Goal: Task Accomplishment & Management: Manage account settings

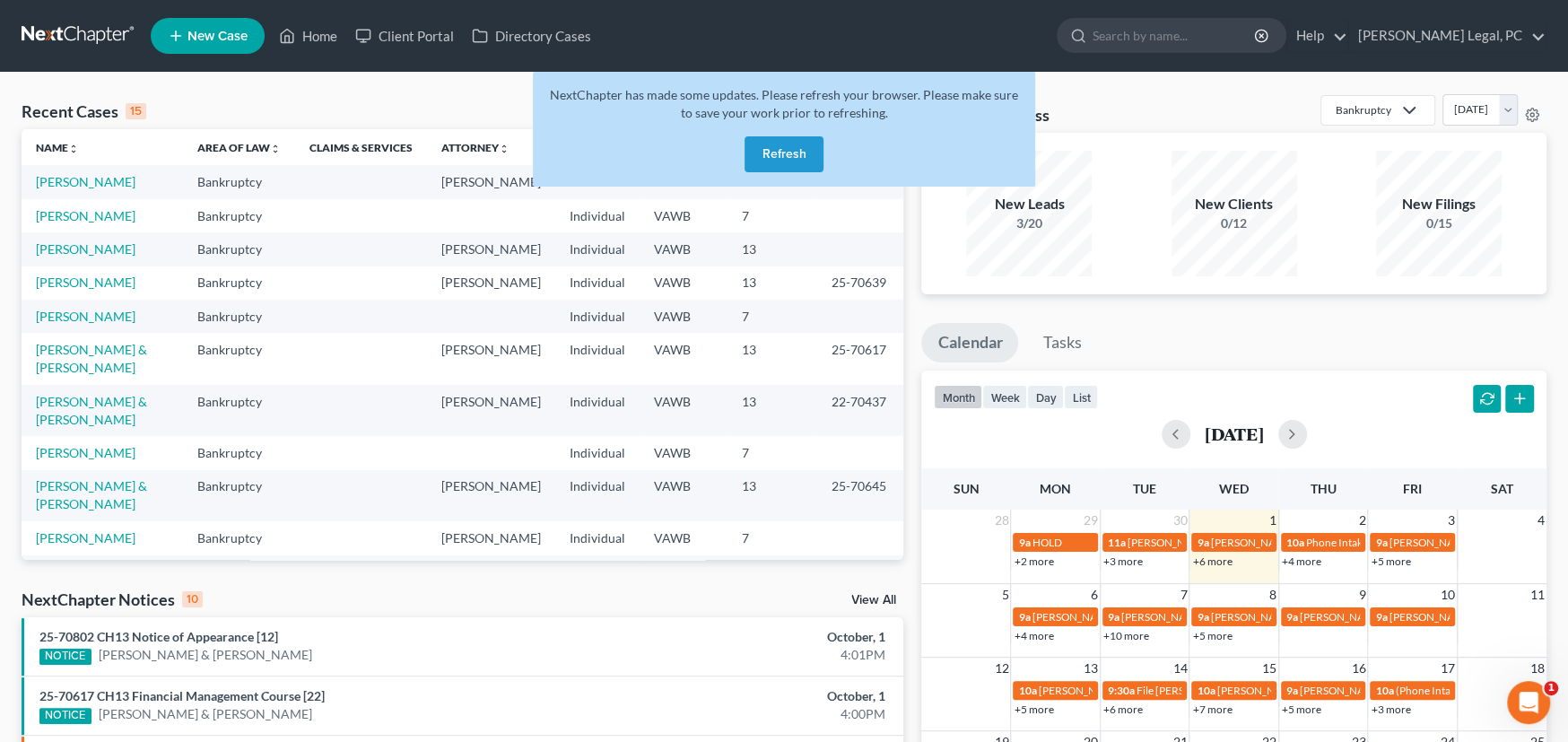
click at [768, 151] on button "Refresh" at bounding box center [784, 154] width 79 height 36
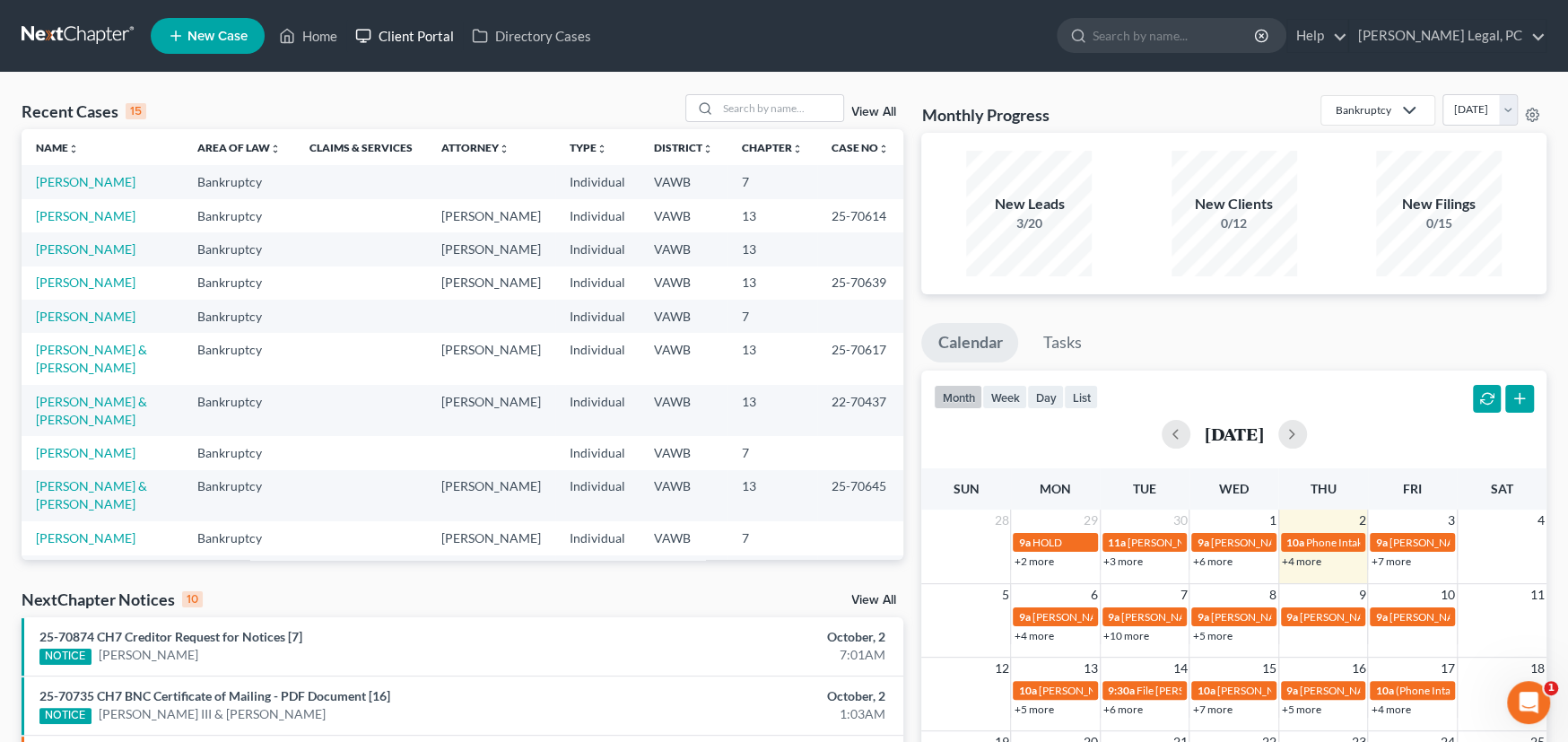
click at [408, 28] on link "Client Portal" at bounding box center [405, 36] width 117 height 32
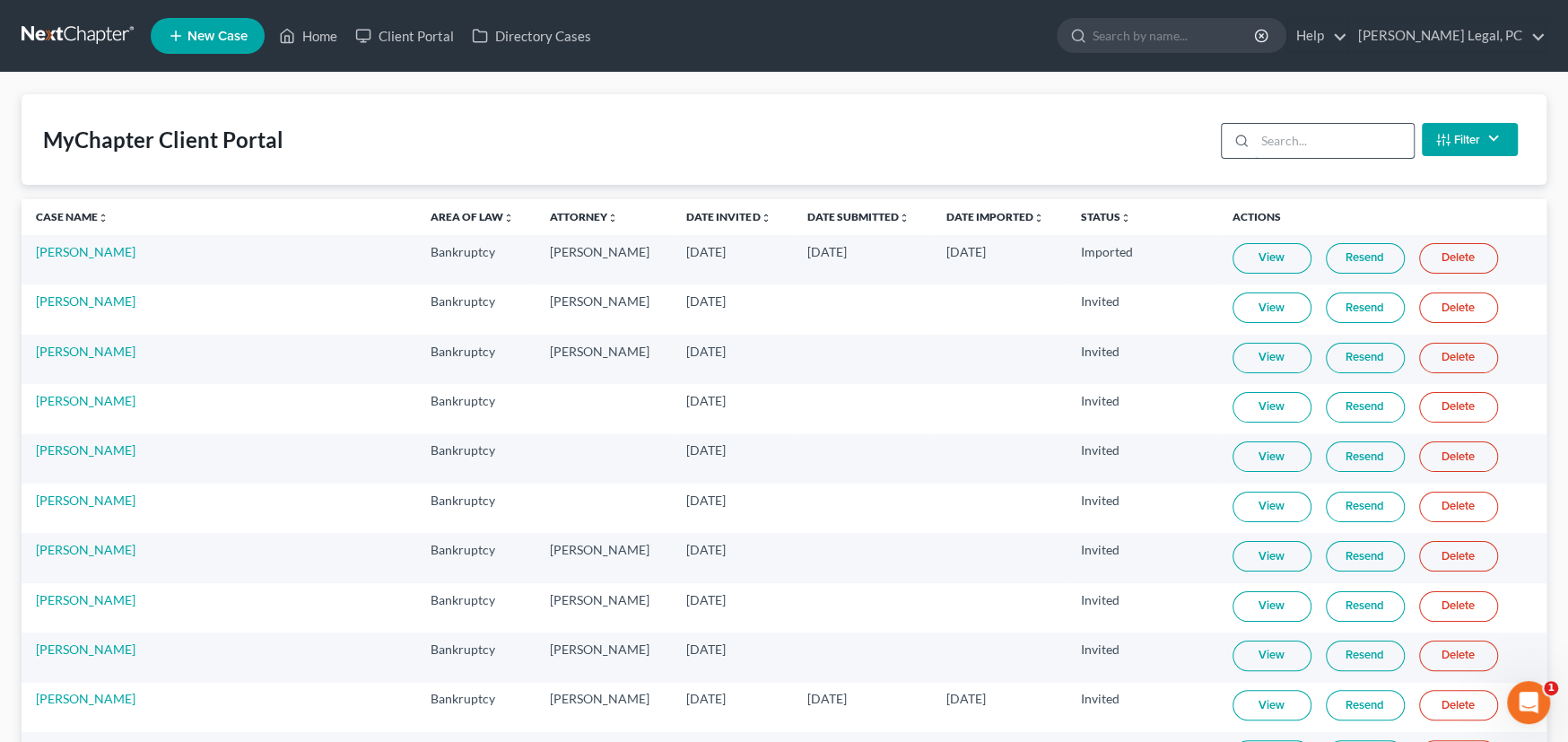
click at [1299, 135] on input "search" at bounding box center [1334, 140] width 159 height 34
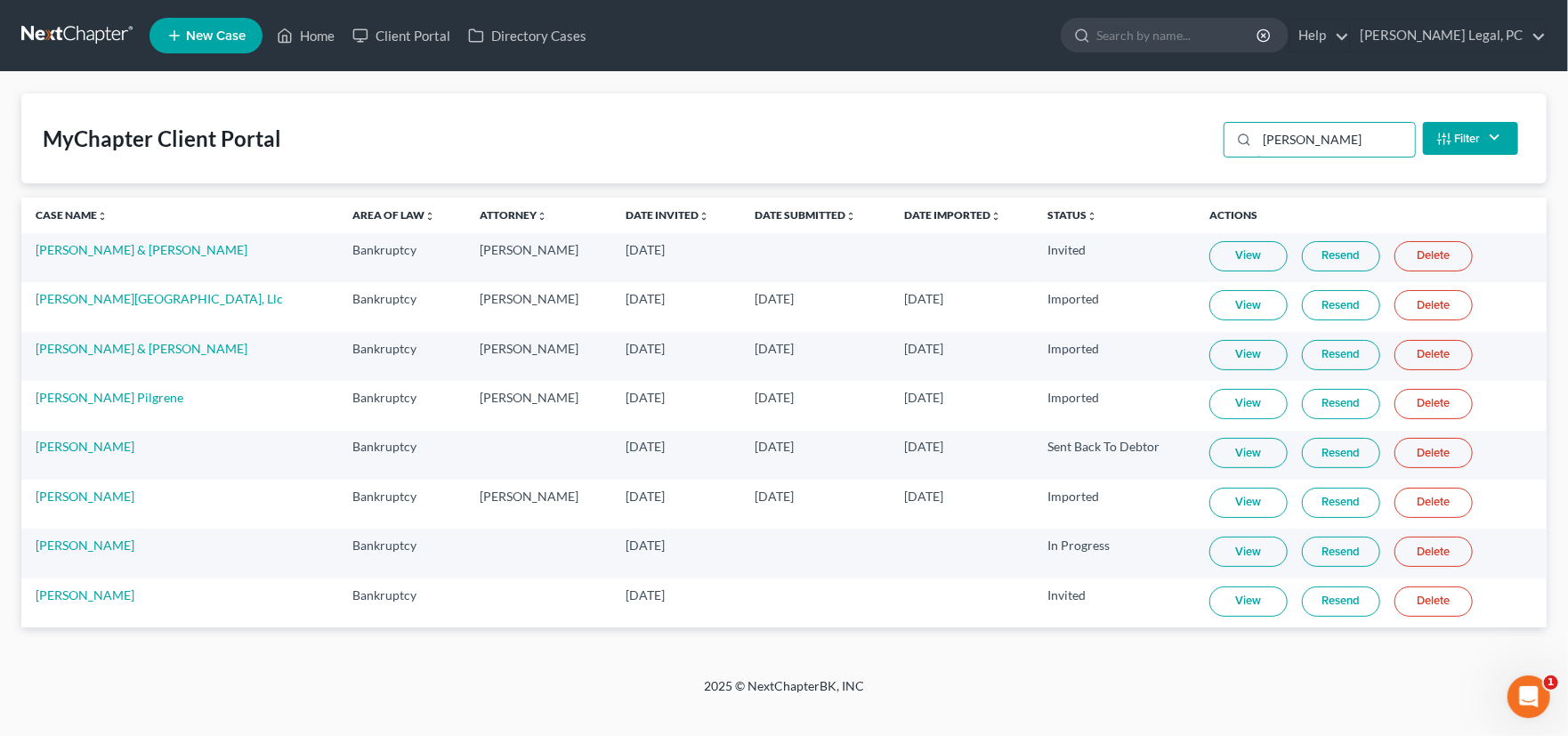
type input "Lee"
click at [1209, 593] on link "View" at bounding box center [1248, 600] width 79 height 30
click at [69, 597] on link "[PERSON_NAME]" at bounding box center [84, 594] width 99 height 15
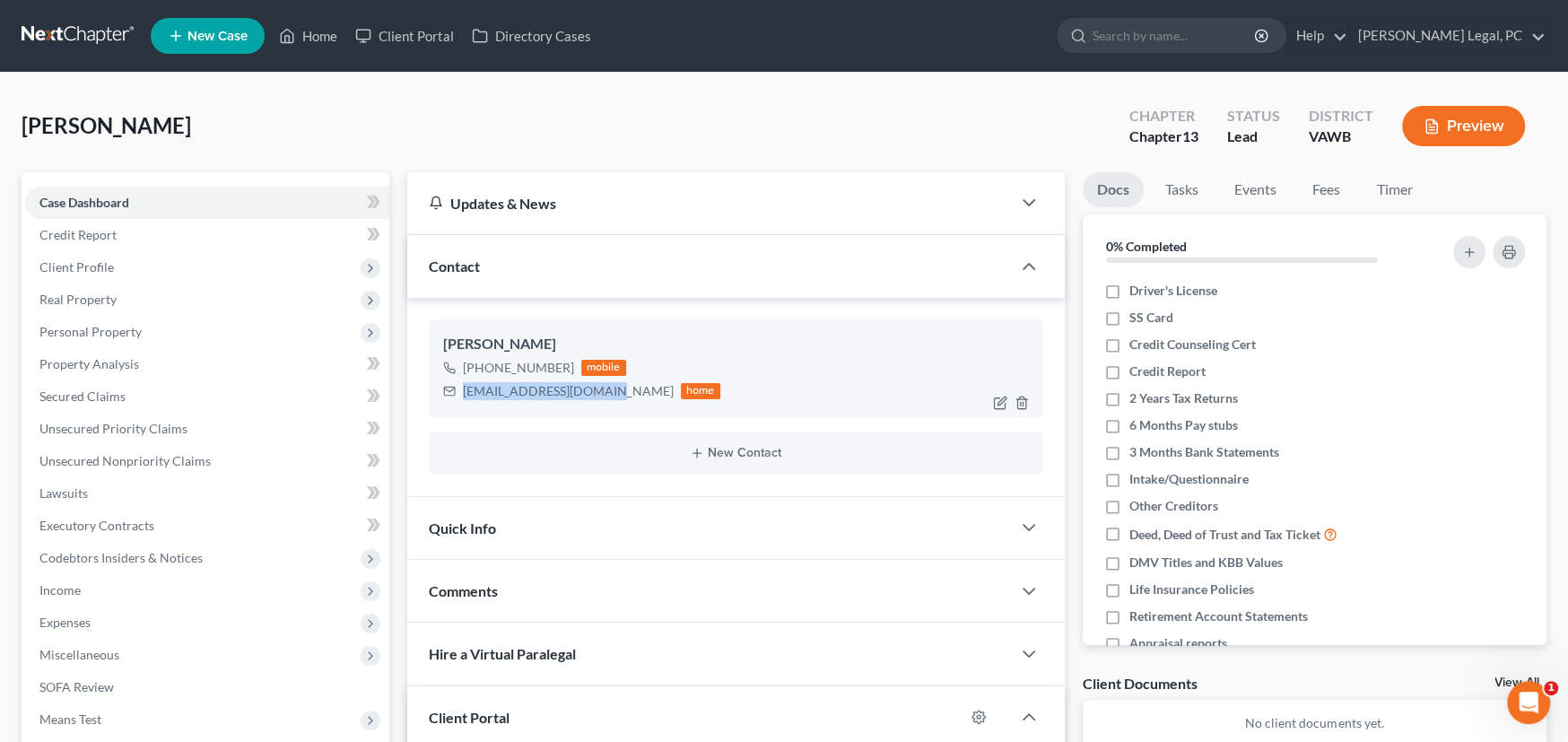
drag, startPoint x: 601, startPoint y: 392, endPoint x: 463, endPoint y: 391, distance: 138.0
click at [463, 391] on div "leejulie1975@yahoo.com home" at bounding box center [582, 391] width 277 height 24
copy div "[EMAIL_ADDRESS][DOMAIN_NAME]"
drag, startPoint x: 58, startPoint y: 16, endPoint x: 62, endPoint y: 26, distance: 10.8
click at [62, 26] on nav "Home New Case Client Portal Directory Cases Farthing Legal, PC rachel@farthing.…" at bounding box center [784, 36] width 1568 height 72
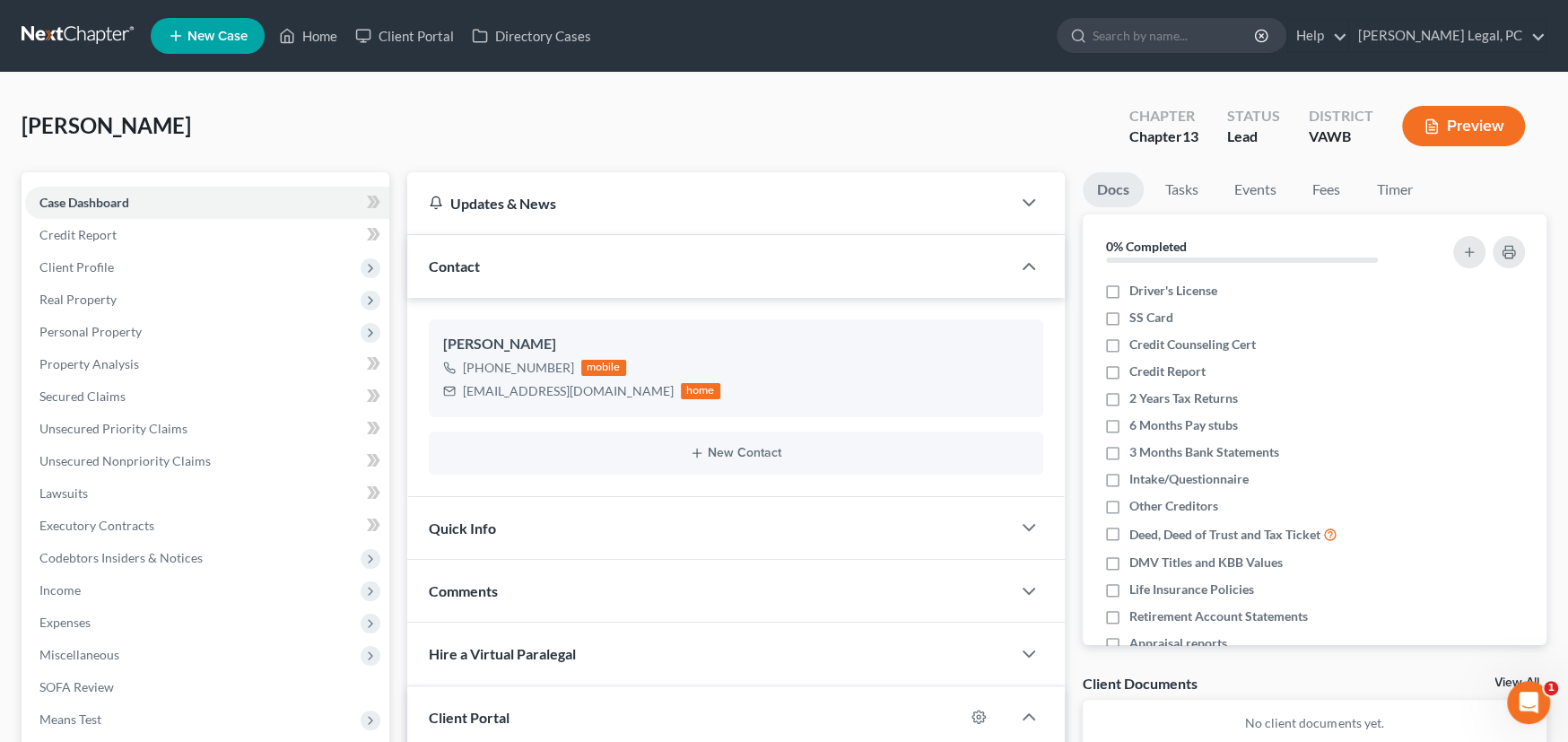
click at [63, 26] on link at bounding box center [79, 36] width 115 height 32
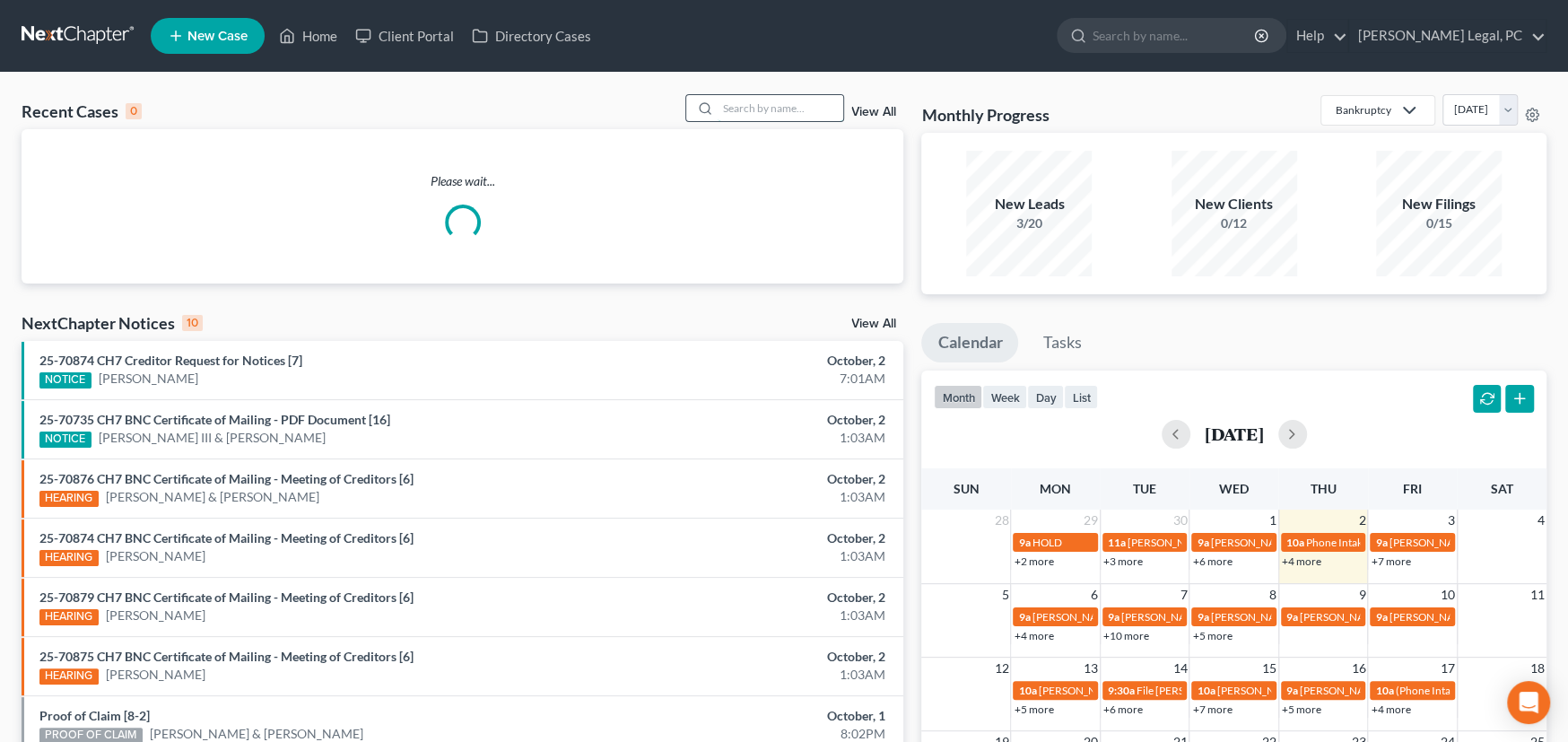
click at [757, 95] on input "search" at bounding box center [780, 108] width 126 height 26
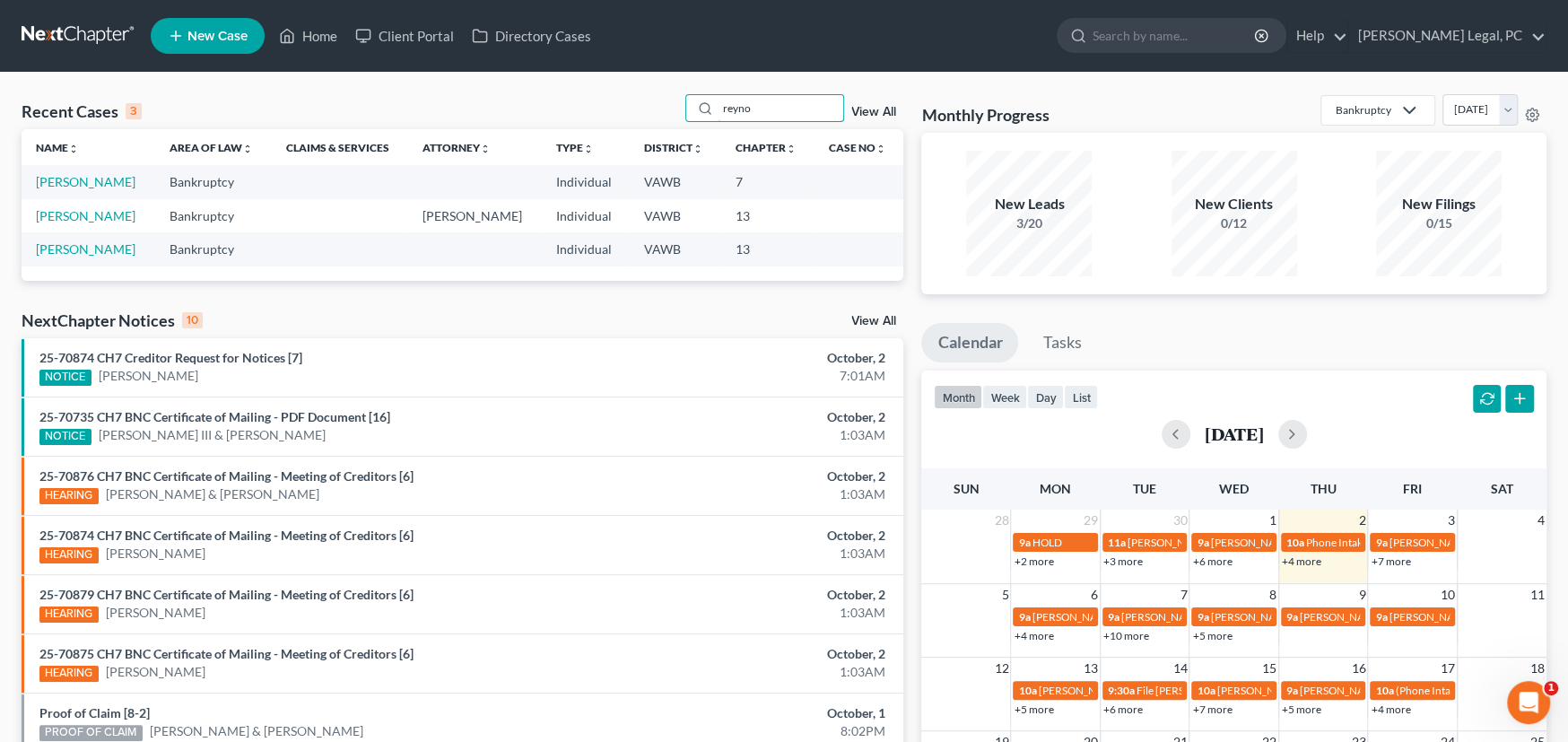
drag, startPoint x: 781, startPoint y: 109, endPoint x: 670, endPoint y: 109, distance: 111.0
click at [670, 109] on div "Recent Cases 3 reyno View All" at bounding box center [462, 111] width 882 height 35
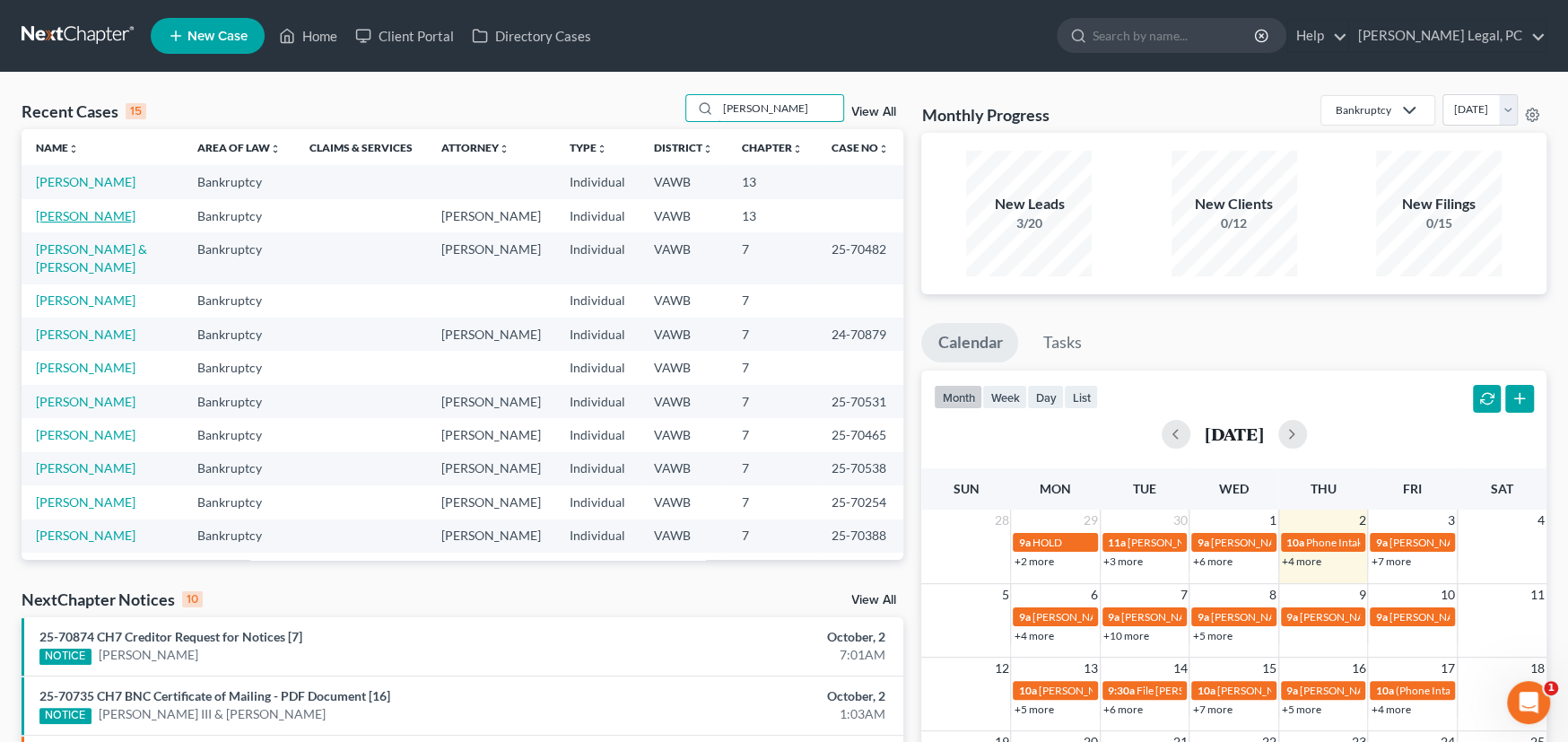
type input "[PERSON_NAME]"
click at [68, 212] on link "[PERSON_NAME]" at bounding box center [85, 215] width 99 height 15
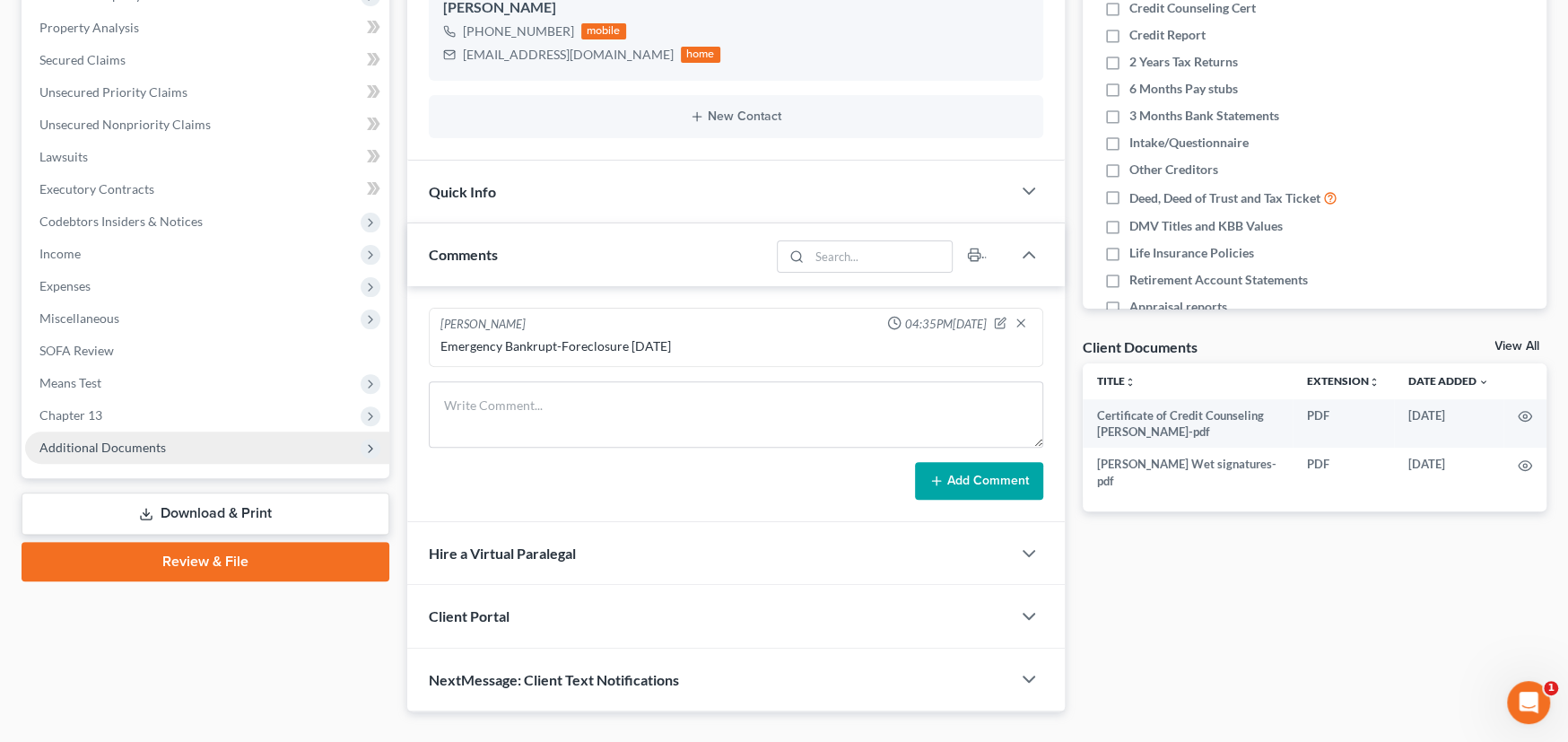
scroll to position [359, 0]
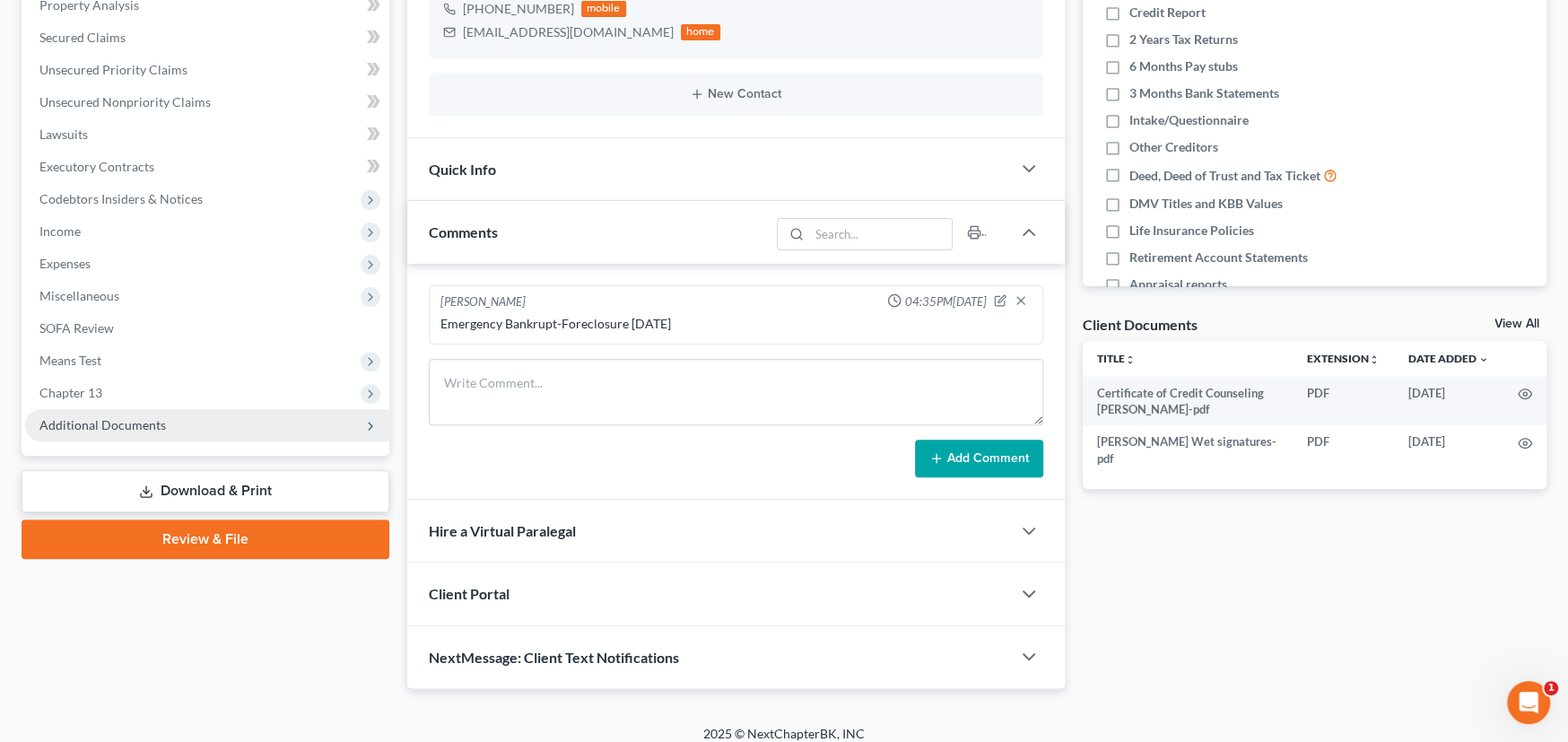
click at [169, 429] on span "Additional Documents" at bounding box center [207, 425] width 364 height 32
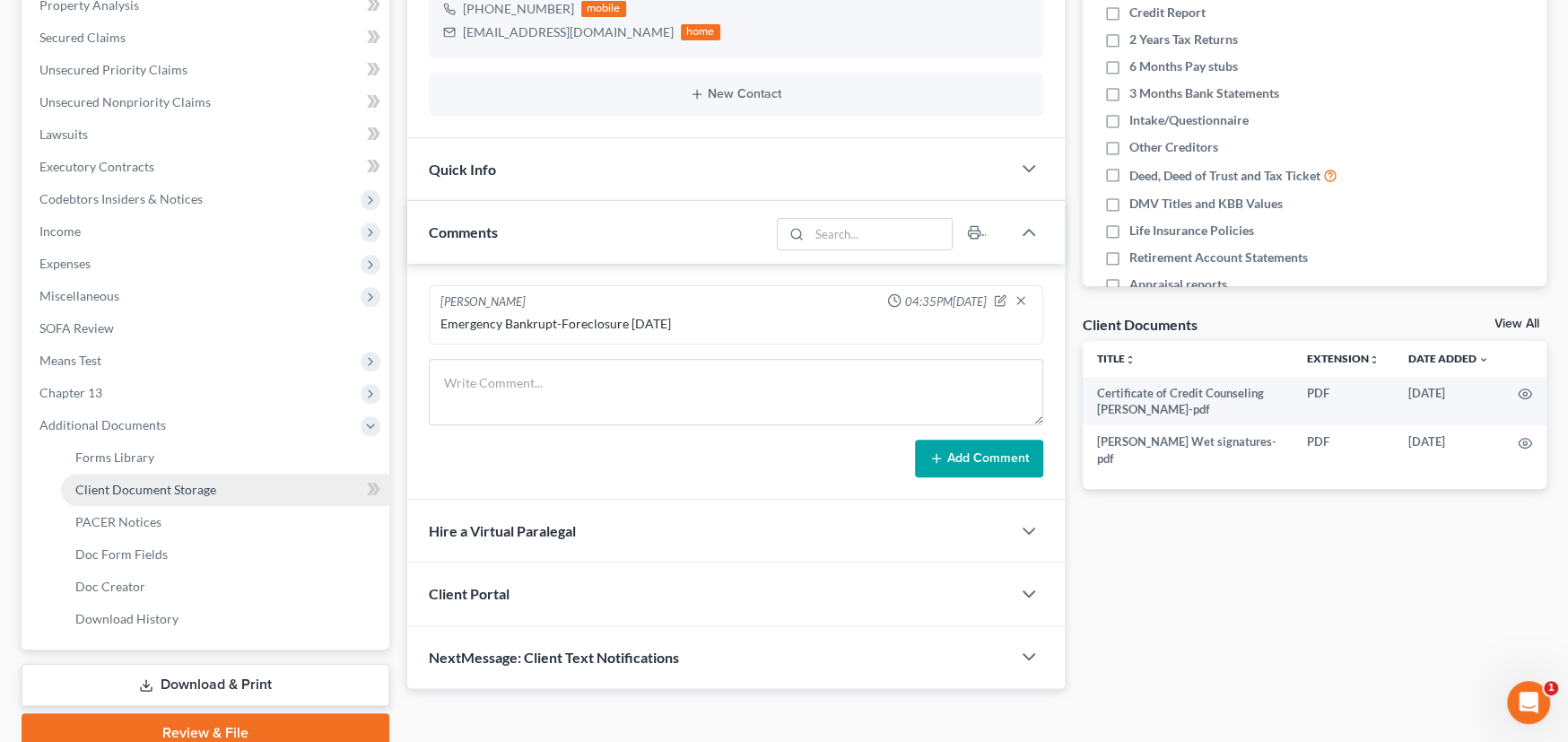
click at [191, 486] on span "Client Document Storage" at bounding box center [146, 489] width 140 height 15
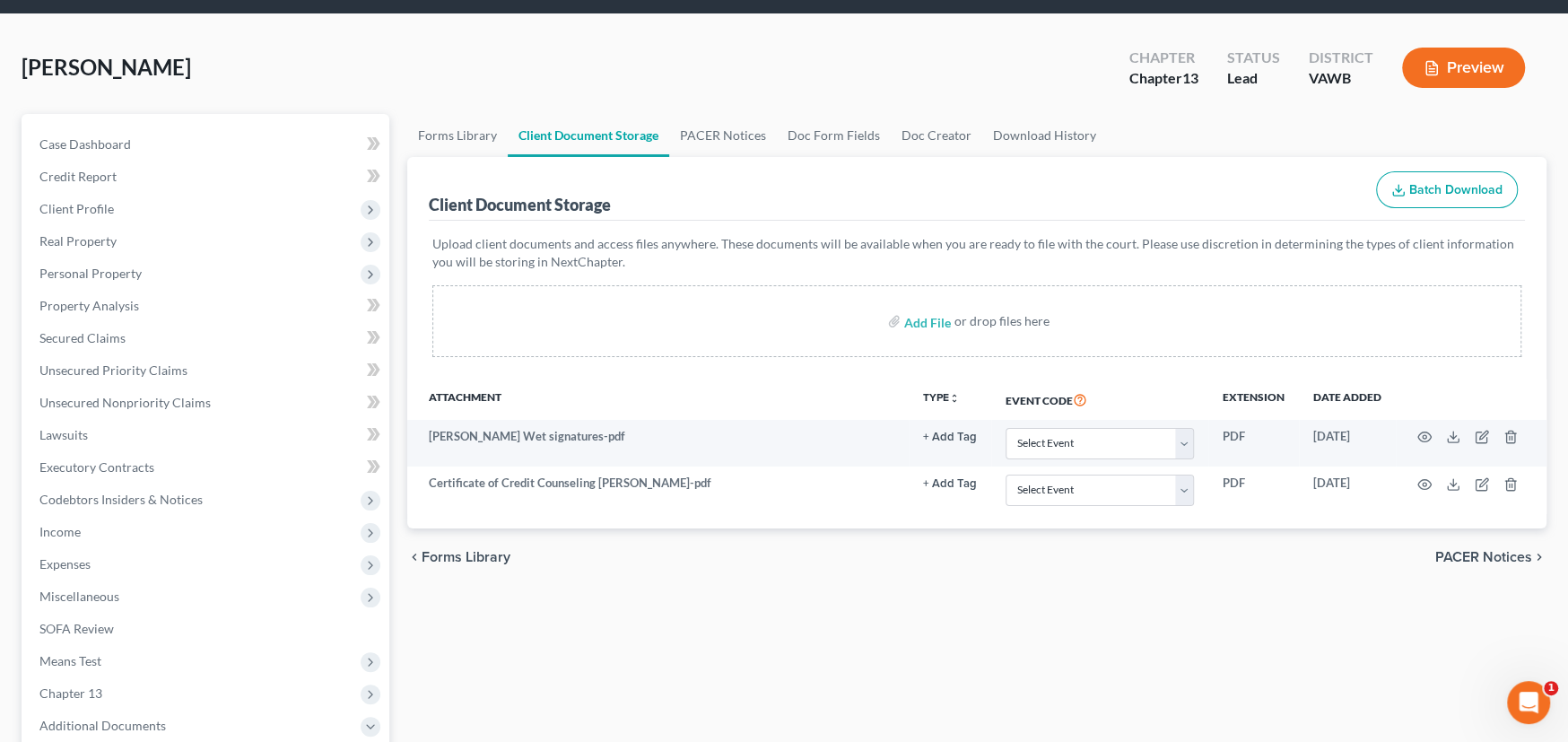
scroll to position [89, 0]
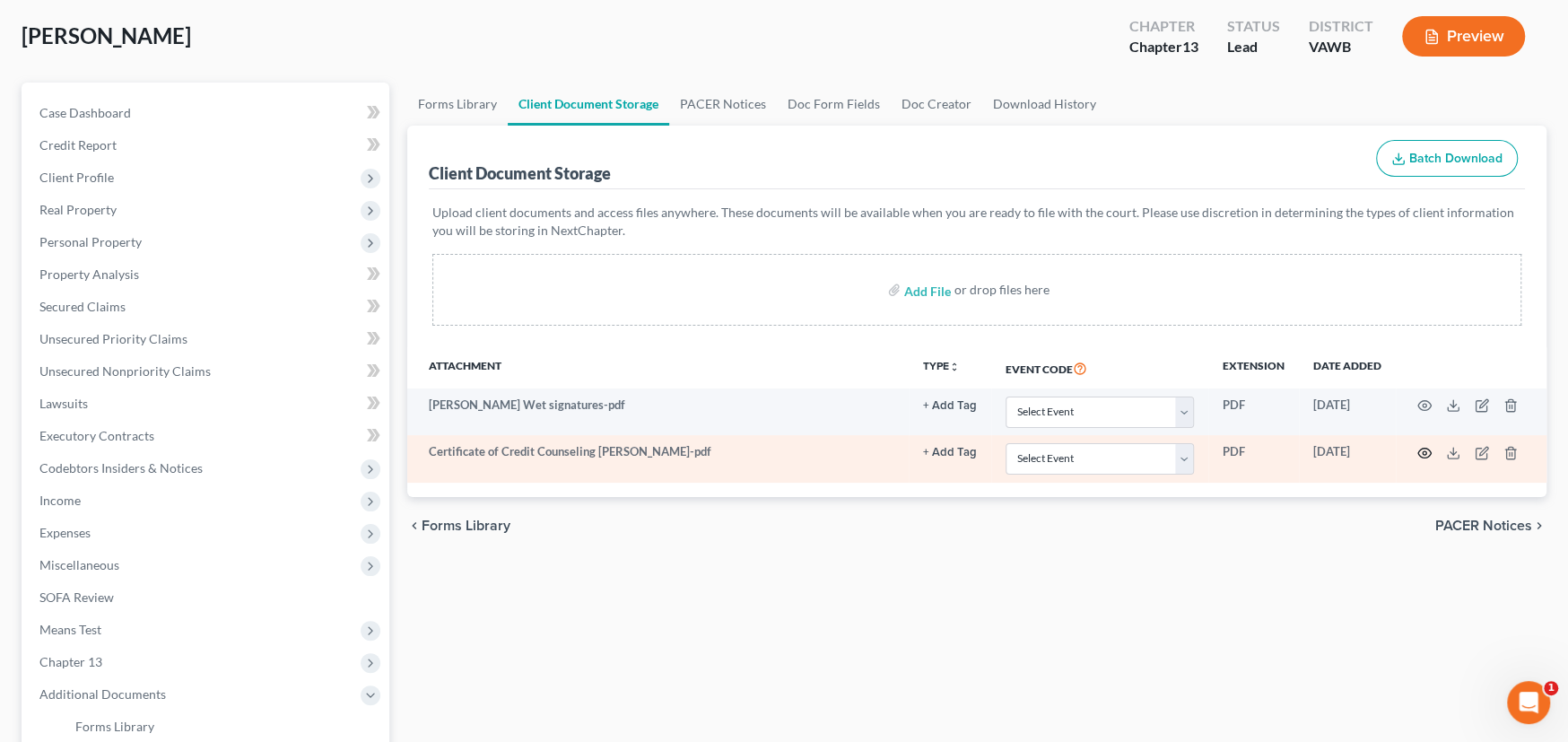
click at [1424, 451] on circle "button" at bounding box center [1424, 453] width 4 height 4
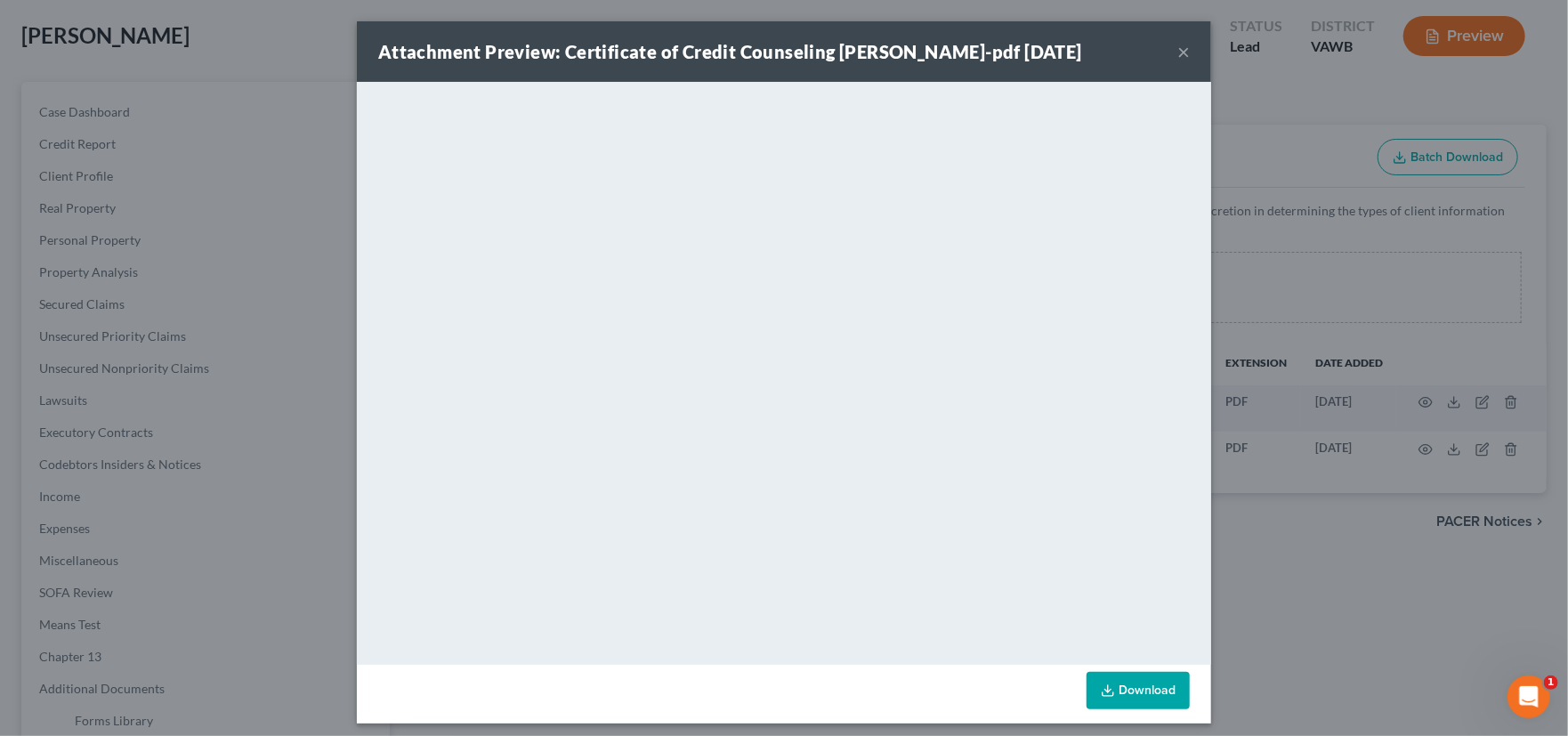
click at [1178, 48] on button "×" at bounding box center [1184, 52] width 13 height 22
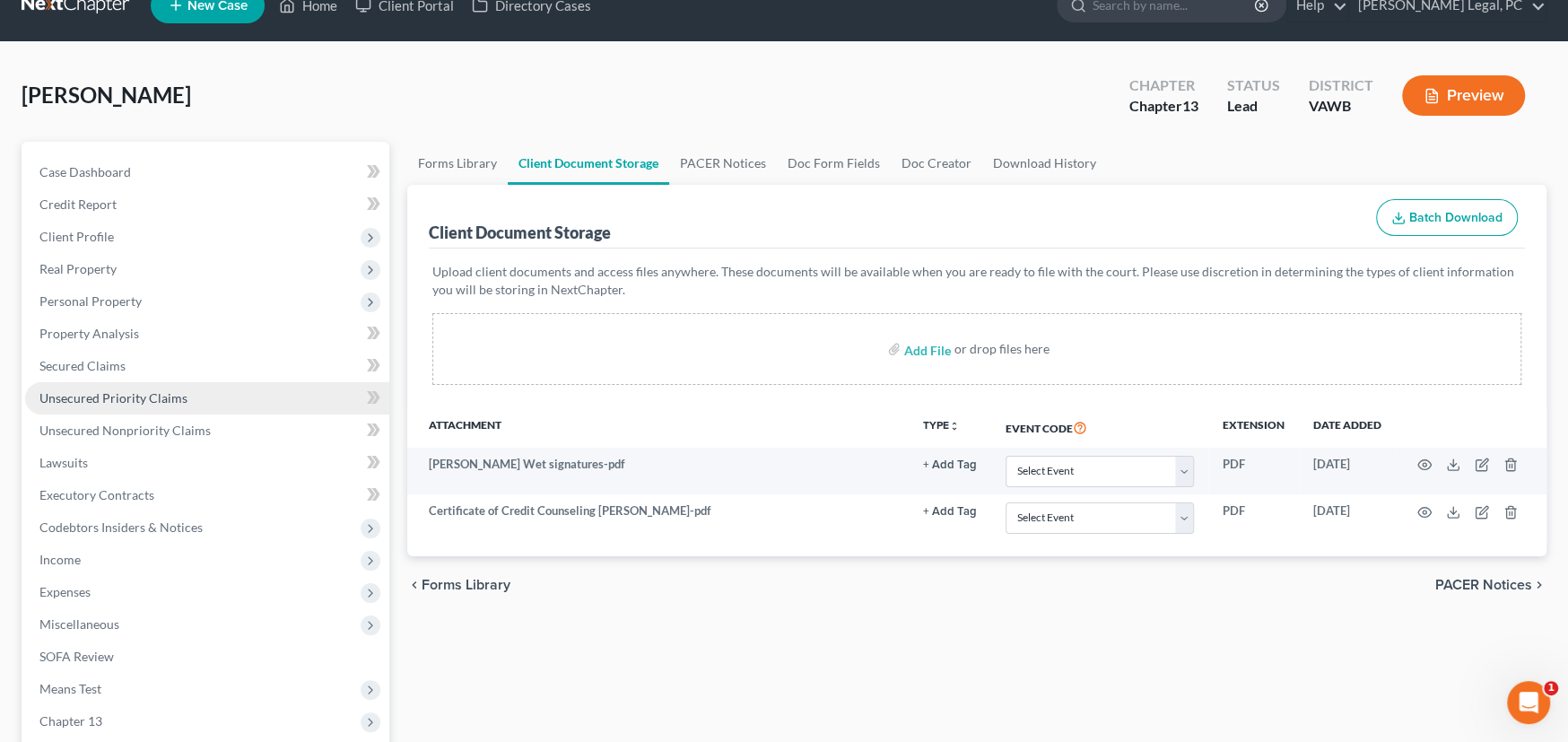
scroll to position [0, 0]
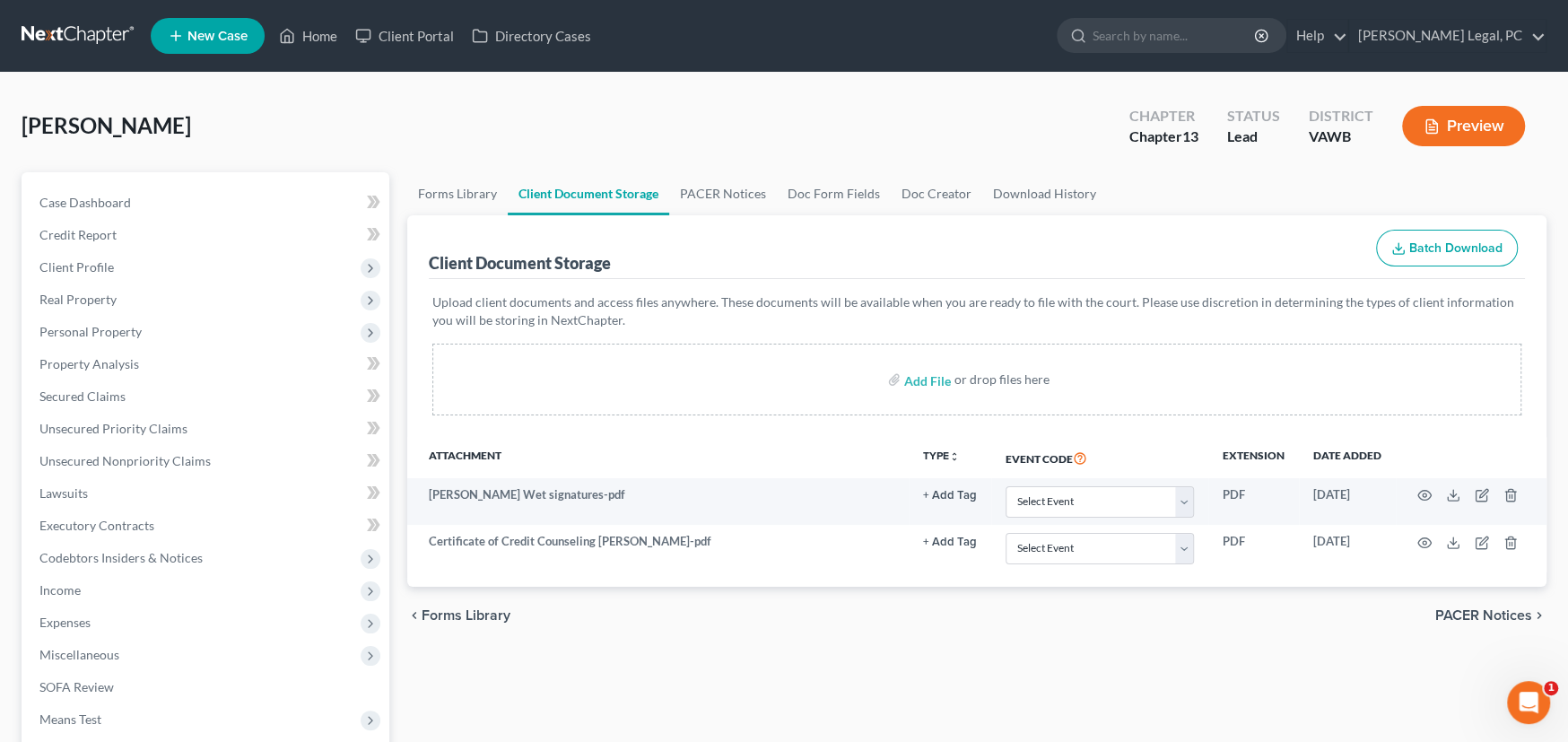
click at [87, 33] on link at bounding box center [79, 36] width 115 height 32
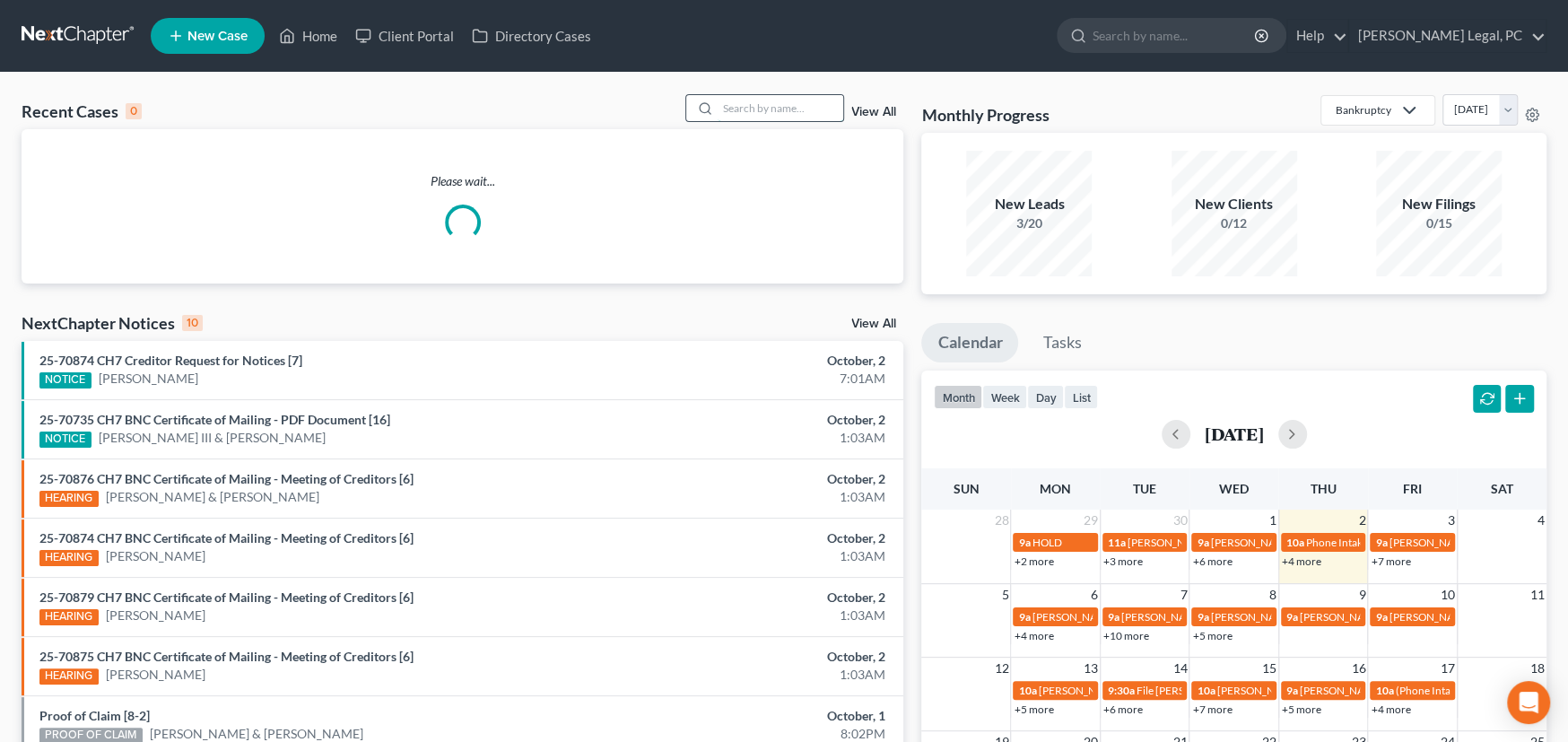
click at [748, 107] on input "search" at bounding box center [780, 108] width 126 height 26
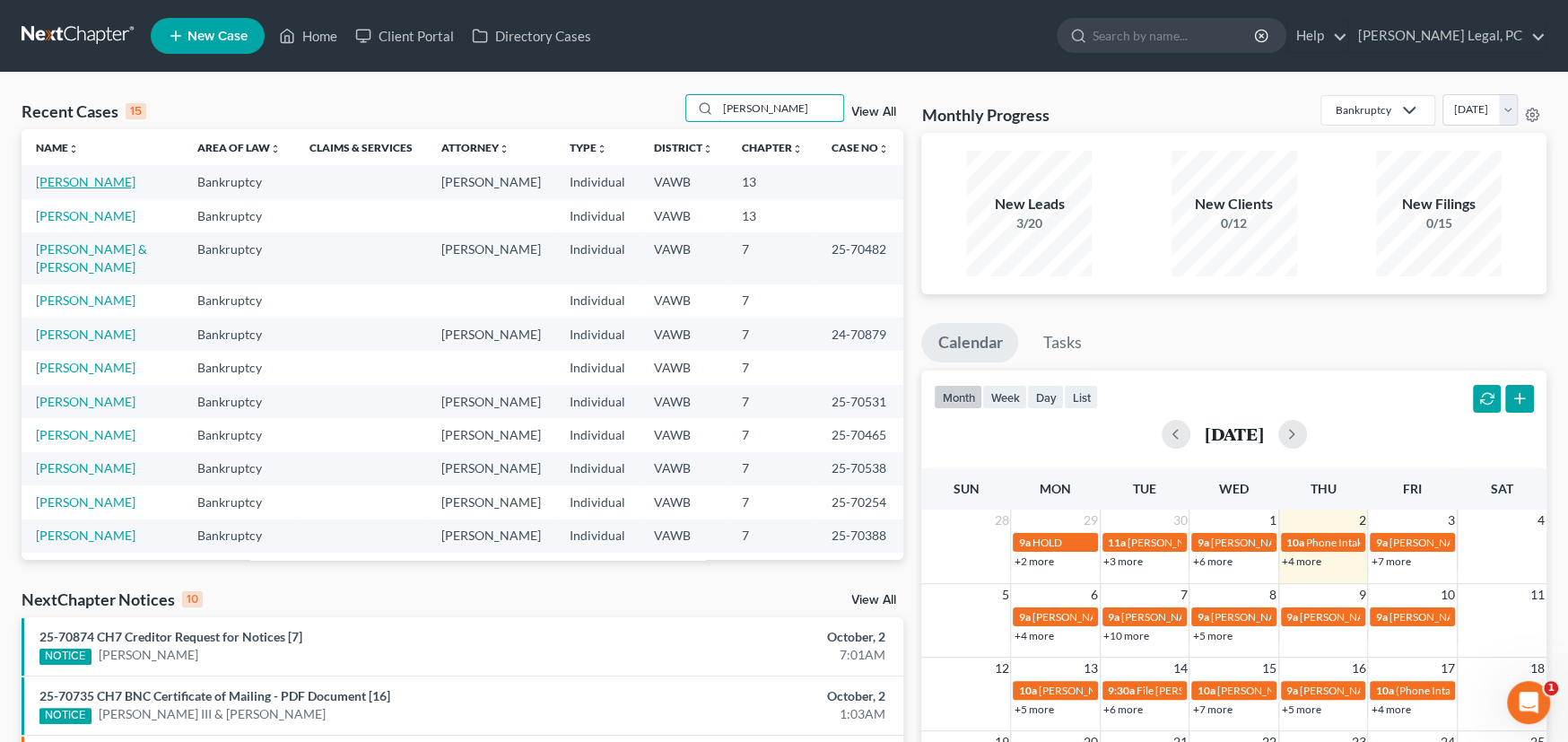
type input "Lee"
click at [66, 183] on link "[PERSON_NAME]" at bounding box center [85, 181] width 99 height 15
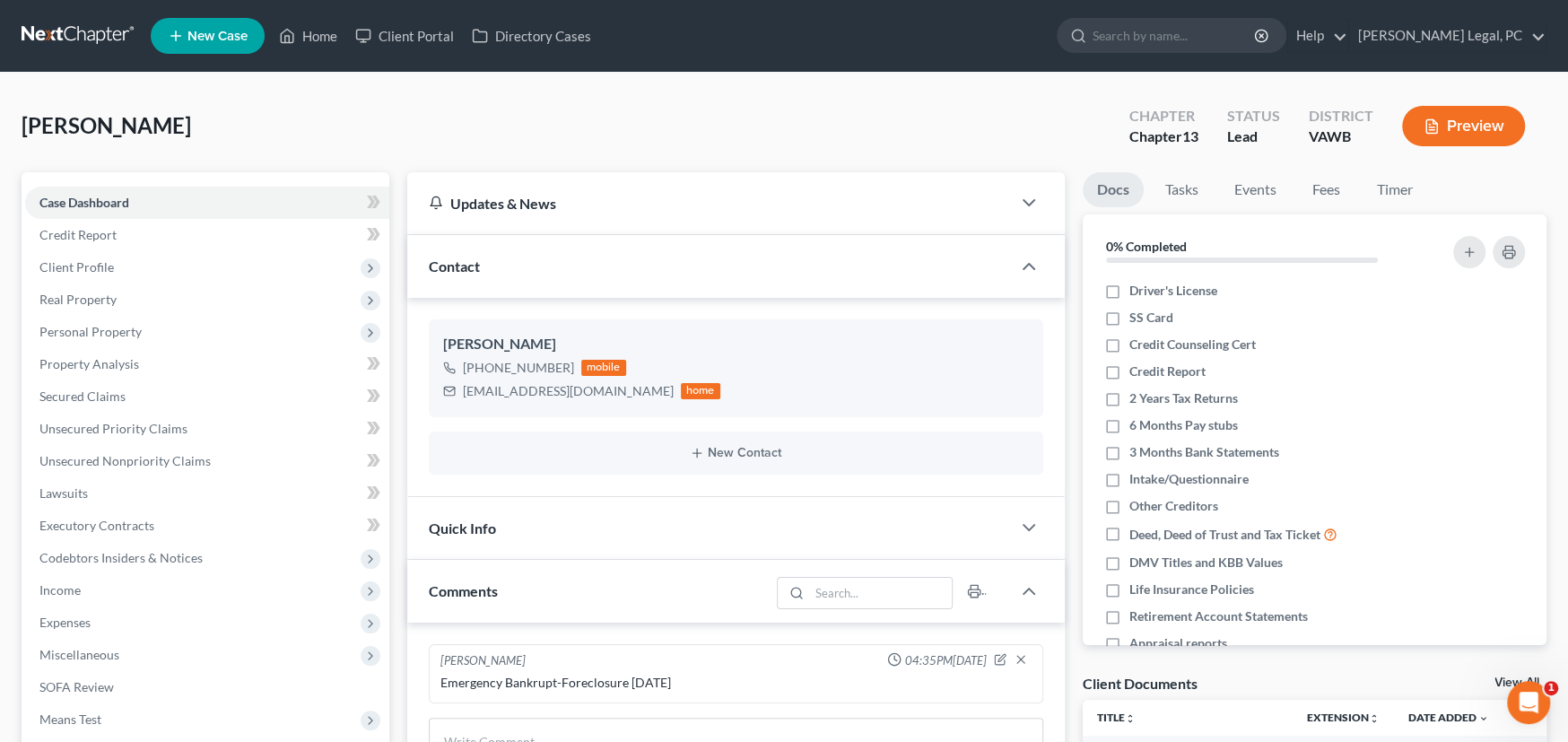
click at [88, 36] on link at bounding box center [79, 36] width 115 height 32
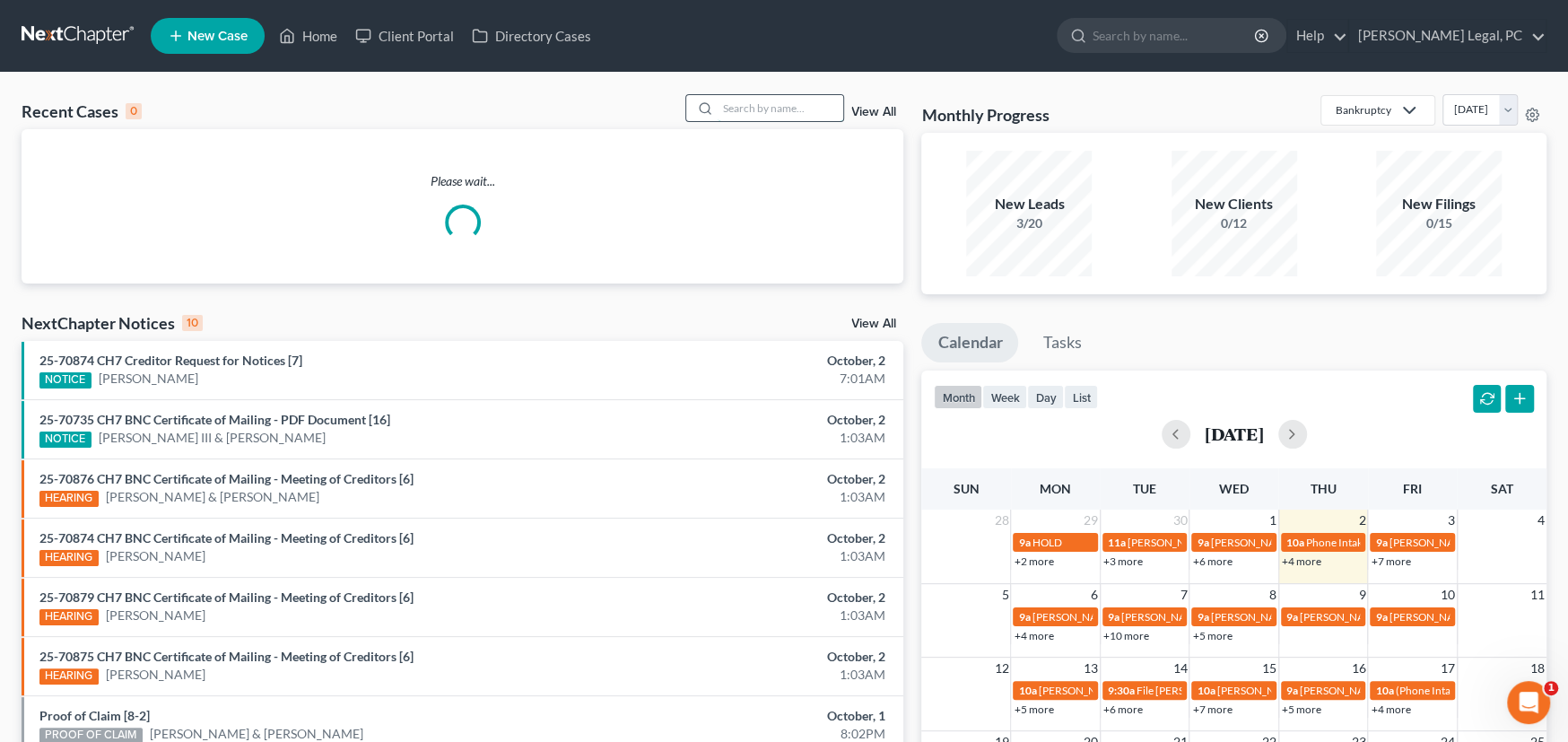
click at [748, 113] on input "search" at bounding box center [780, 108] width 126 height 26
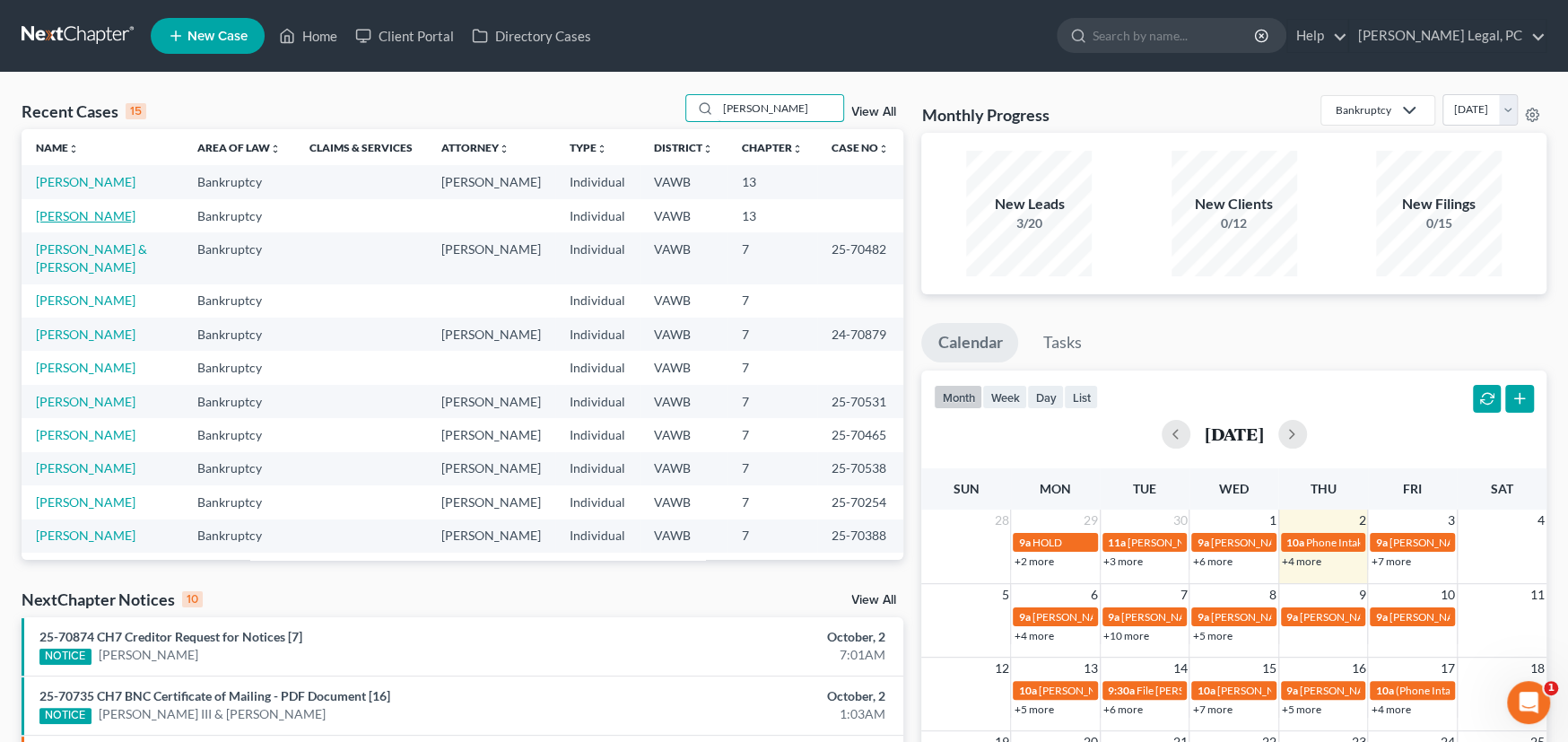
type input "Lee"
click at [61, 213] on link "[PERSON_NAME]" at bounding box center [85, 215] width 99 height 15
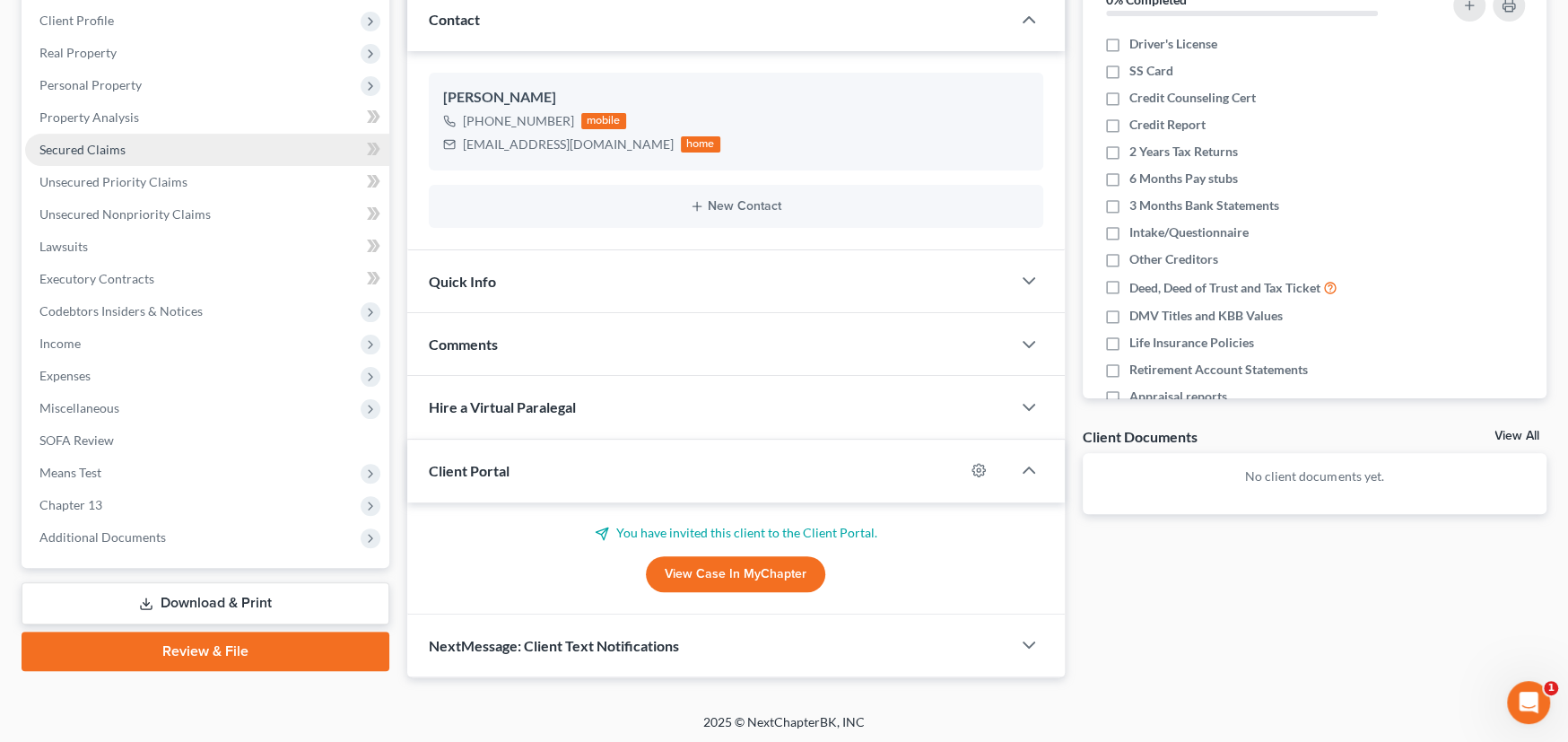
scroll to position [249, 0]
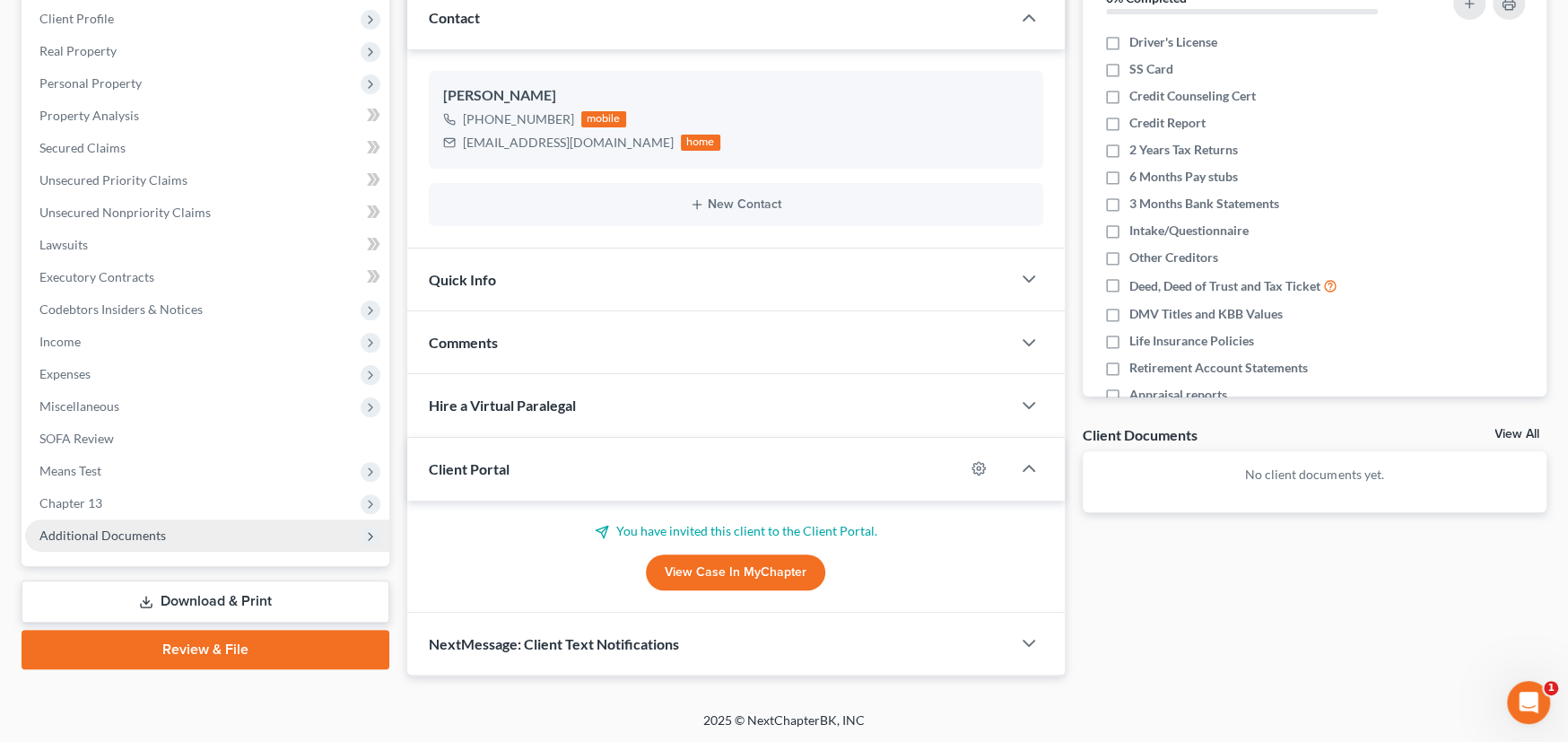
click at [145, 530] on span "Additional Documents" at bounding box center [102, 535] width 127 height 15
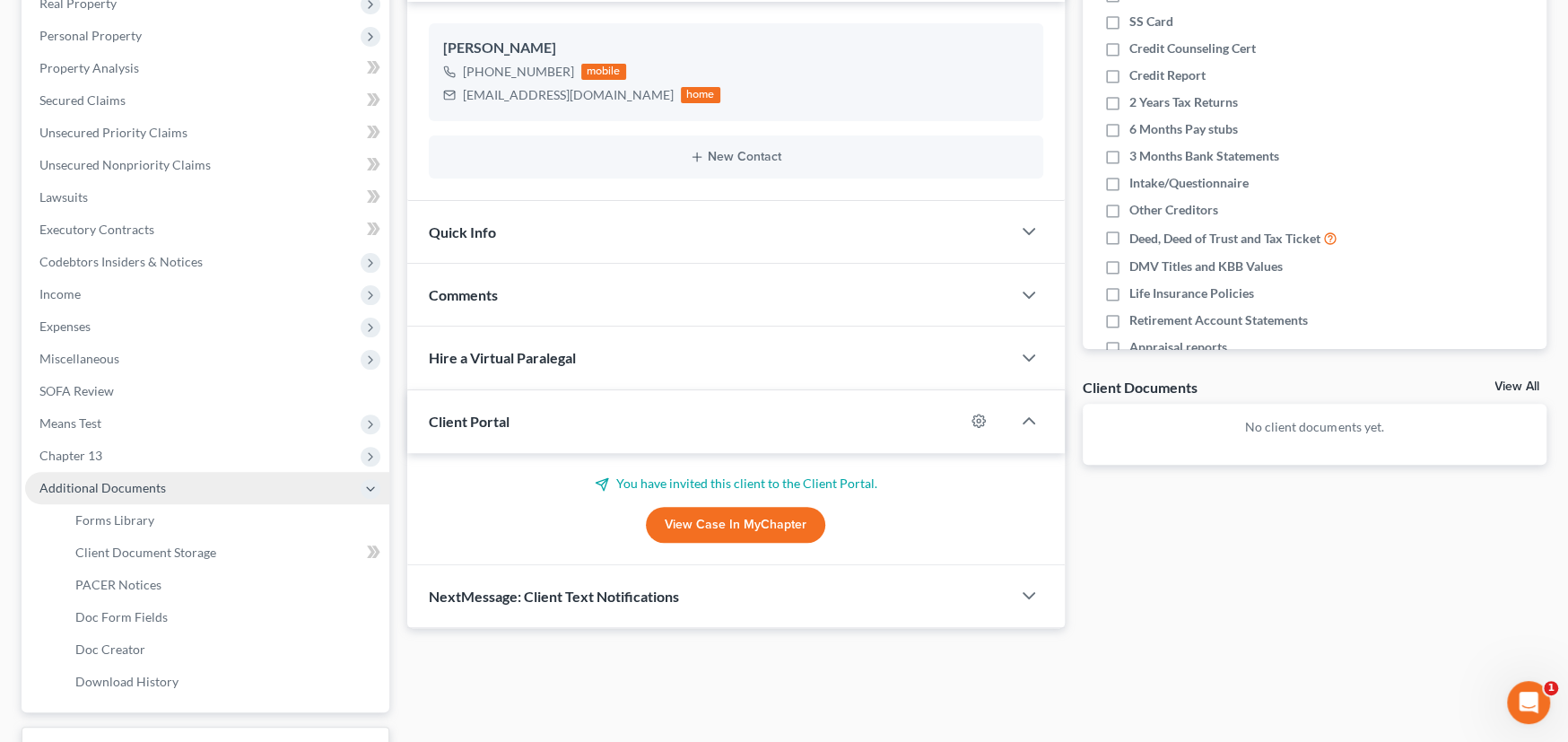
scroll to position [338, 0]
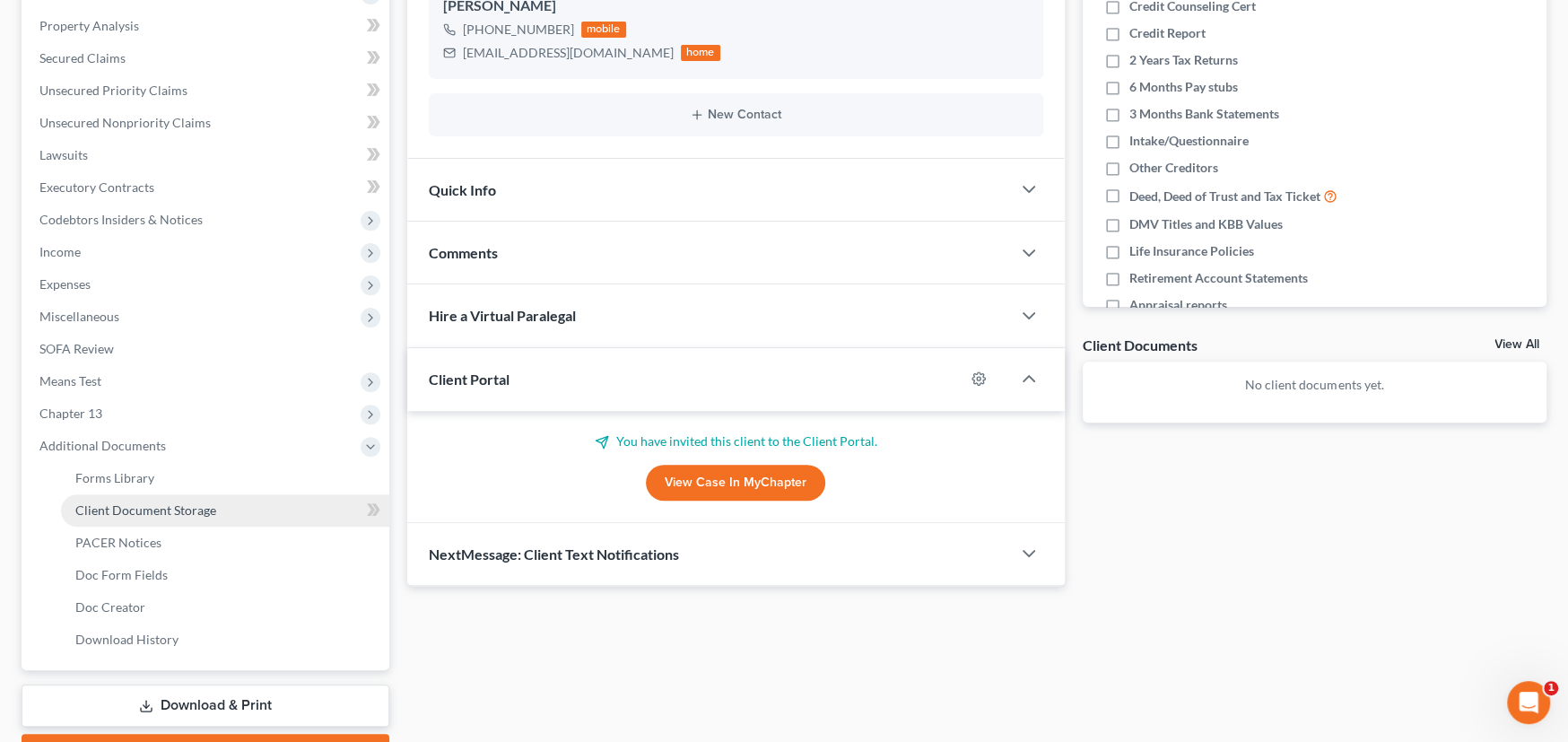
click at [155, 507] on span "Client Document Storage" at bounding box center [146, 510] width 140 height 15
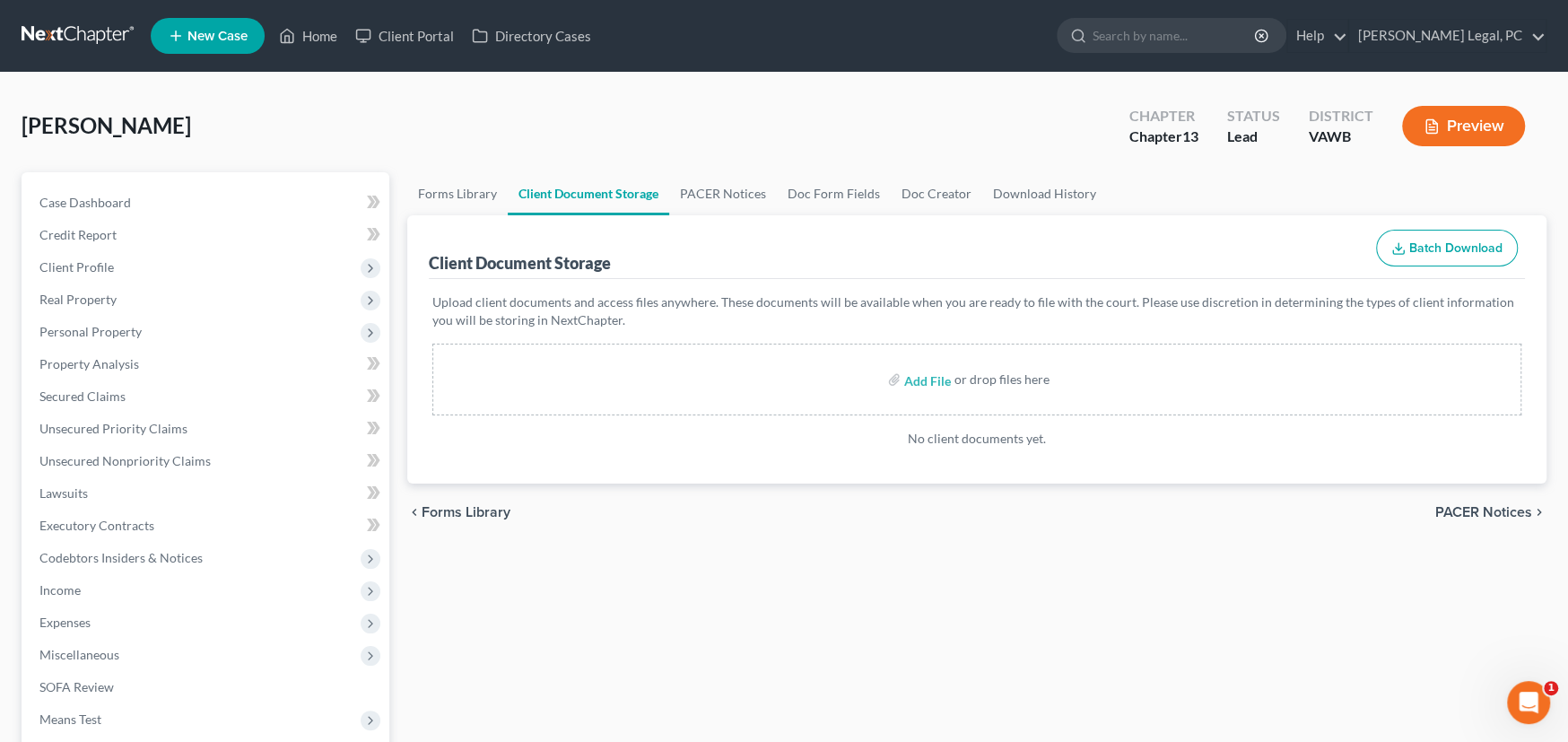
click at [97, 35] on link at bounding box center [79, 36] width 115 height 32
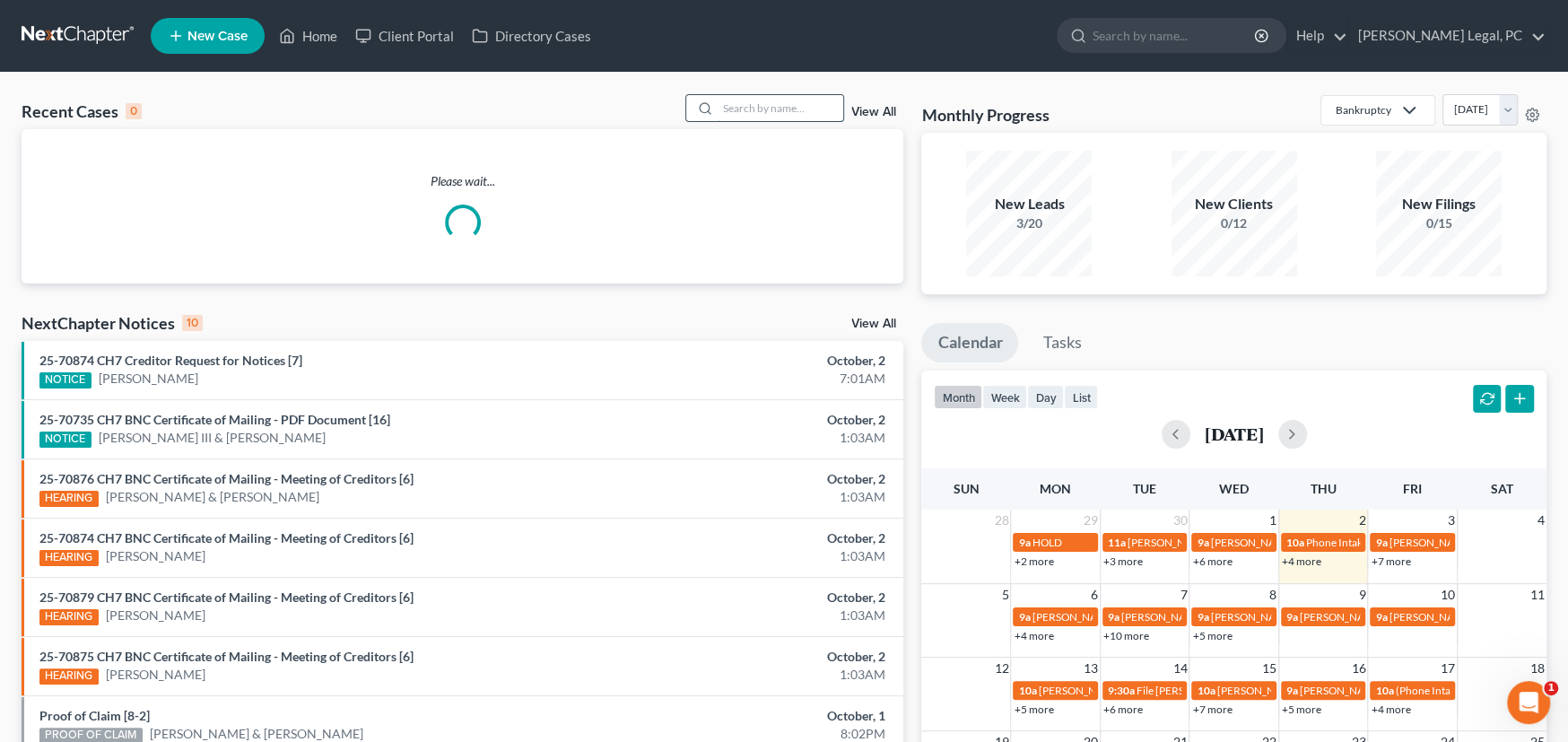
click at [761, 108] on input "search" at bounding box center [780, 108] width 126 height 26
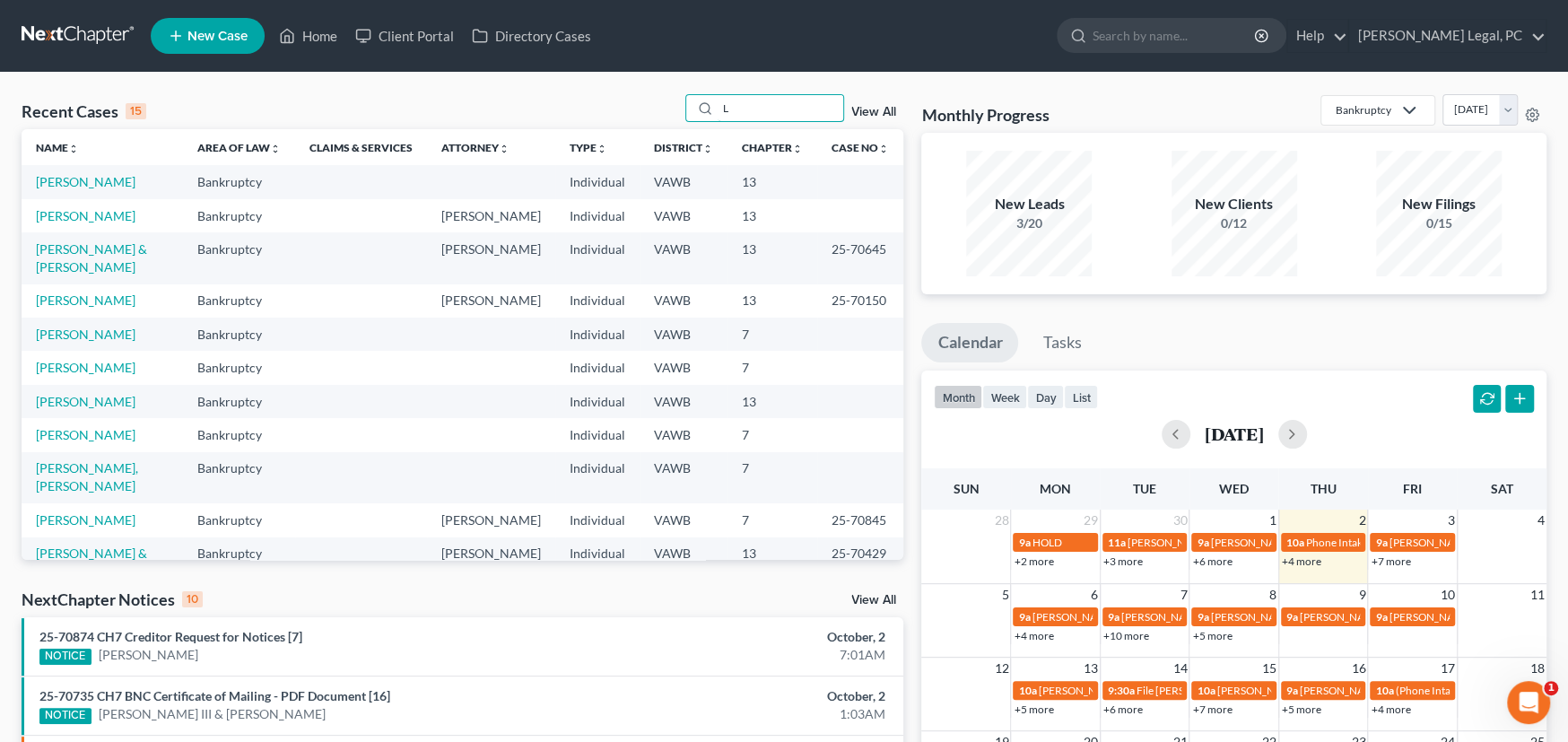
drag, startPoint x: 756, startPoint y: 118, endPoint x: 658, endPoint y: 116, distance: 98.0
click at [658, 116] on div "Recent Cases 15 L View All" at bounding box center [462, 111] width 882 height 35
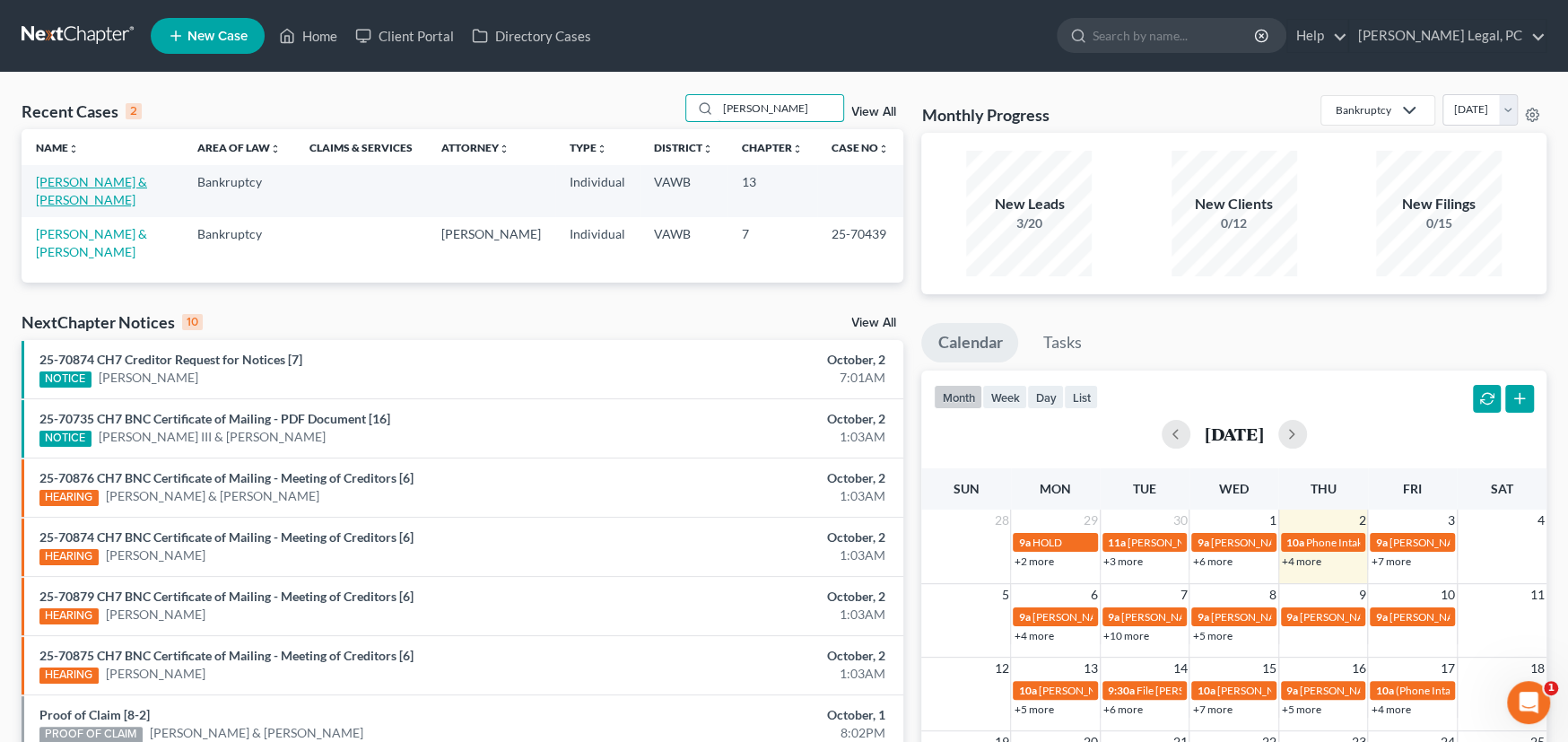
type input "graham"
click at [102, 184] on link "[PERSON_NAME] & [PERSON_NAME]" at bounding box center [91, 191] width 111 height 33
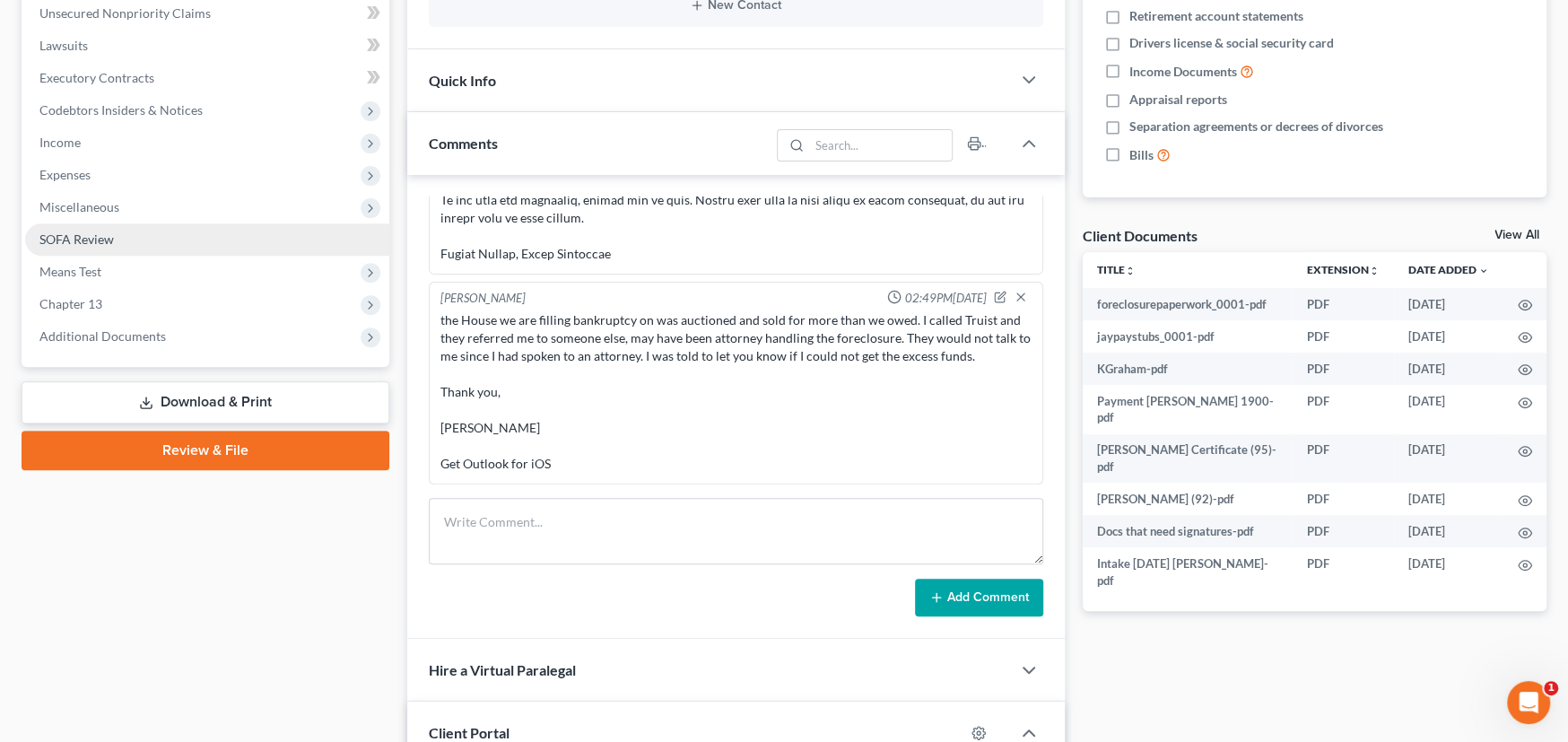
scroll to position [269, 0]
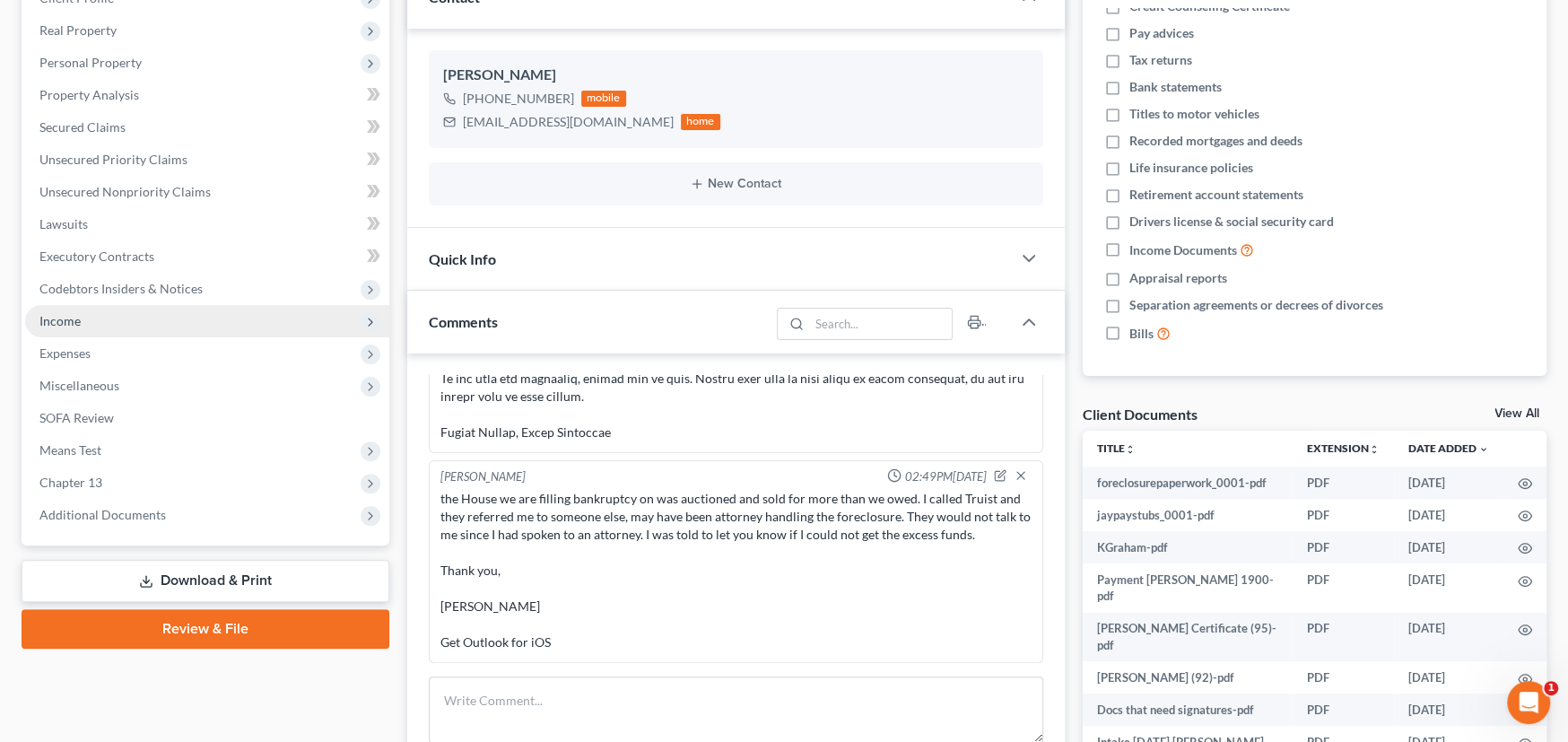
click at [155, 322] on span "Income" at bounding box center [207, 321] width 364 height 32
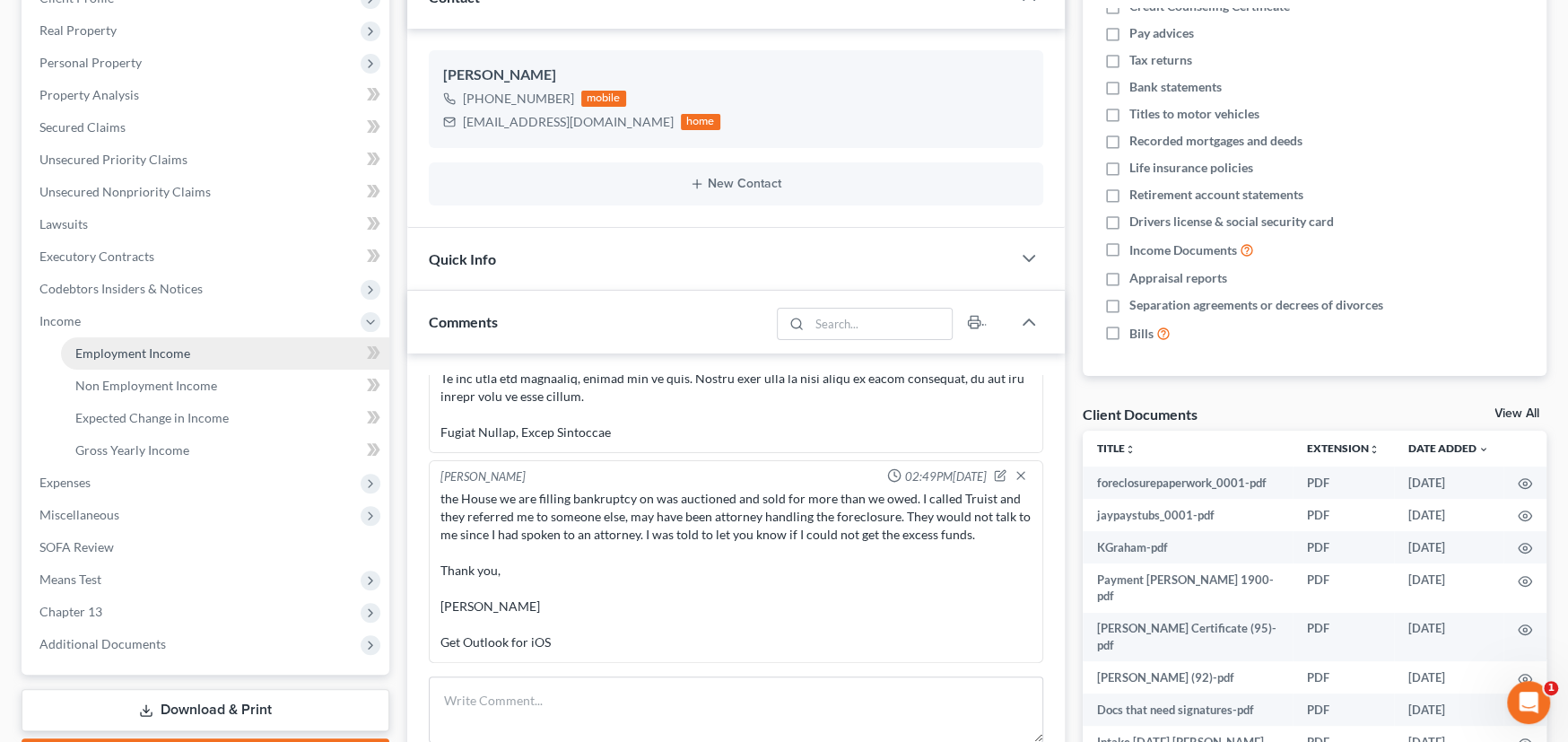
click at [155, 345] on span "Employment Income" at bounding box center [133, 353] width 115 height 15
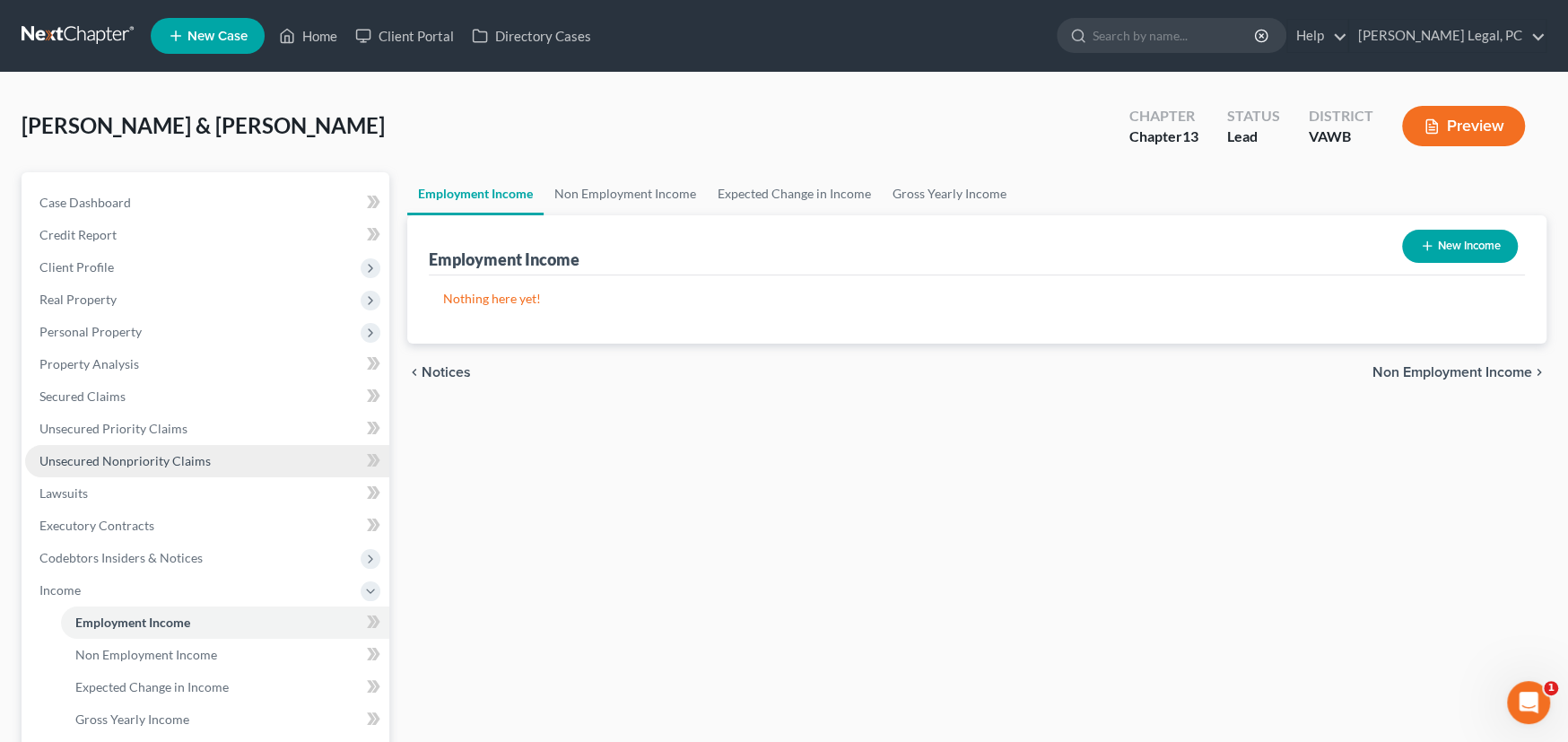
click at [156, 457] on span "Unsecured Nonpriority Claims" at bounding box center [125, 460] width 171 height 15
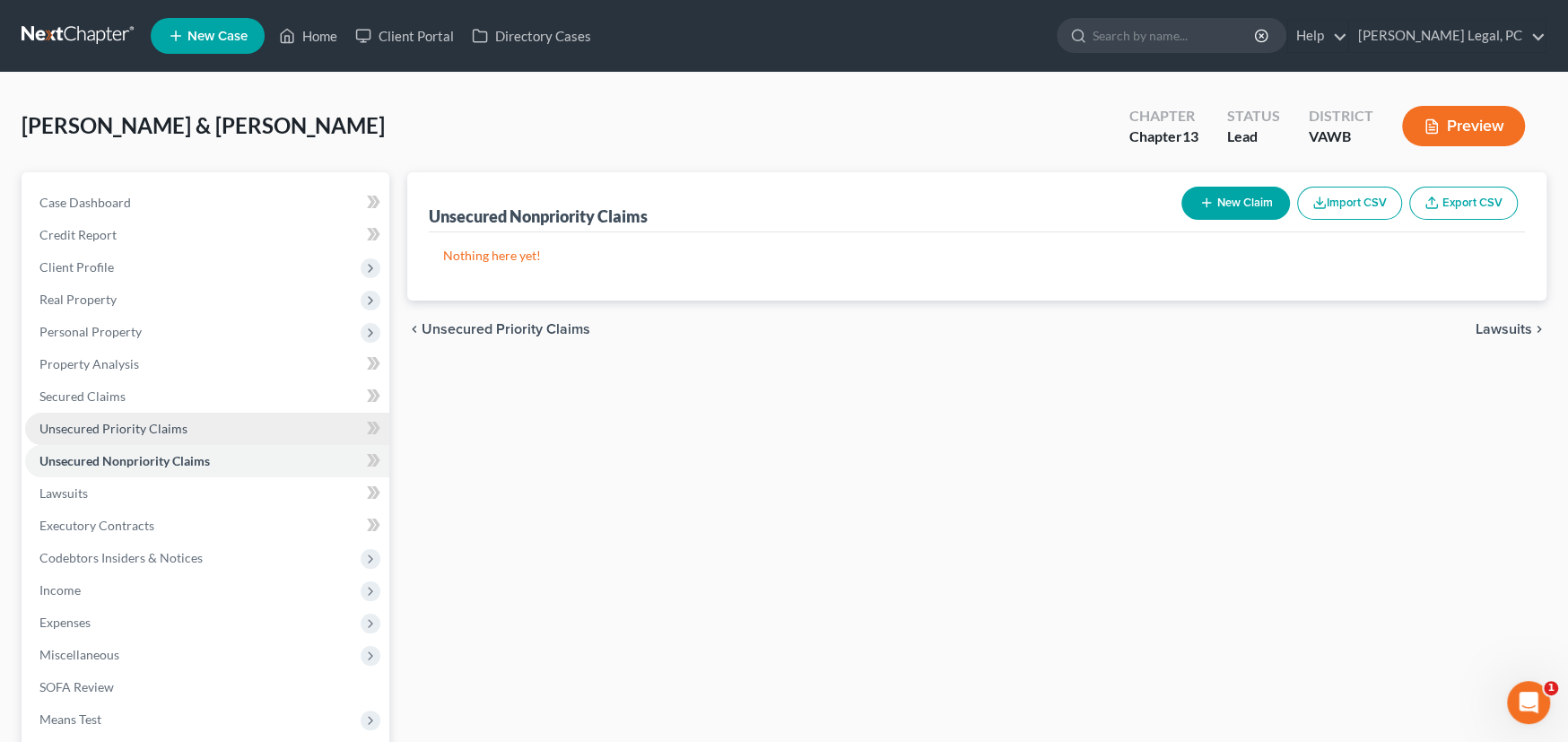
click at [158, 429] on span "Unsecured Priority Claims" at bounding box center [113, 428] width 148 height 15
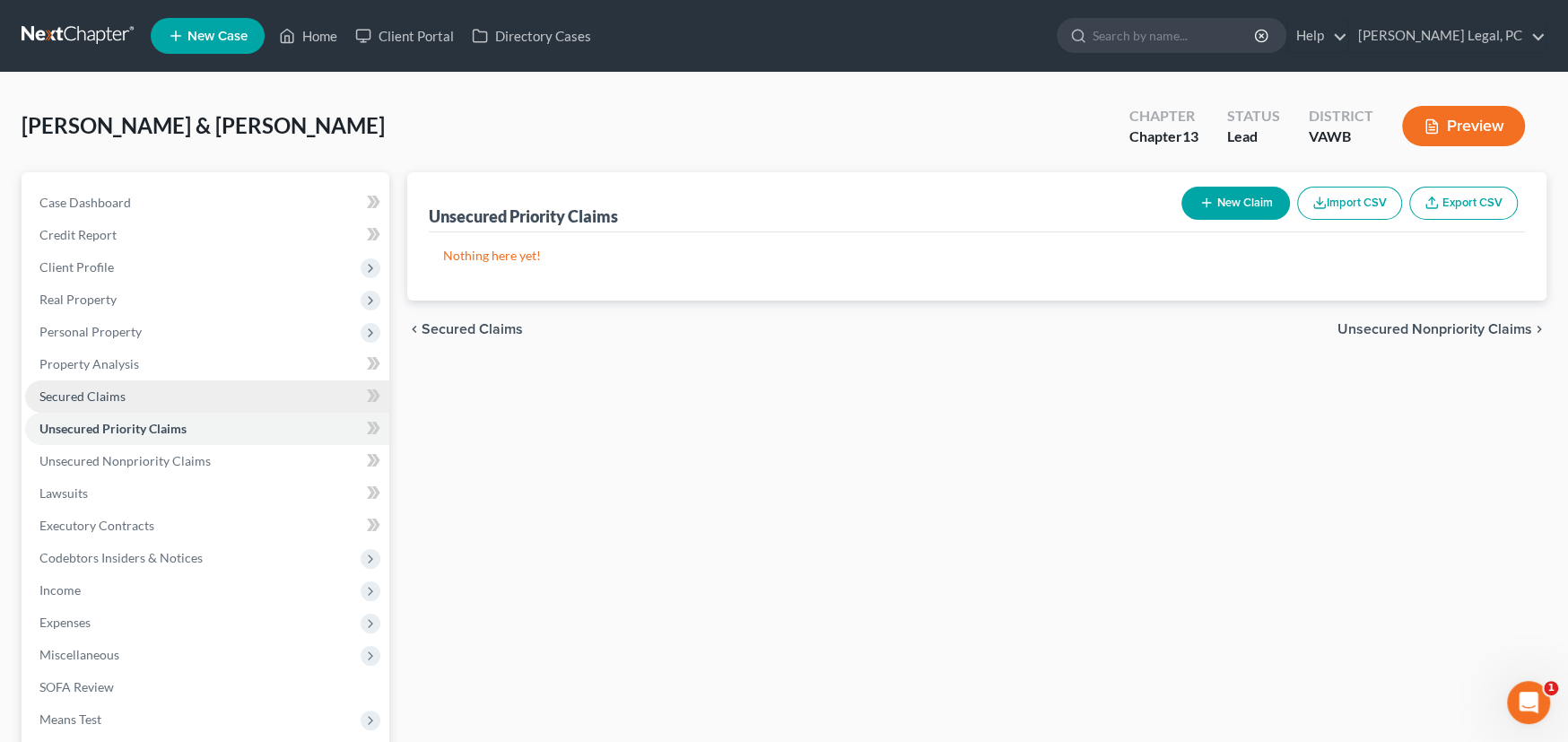
click at [98, 402] on link "Secured Claims" at bounding box center [207, 396] width 364 height 32
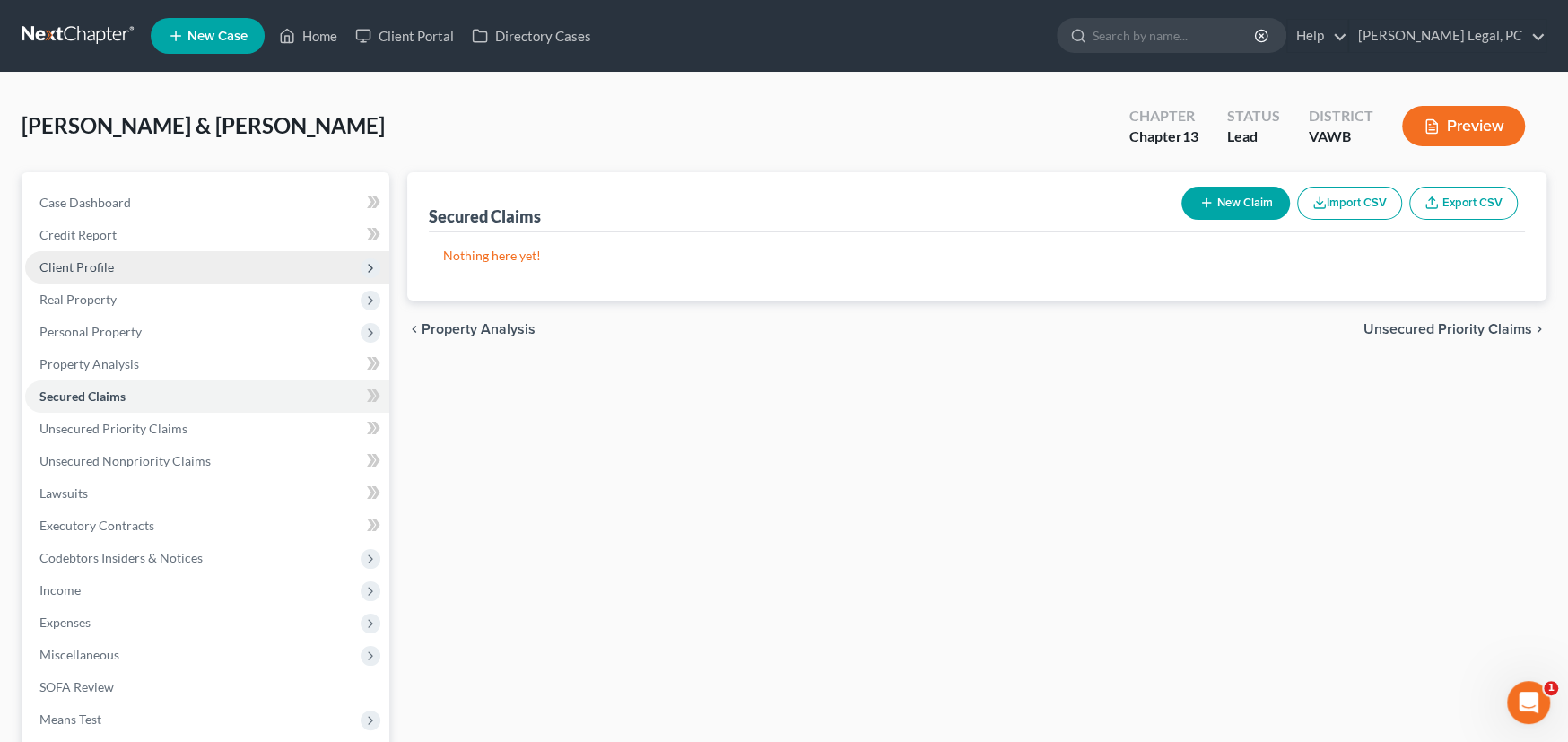
click at [136, 270] on span "Client Profile" at bounding box center [207, 266] width 364 height 32
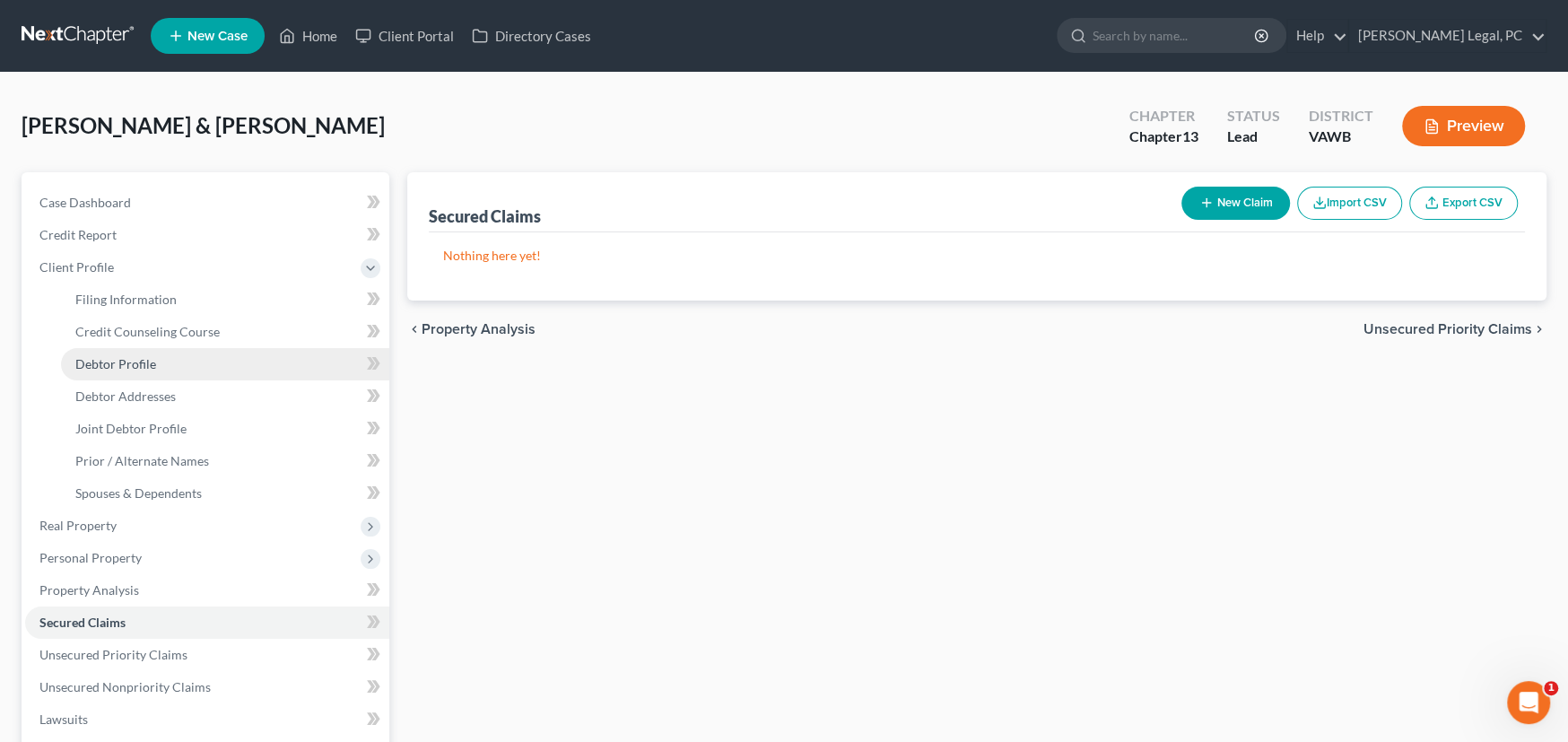
click at [151, 359] on span "Debtor Profile" at bounding box center [116, 364] width 81 height 15
select select "1"
select select "0"
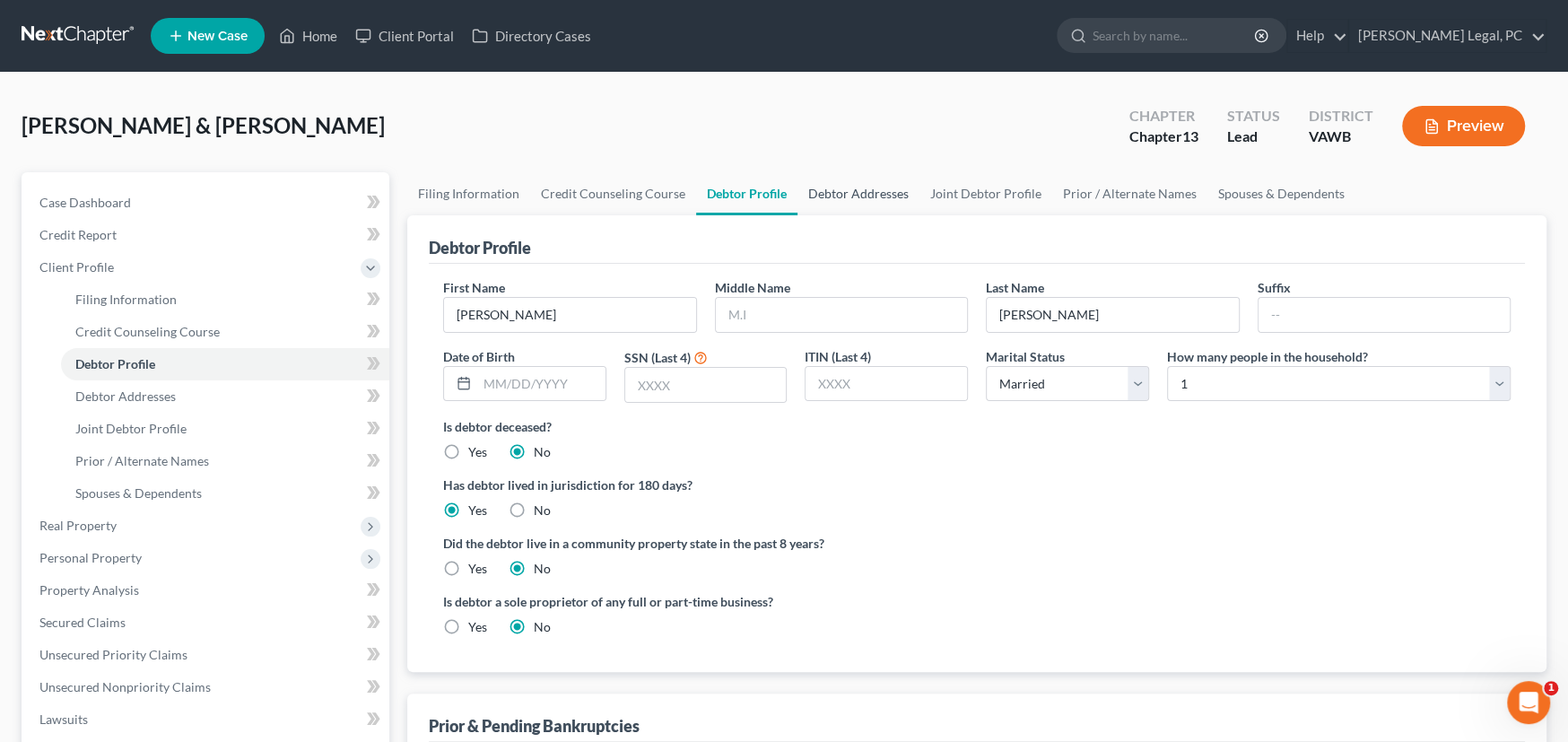
click at [842, 194] on link "Debtor Addresses" at bounding box center [859, 193] width 122 height 43
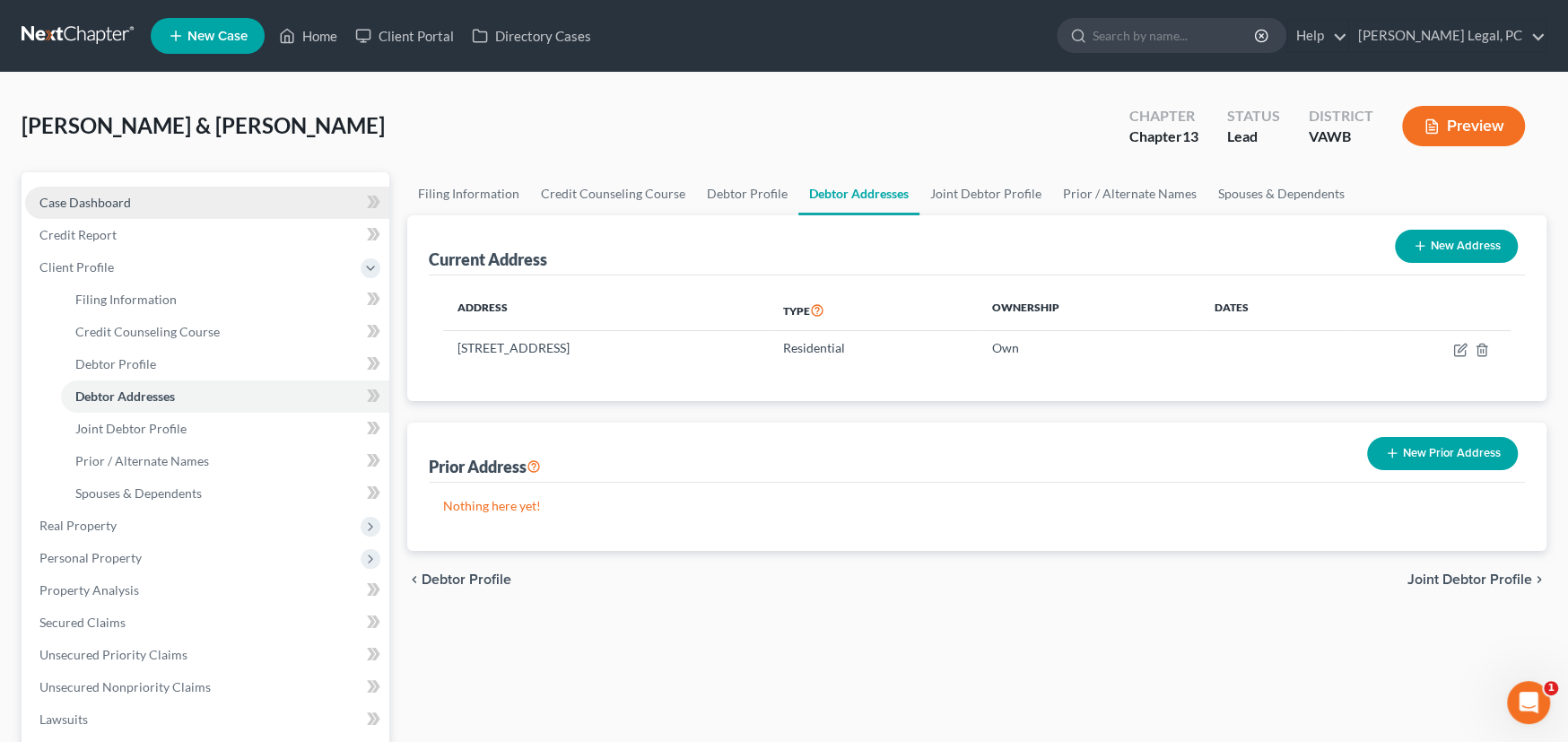
click at [126, 191] on link "Case Dashboard" at bounding box center [207, 202] width 364 height 32
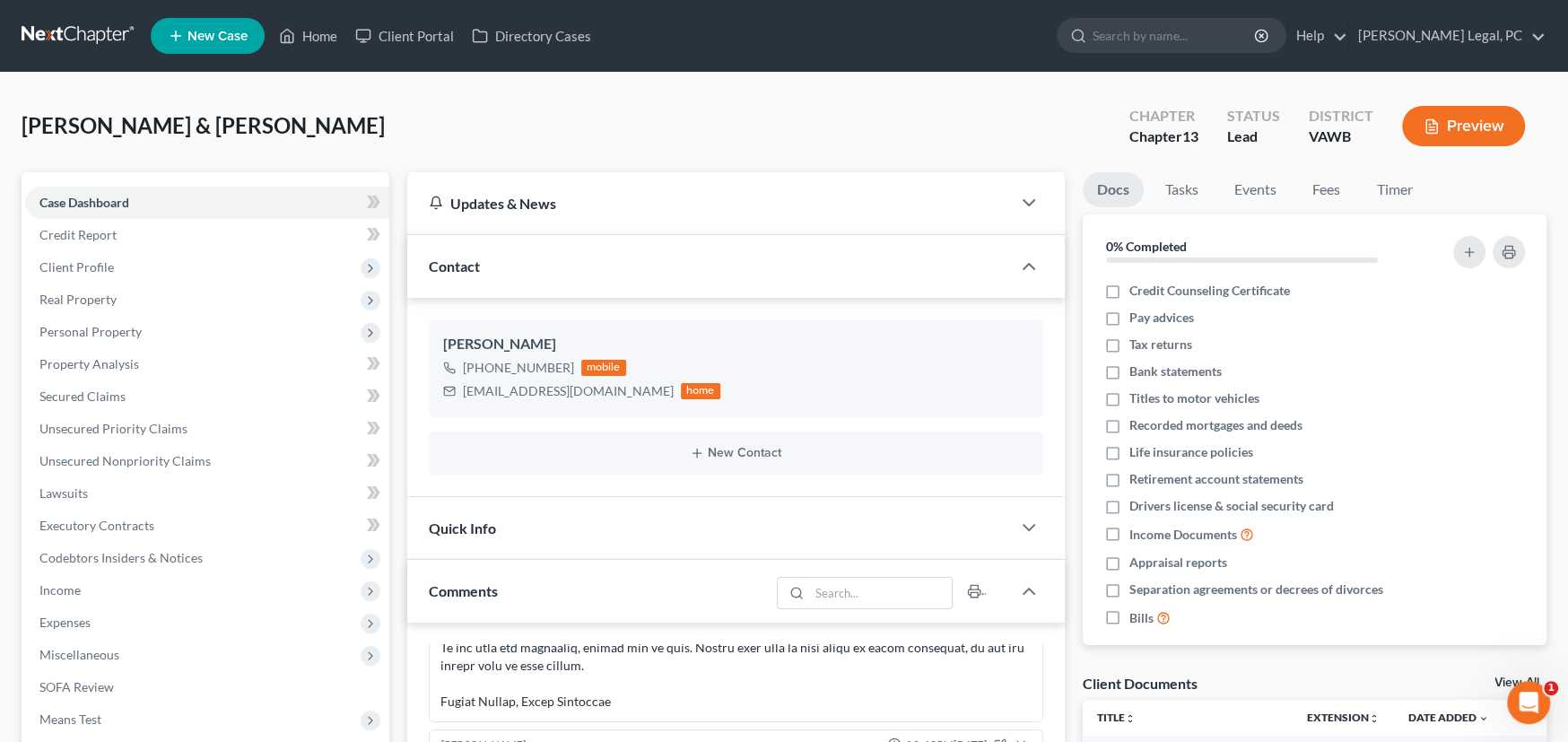
click at [430, 142] on div "Graham, Jay & Kristi Upgraded Chapter Chapter 13 Status Lead District VAWB Prev…" at bounding box center [784, 133] width 1525 height 78
click at [97, 35] on link at bounding box center [79, 36] width 115 height 32
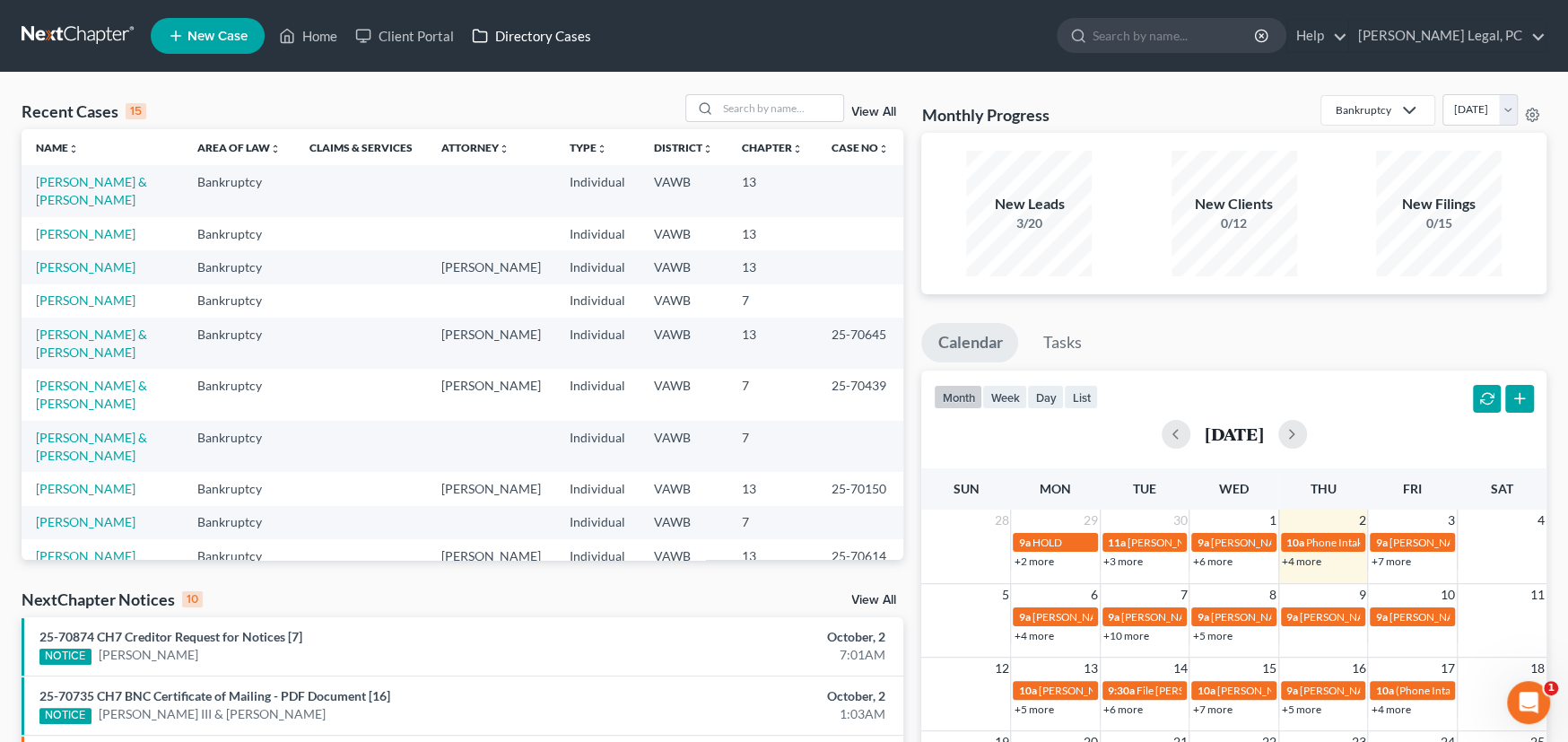
click at [537, 40] on link "Directory Cases" at bounding box center [531, 36] width 138 height 32
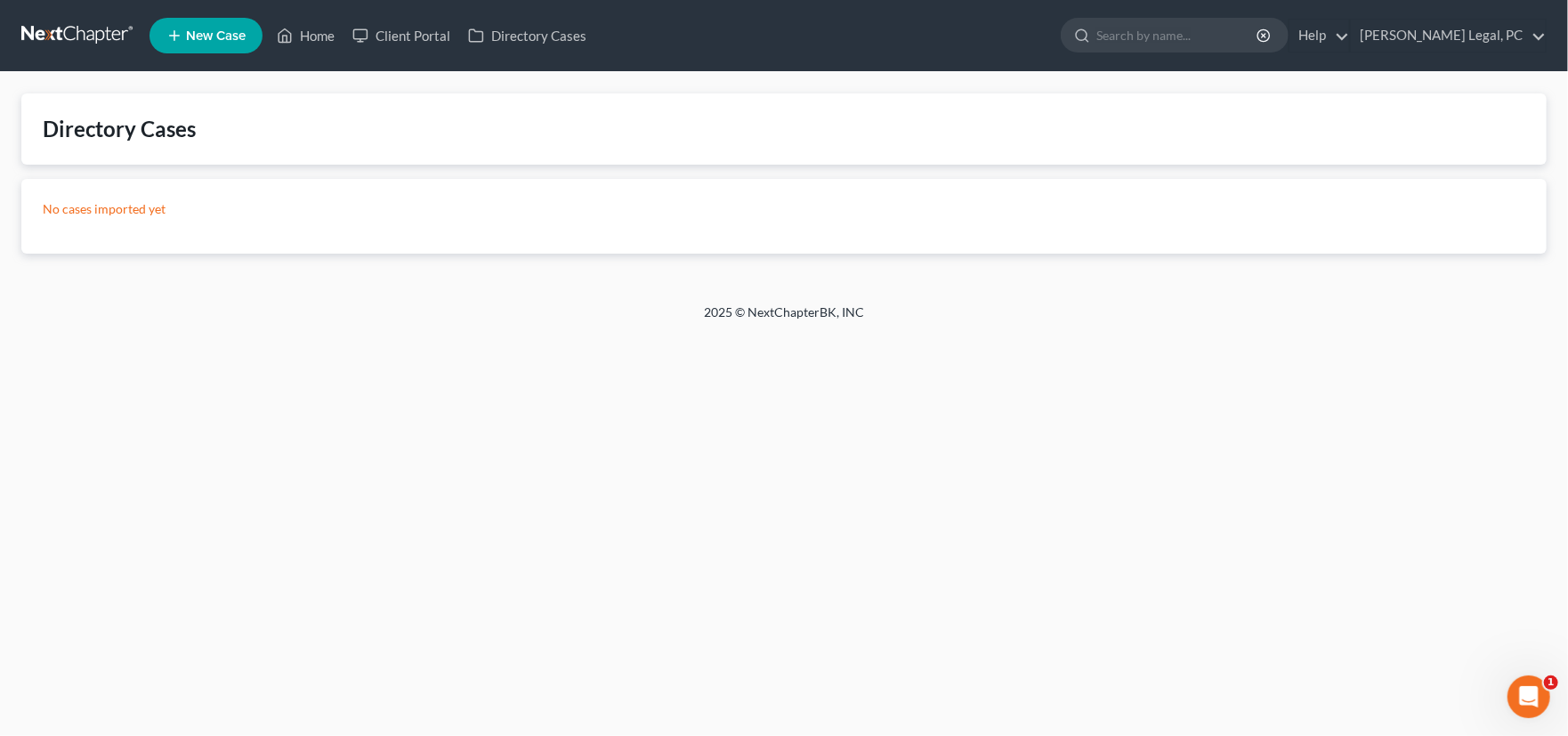
click at [66, 39] on link at bounding box center [79, 35] width 114 height 32
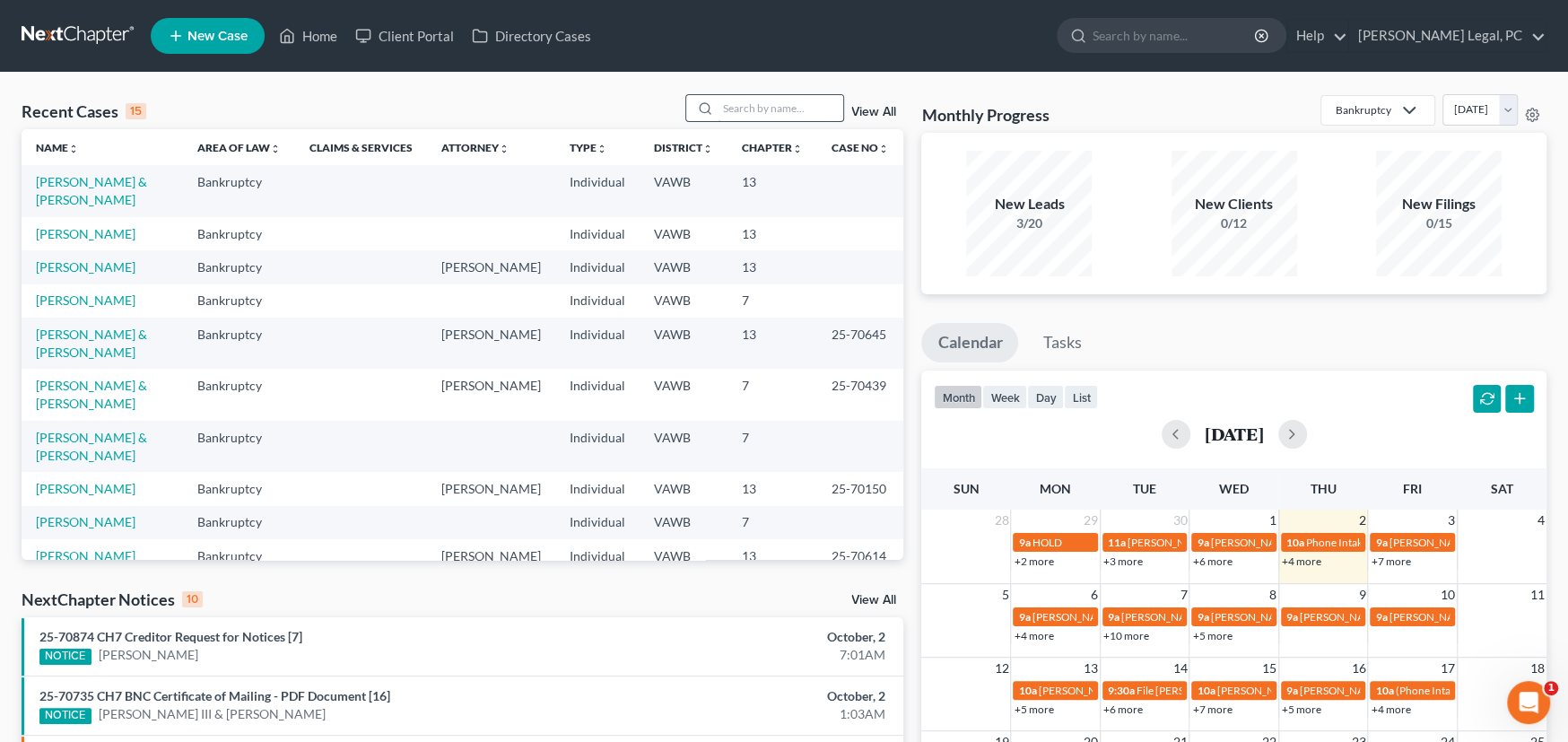
click at [750, 108] on input "search" at bounding box center [780, 108] width 126 height 26
click at [872, 111] on link "View All" at bounding box center [873, 112] width 45 height 13
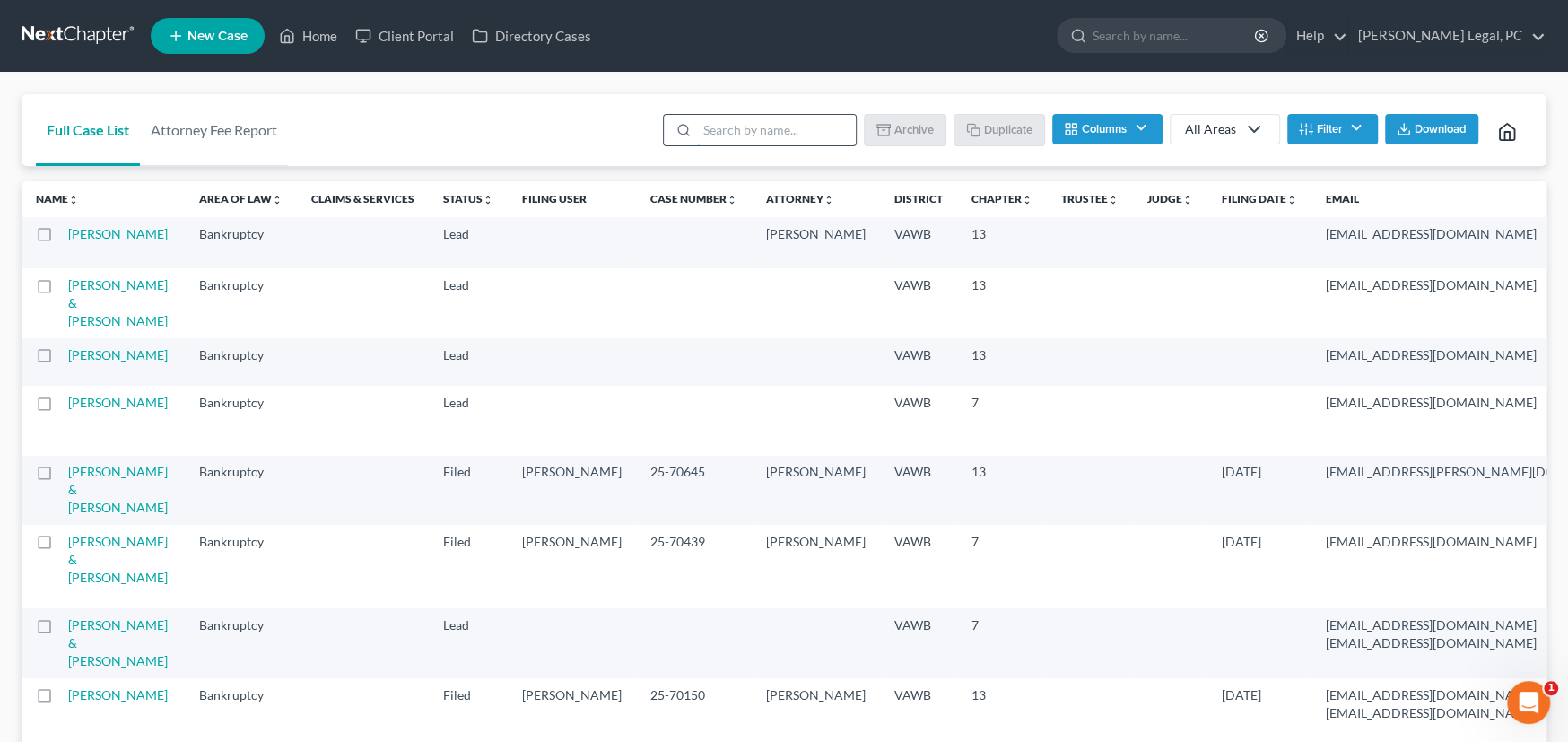
click at [757, 129] on input "search" at bounding box center [776, 129] width 159 height 30
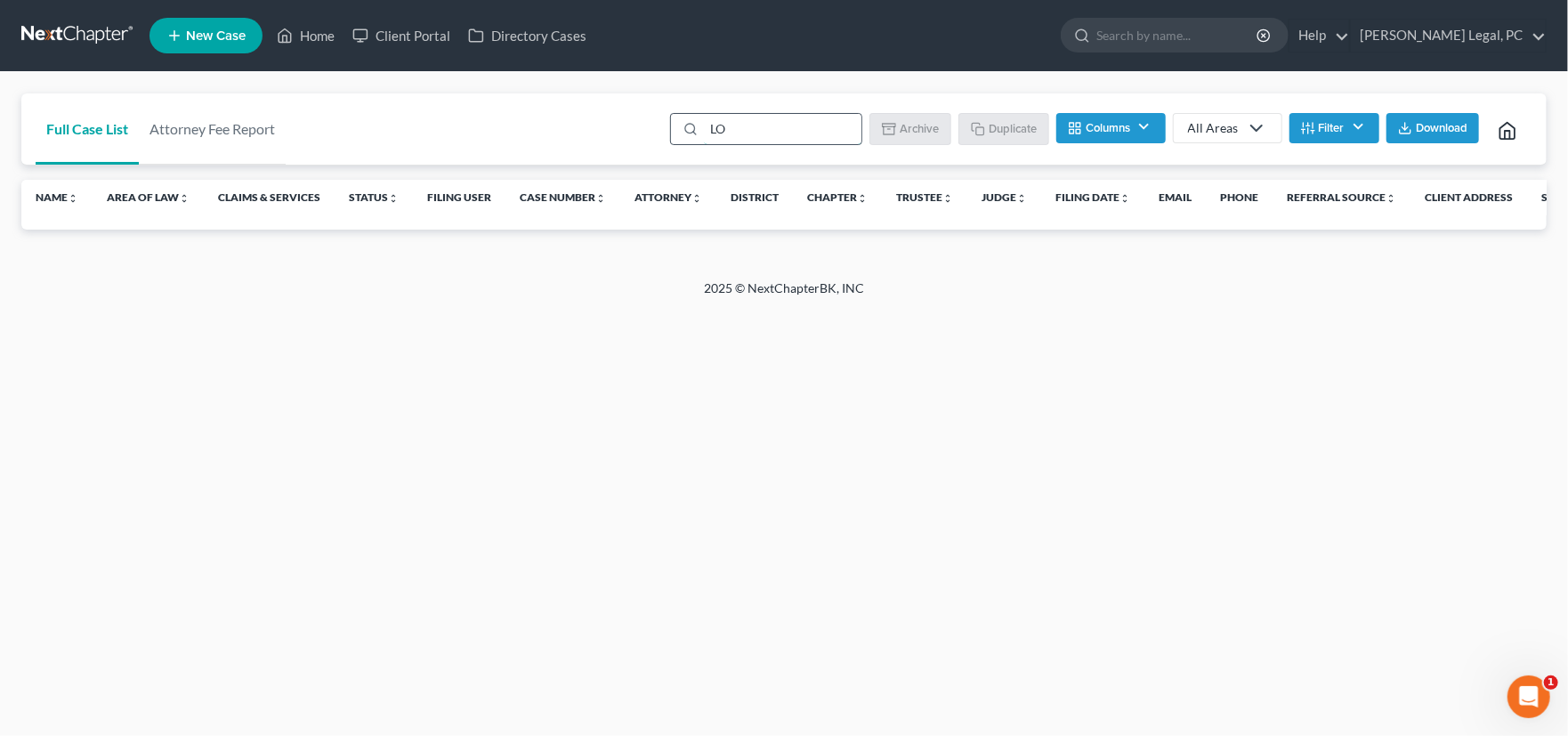
type input "L"
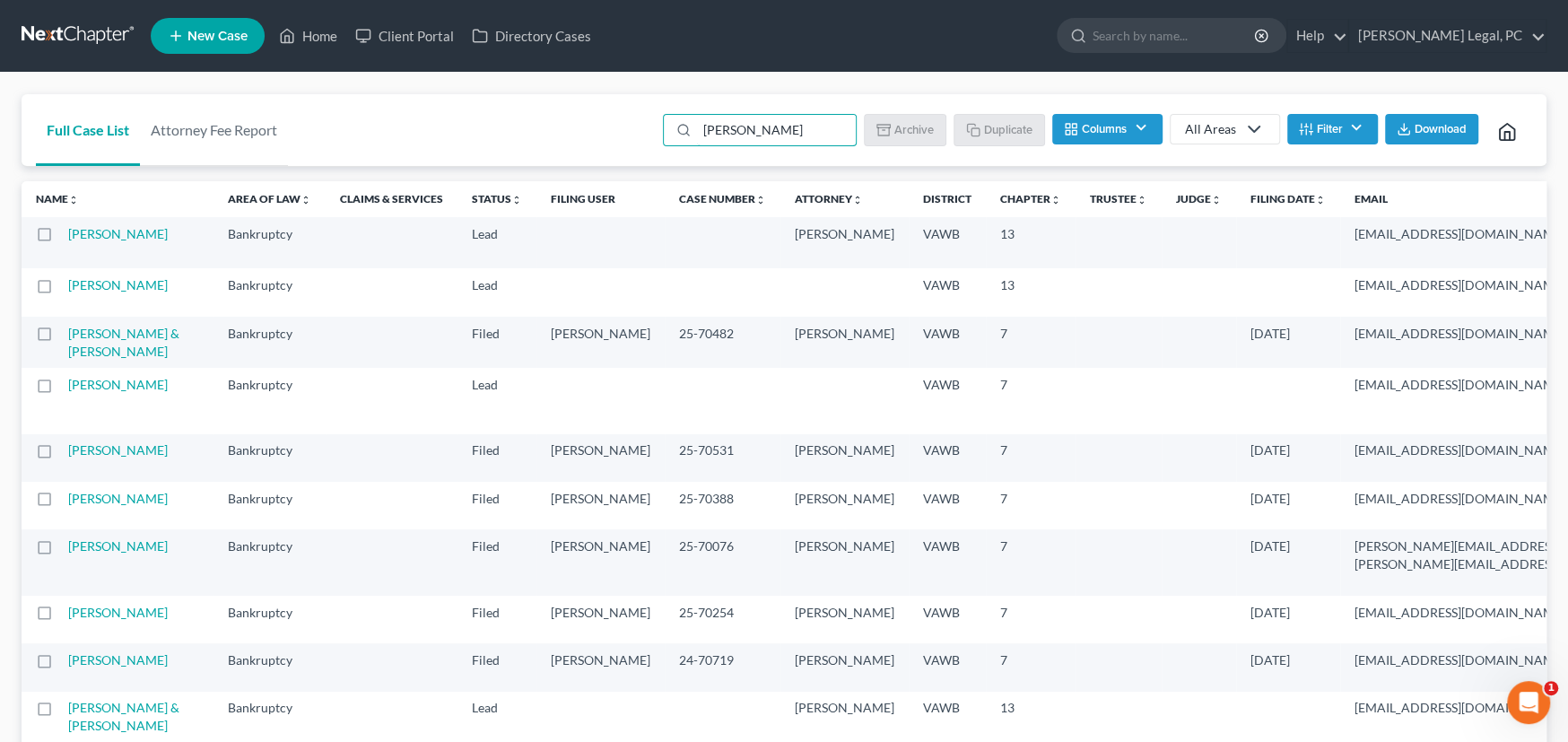
click at [61, 290] on label at bounding box center [61, 290] width 0 height 0
type input "Lee"
click at [68, 288] on input "checkbox" at bounding box center [74, 282] width 12 height 12
click at [913, 127] on button "Archive" at bounding box center [907, 129] width 81 height 30
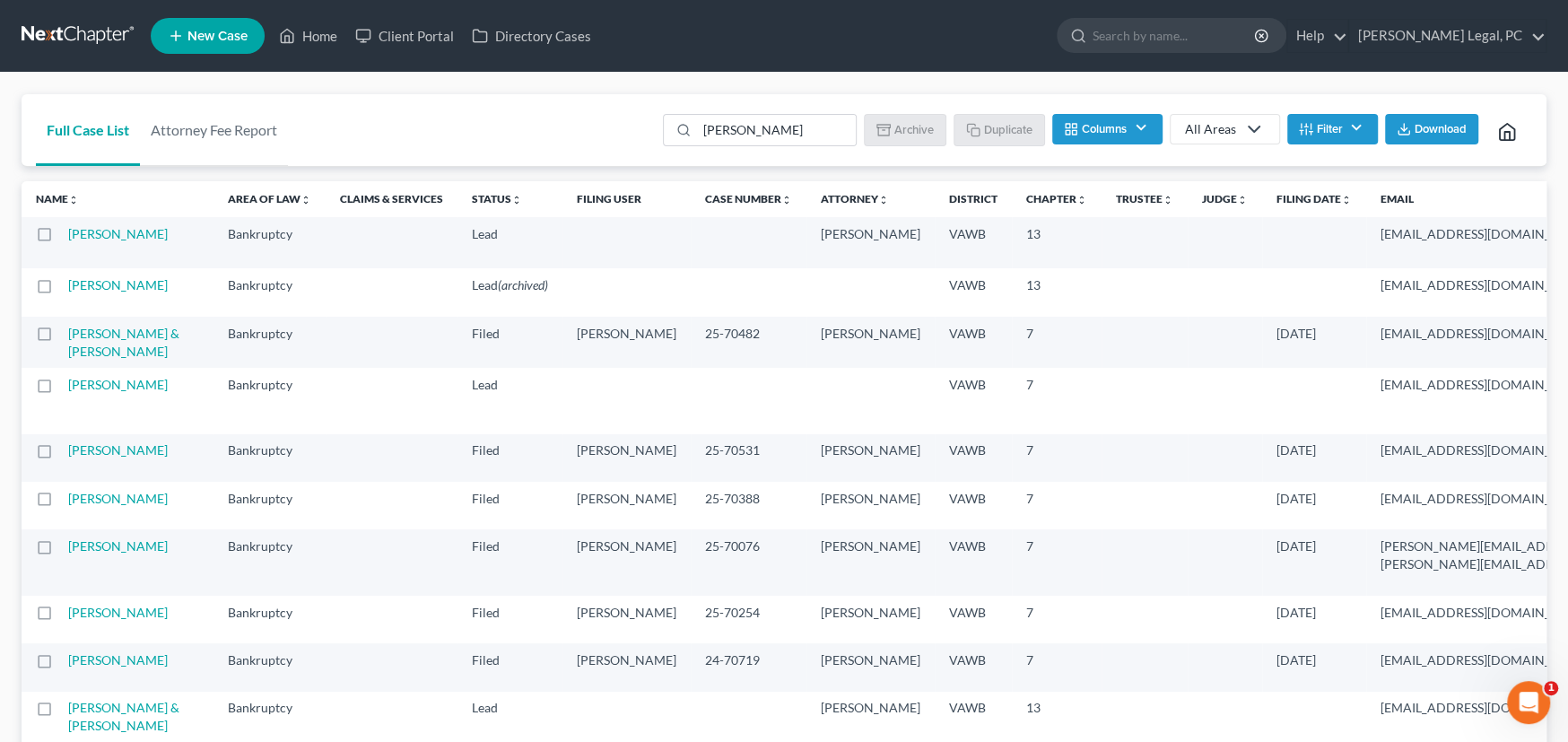
click at [61, 290] on label at bounding box center [61, 290] width 0 height 0
click at [68, 288] on input "checkbox" at bounding box center [74, 282] width 12 height 12
checkbox input "true"
click at [100, 247] on td "[PERSON_NAME]" at bounding box center [140, 242] width 145 height 51
click at [99, 240] on td "[PERSON_NAME]" at bounding box center [140, 242] width 145 height 51
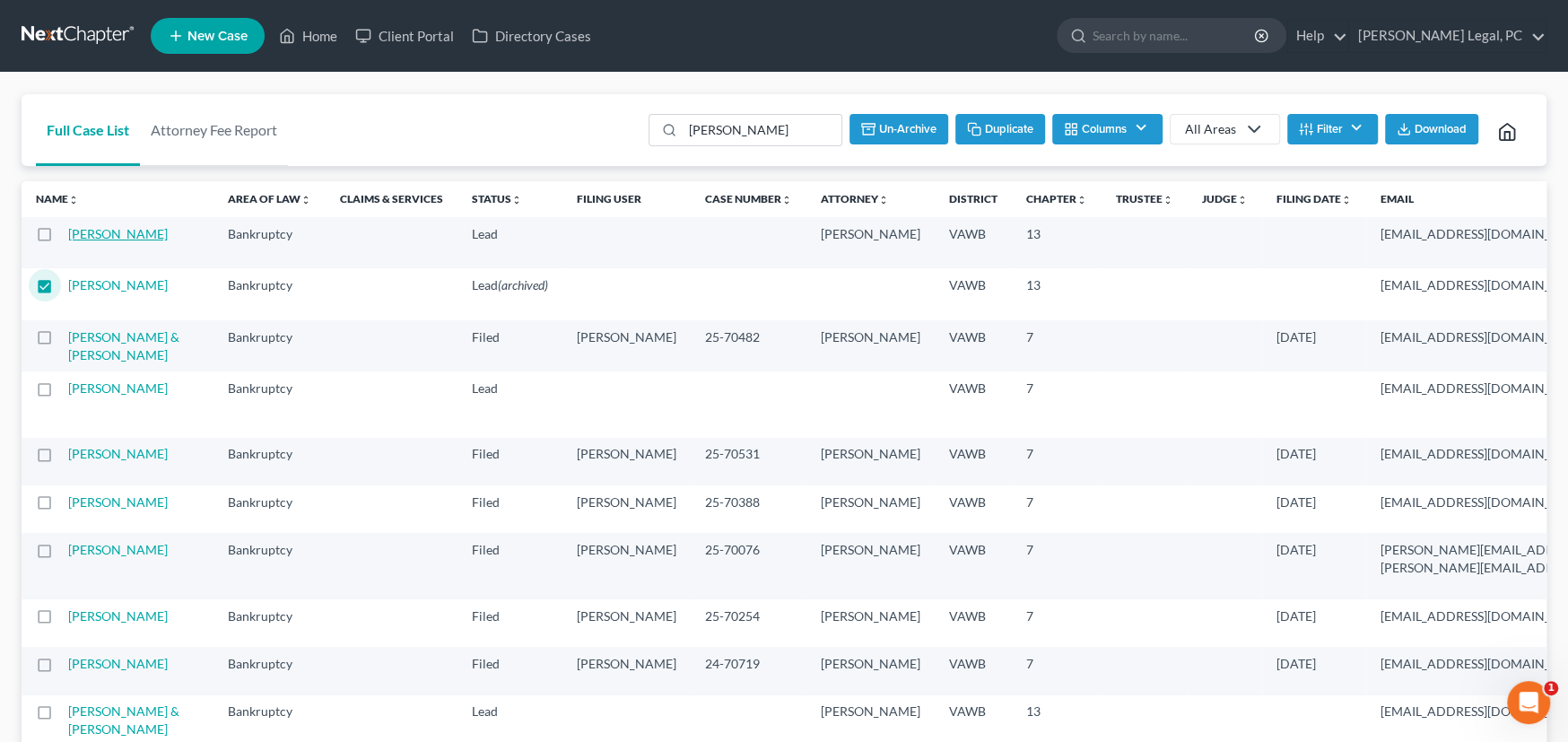
click at [76, 234] on link "[PERSON_NAME]" at bounding box center [118, 233] width 99 height 15
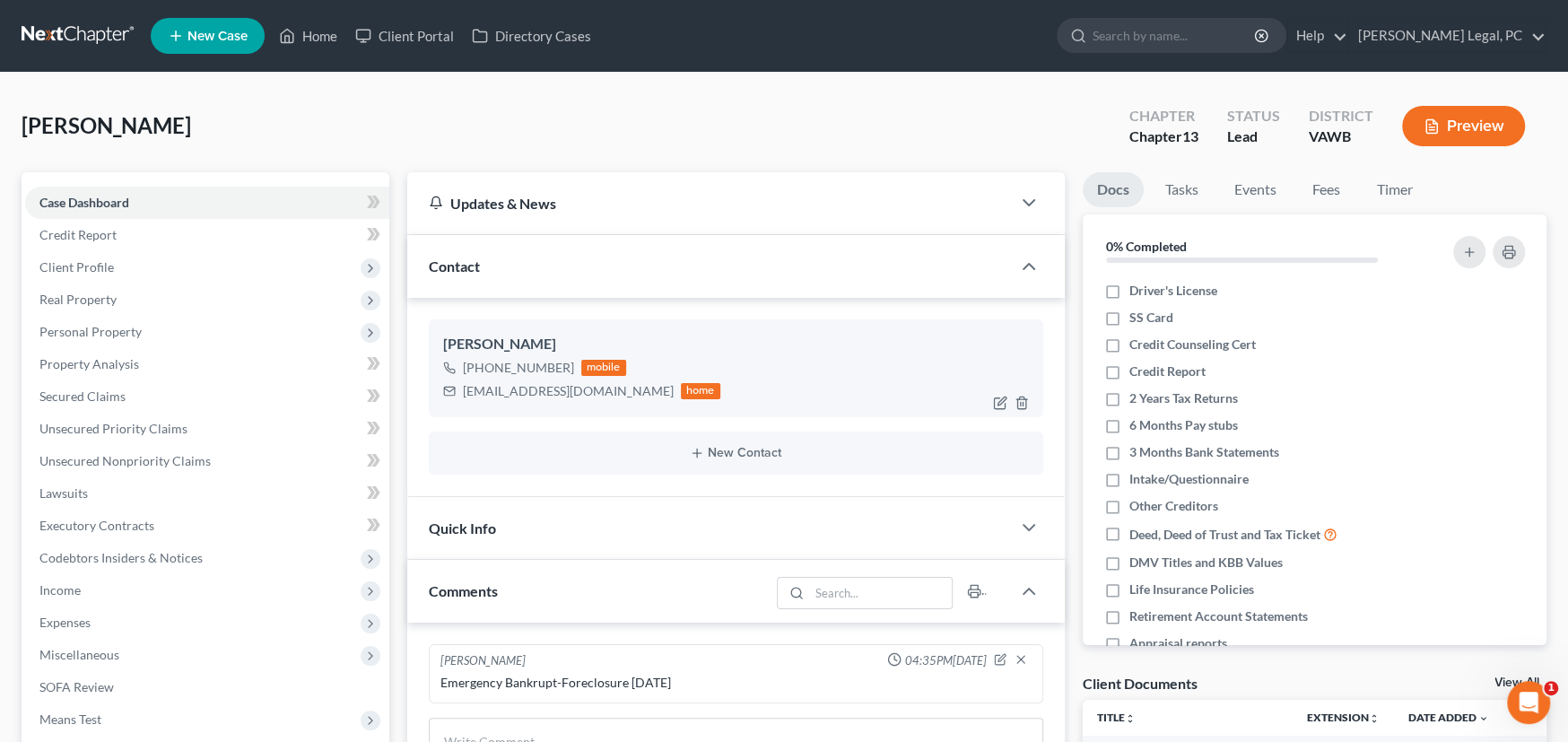
drag, startPoint x: 562, startPoint y: 363, endPoint x: 511, endPoint y: 359, distance: 51.2
click at [474, 362] on div "+1 (276) 393-7531" at bounding box center [519, 368] width 111 height 18
click at [562, 360] on div "+1 (276) 393-7531" at bounding box center [519, 368] width 111 height 18
drag, startPoint x: 568, startPoint y: 361, endPoint x: 457, endPoint y: 361, distance: 111.0
click at [457, 361] on div "+1 (276) 393-7531 mobile" at bounding box center [582, 368] width 277 height 24
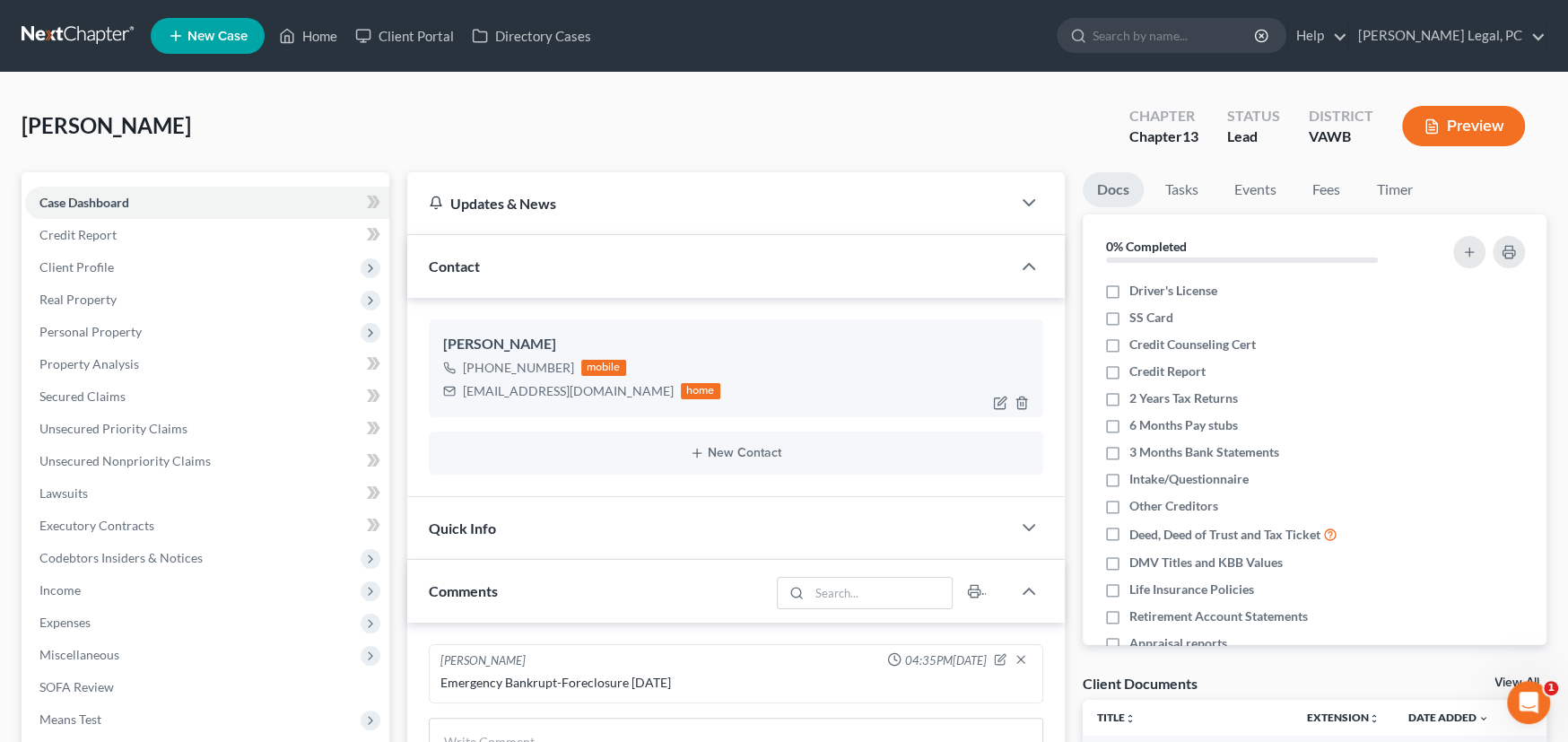
copy div "+1 (276) 393-7531"
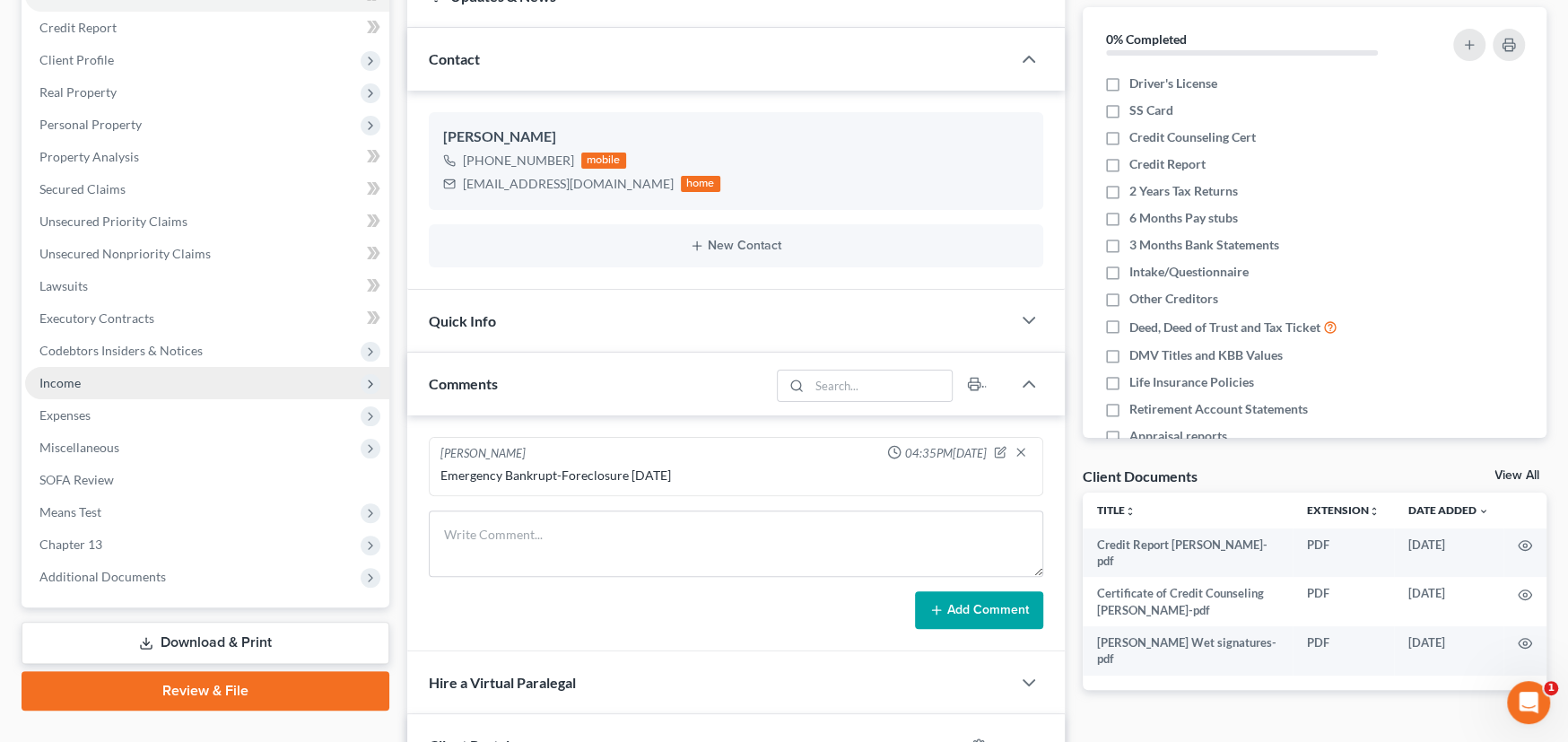
scroll to position [359, 0]
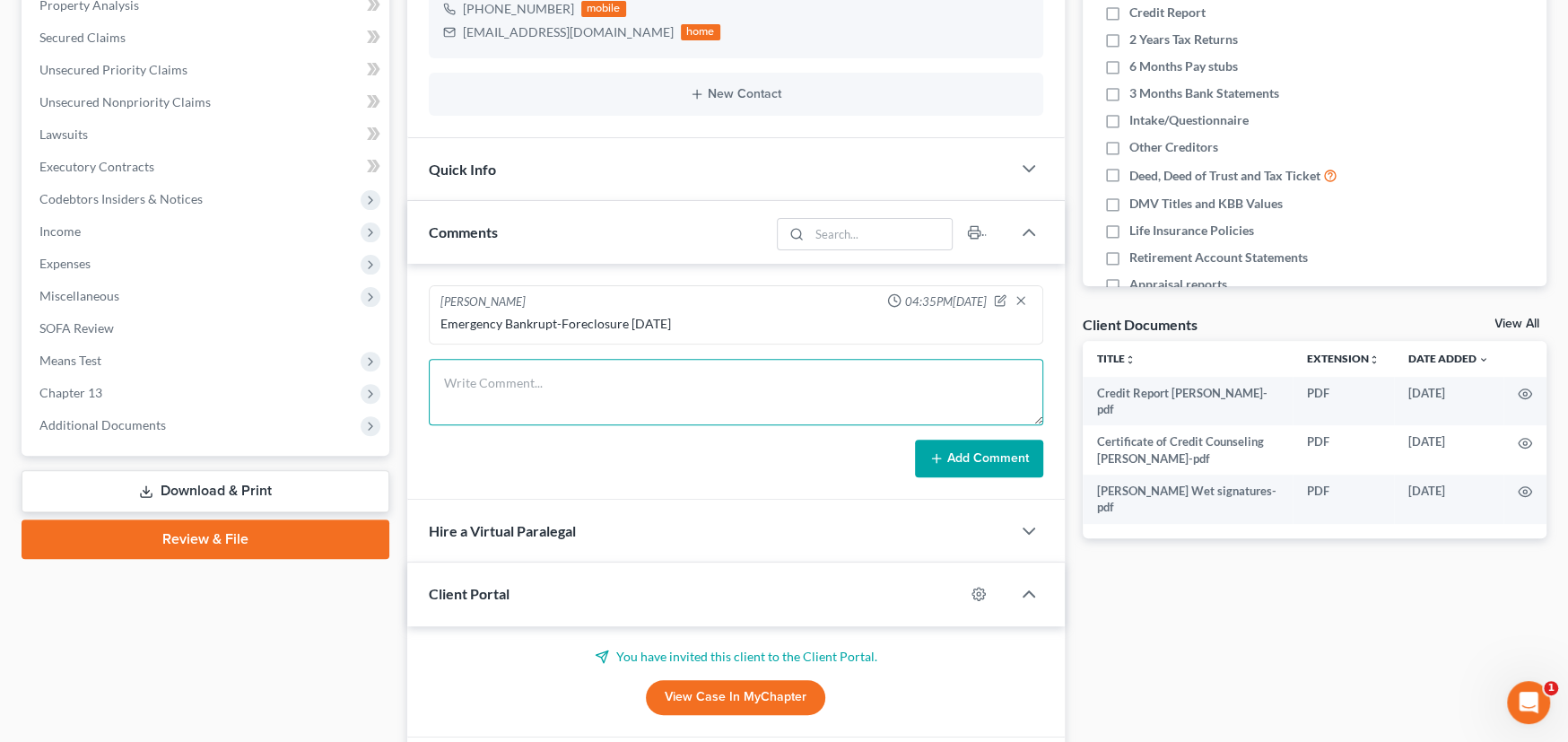
click at [459, 379] on textarea at bounding box center [736, 392] width 614 height 67
paste textarea "Hello Julie, This is Rachel at Farthing Legal. Here is a list of documents that…"
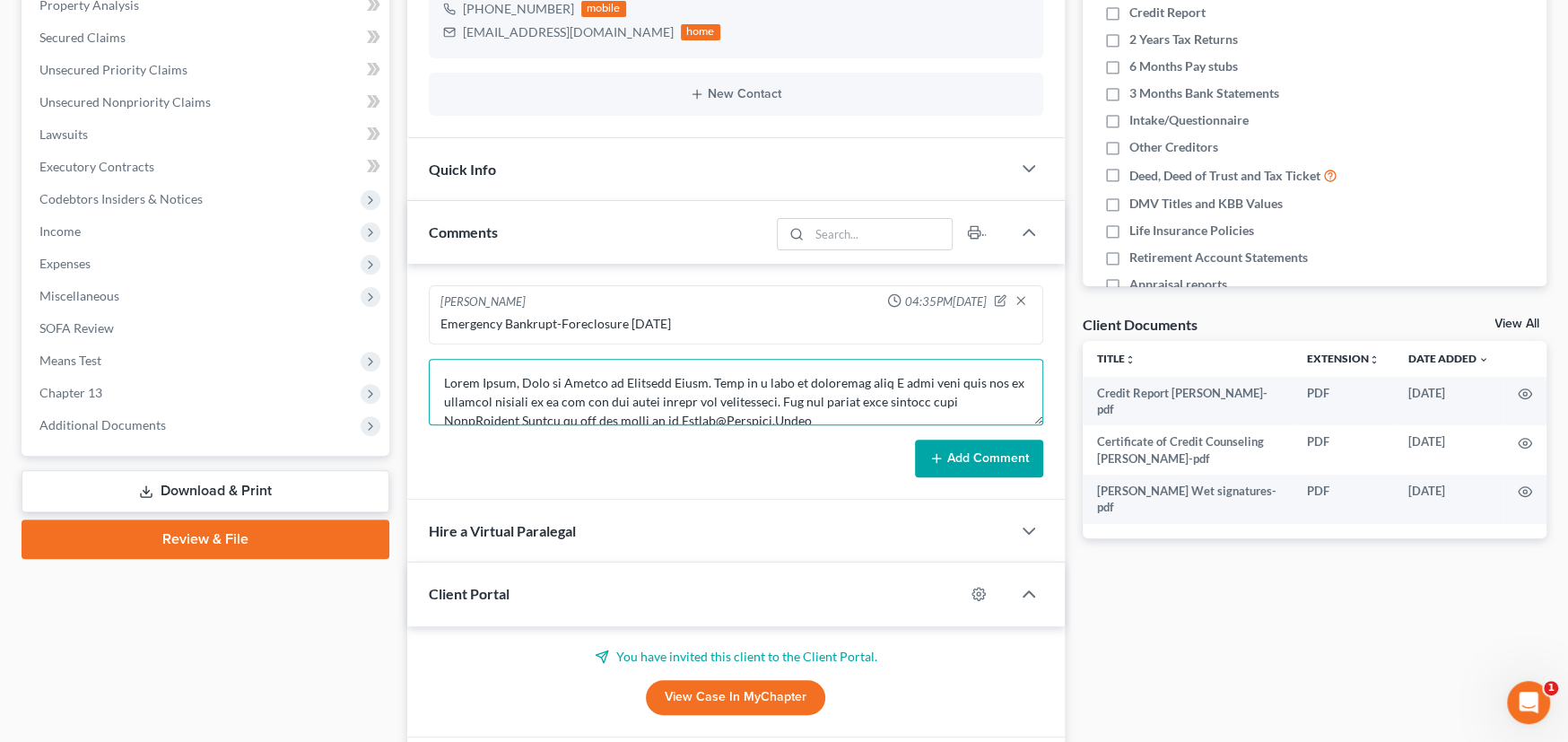
scroll to position [304, 0]
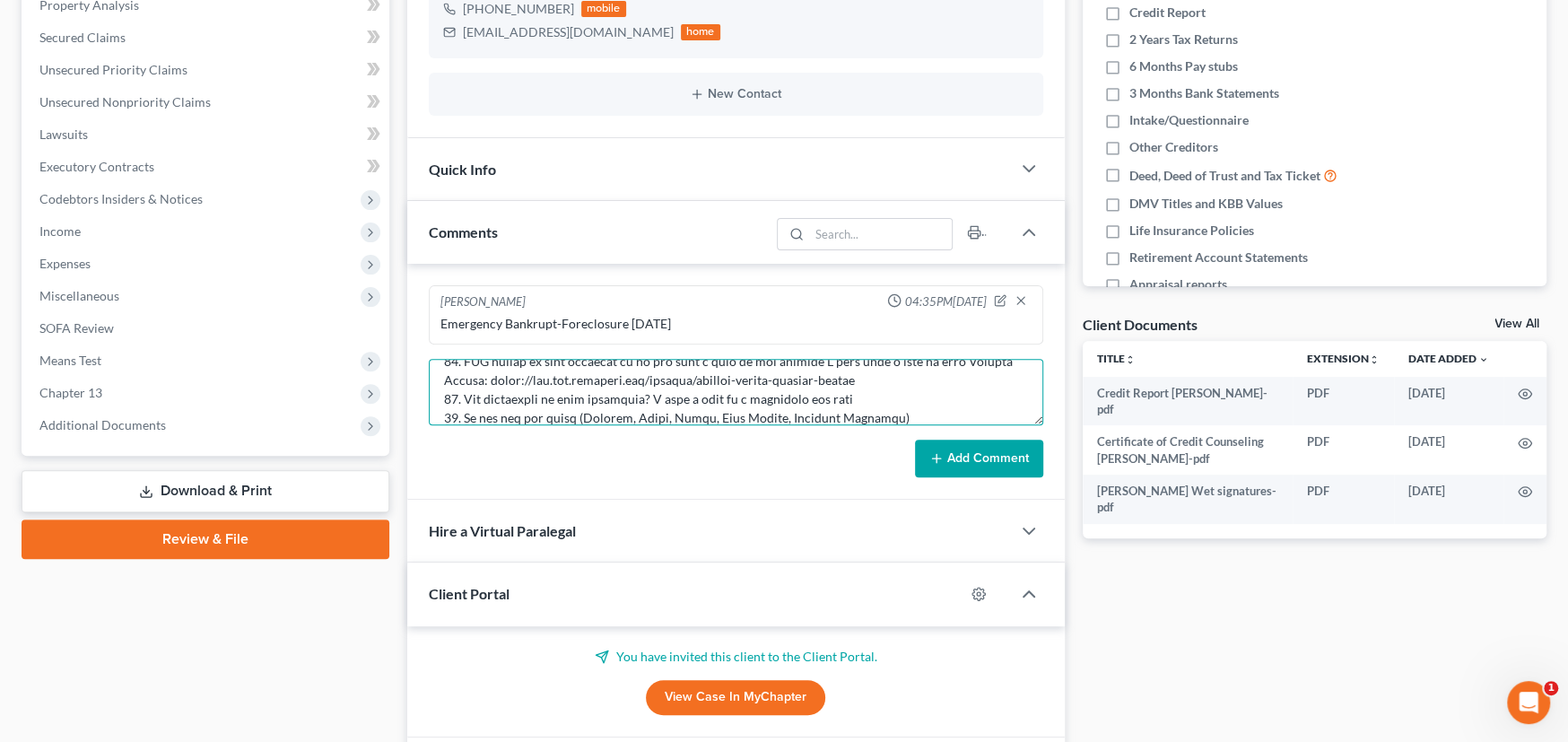
type textarea "Hello Julie, This is Rachel at Farthing Legal. Here is a list of documents that…"
click at [1007, 454] on button "Add Comment" at bounding box center [979, 458] width 129 height 37
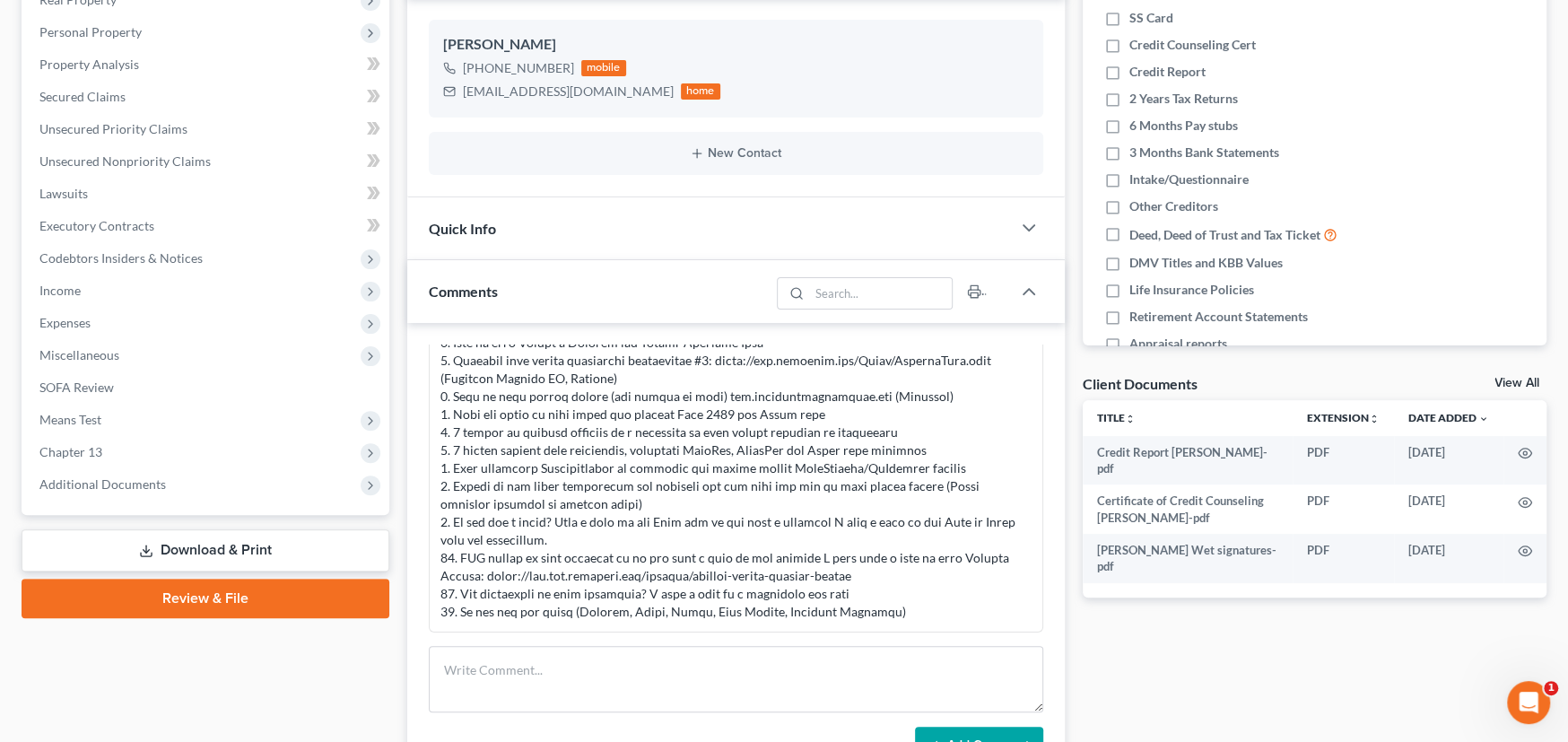
scroll to position [269, 0]
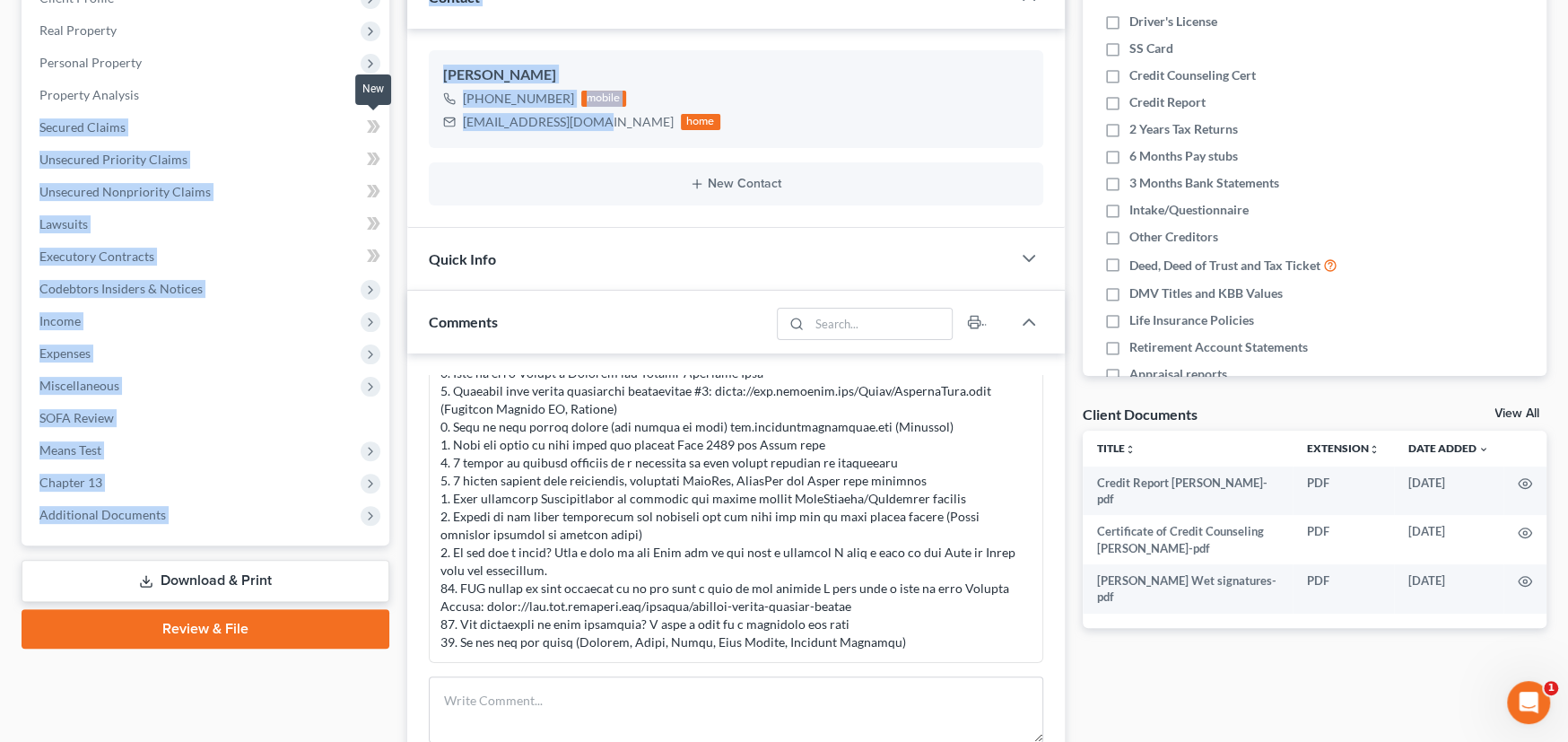
drag, startPoint x: 596, startPoint y: 121, endPoint x: 384, endPoint y: 121, distance: 212.0
click at [384, 121] on div "Petition Navigation Case Dashboard Payments Invoices Payments Payments Credit R…" at bounding box center [784, 510] width 1542 height 1215
click at [553, 139] on div "Joy Lee +1 (276) 393-7531 mobile leejoy1975@yahoo.com home" at bounding box center [736, 98] width 614 height 97
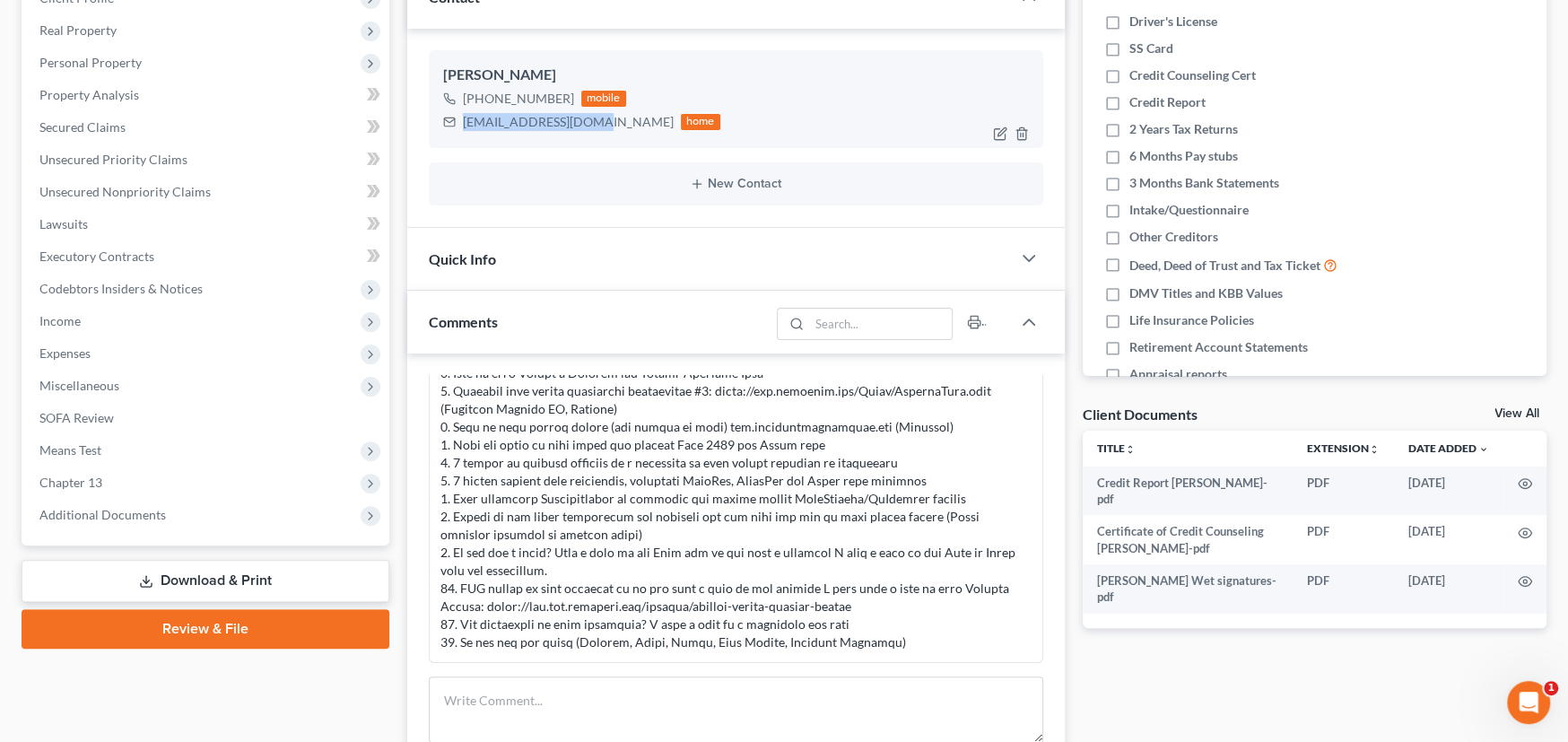
drag, startPoint x: 596, startPoint y: 121, endPoint x: 467, endPoint y: 120, distance: 129.0
click at [460, 123] on div "leejoy1975@yahoo.com home" at bounding box center [582, 122] width 277 height 24
copy div "leejoy1975@yahoo.com"
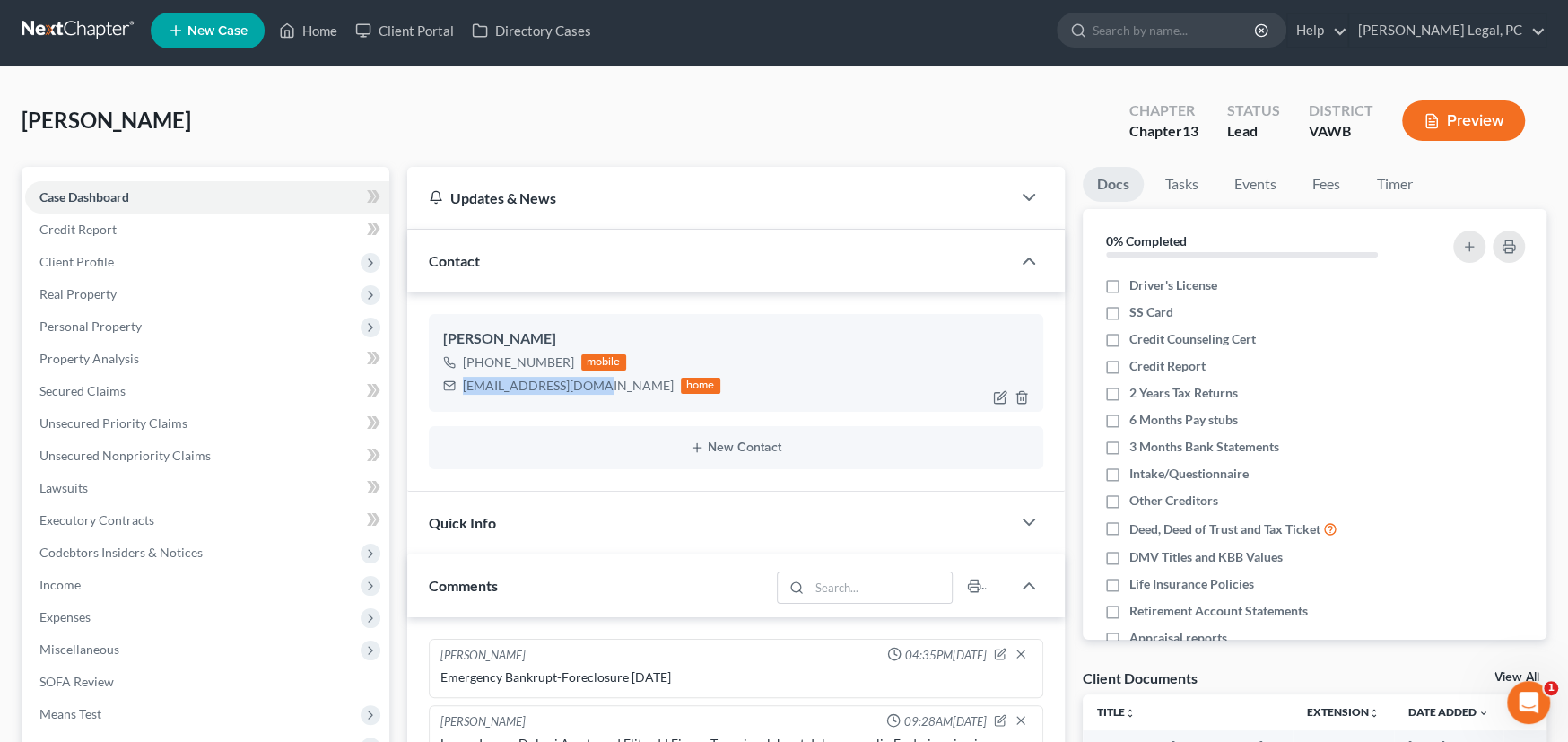
scroll to position [0, 0]
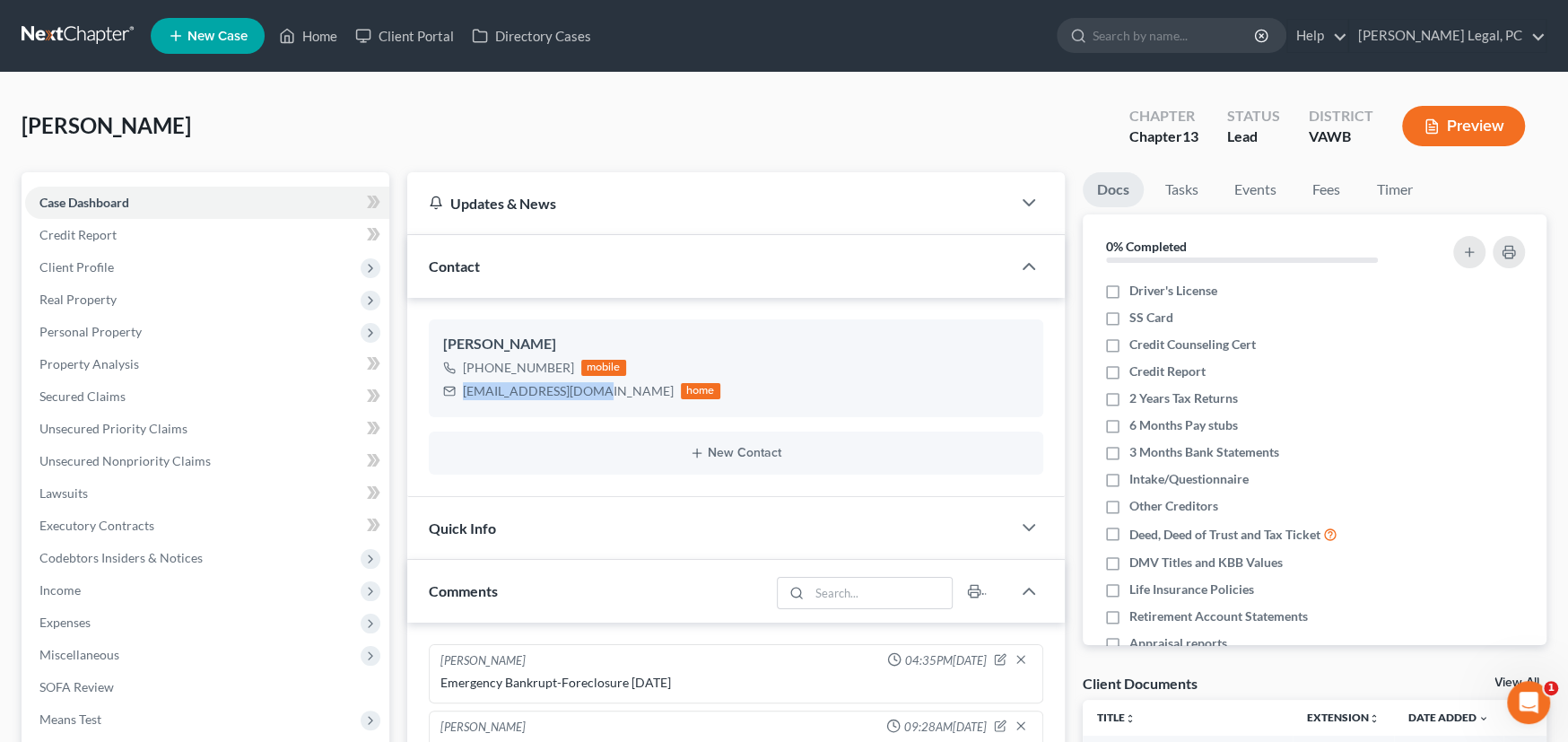
drag, startPoint x: 50, startPoint y: 33, endPoint x: 99, endPoint y: 31, distance: 49.0
click at [50, 33] on link at bounding box center [79, 36] width 115 height 32
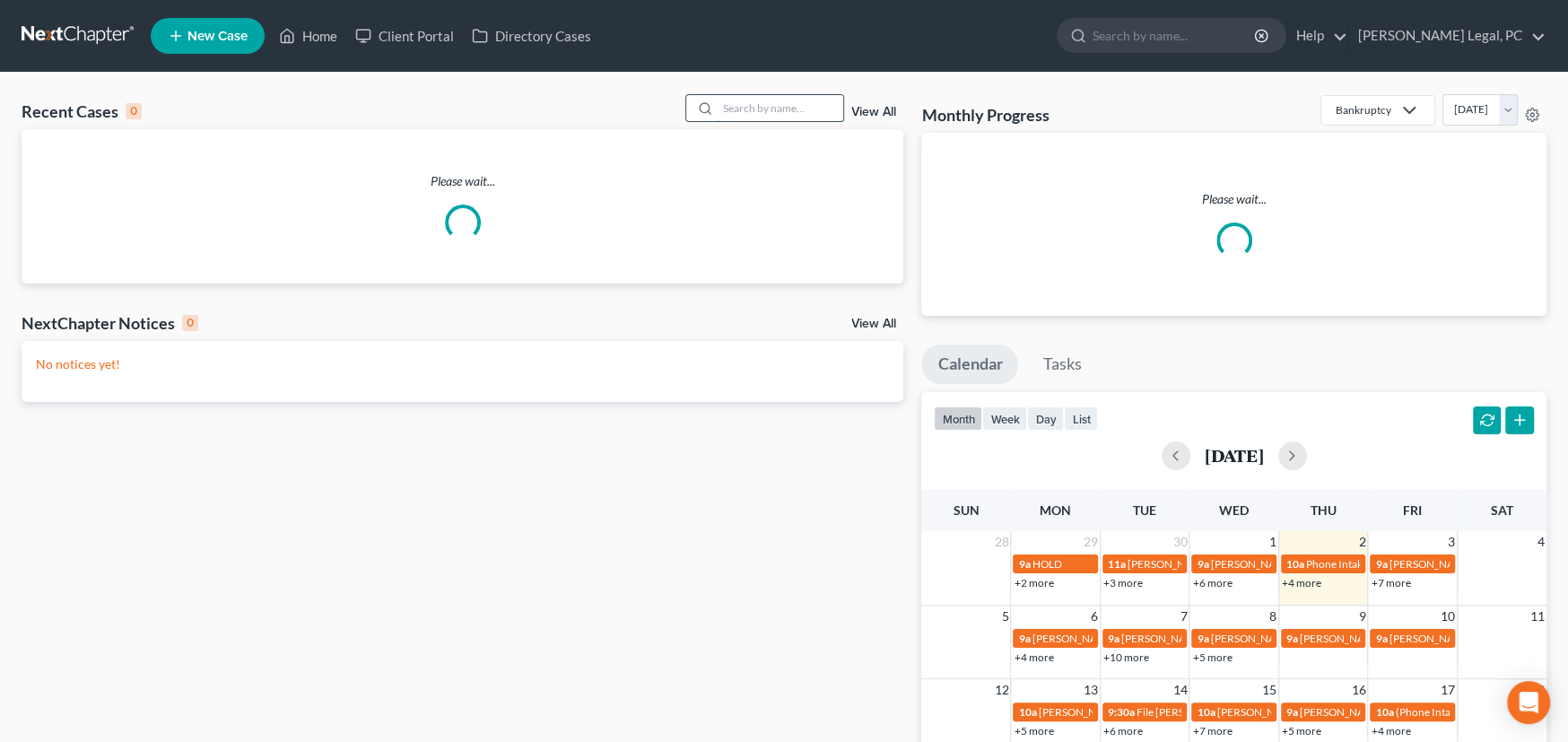
click at [720, 106] on input "search" at bounding box center [780, 108] width 126 height 26
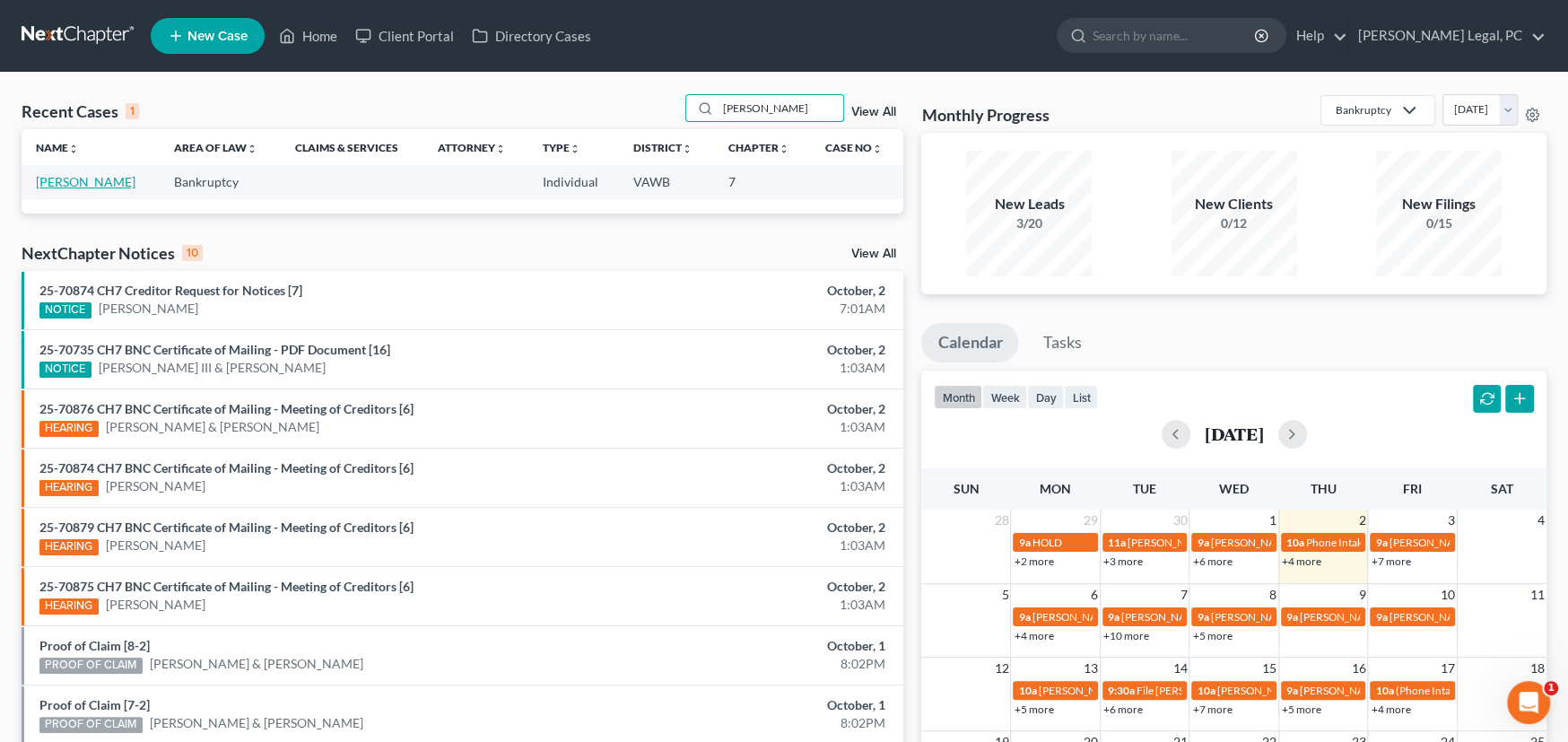
type input "mccoy"
click at [82, 177] on link "[PERSON_NAME]" at bounding box center [85, 181] width 99 height 15
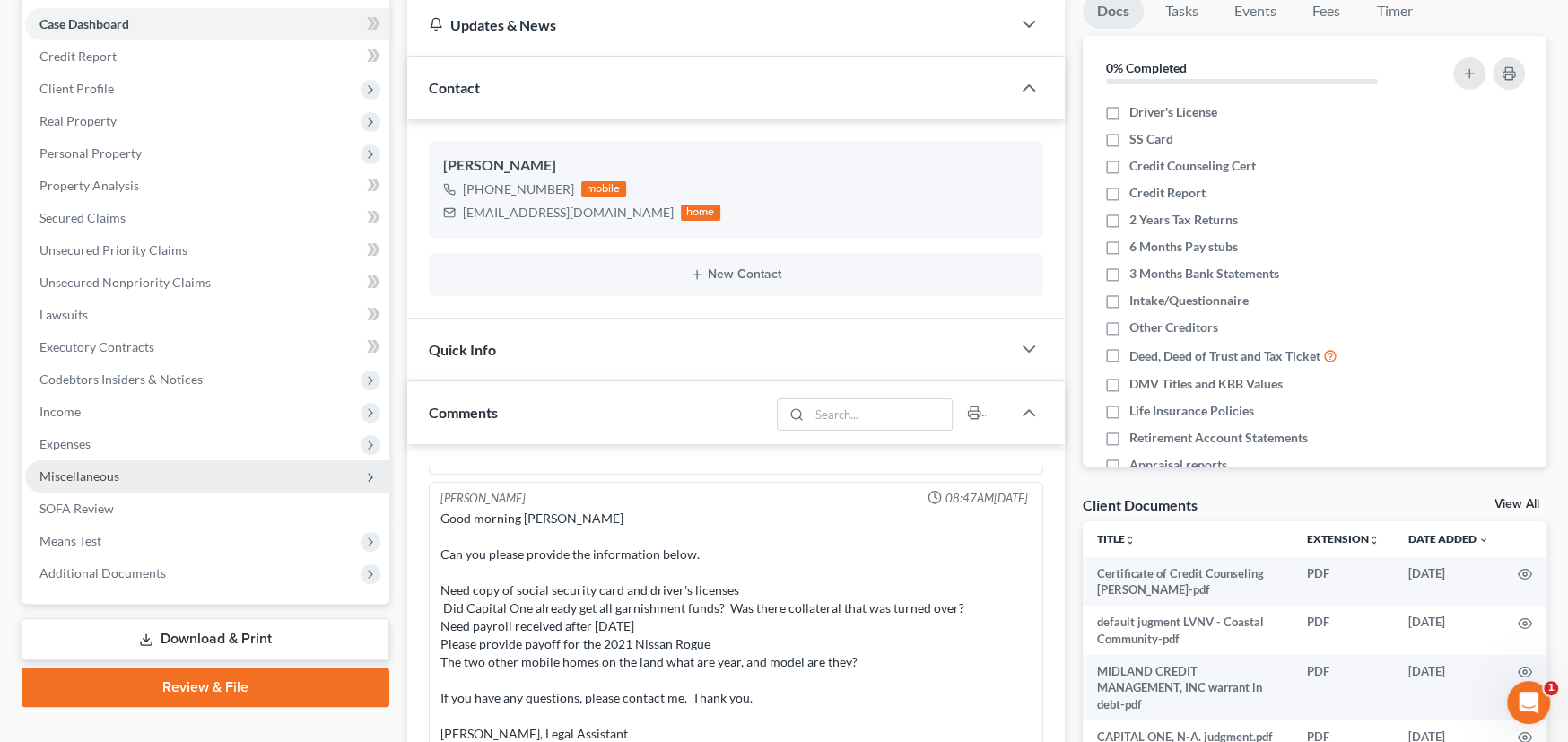
scroll to position [180, 0]
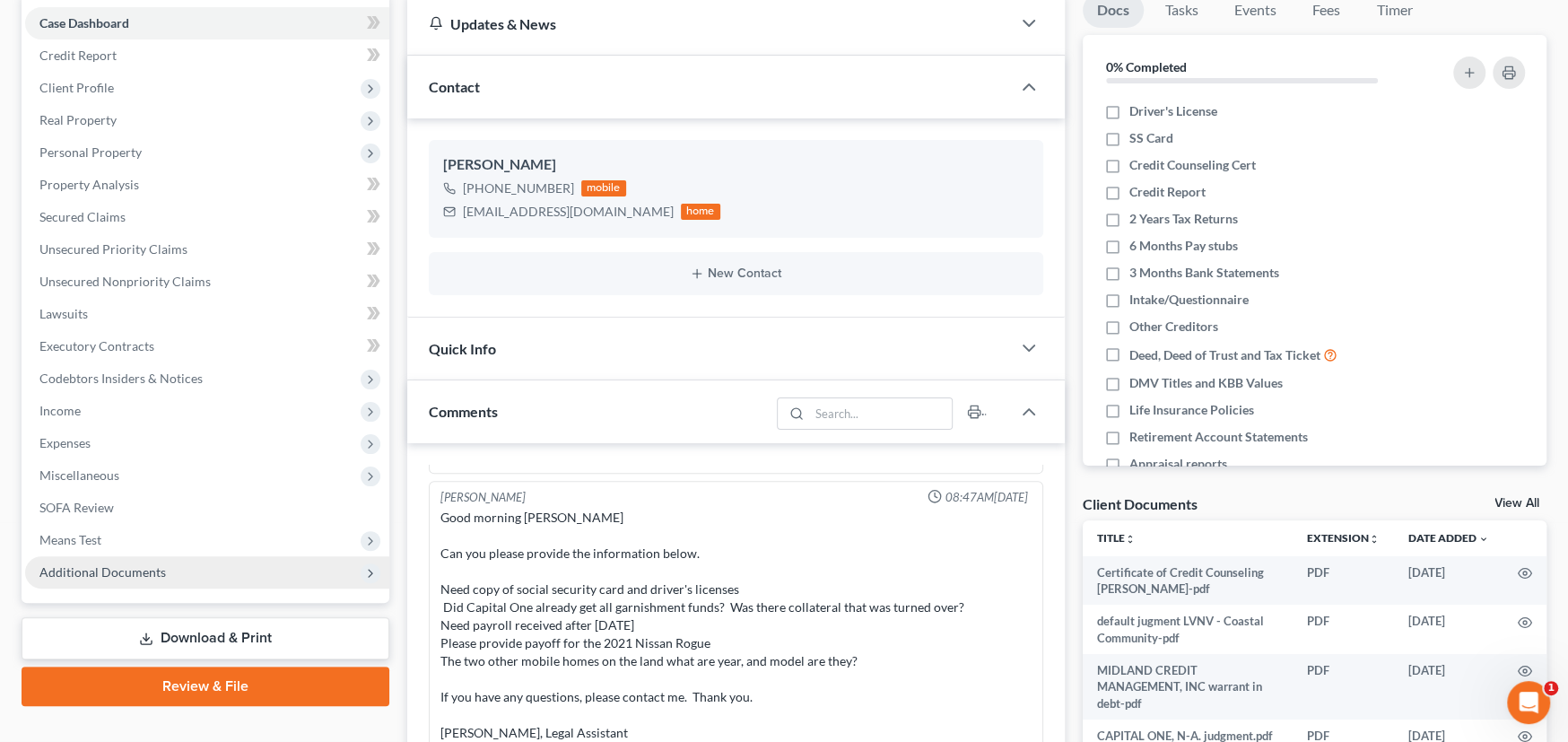
click at [111, 564] on span "Additional Documents" at bounding box center [102, 572] width 127 height 15
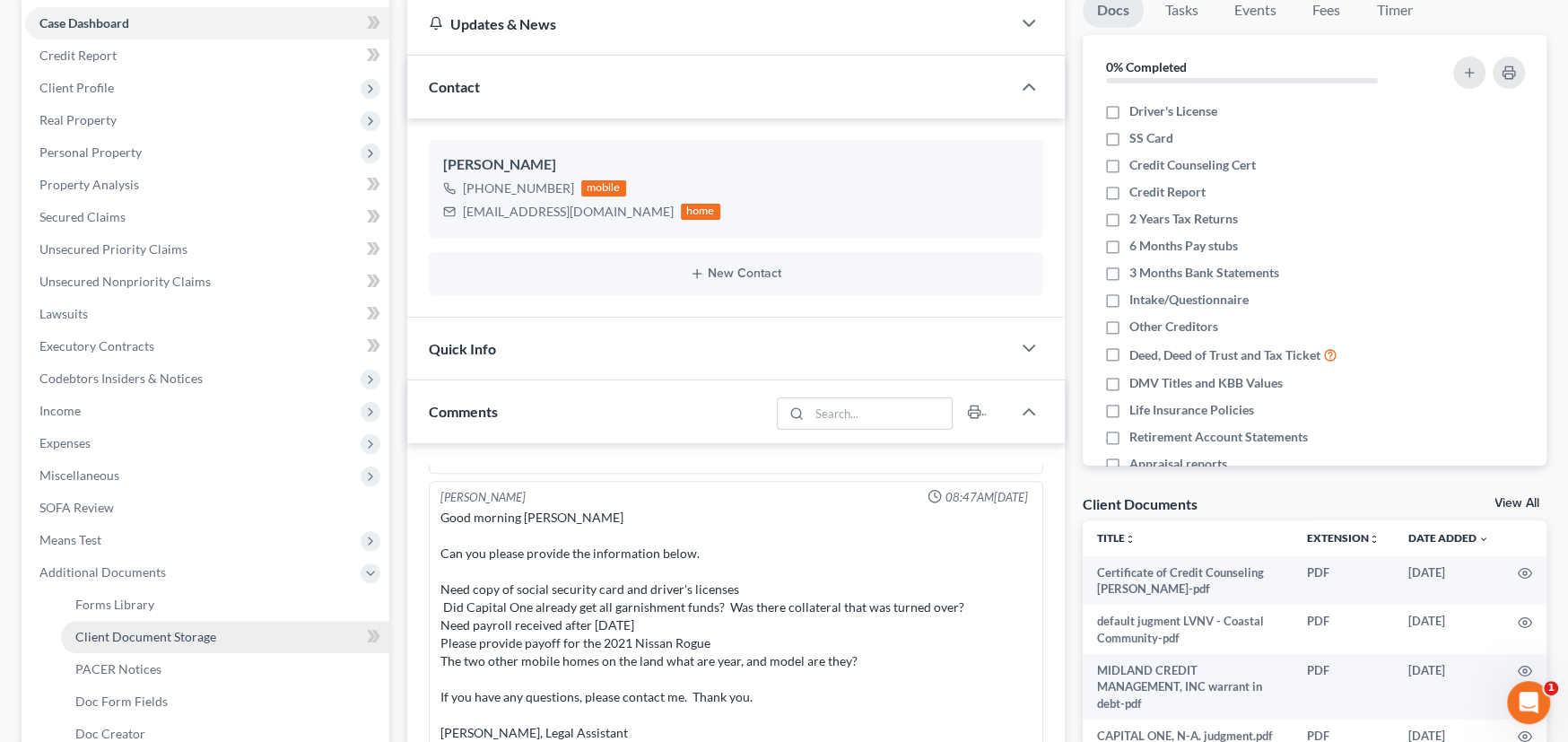
click at [139, 629] on span "Client Document Storage" at bounding box center [146, 636] width 140 height 15
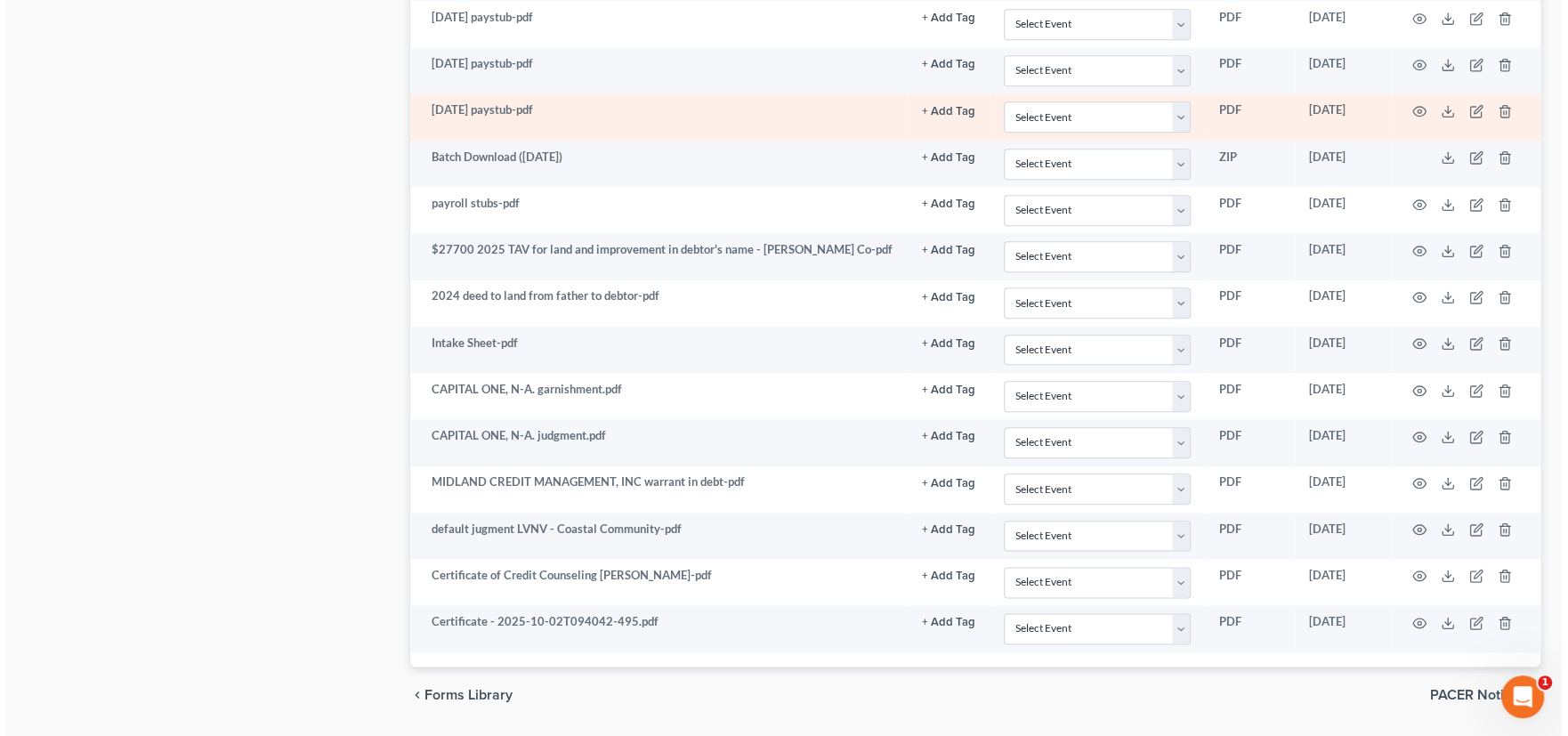
scroll to position [1500, 0]
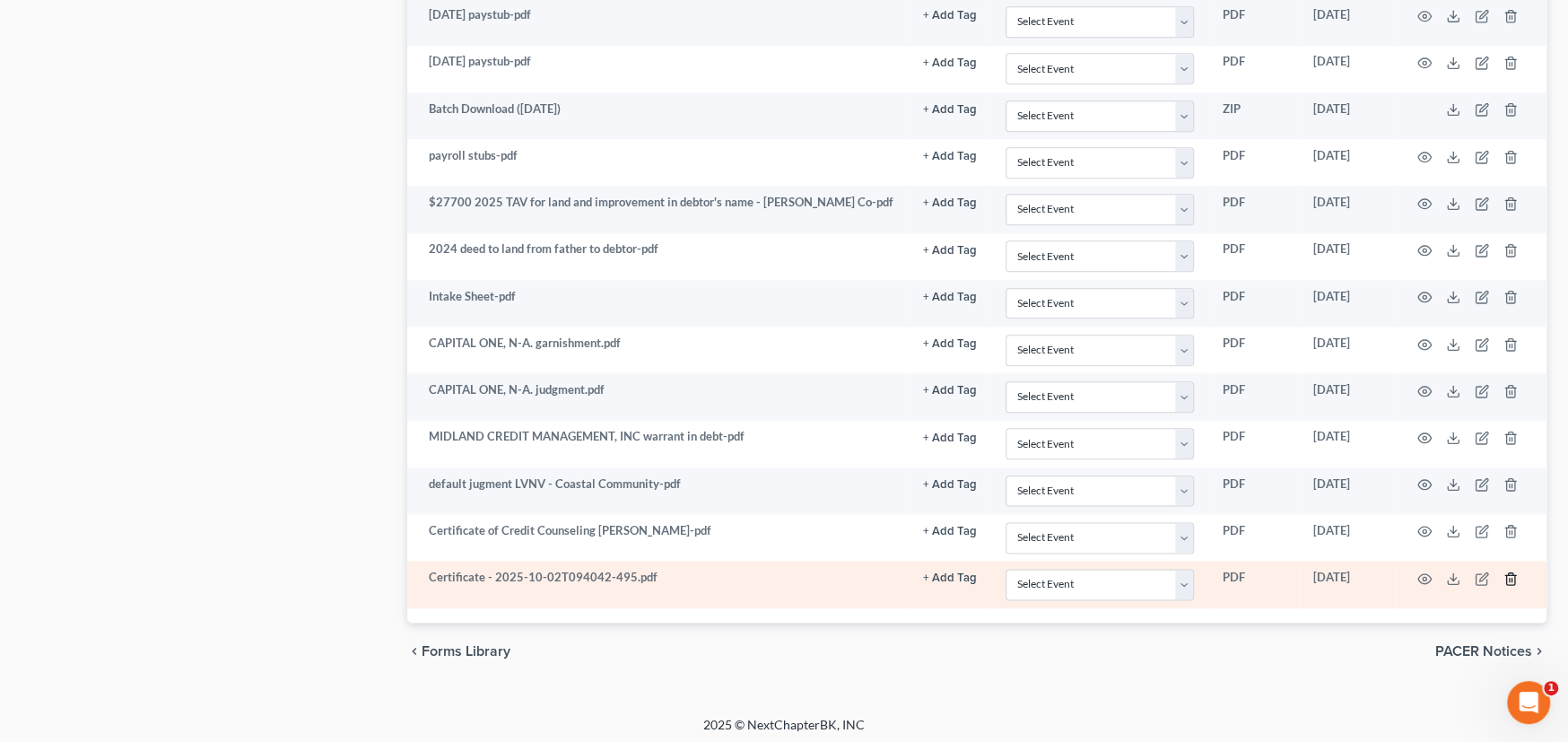
click at [1511, 578] on line "button" at bounding box center [1511, 580] width 0 height 4
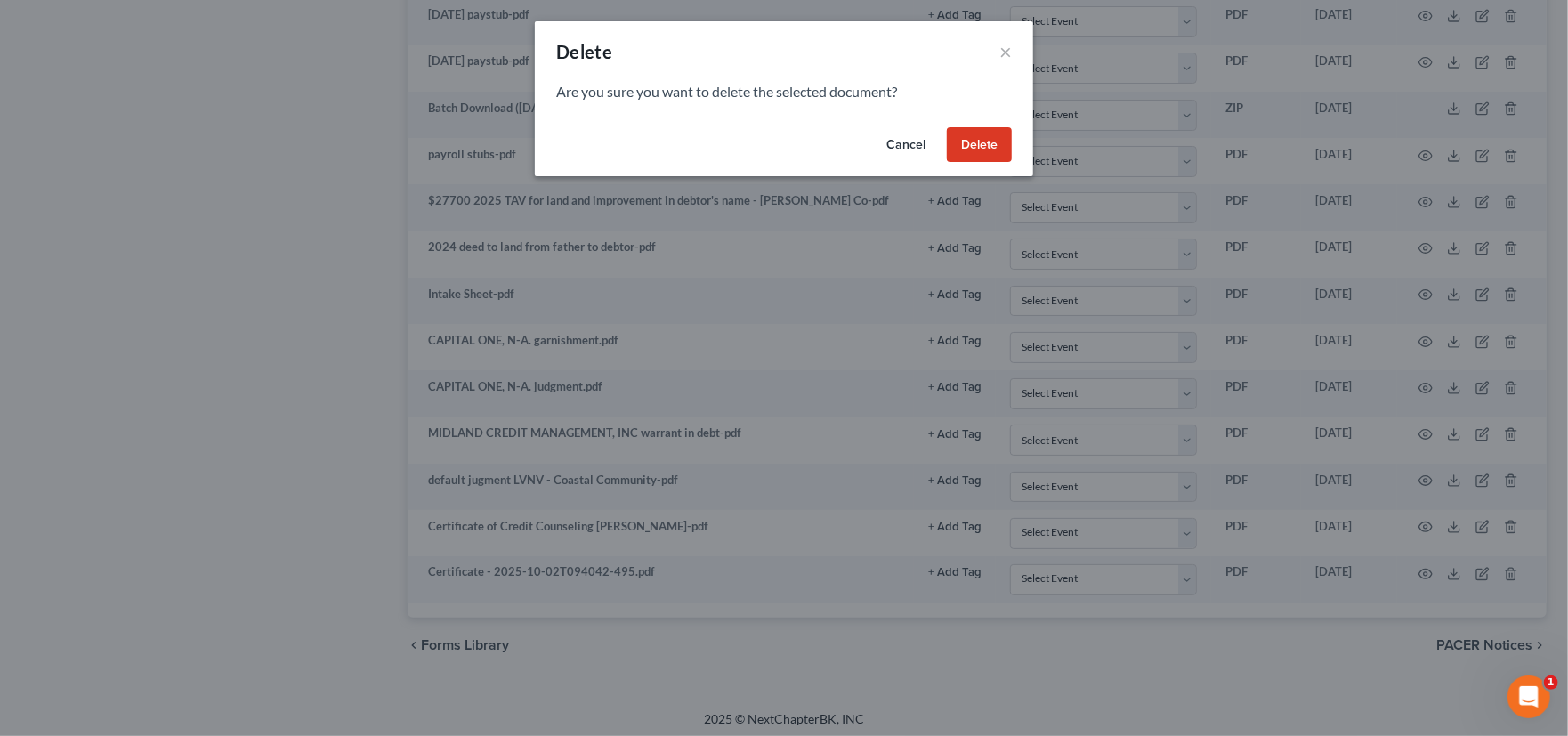
click at [972, 153] on button "Delete" at bounding box center [979, 145] width 65 height 35
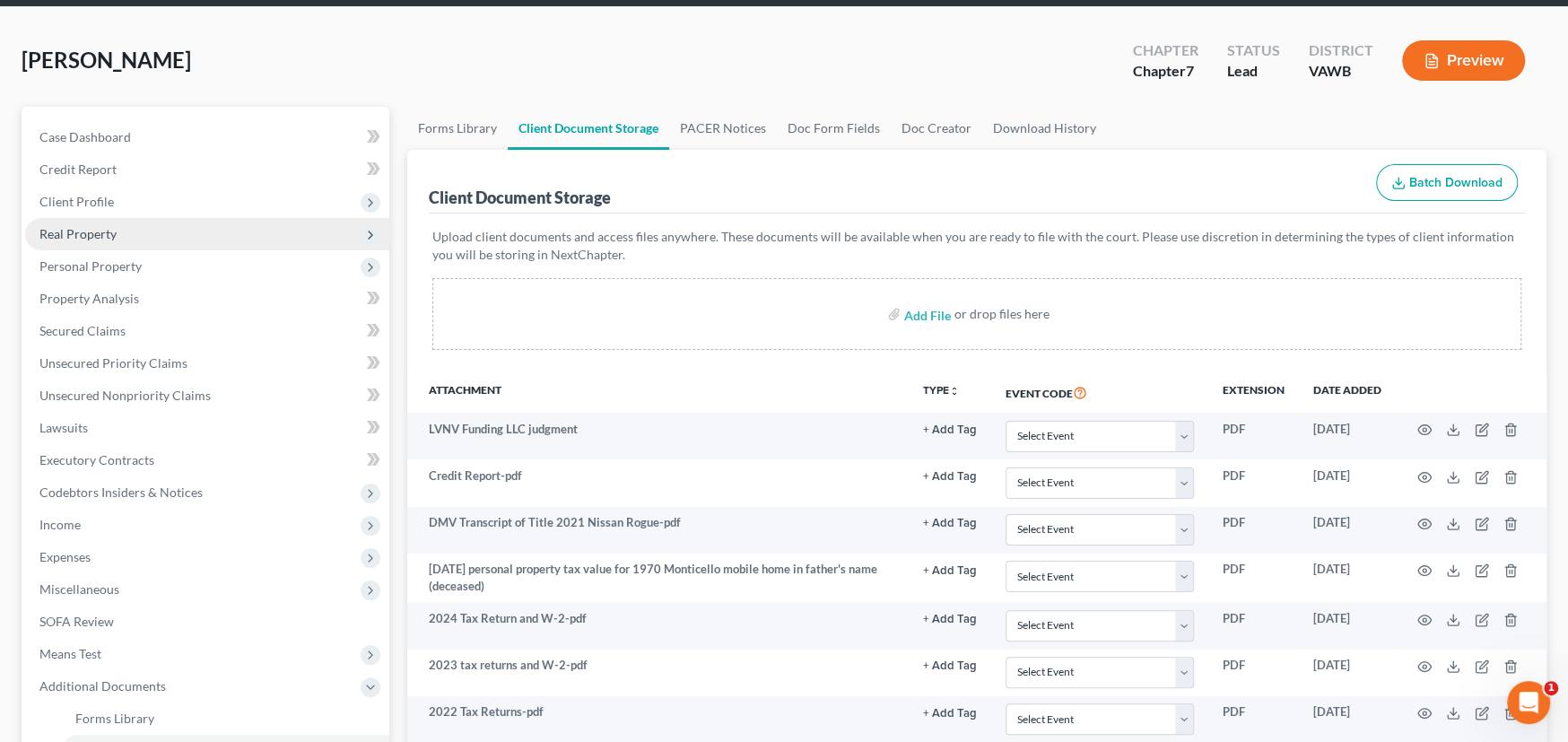
scroll to position [0, 0]
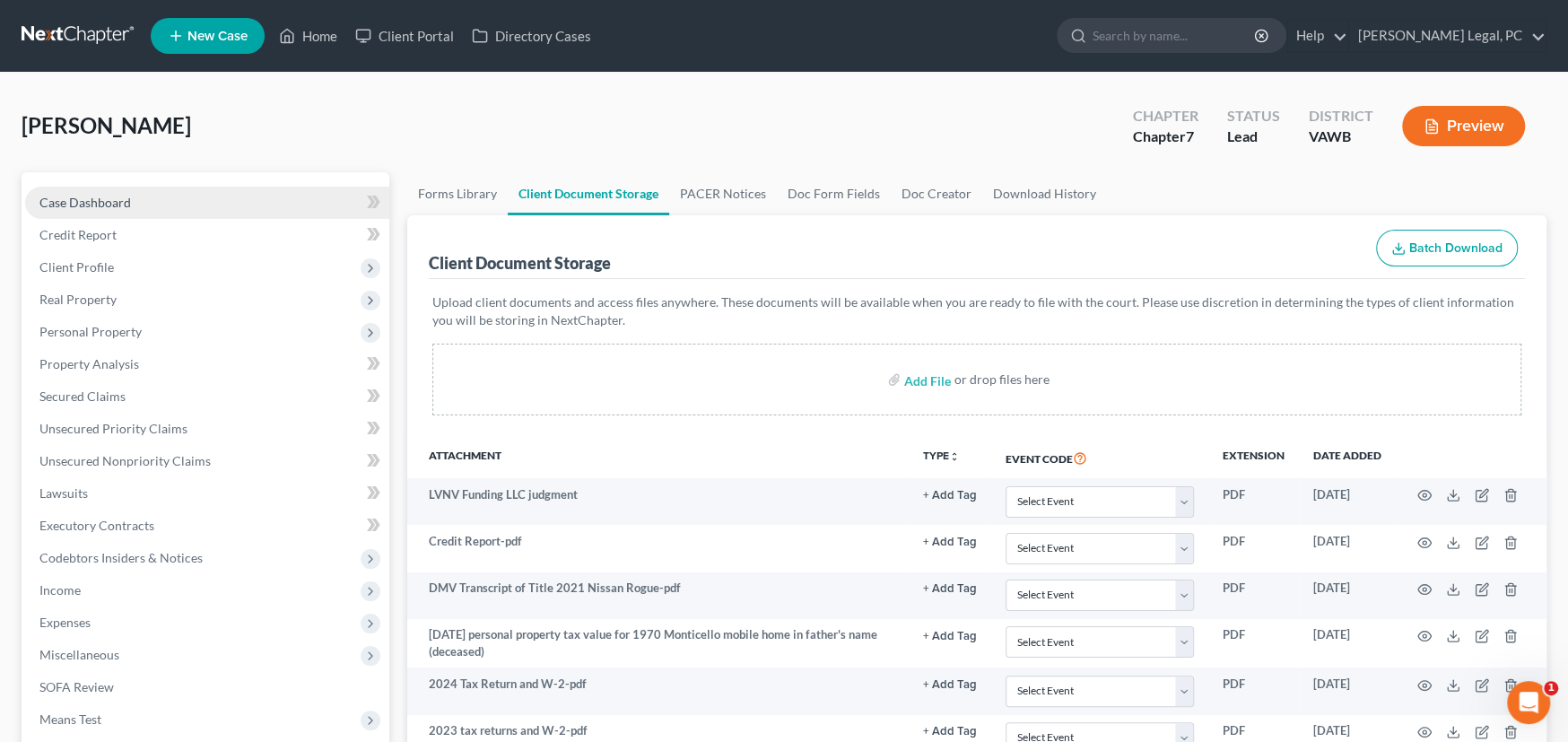
click at [88, 187] on link "Case Dashboard" at bounding box center [207, 202] width 364 height 32
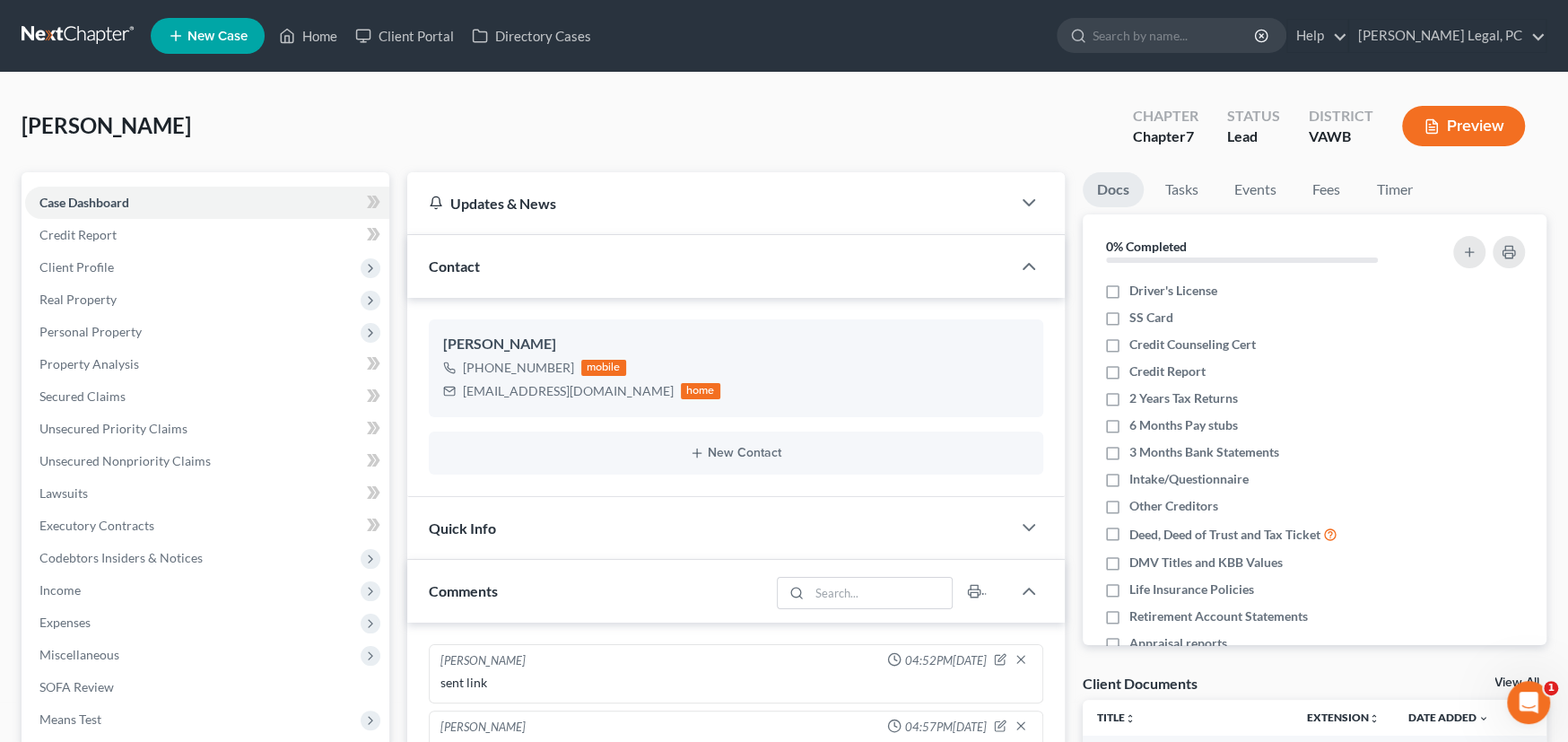
scroll to position [1812, 0]
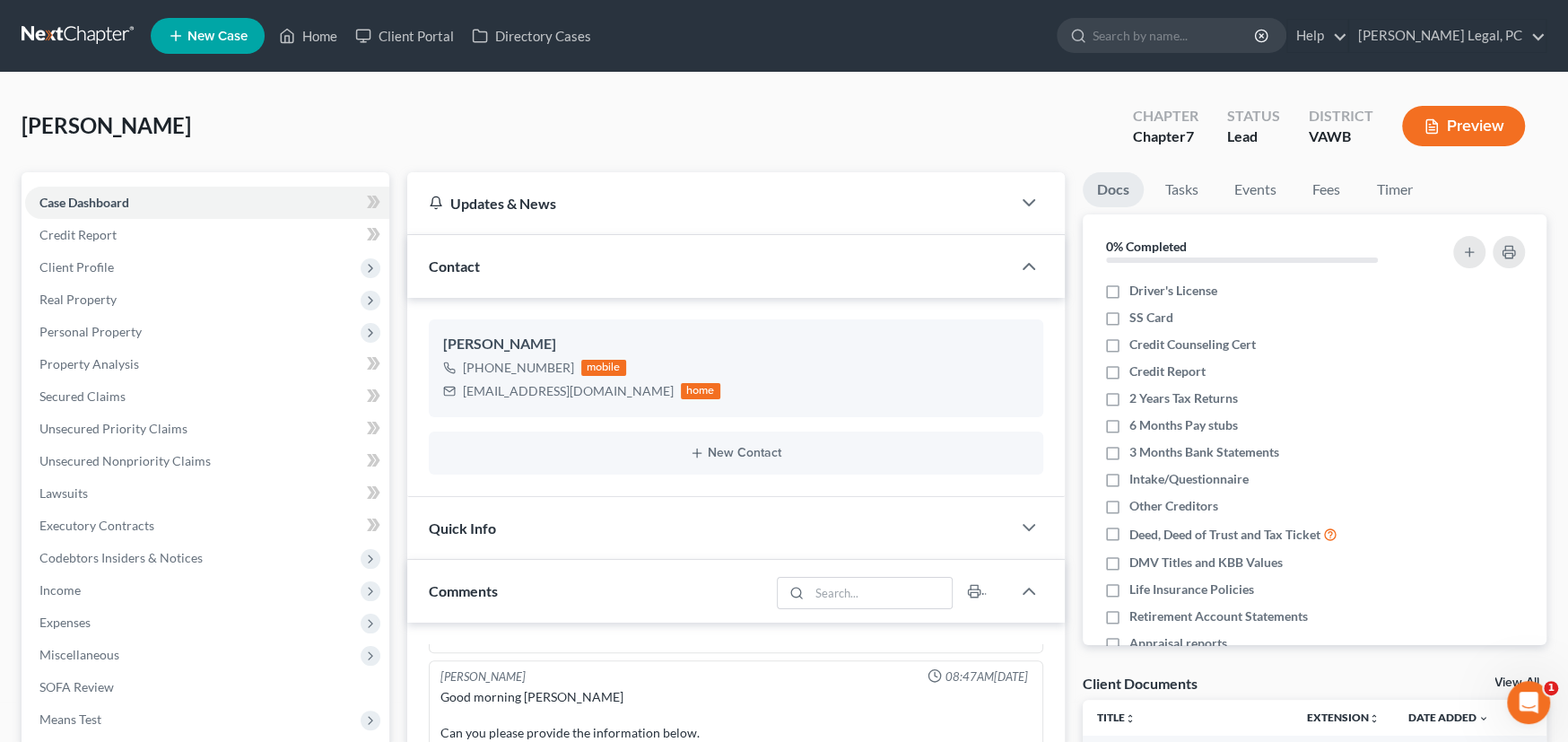
click at [58, 21] on link at bounding box center [79, 36] width 115 height 32
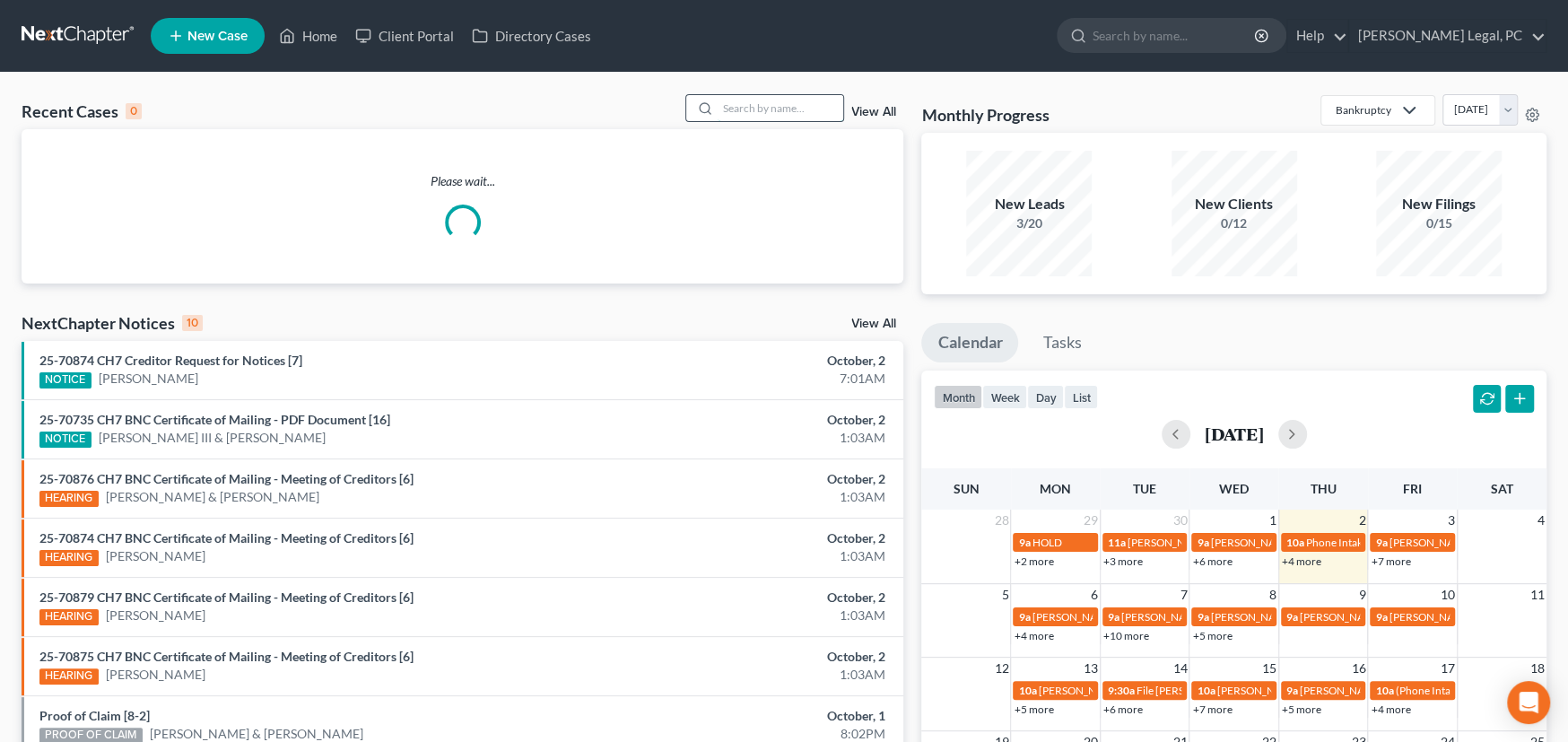
click at [784, 110] on input "search" at bounding box center [780, 108] width 126 height 26
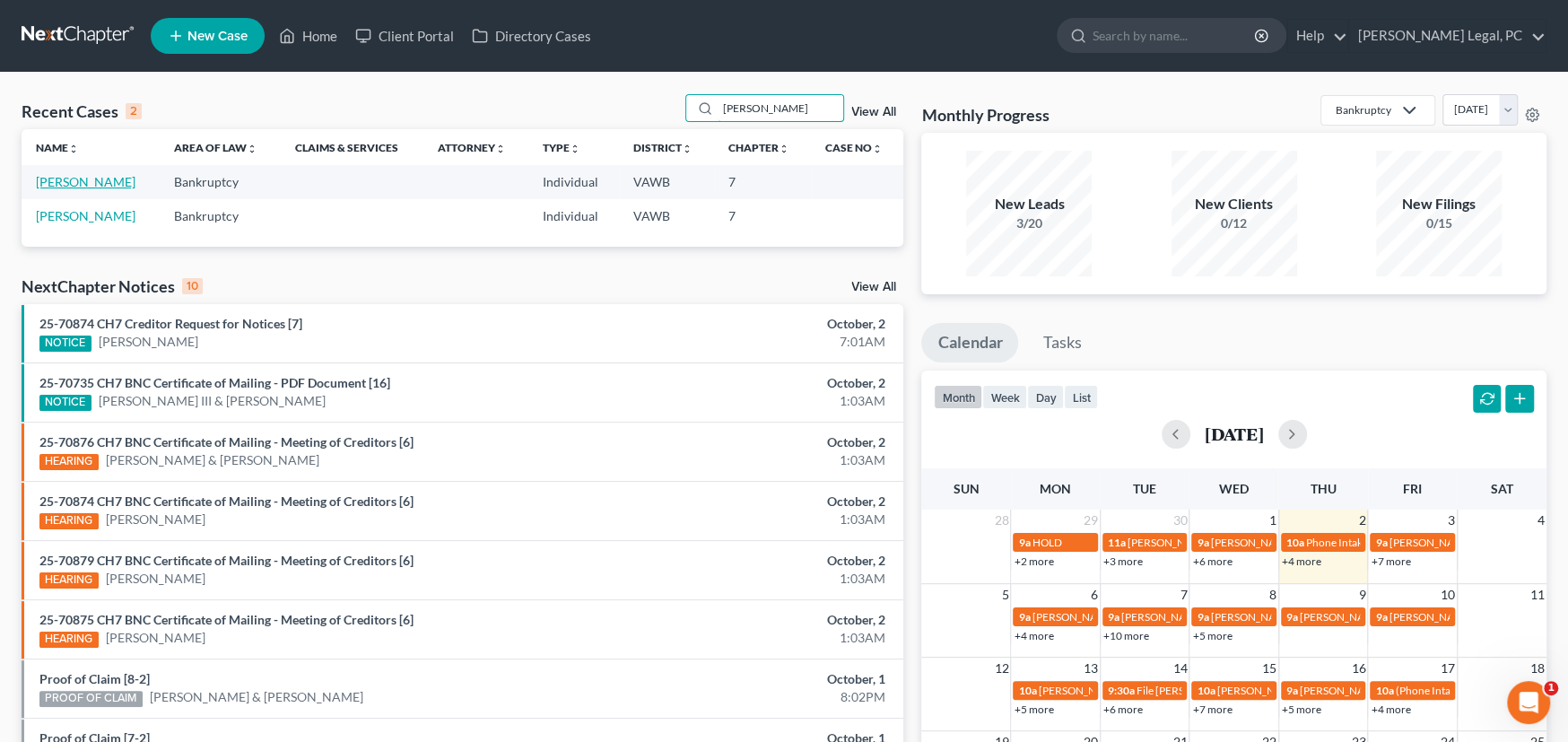
type input "caldwell"
click at [89, 174] on link "[PERSON_NAME]" at bounding box center [85, 181] width 99 height 15
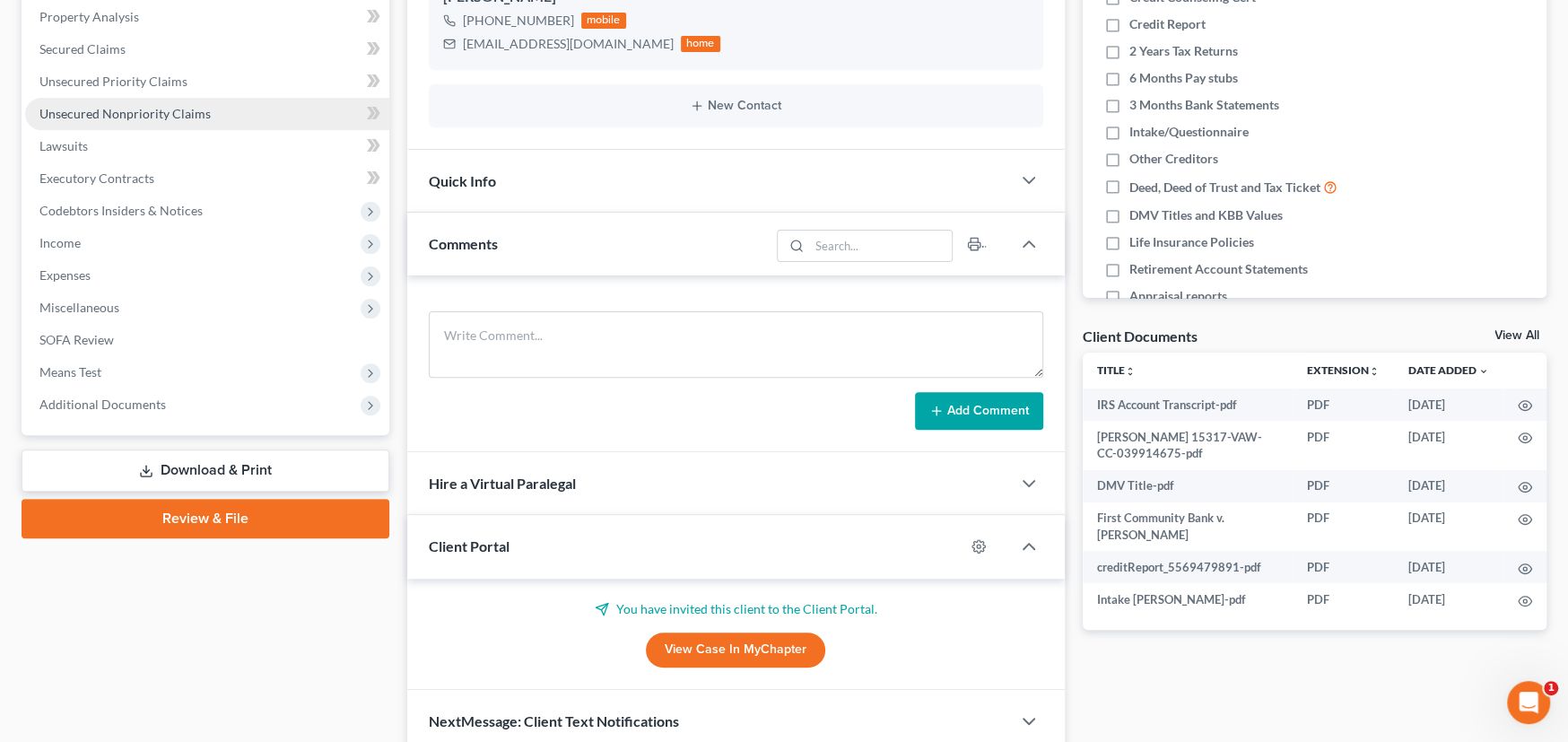
scroll to position [359, 0]
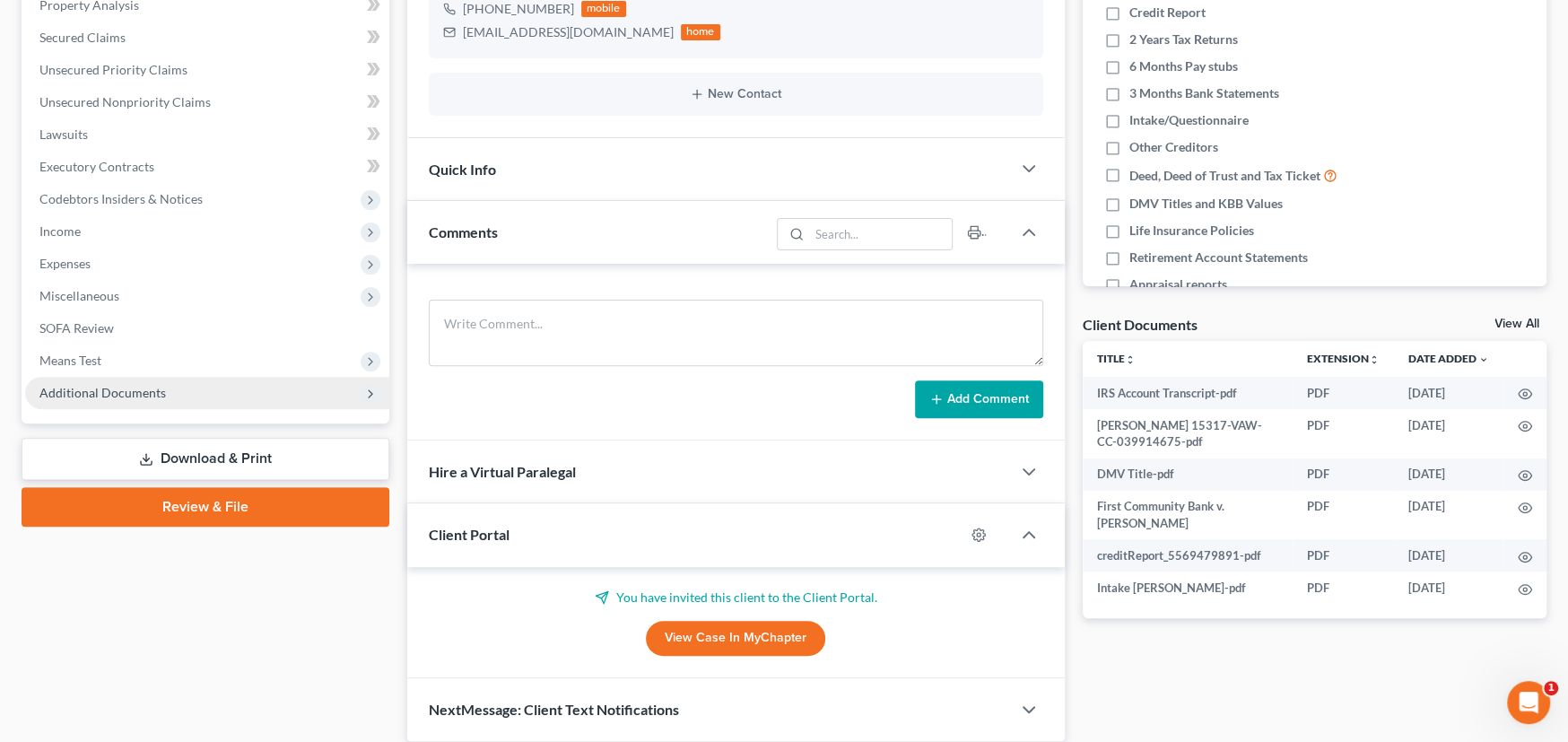
click at [133, 392] on span "Additional Documents" at bounding box center [102, 392] width 127 height 15
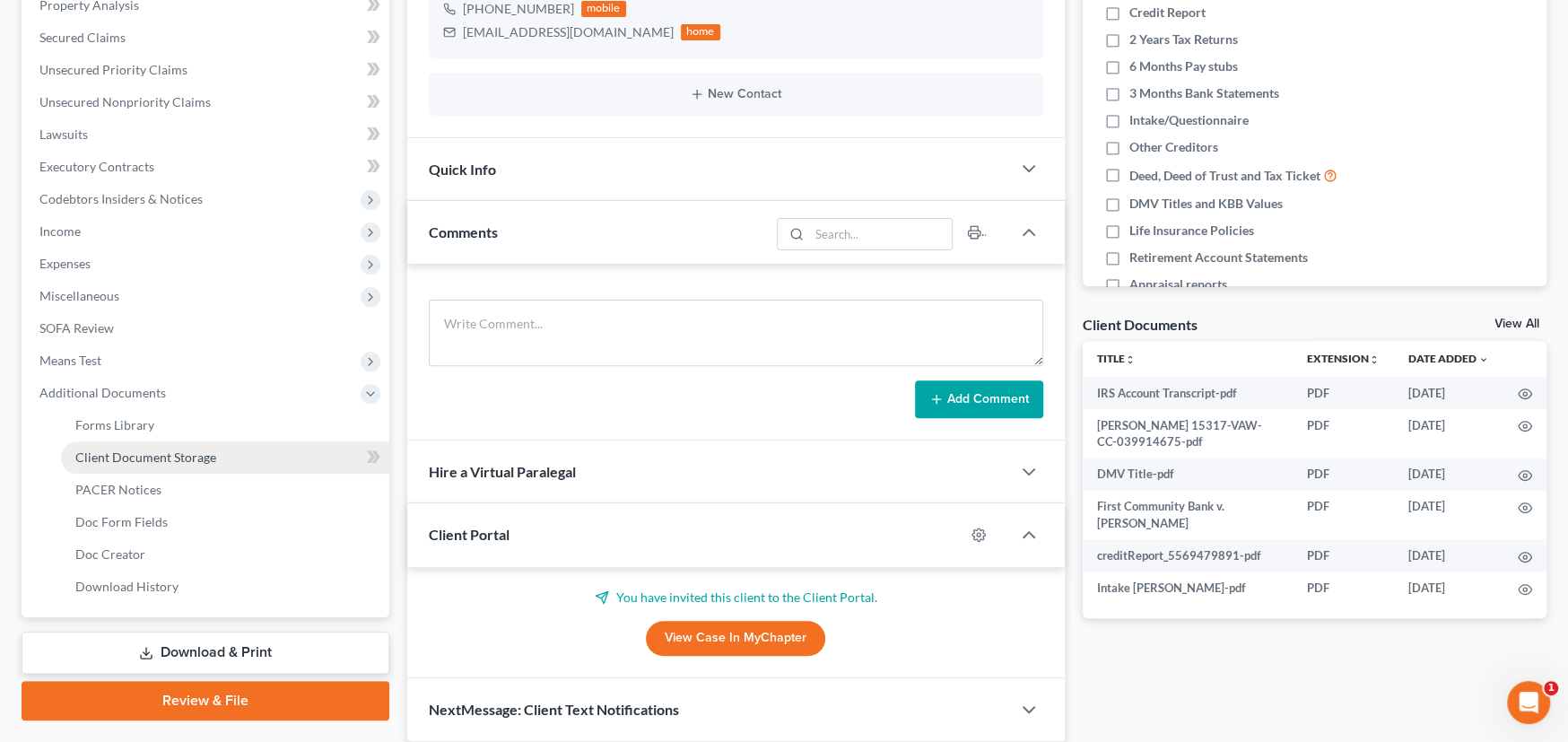
click at [132, 445] on link "Client Document Storage" at bounding box center [225, 457] width 328 height 32
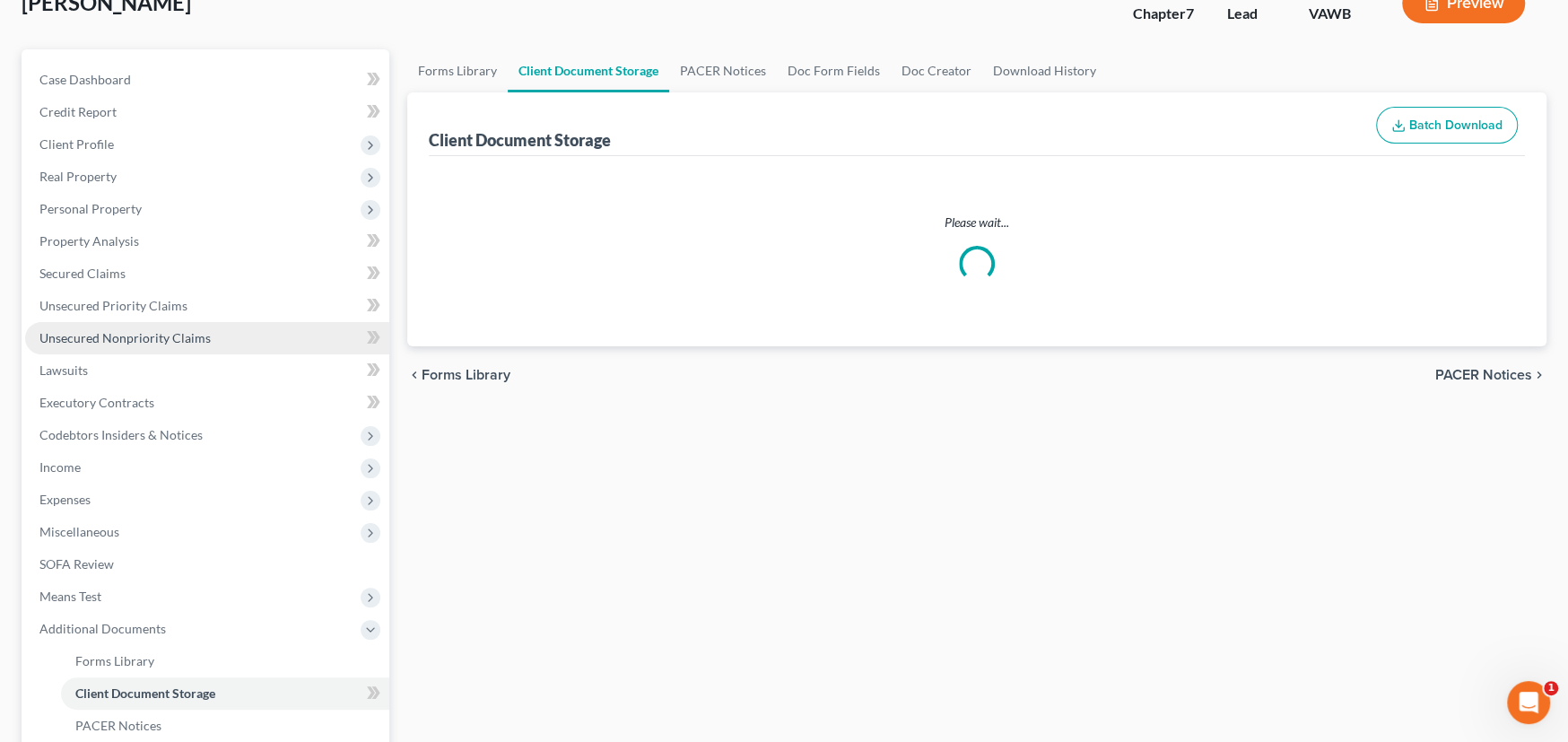
scroll to position [17, 0]
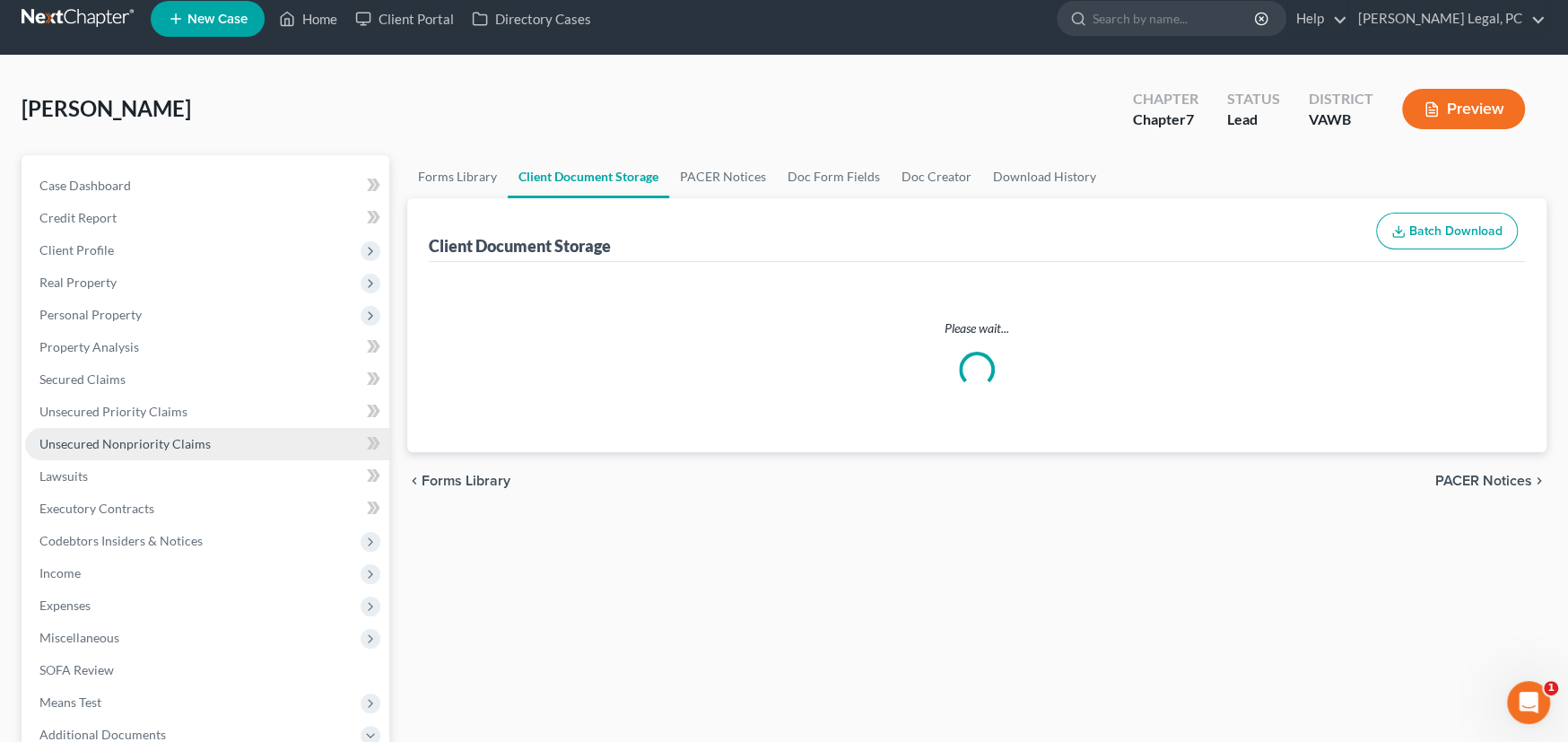
select select "0"
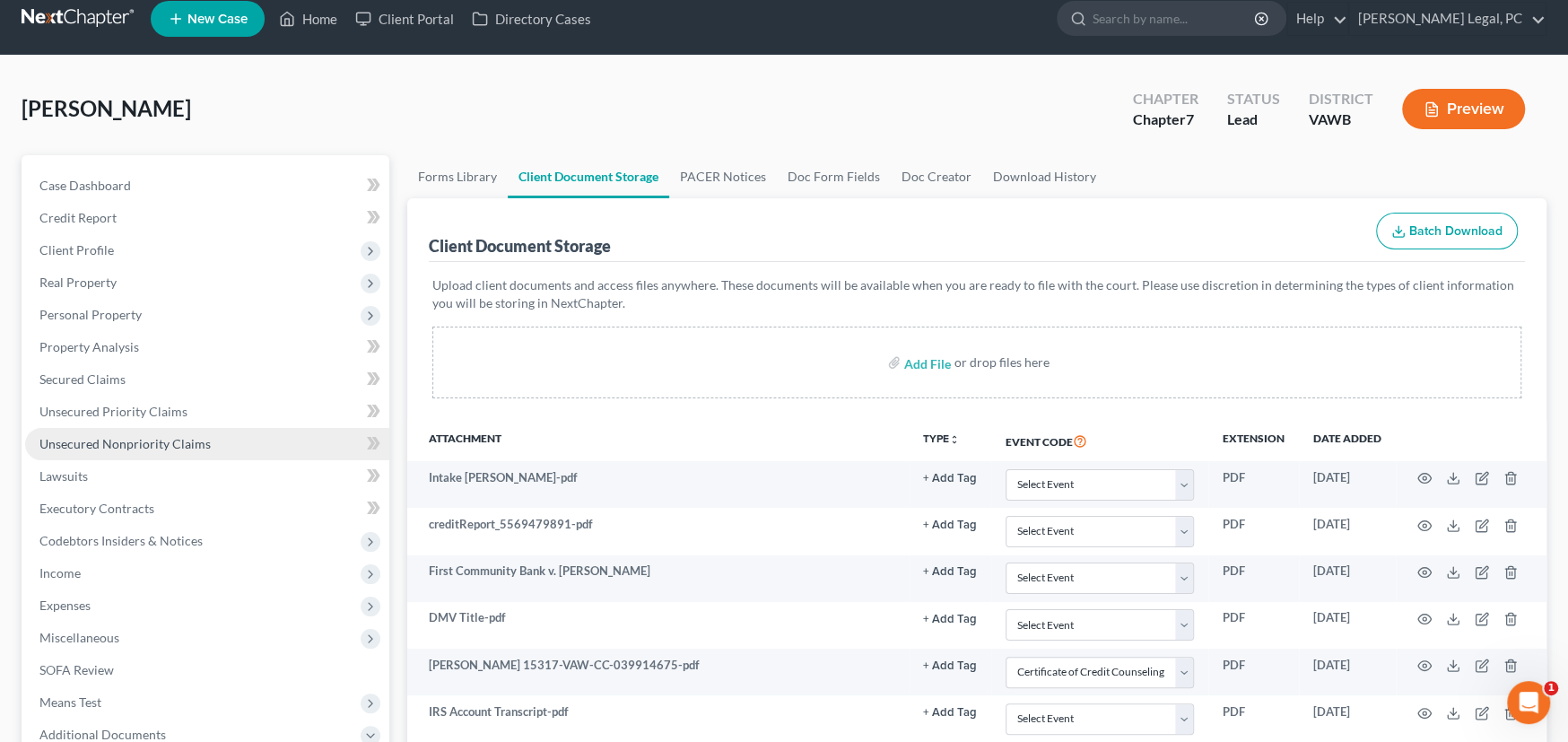
scroll to position [0, 0]
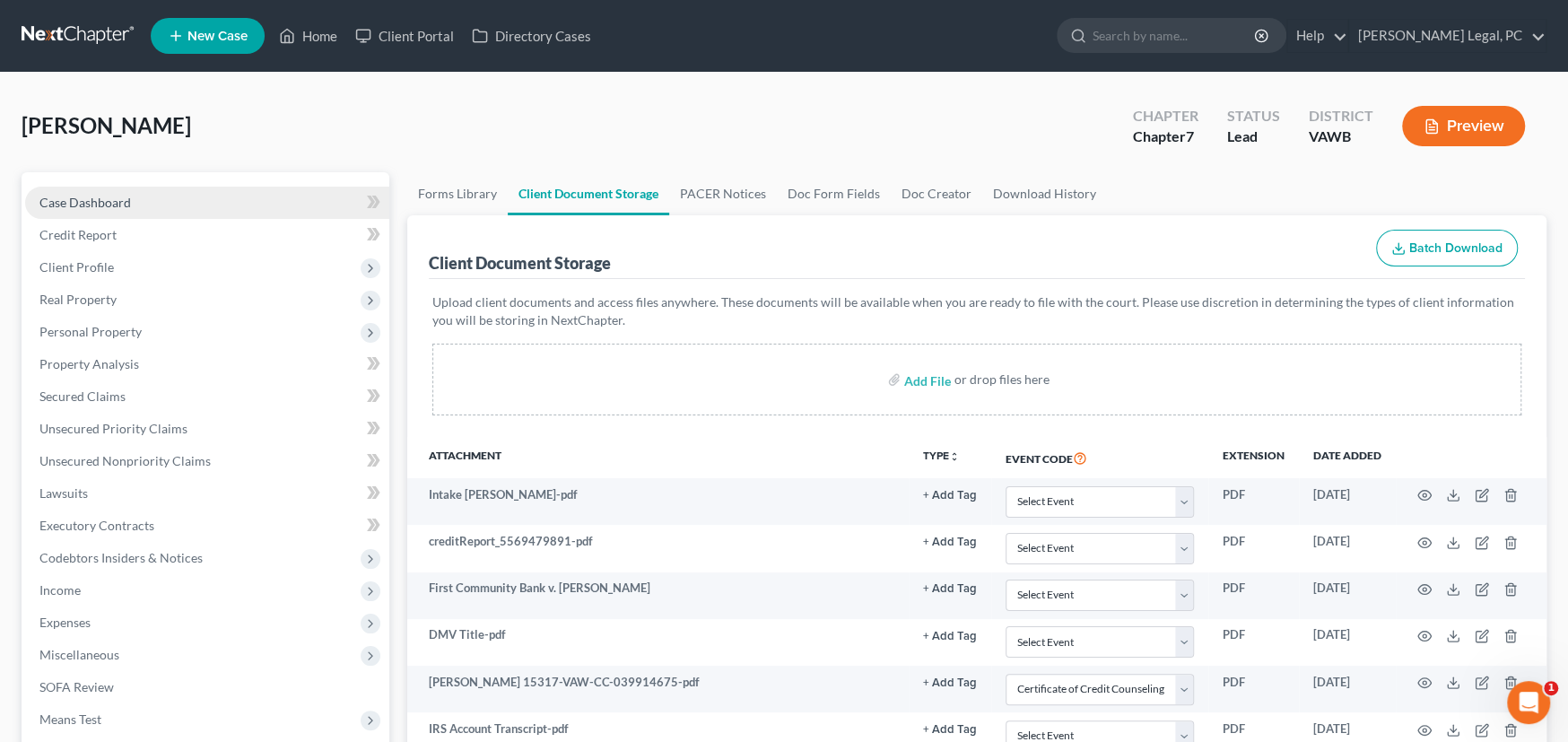
click at [99, 198] on span "Case Dashboard" at bounding box center [85, 202] width 91 height 15
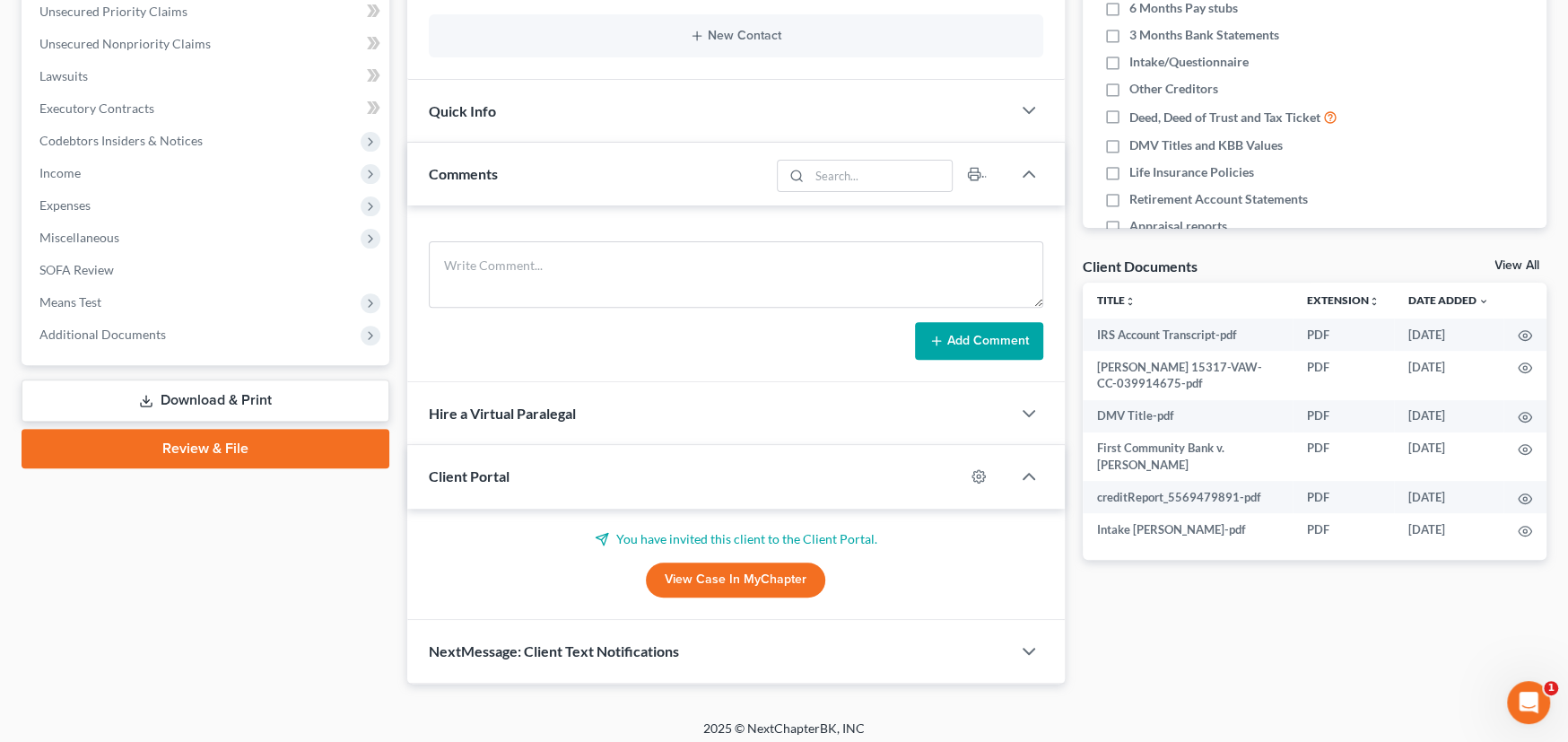
scroll to position [424, 0]
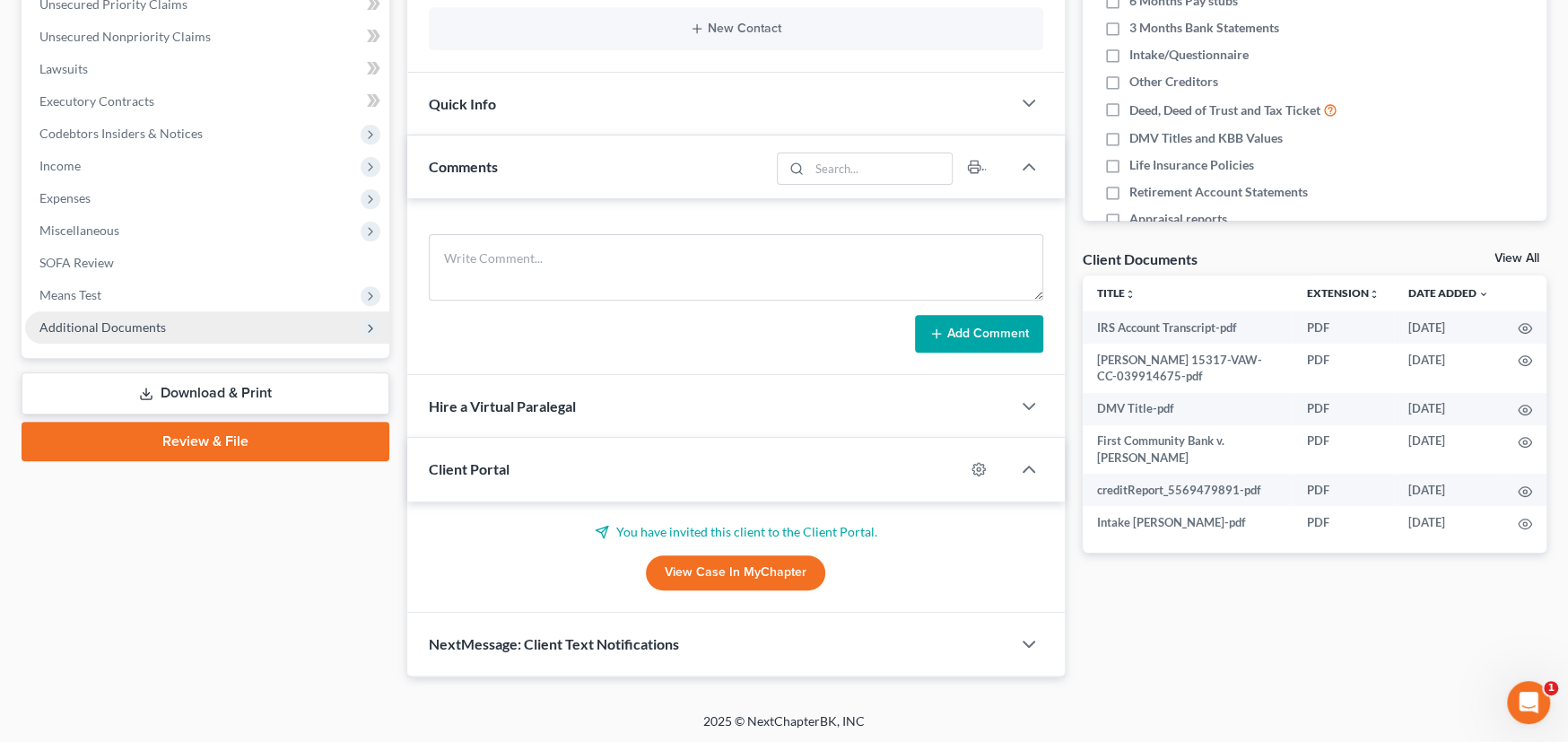
click at [129, 325] on span "Additional Documents" at bounding box center [102, 326] width 127 height 15
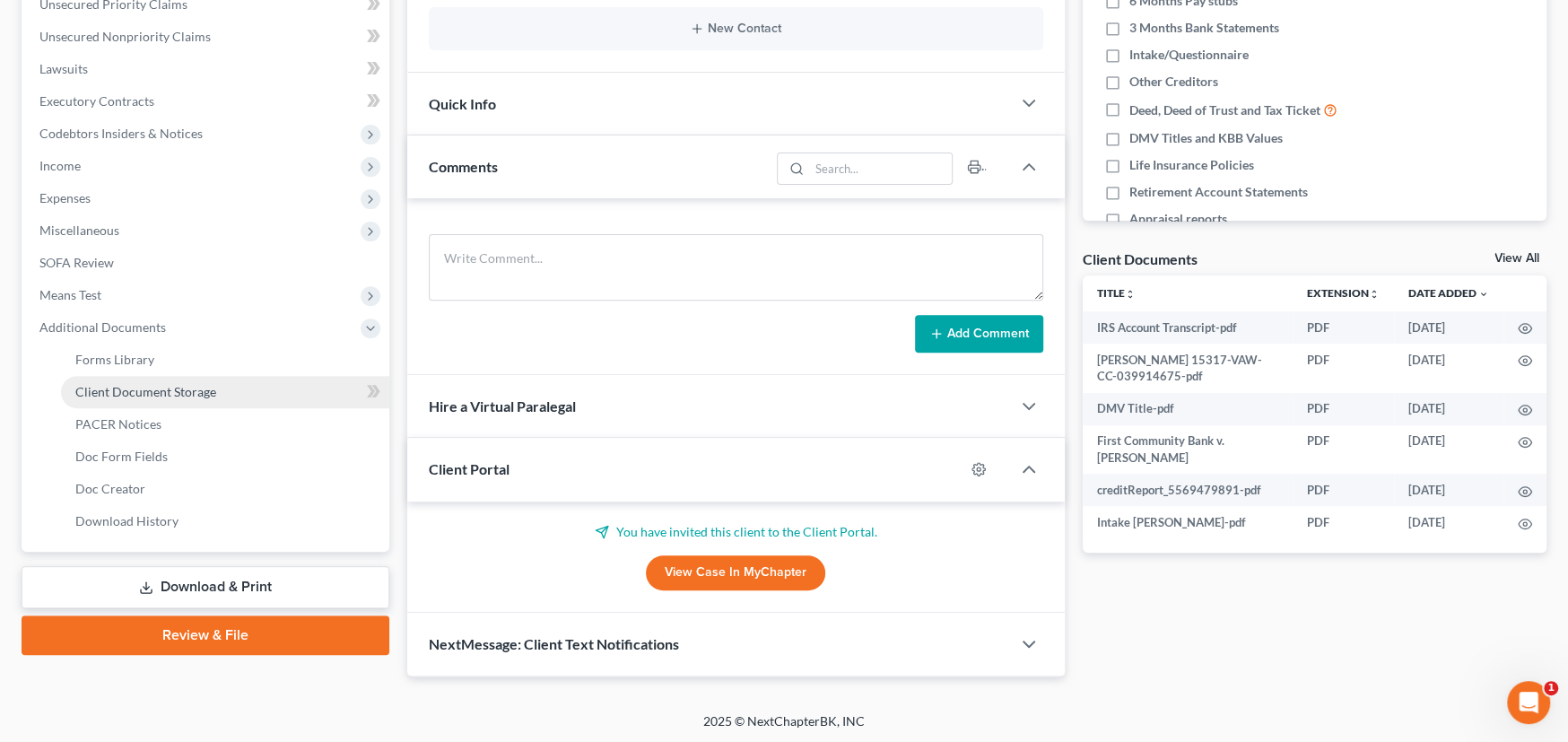
click at [139, 389] on span "Client Document Storage" at bounding box center [146, 391] width 140 height 15
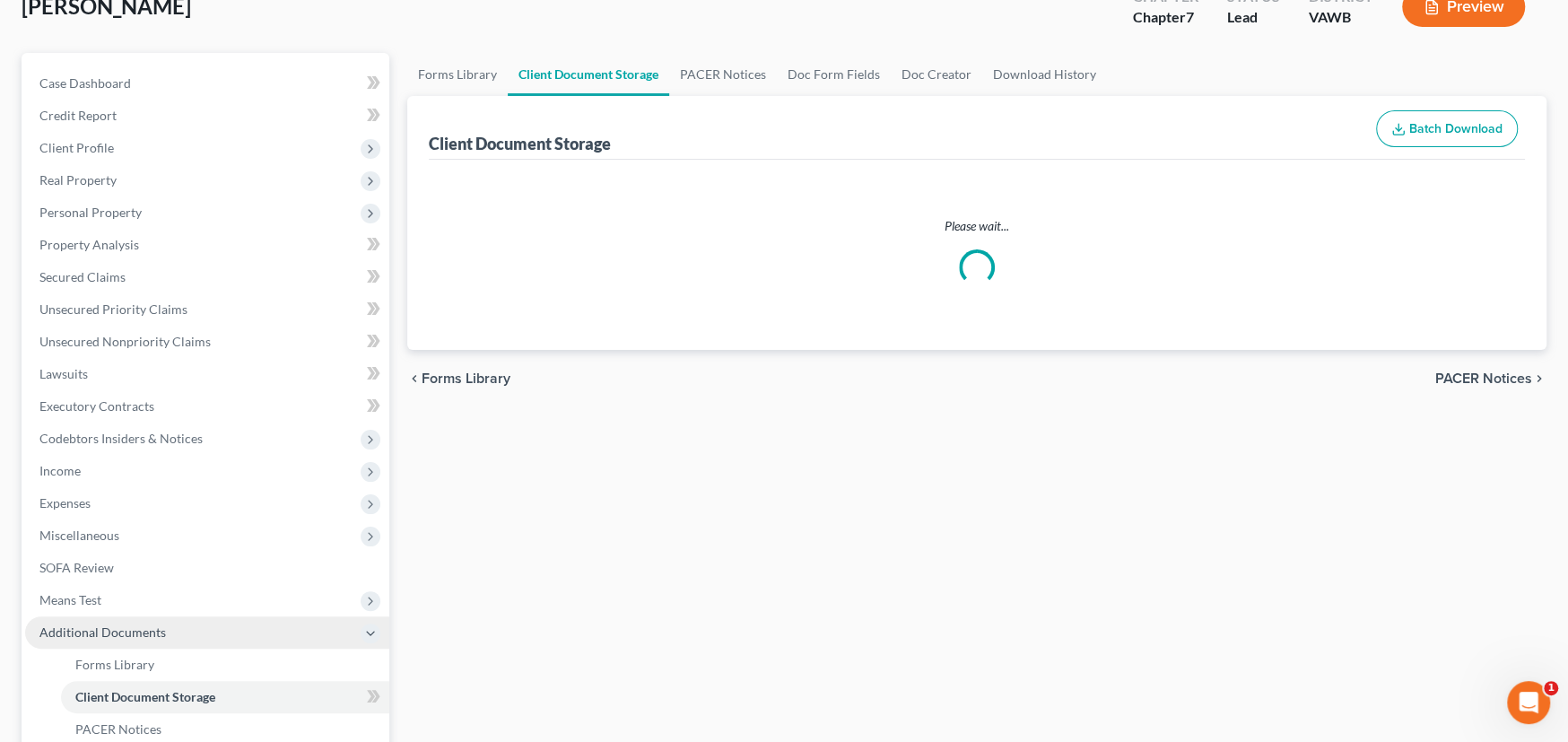
select select "0"
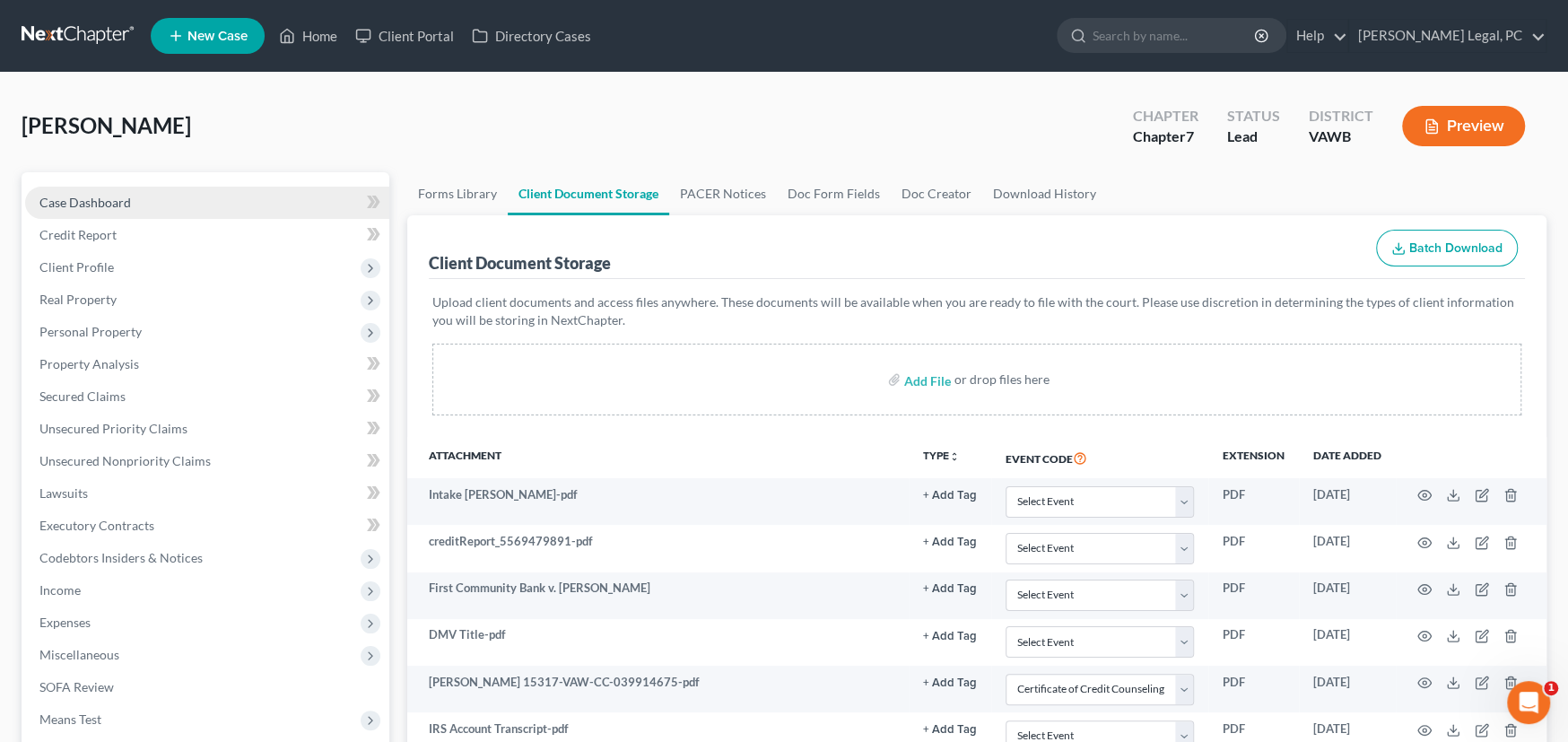
click at [119, 195] on span "Case Dashboard" at bounding box center [85, 202] width 91 height 15
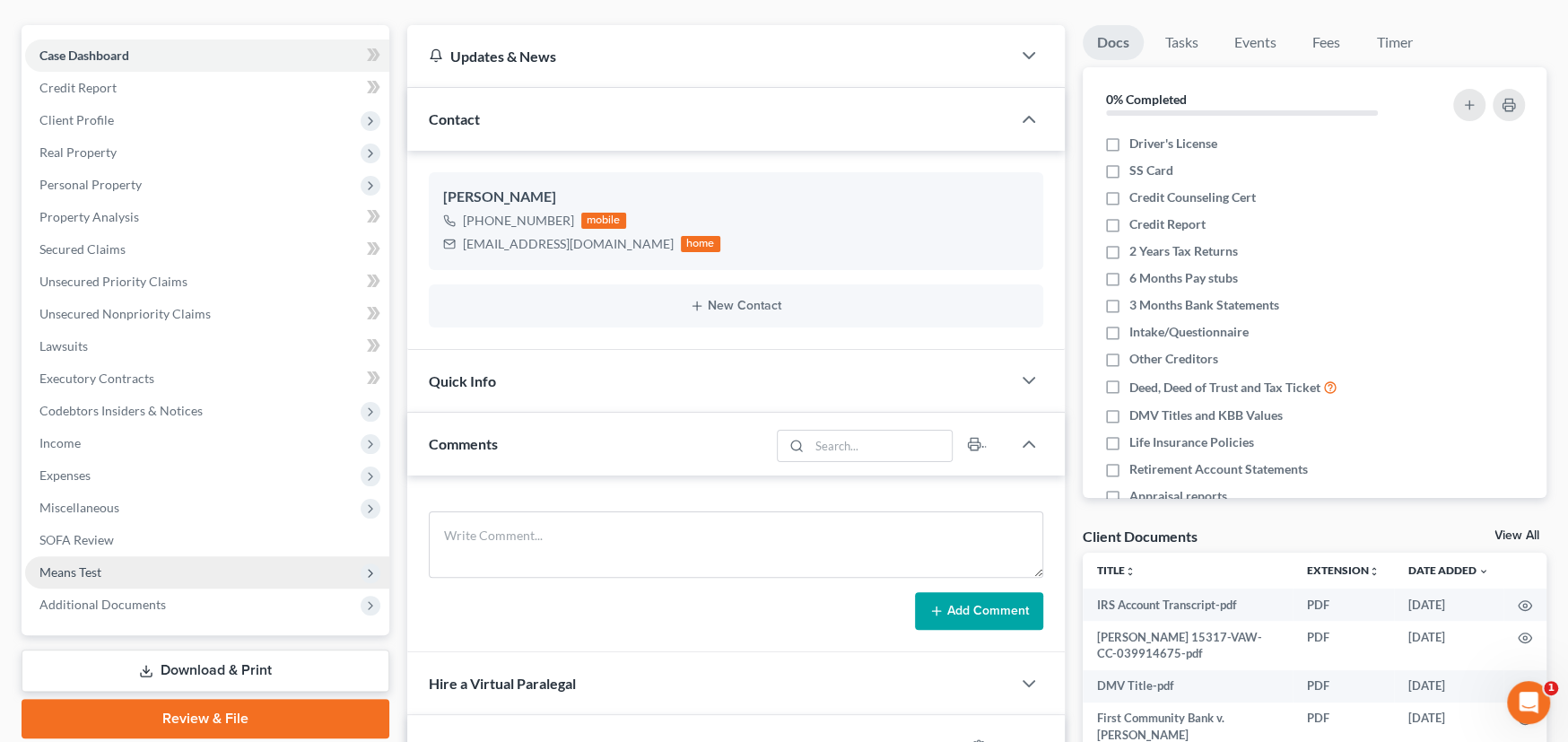
scroll to position [180, 0]
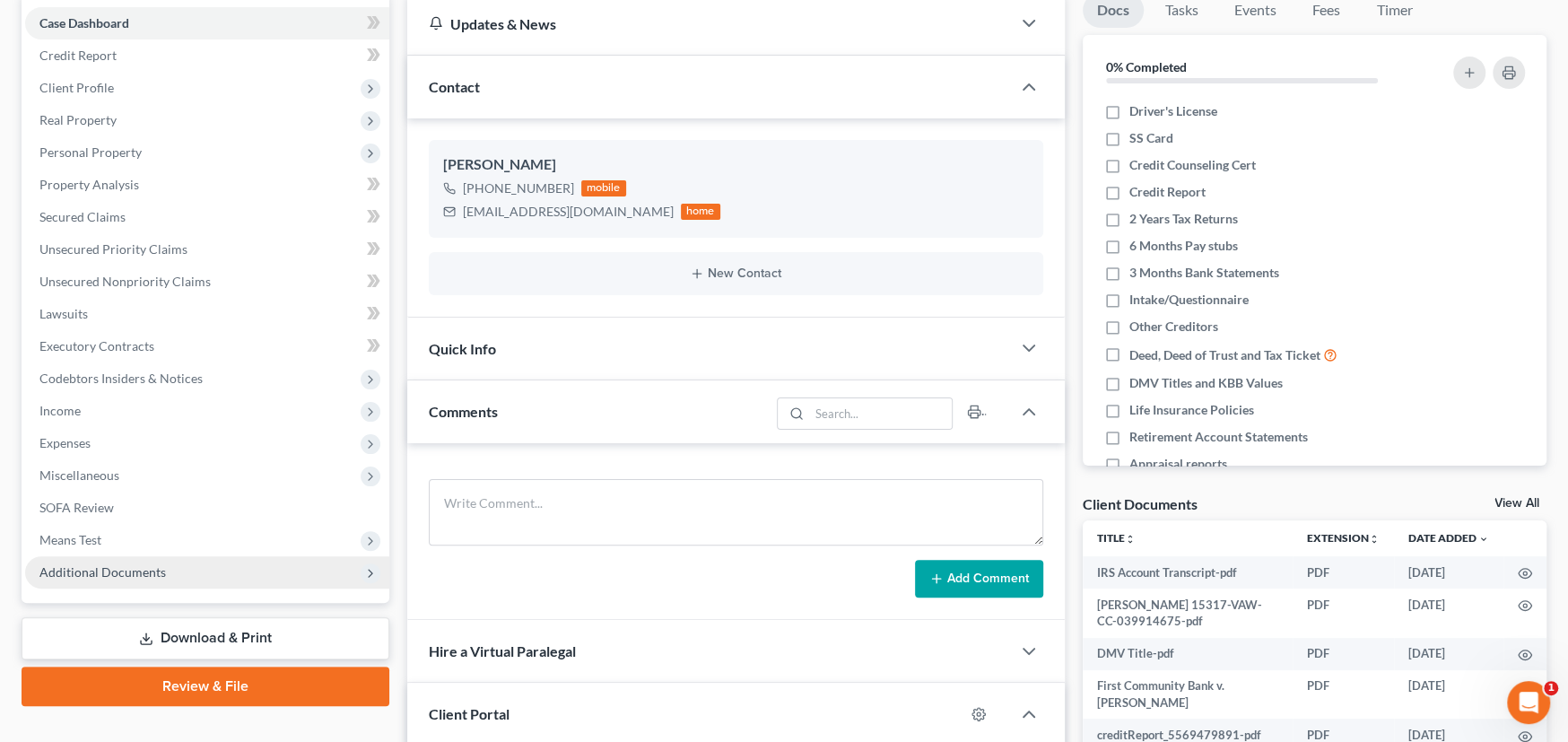
click at [159, 565] on span "Additional Documents" at bounding box center [102, 572] width 127 height 15
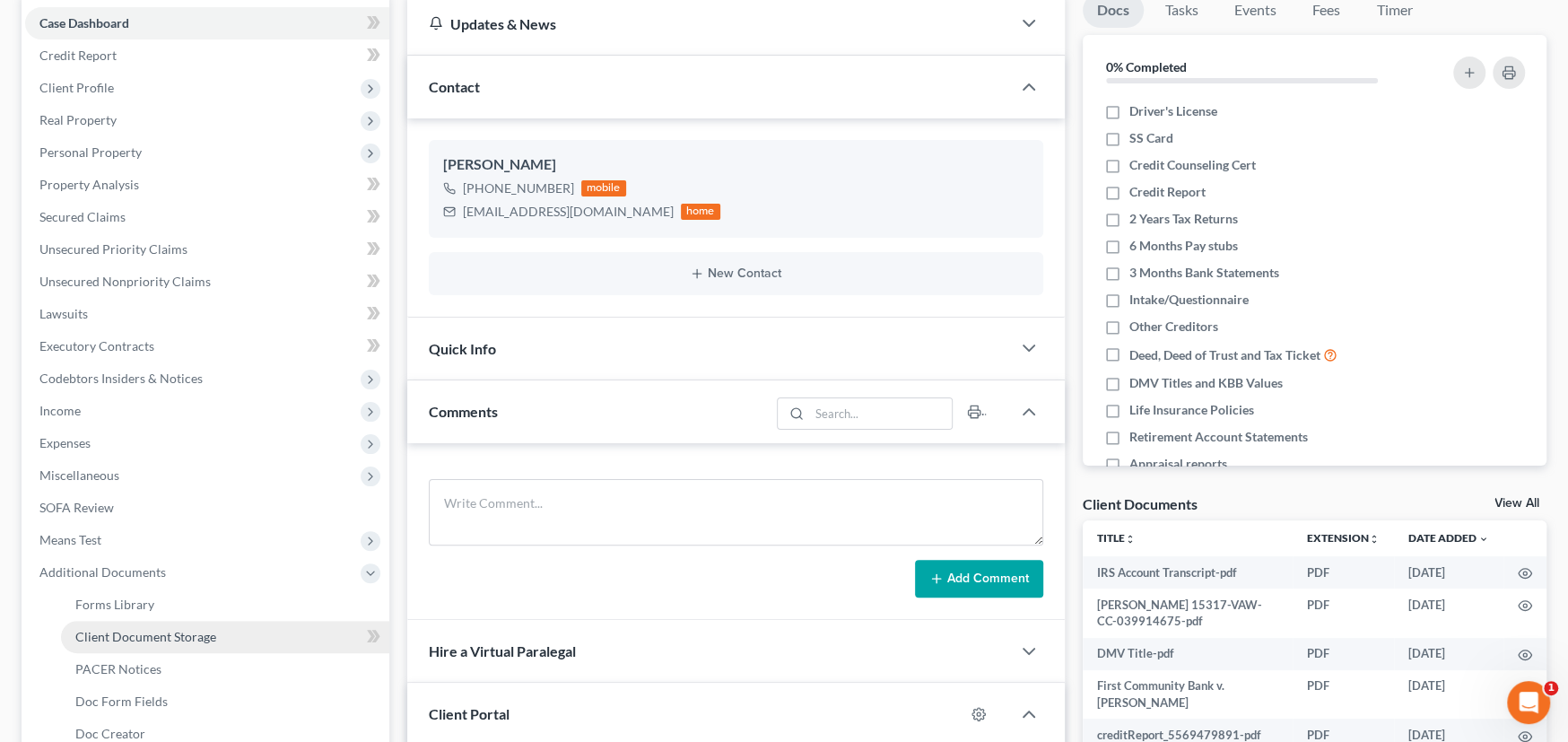
click at [170, 630] on span "Client Document Storage" at bounding box center [146, 636] width 140 height 15
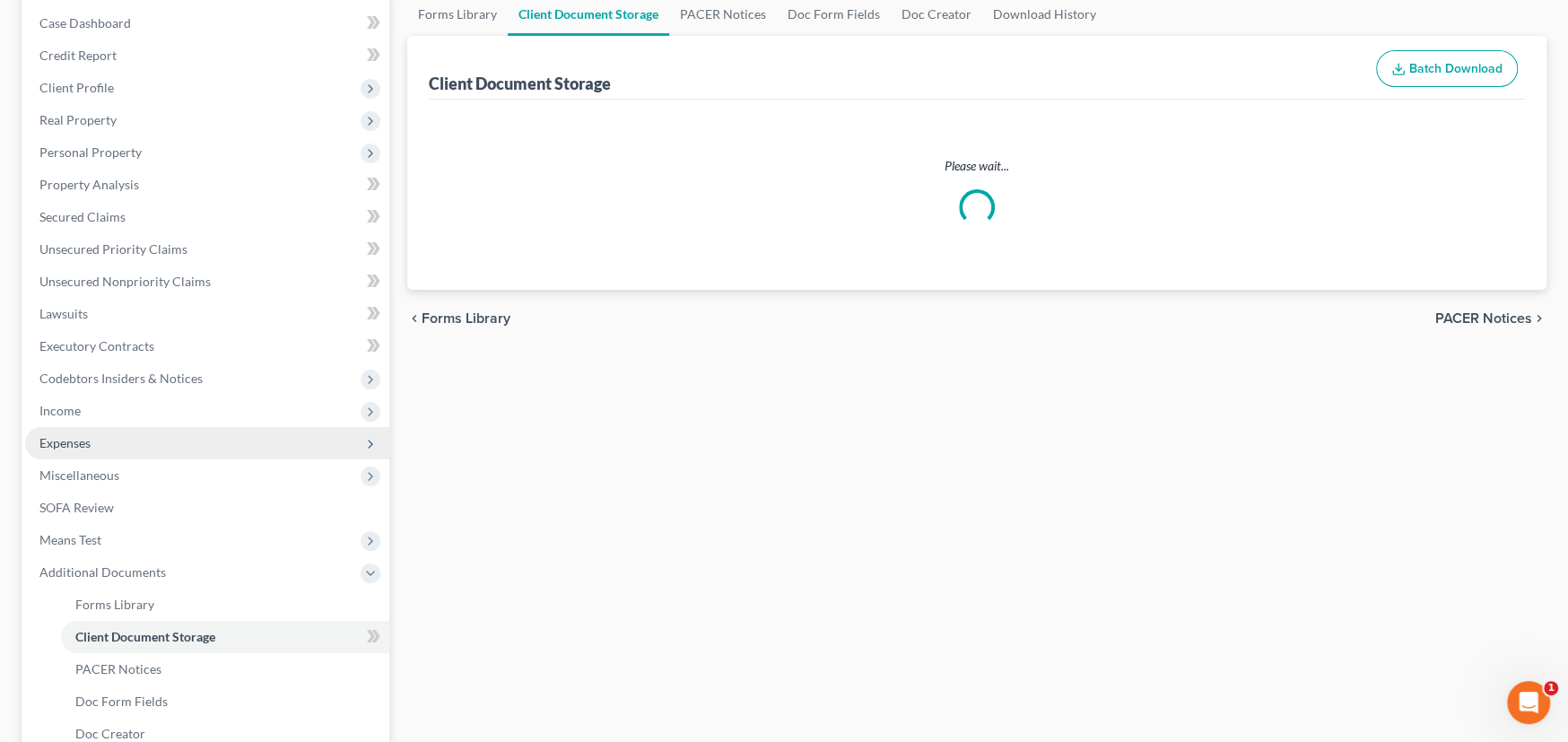
select select "0"
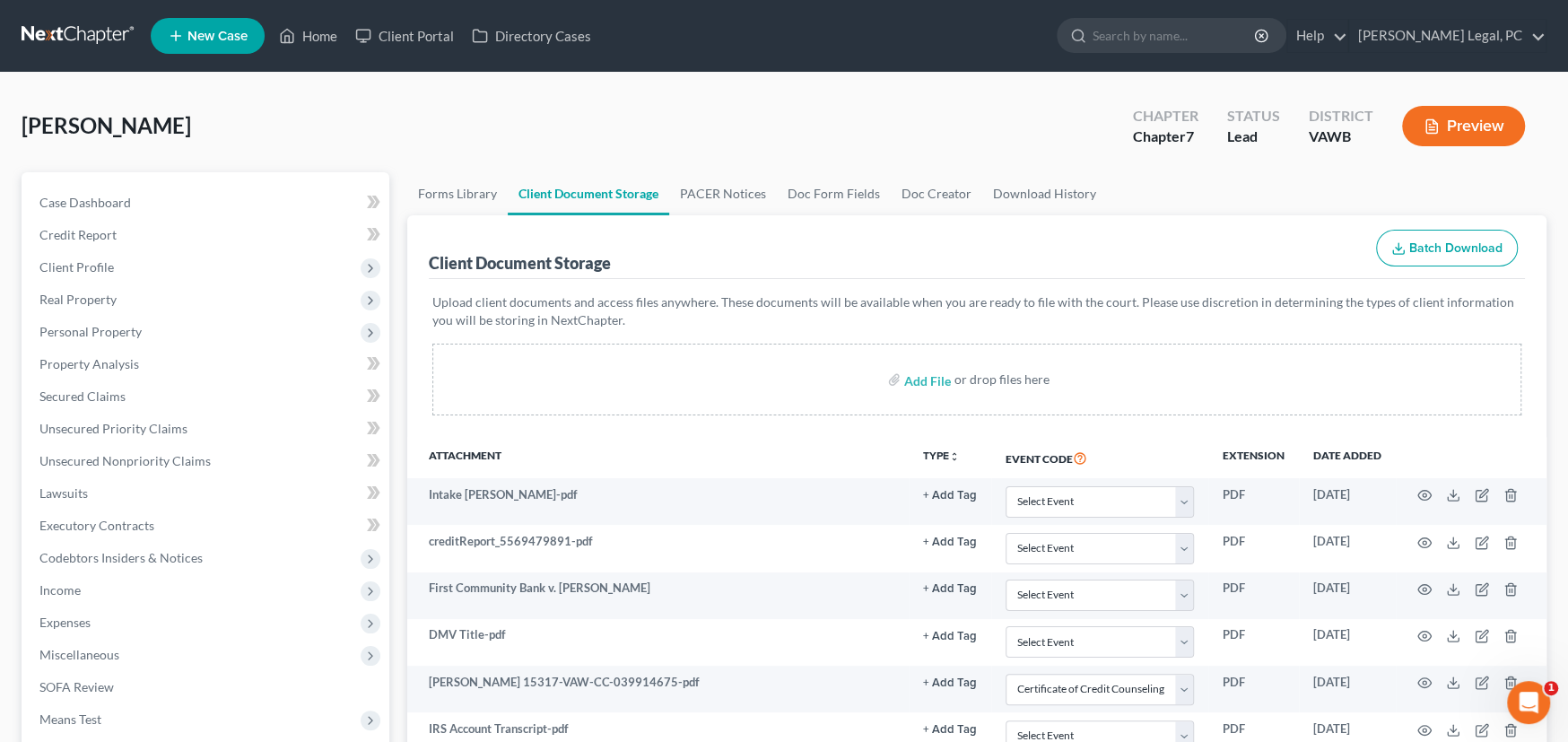
click at [109, 27] on link at bounding box center [79, 36] width 115 height 32
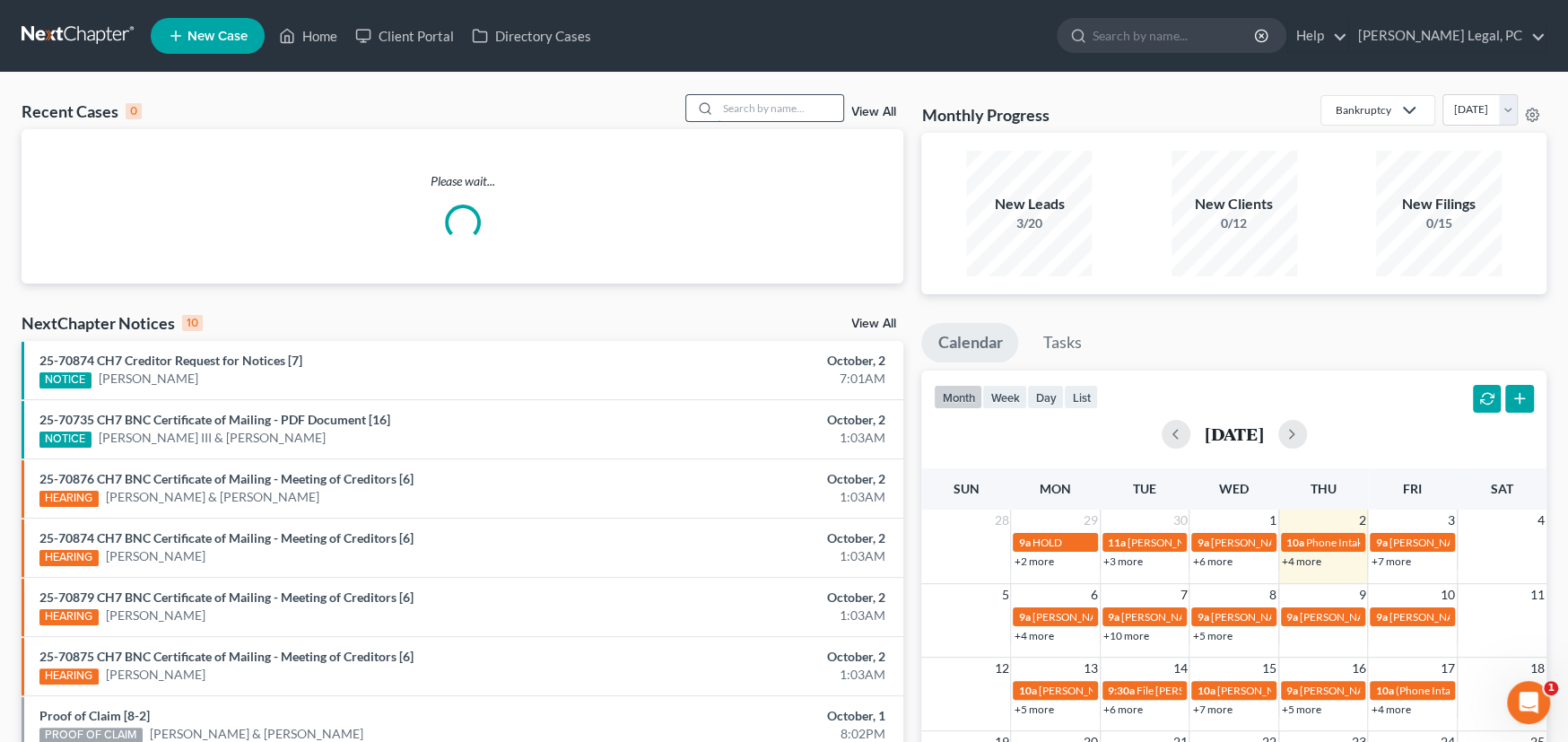
click at [786, 101] on input "search" at bounding box center [780, 108] width 126 height 26
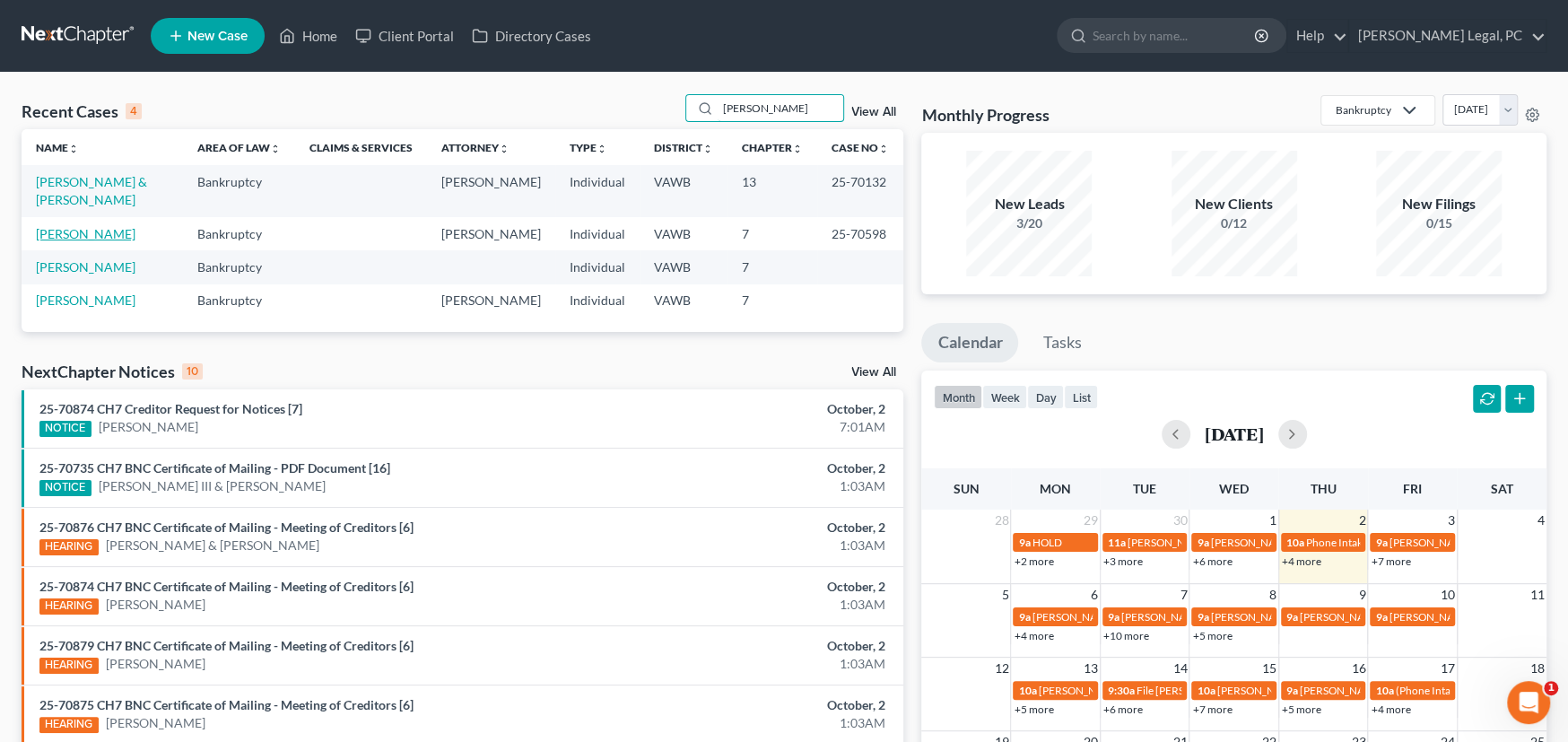
type input "[PERSON_NAME]"
click at [99, 226] on link "[PERSON_NAME]" at bounding box center [85, 233] width 99 height 15
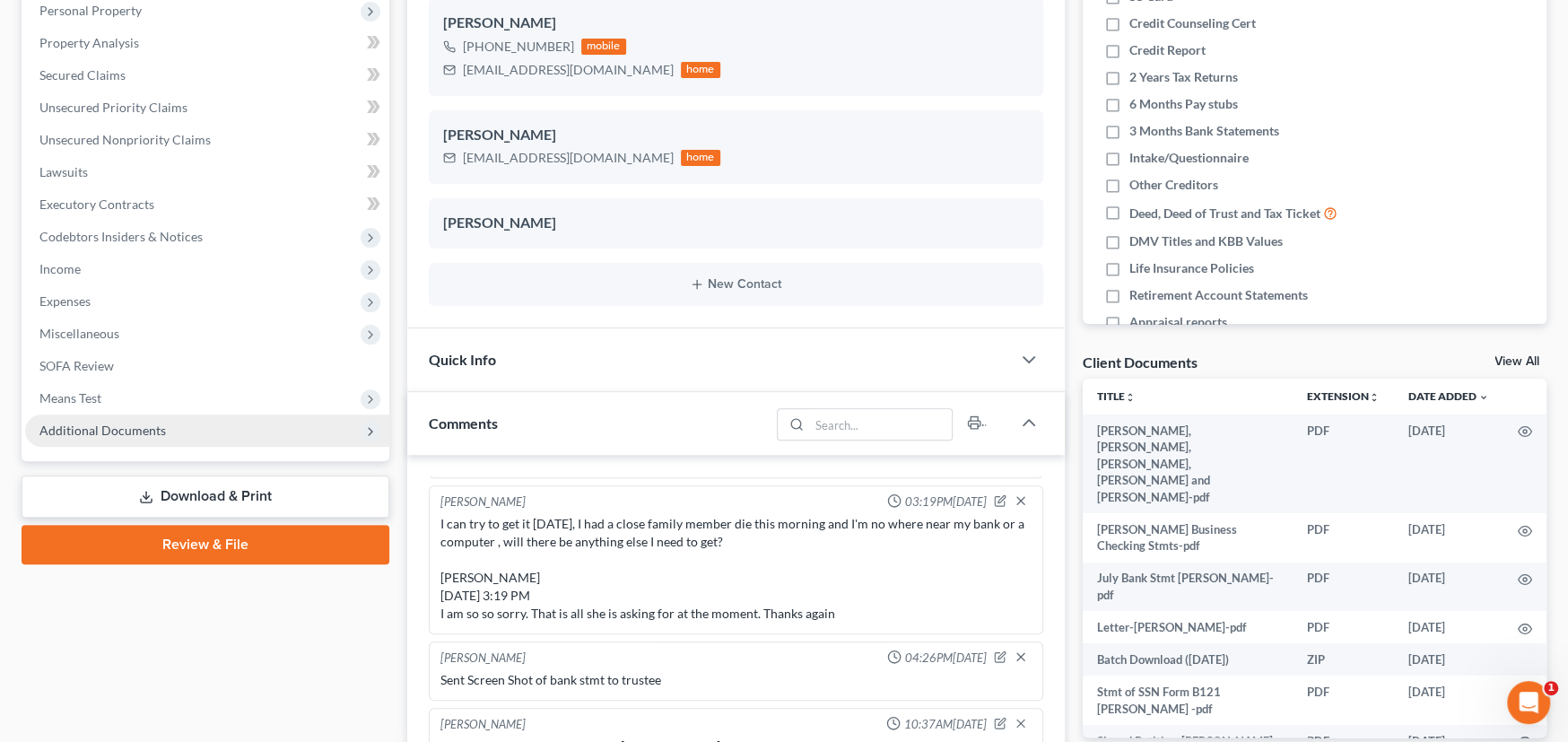
scroll to position [359, 0]
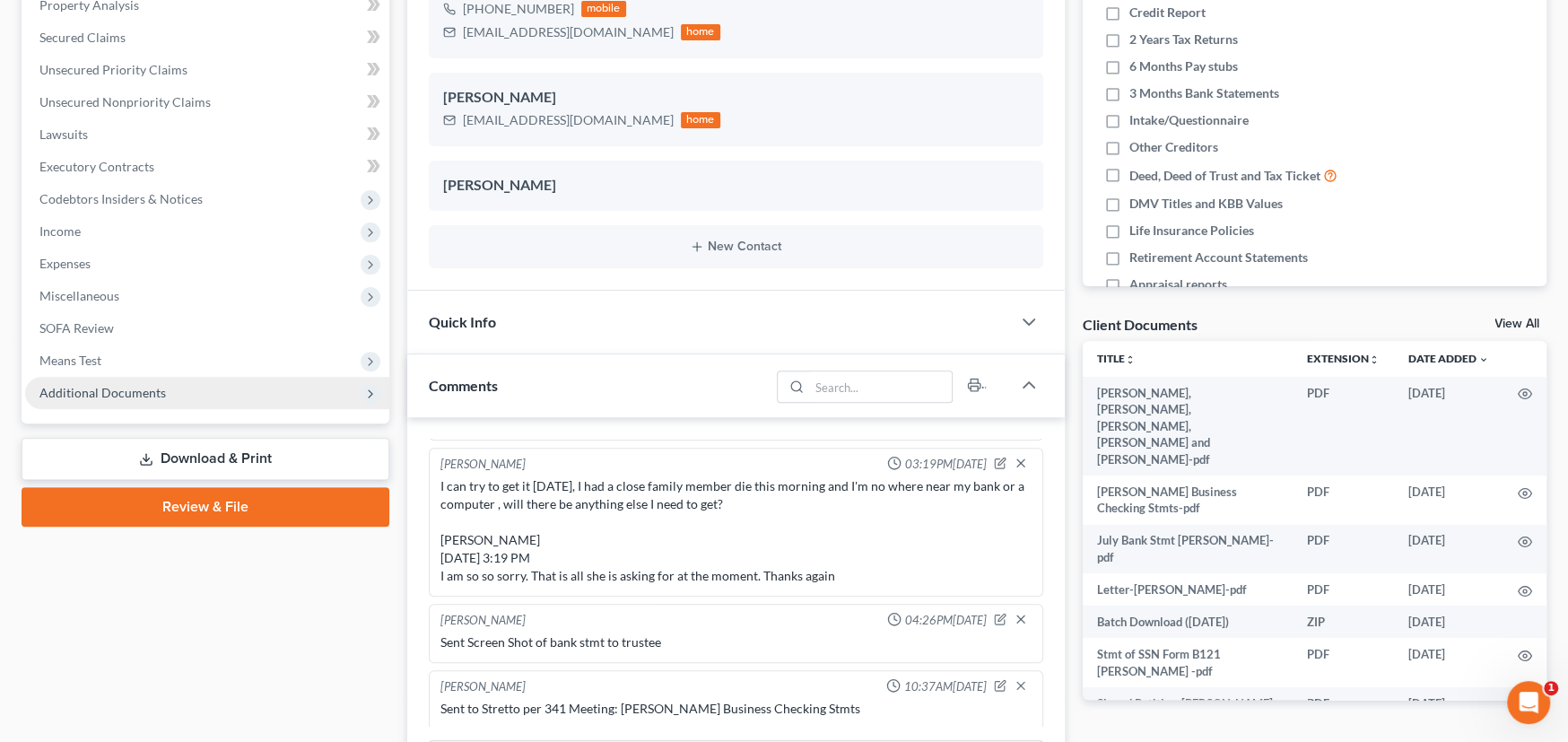
click at [143, 379] on span "Additional Documents" at bounding box center [207, 392] width 364 height 32
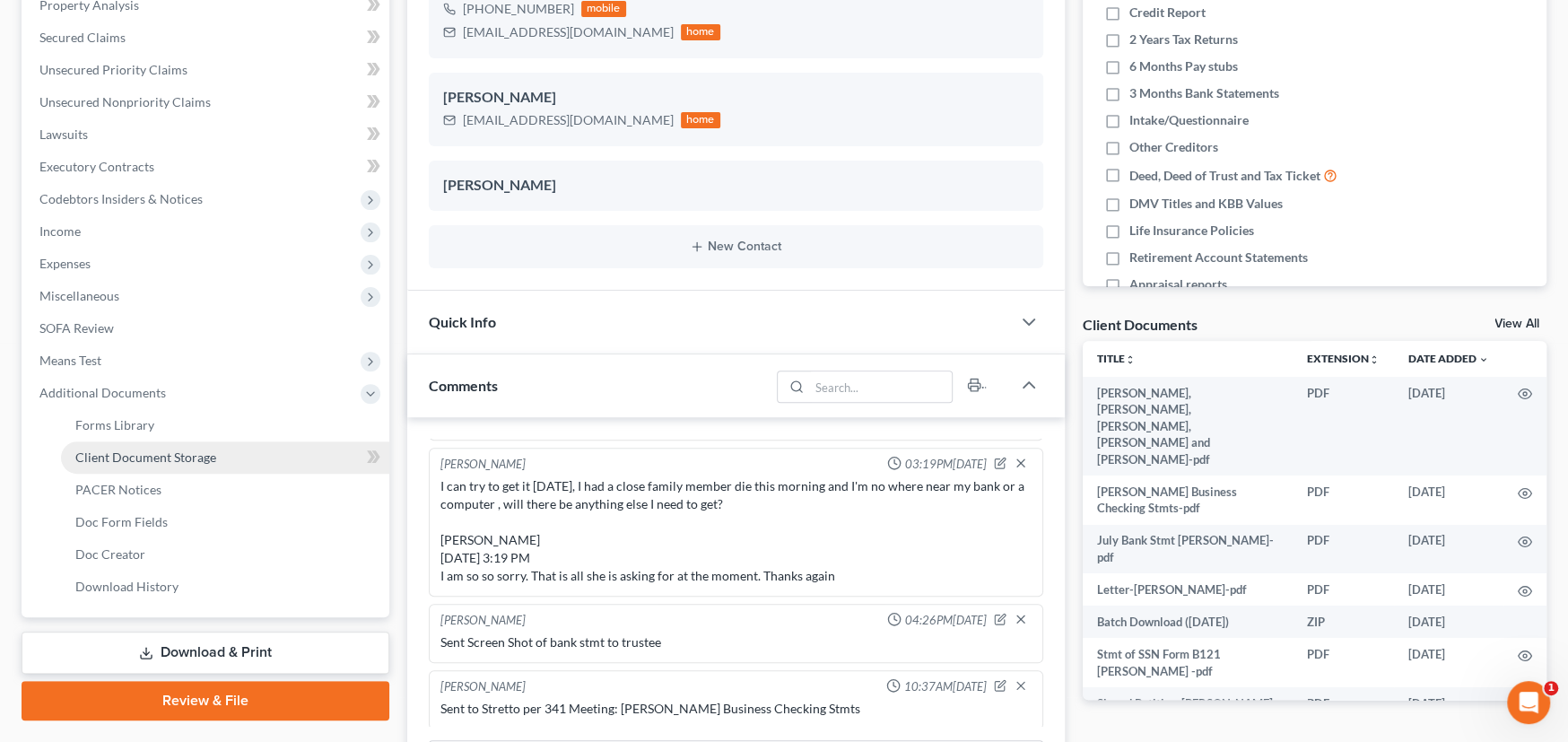
click at [153, 453] on span "Client Document Storage" at bounding box center [146, 457] width 140 height 15
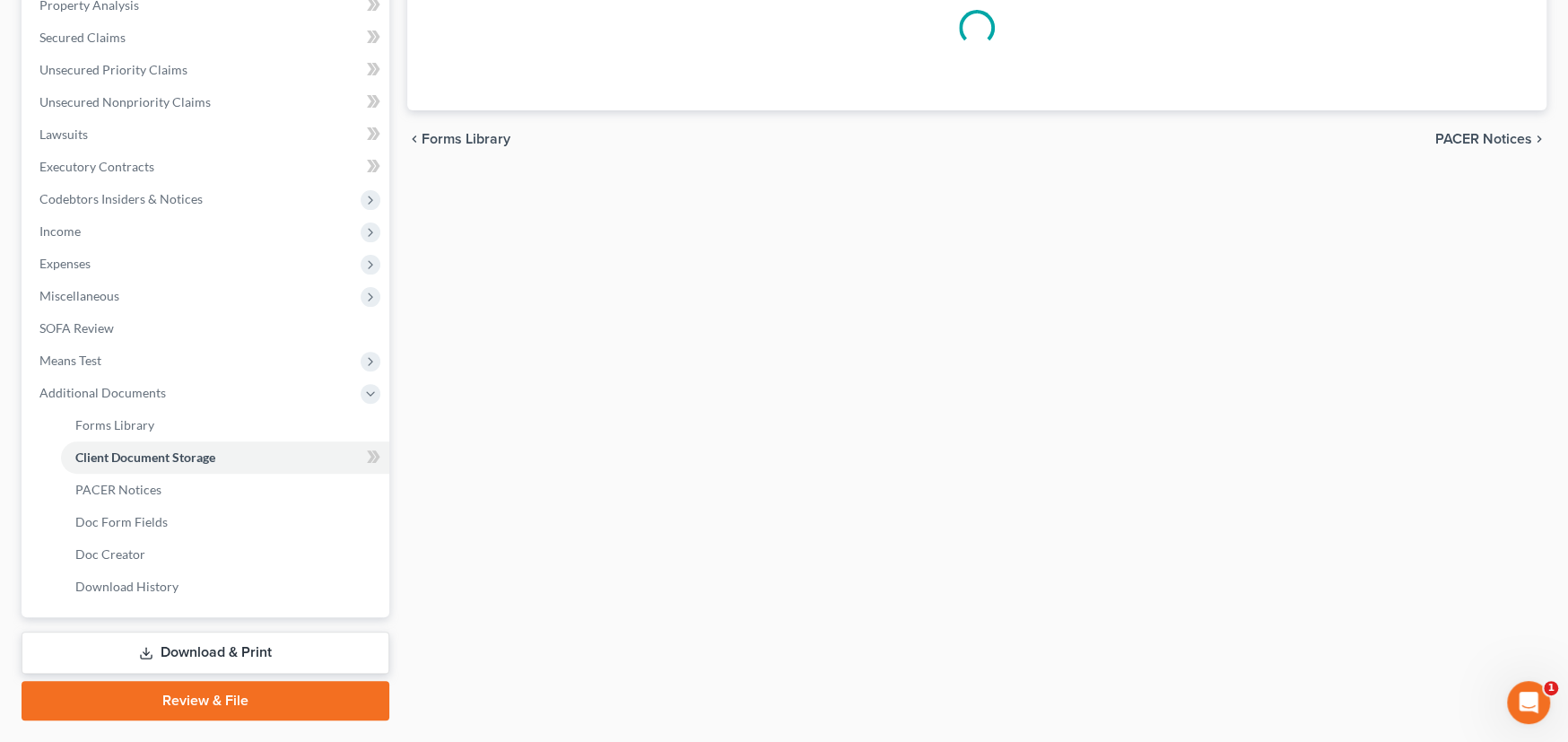
scroll to position [123, 0]
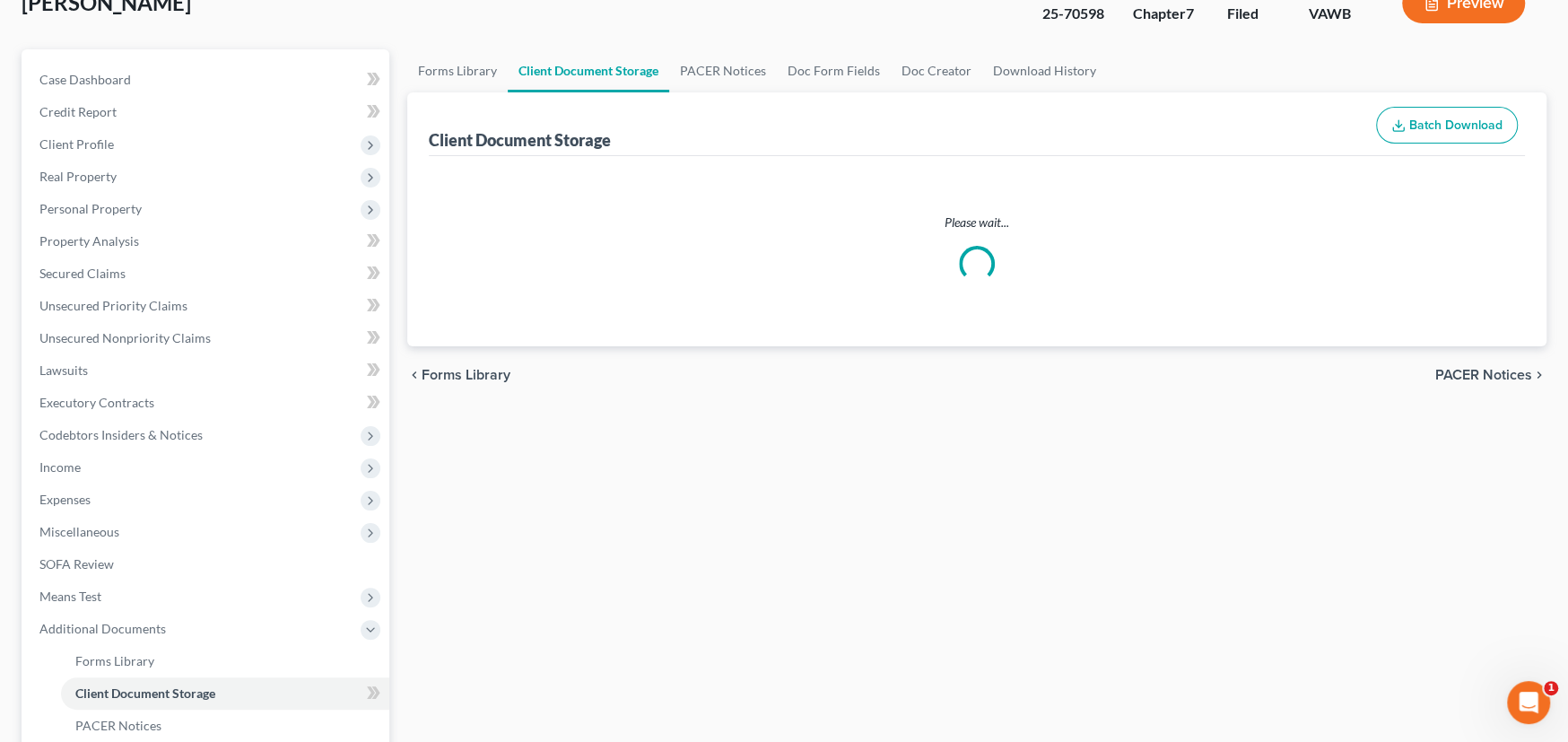
select select "0"
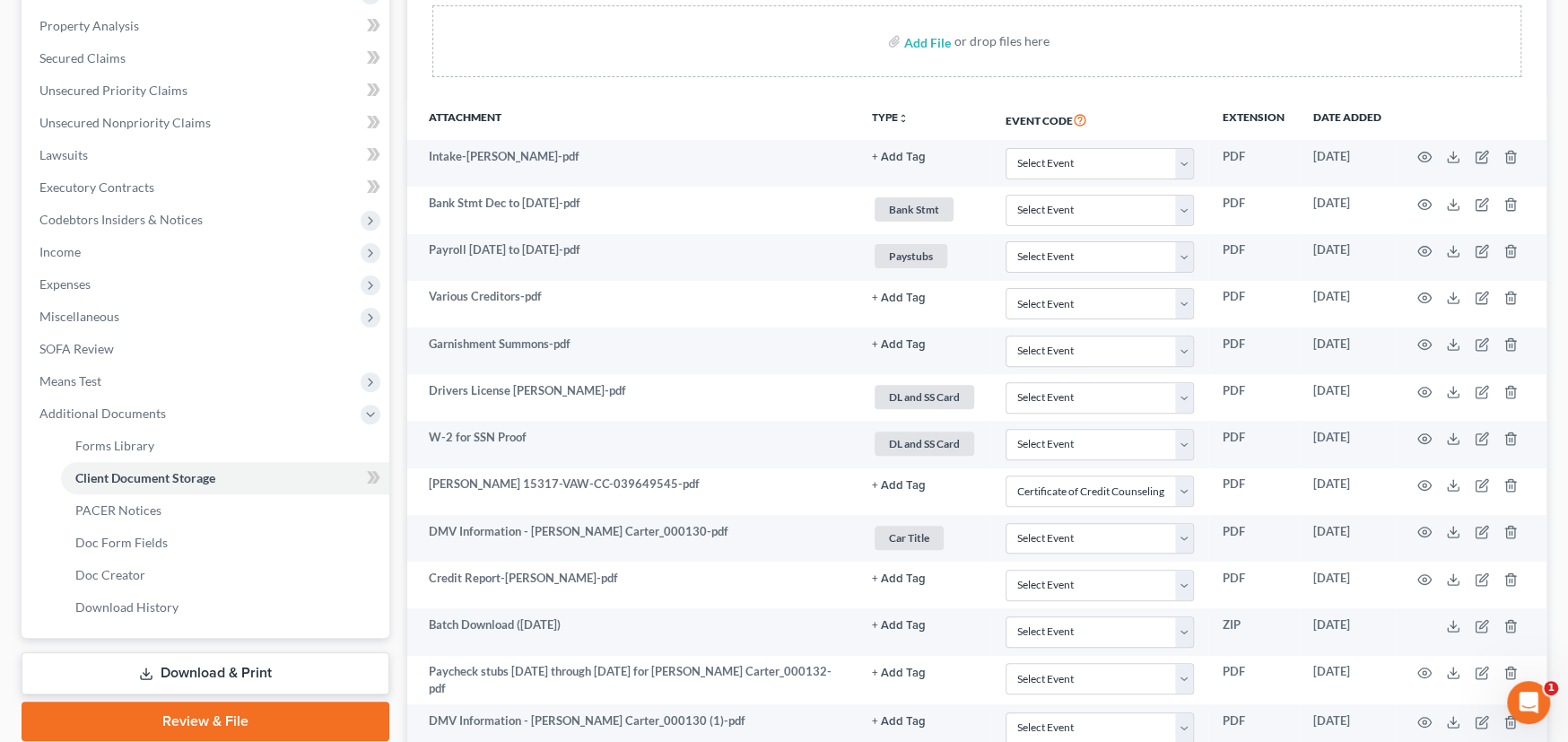
scroll to position [336, 0]
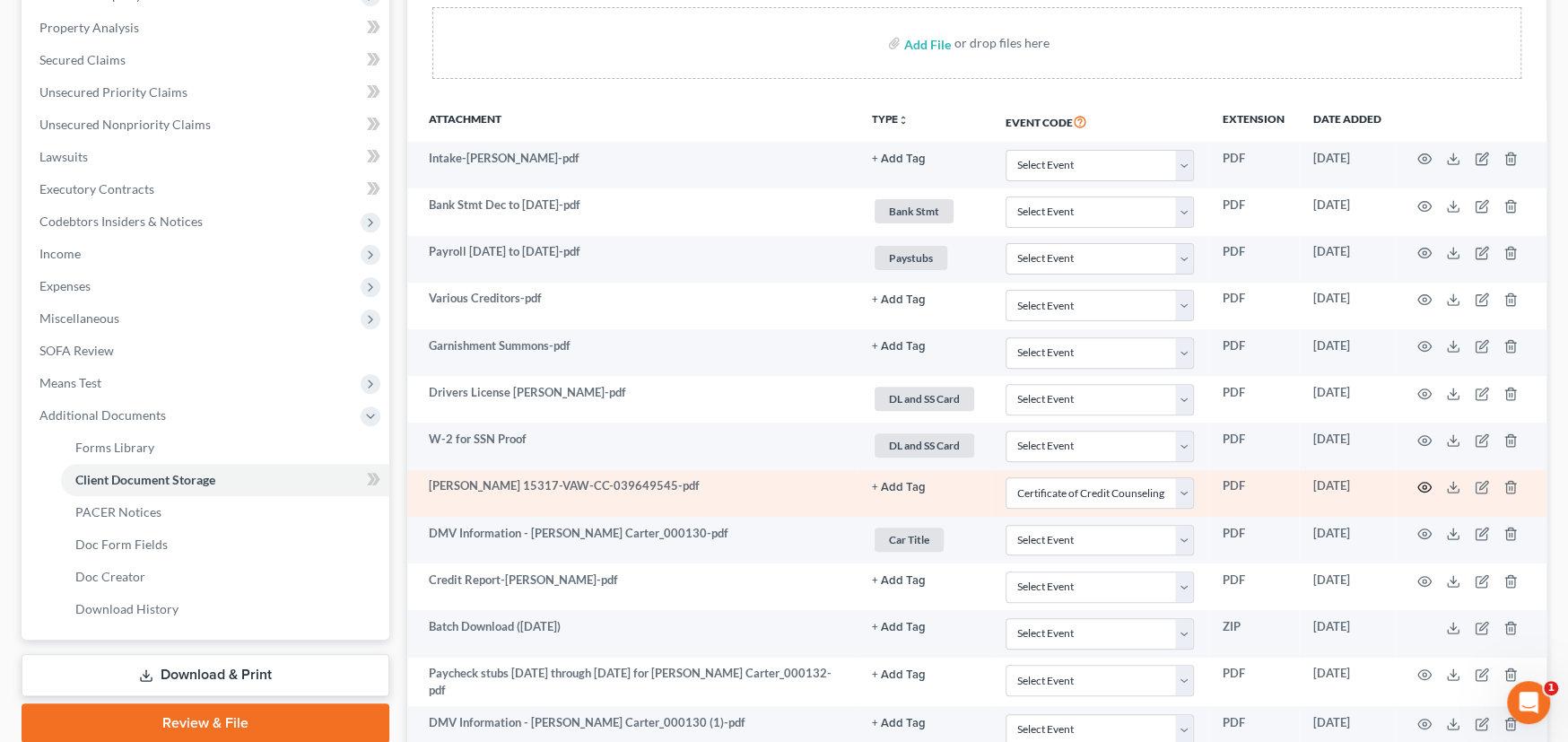
click at [1425, 486] on icon "button" at bounding box center [1425, 487] width 15 height 15
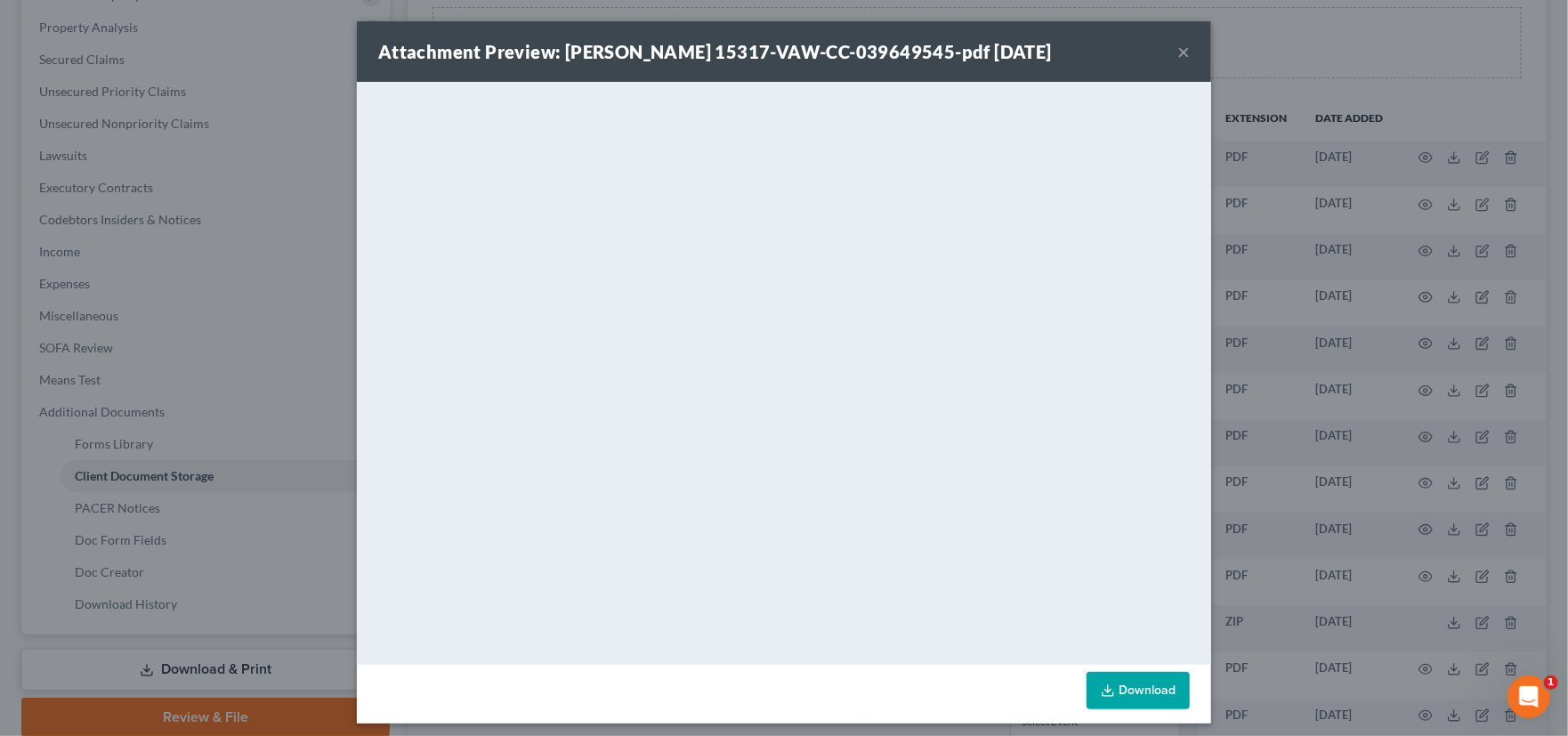
click at [1177, 54] on button "×" at bounding box center [1184, 52] width 13 height 22
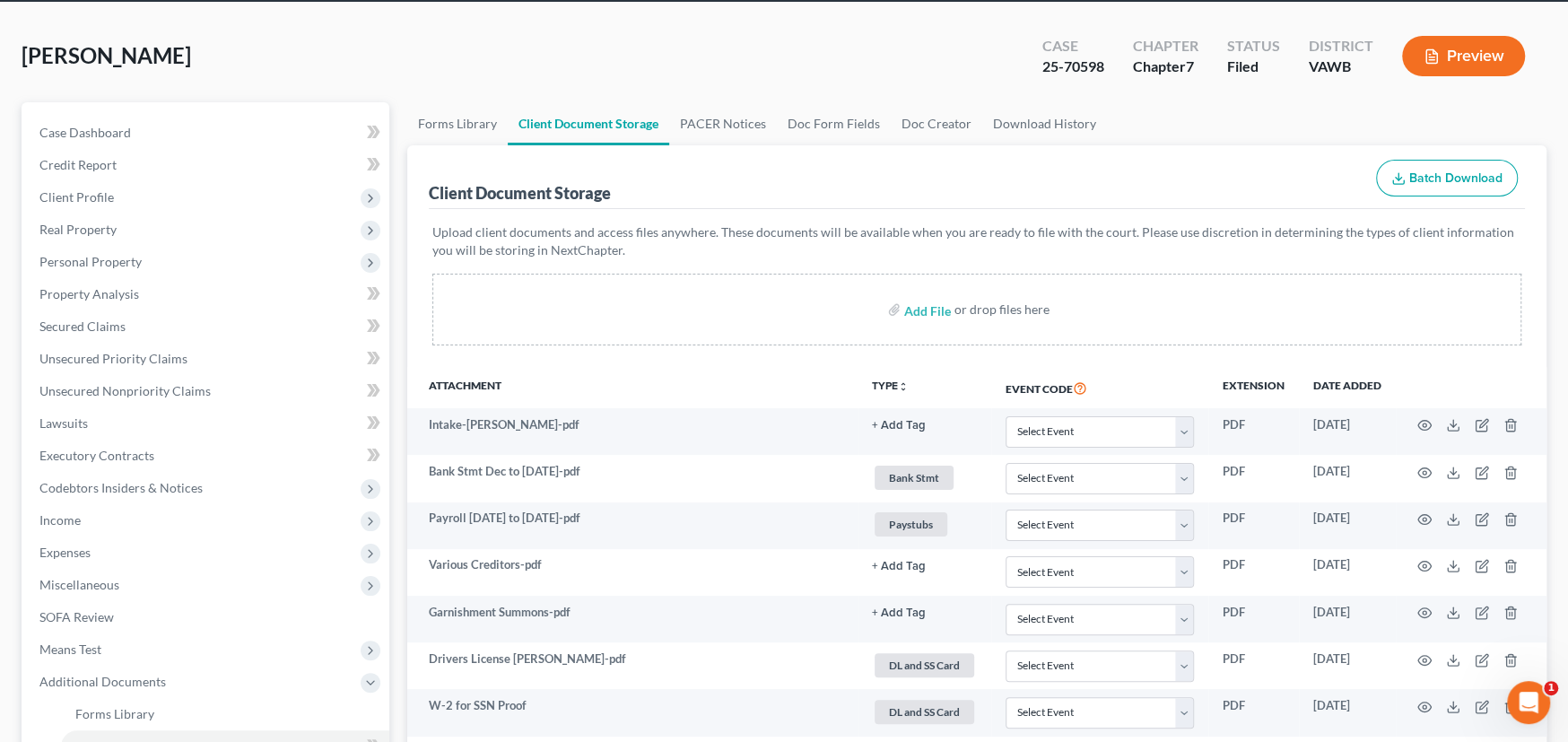
scroll to position [67, 0]
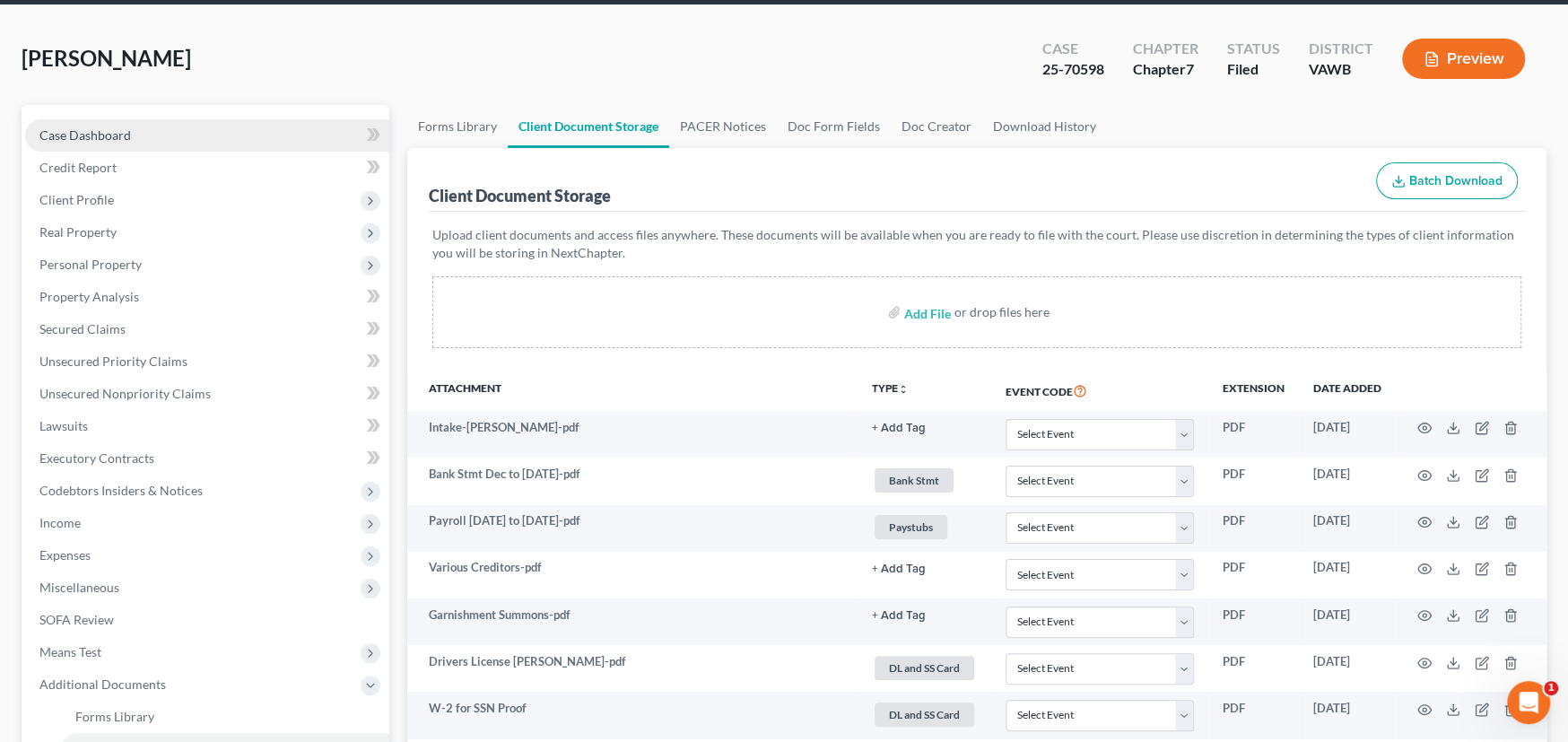
click at [127, 132] on span "Case Dashboard" at bounding box center [85, 135] width 91 height 15
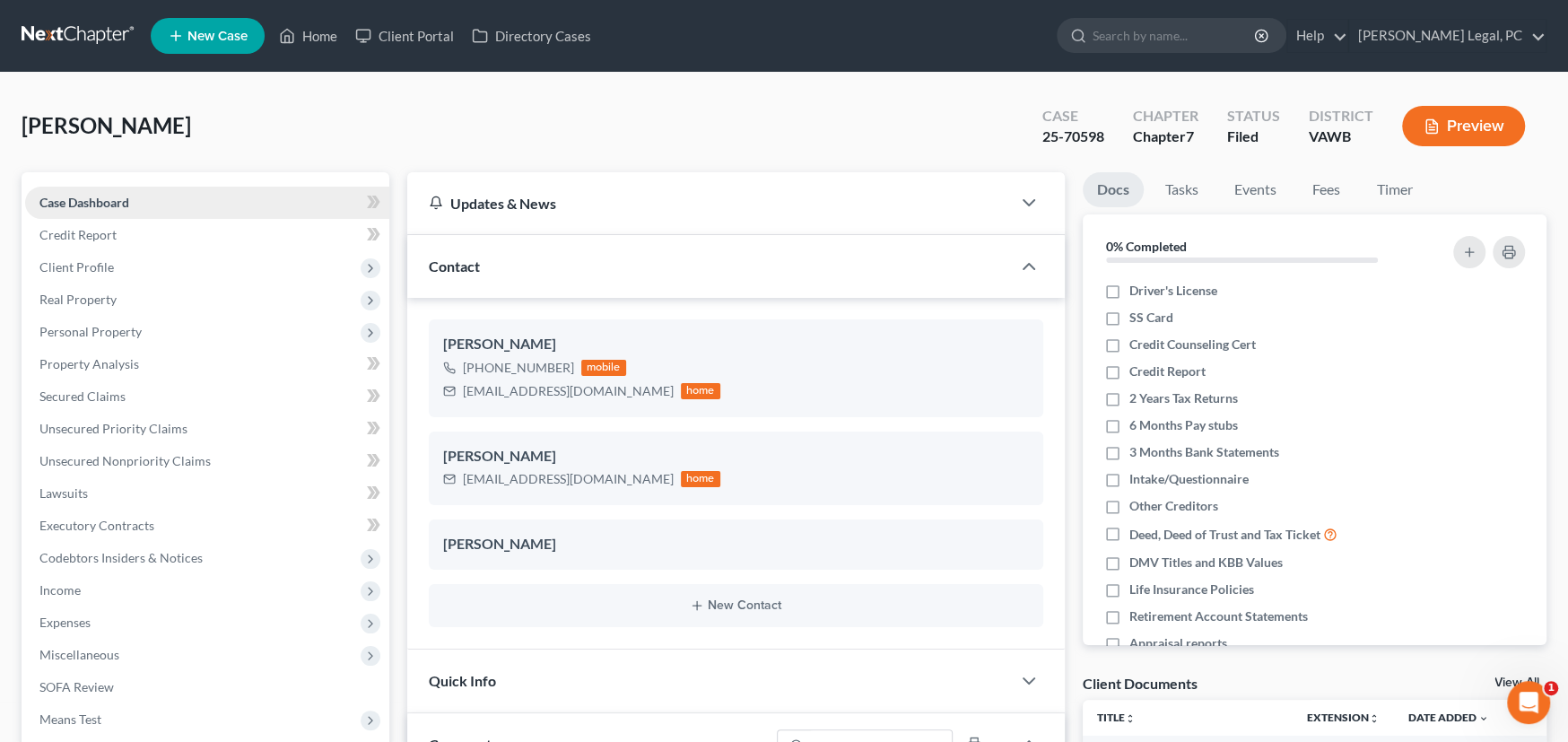
scroll to position [1644, 0]
drag, startPoint x: 1116, startPoint y: 134, endPoint x: 1032, endPoint y: 108, distance: 87.9
click at [1032, 108] on div "Case 25-70598" at bounding box center [1073, 128] width 90 height 53
copy div "Case 25-70598"
click at [66, 26] on link at bounding box center [79, 36] width 115 height 32
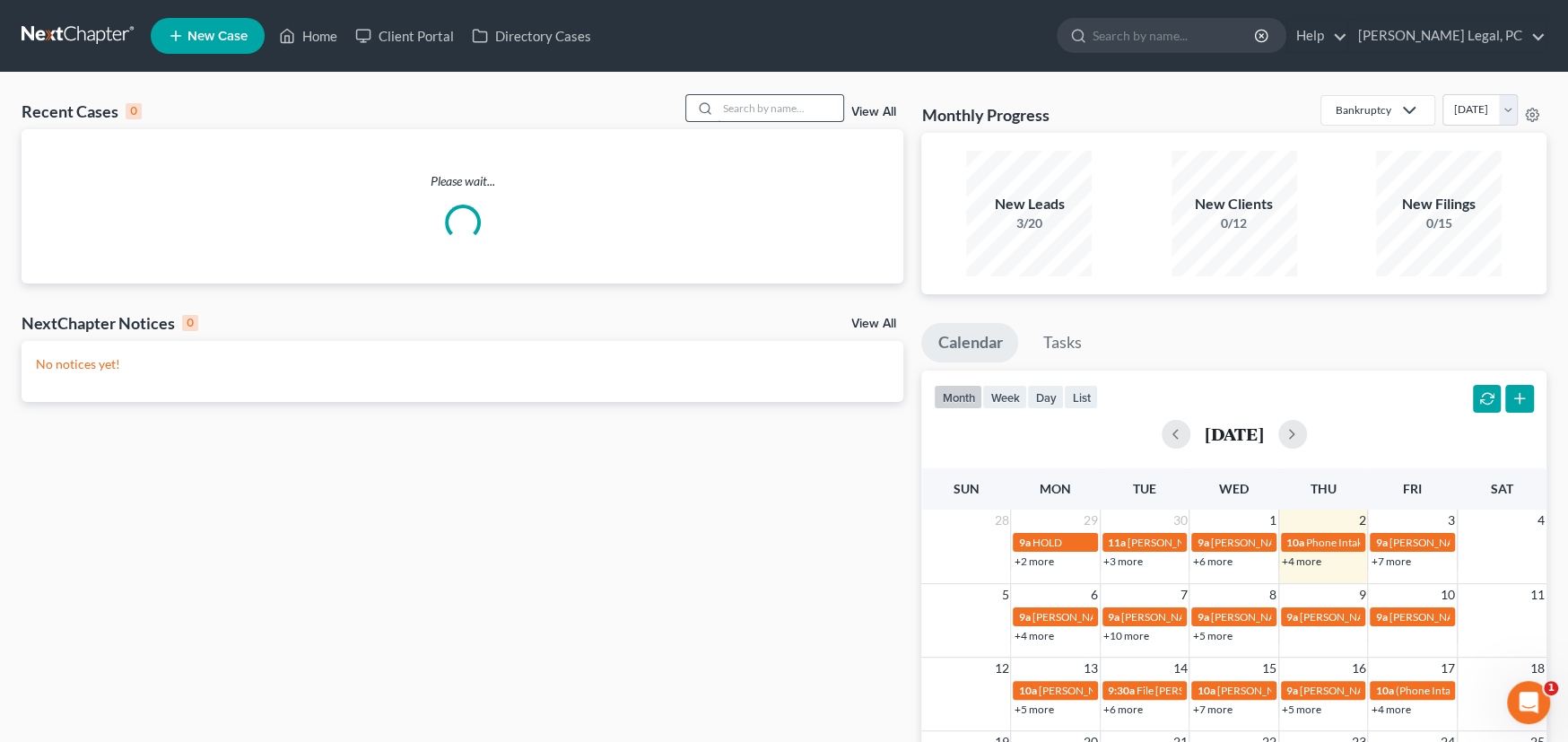
click at [758, 105] on input "search" at bounding box center [780, 108] width 126 height 26
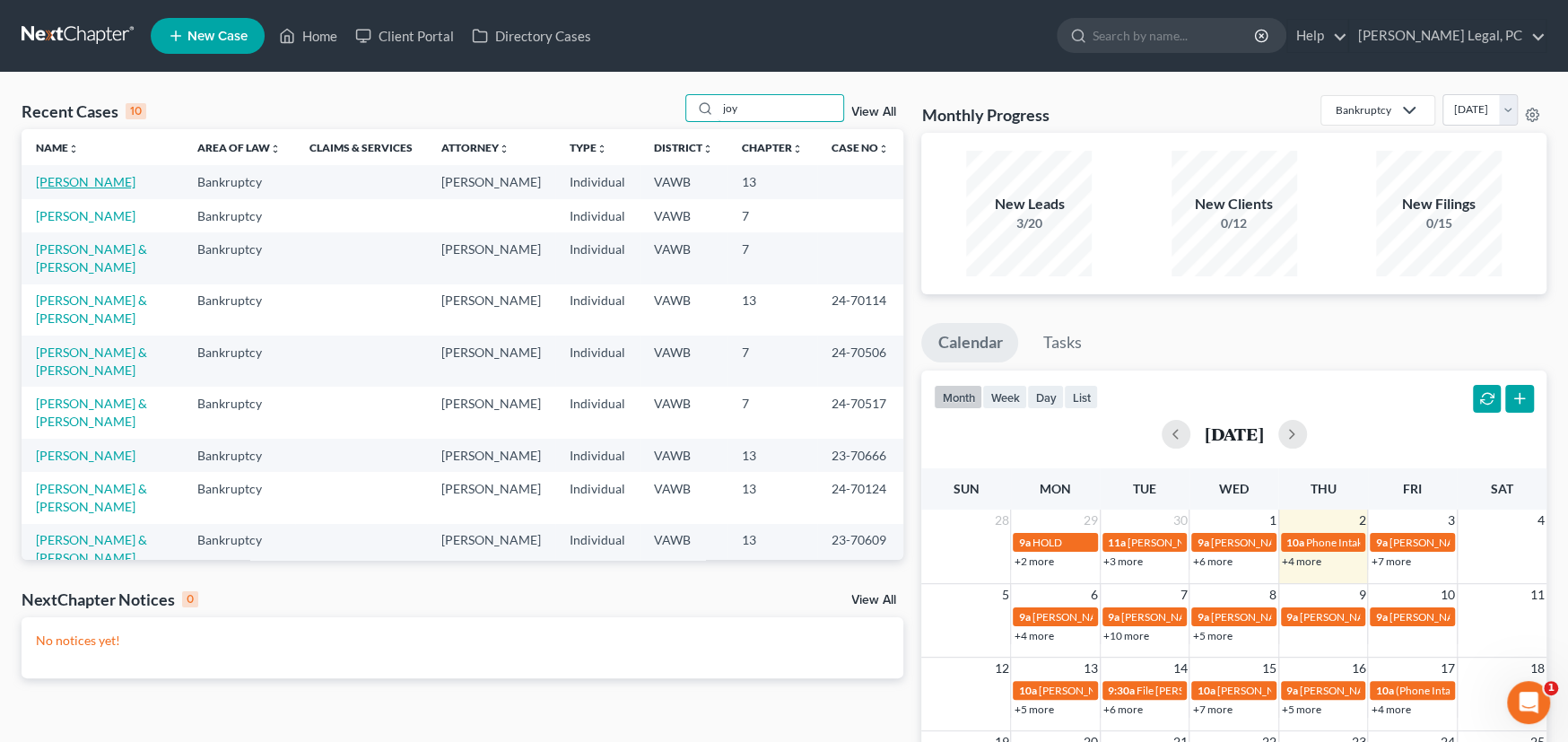
type input "joy"
click at [68, 181] on link "[PERSON_NAME]" at bounding box center [85, 181] width 99 height 15
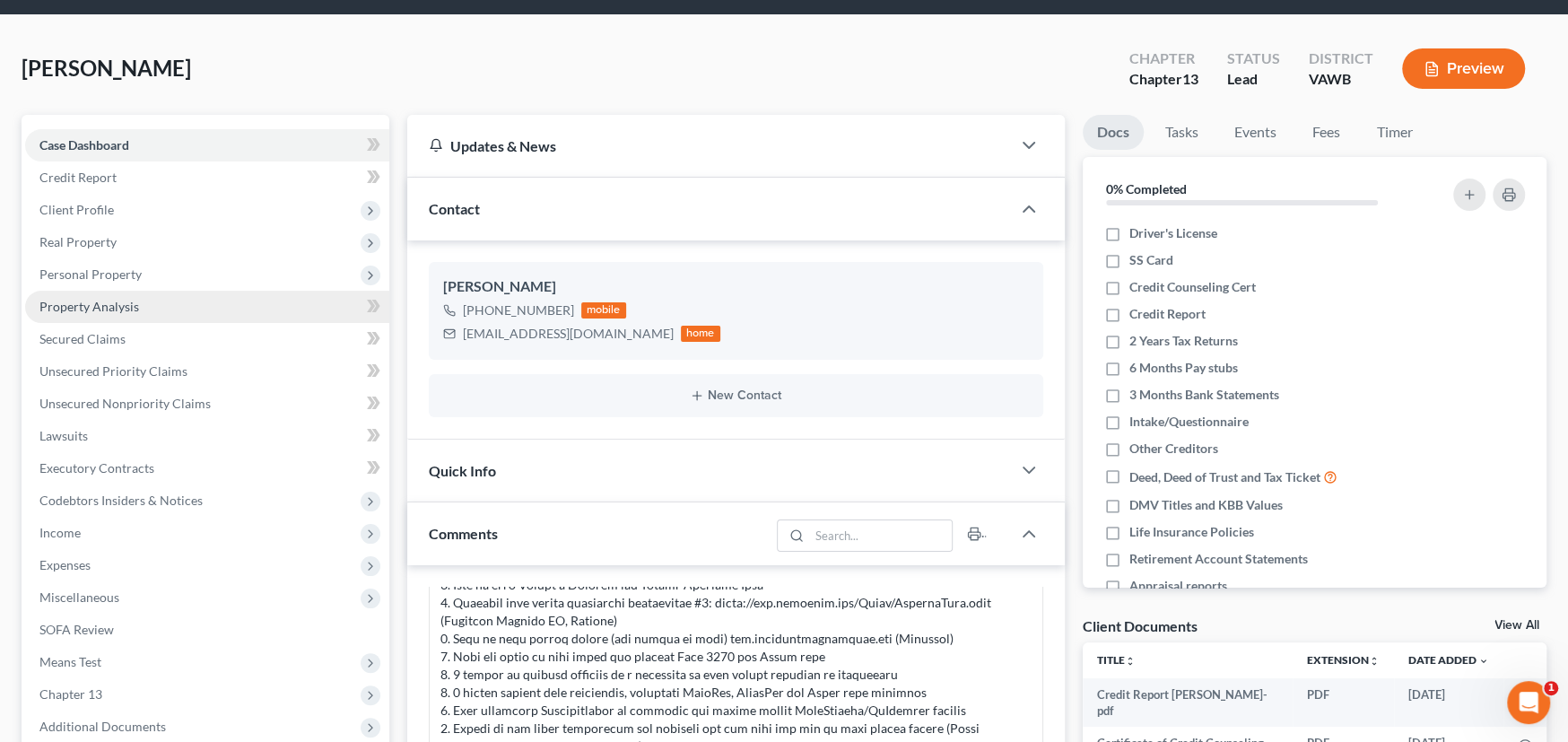
scroll to position [89, 0]
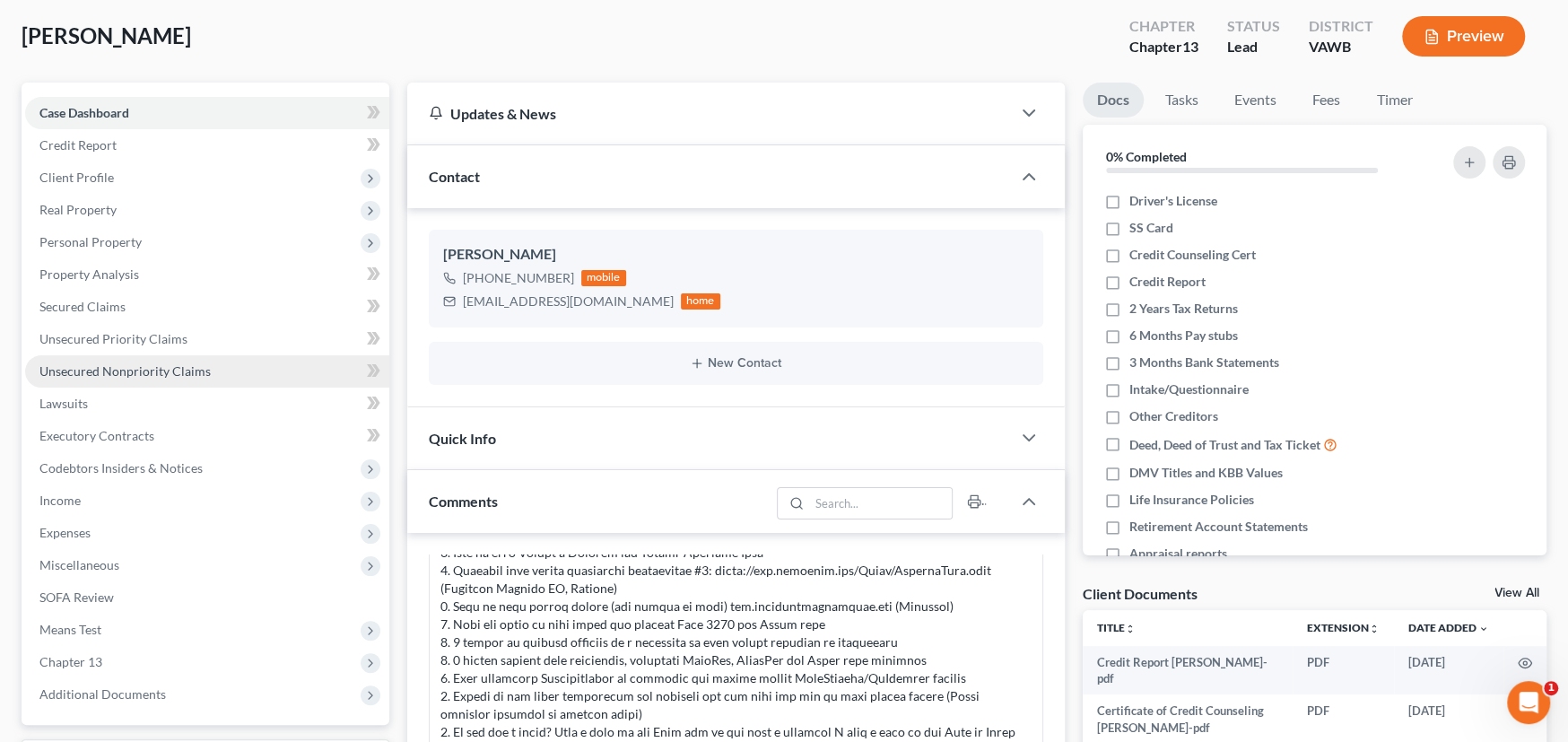
click at [132, 372] on span "Unsecured Nonpriority Claims" at bounding box center [125, 370] width 171 height 15
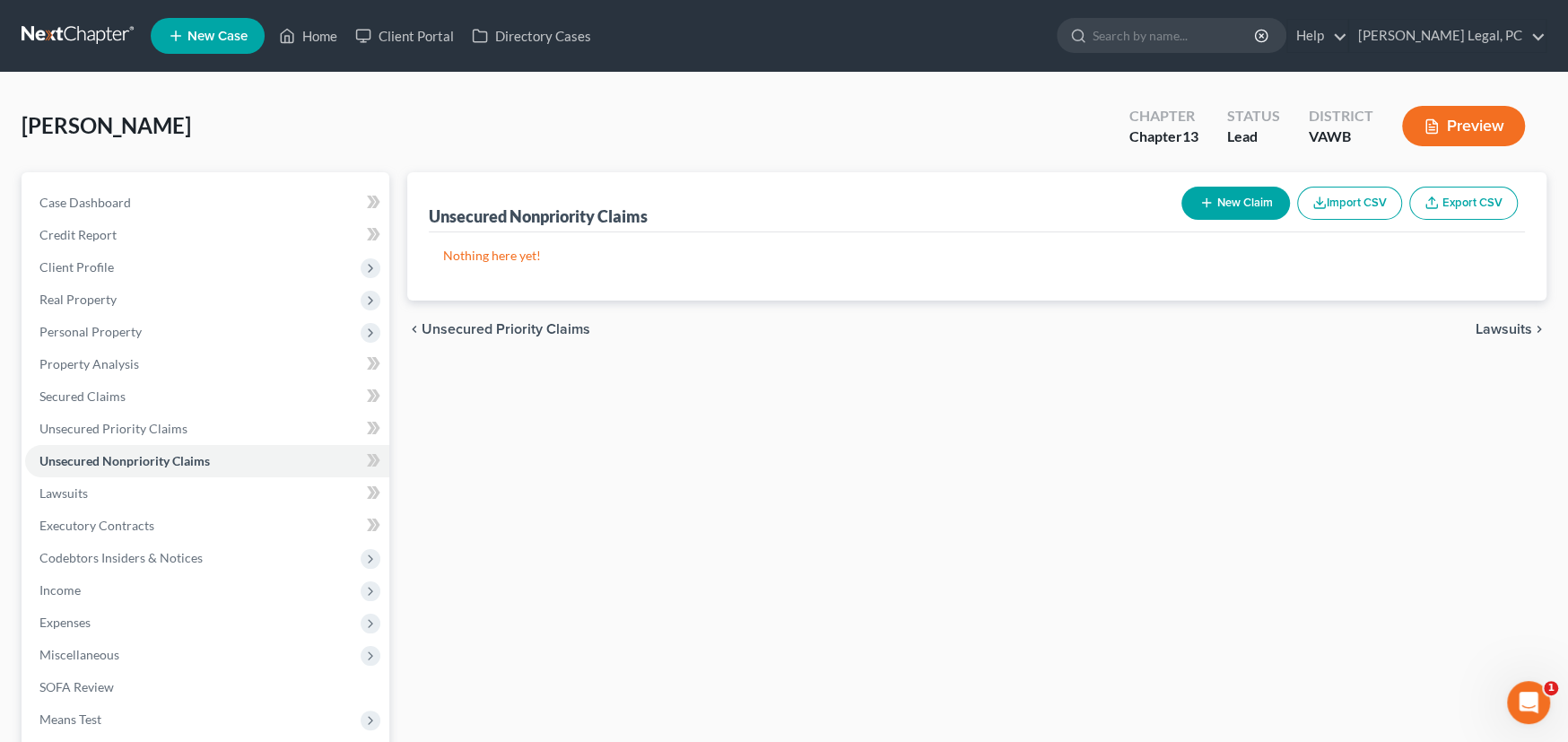
click at [1214, 198] on button "New Claim" at bounding box center [1235, 203] width 108 height 33
select select "0"
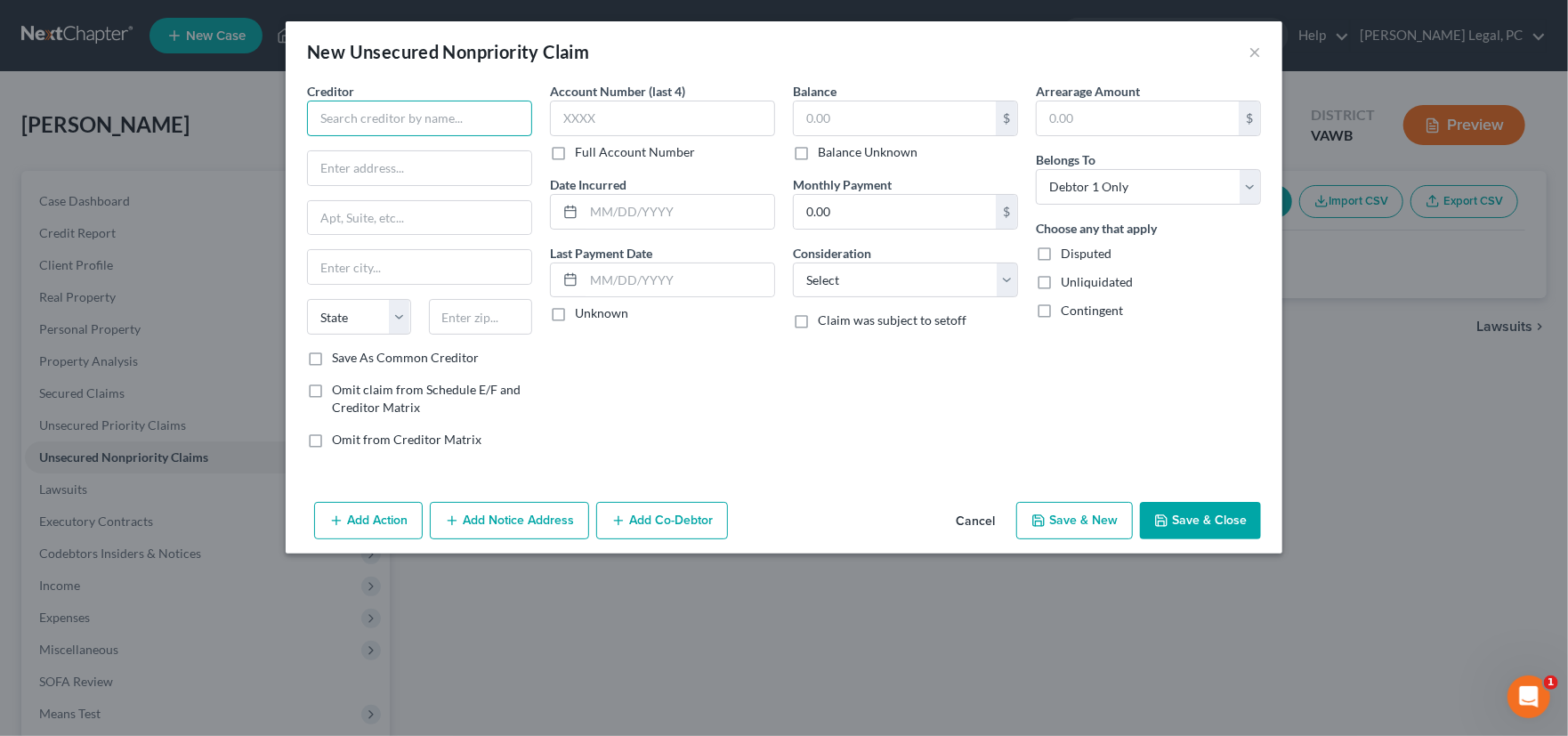
click at [465, 123] on input "text" at bounding box center [419, 118] width 225 height 35
type input "Advanced Financial"
click at [985, 517] on button "Cancel" at bounding box center [975, 521] width 68 height 35
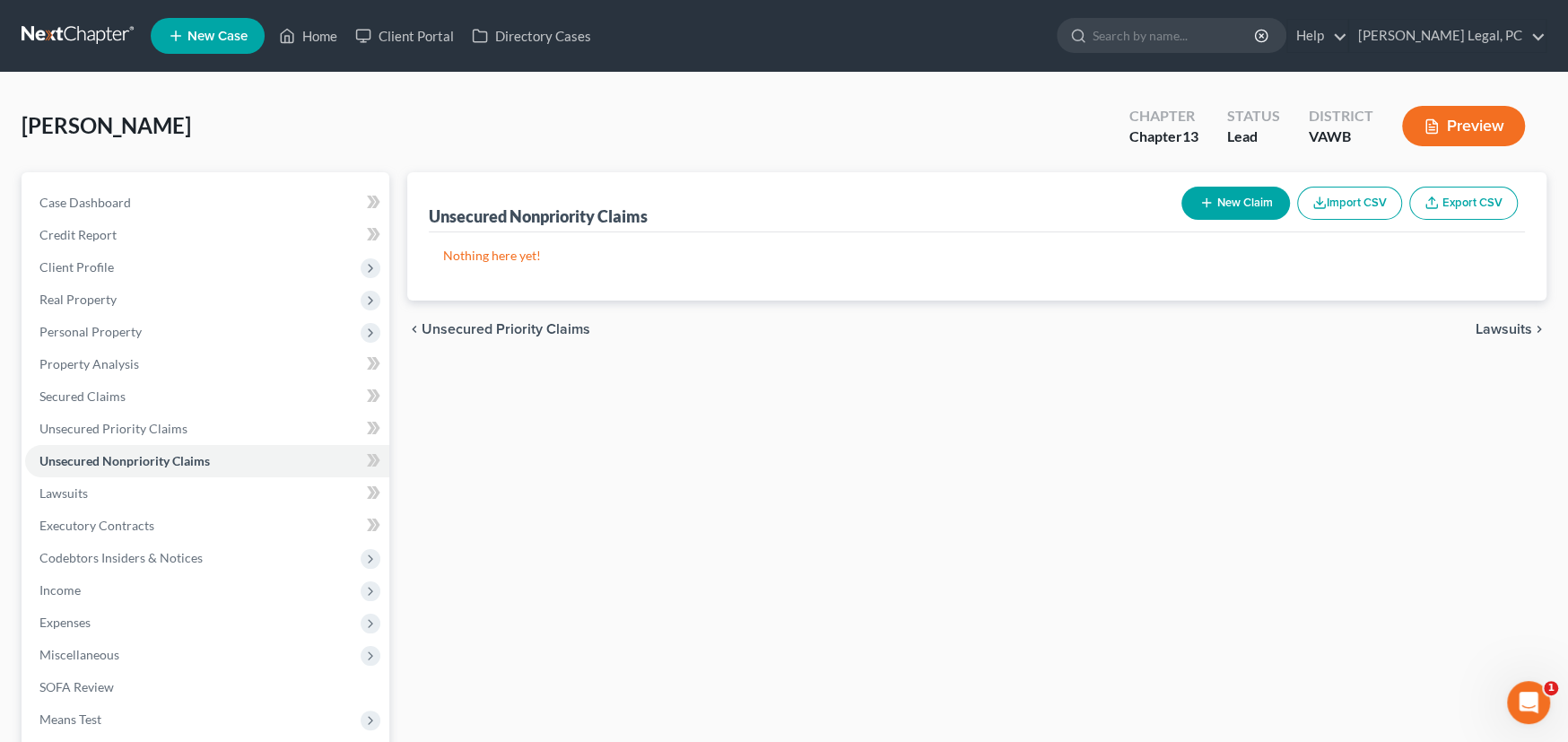
click at [63, 35] on link at bounding box center [79, 36] width 115 height 32
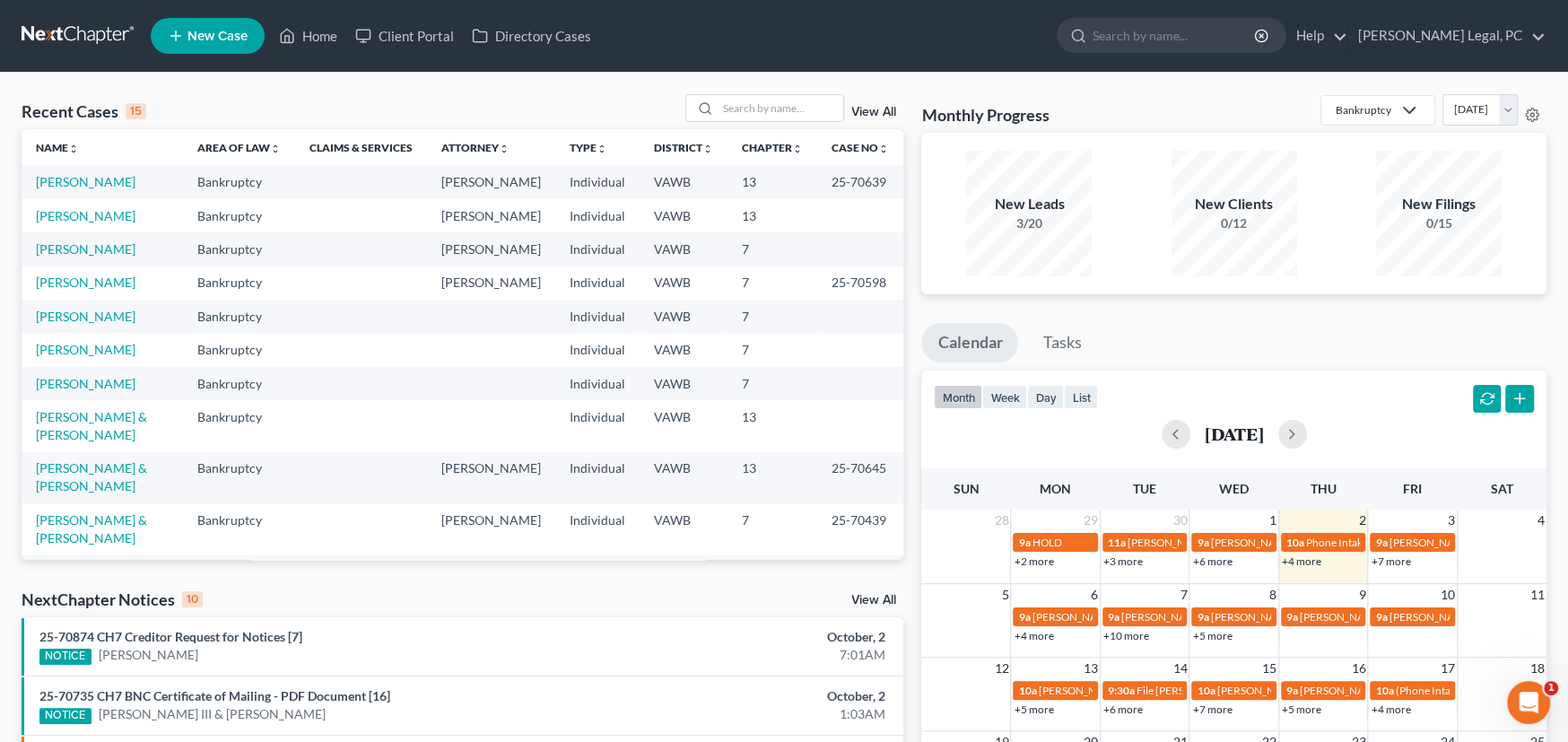
click at [778, 122] on div "Recent Cases 15 View All" at bounding box center [462, 111] width 882 height 35
click at [782, 117] on input "search" at bounding box center [780, 108] width 126 height 26
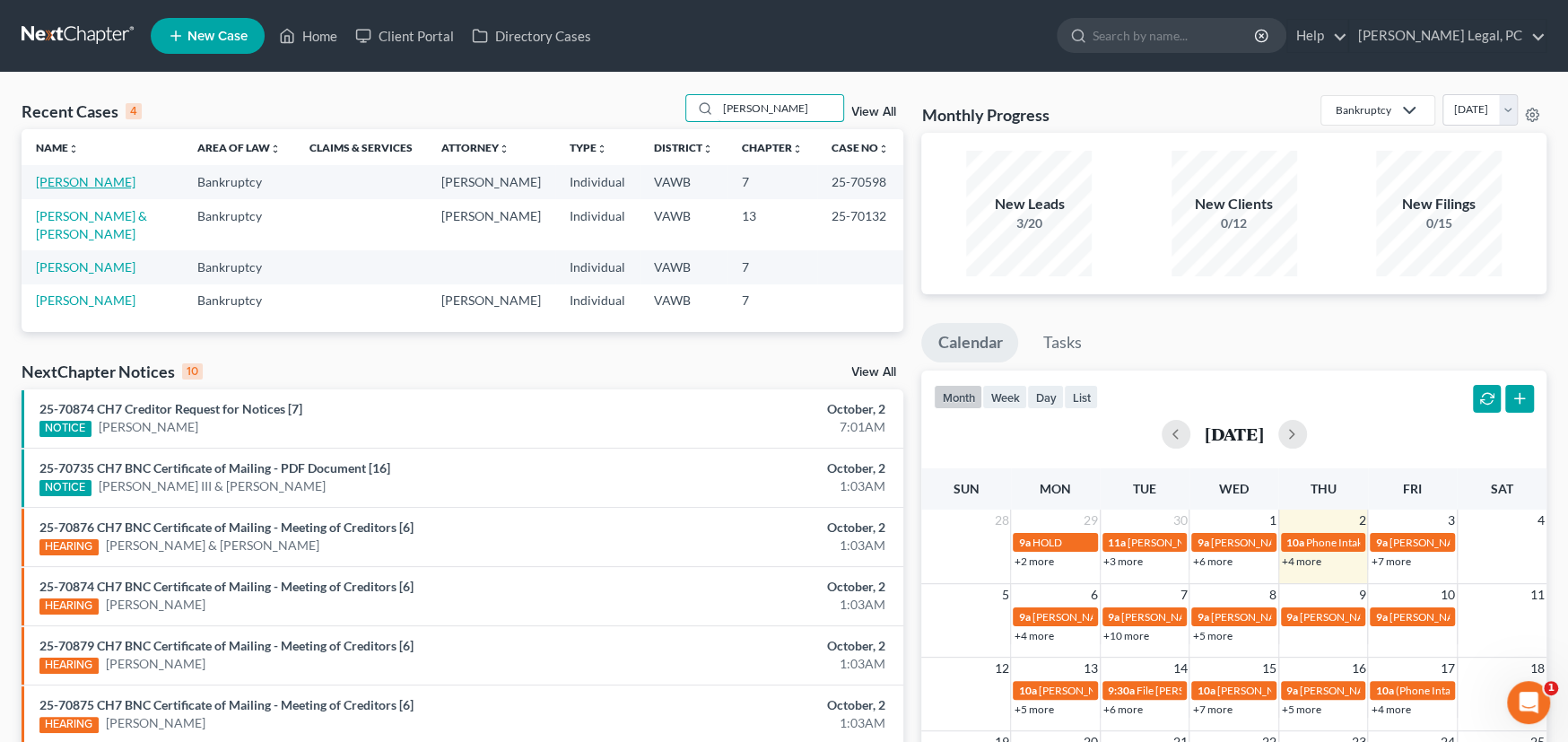
type input "carter"
click at [75, 179] on link "Carter, Joshua" at bounding box center [85, 181] width 99 height 15
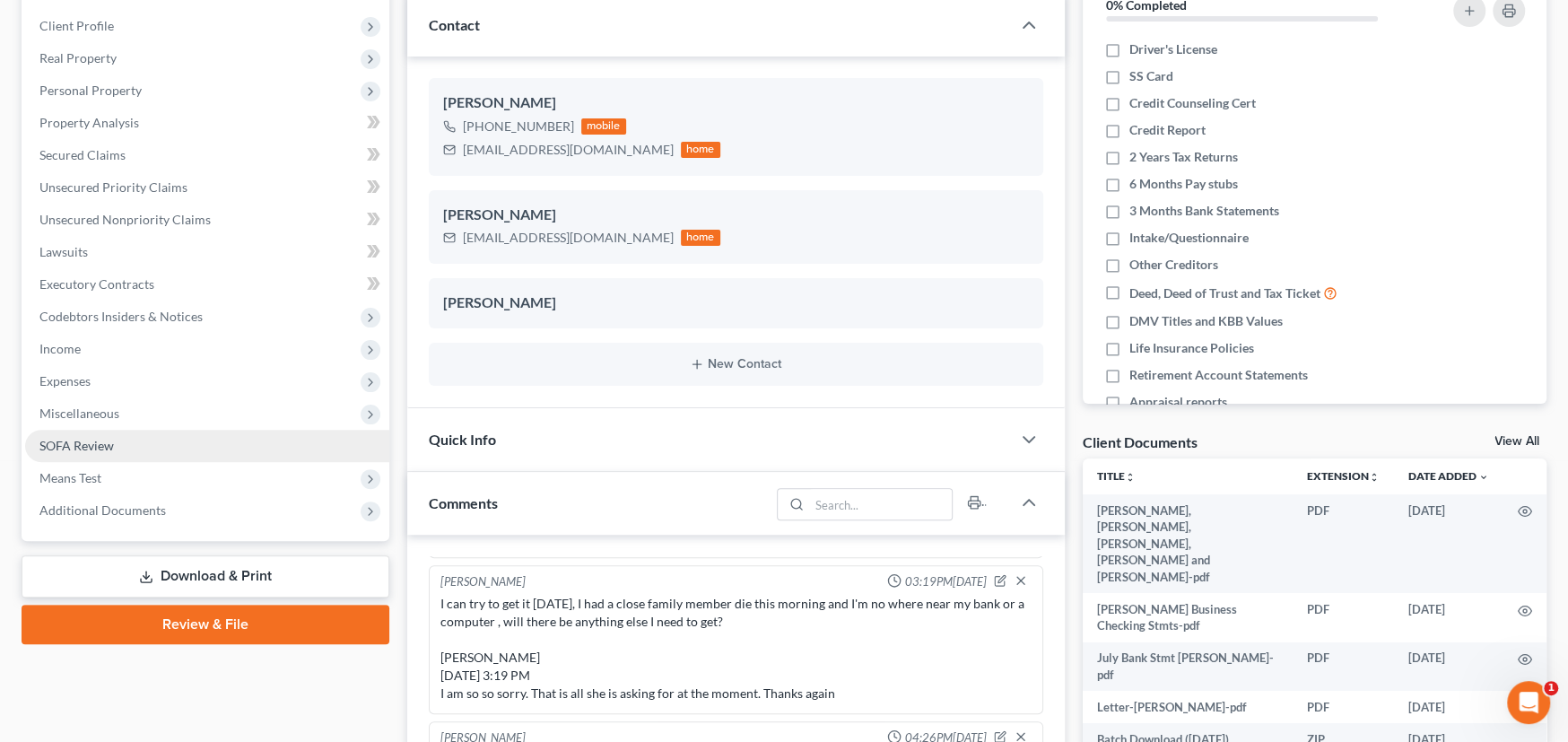
scroll to position [269, 0]
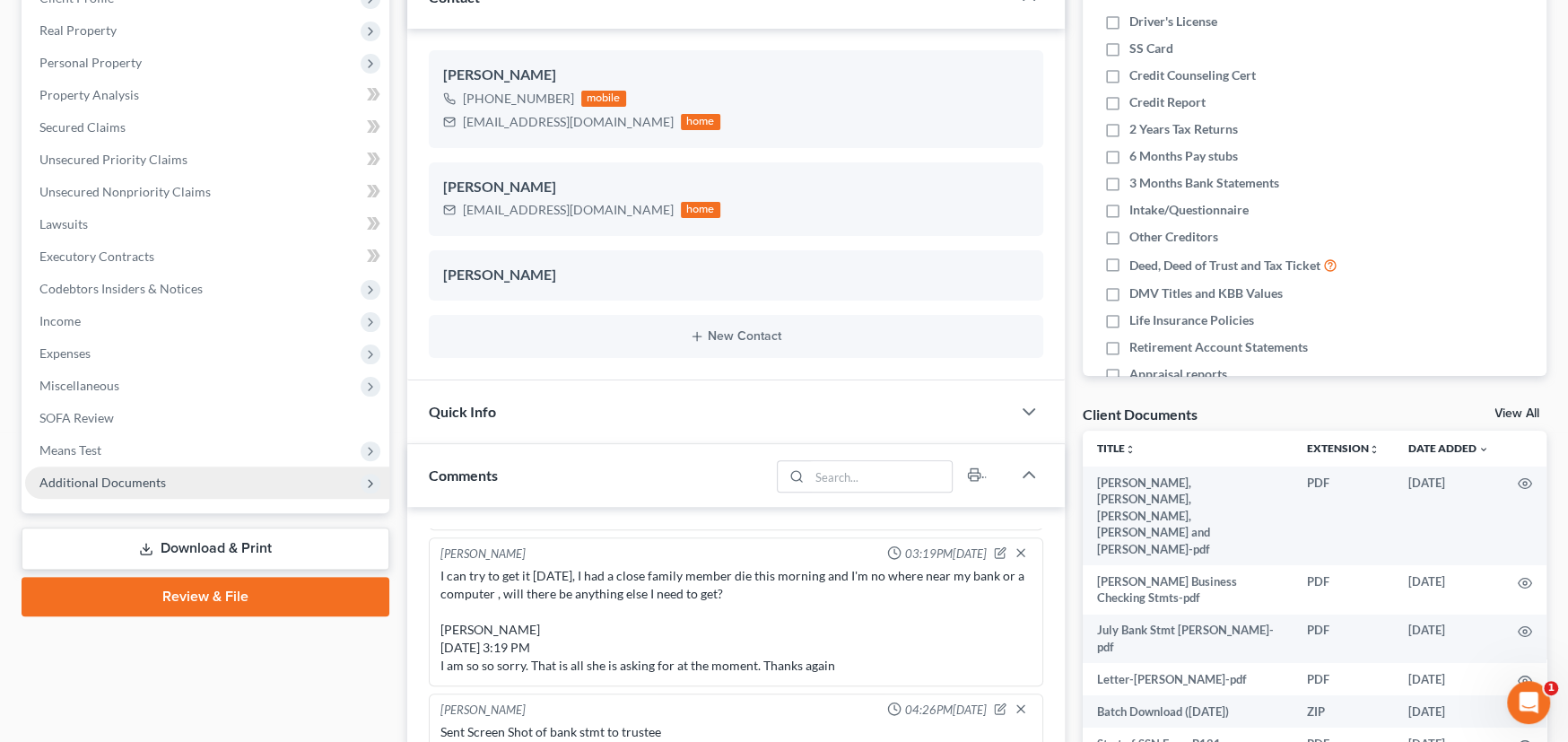
click at [119, 485] on span "Additional Documents" at bounding box center [102, 481] width 127 height 15
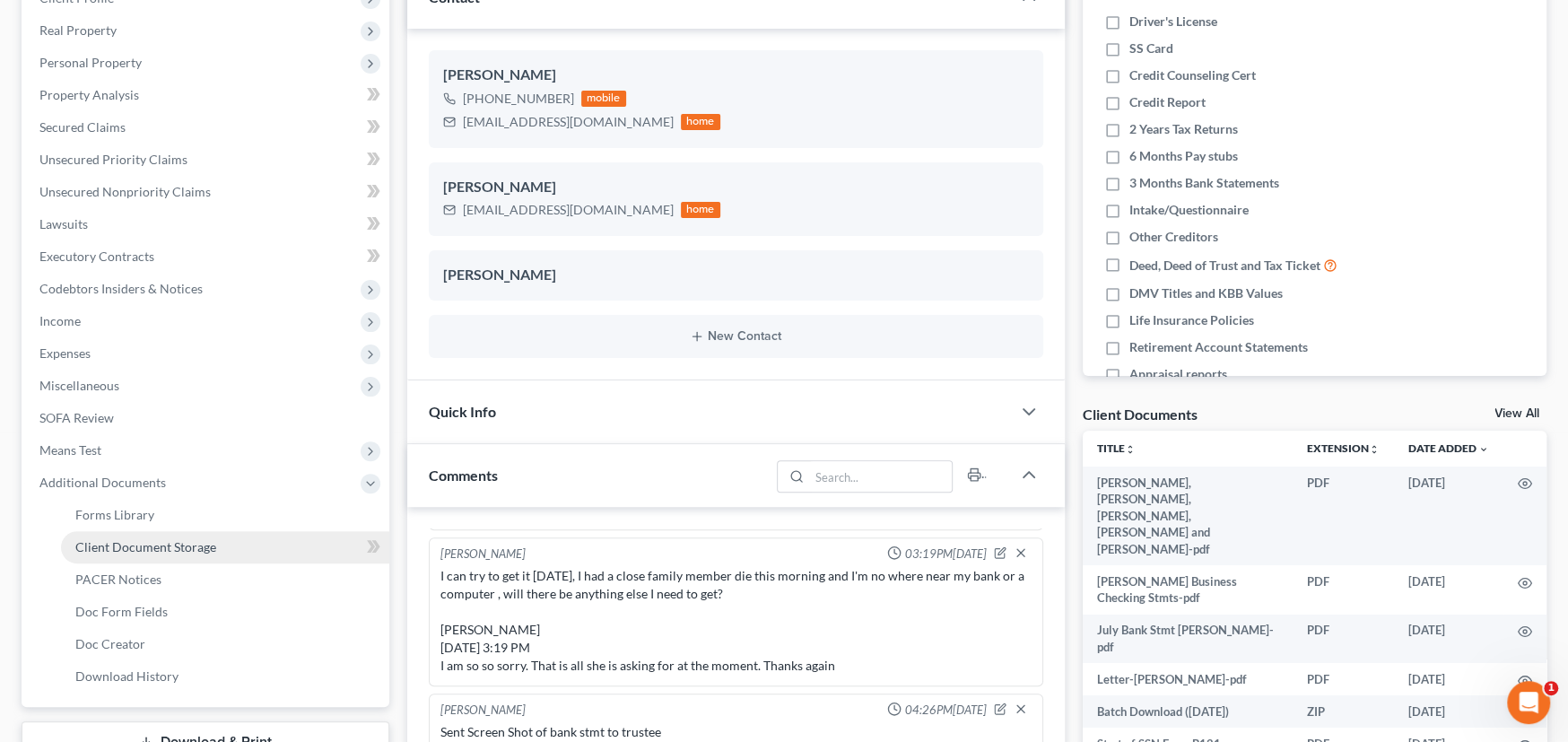
click at [172, 539] on span "Client Document Storage" at bounding box center [146, 546] width 140 height 15
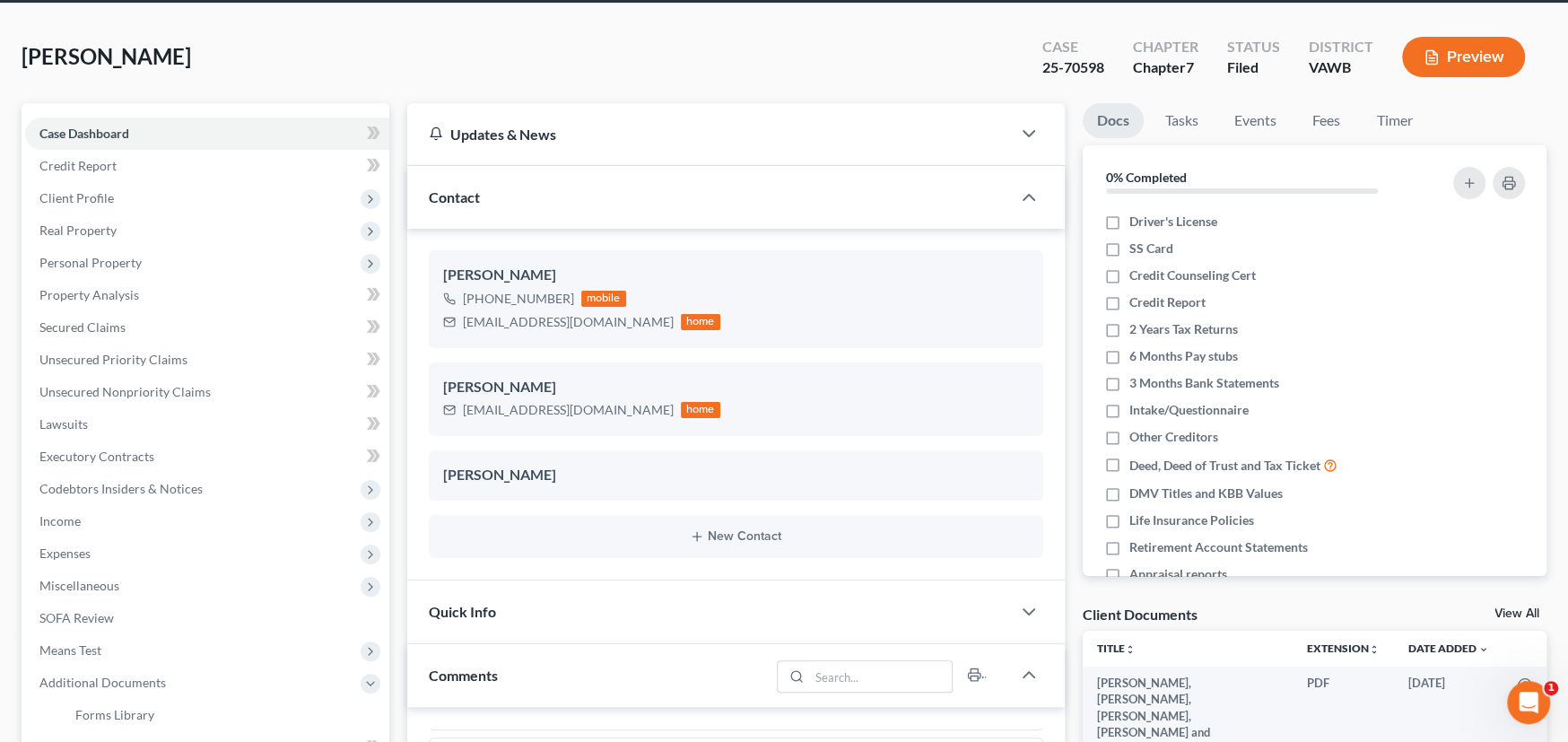
select select "0"
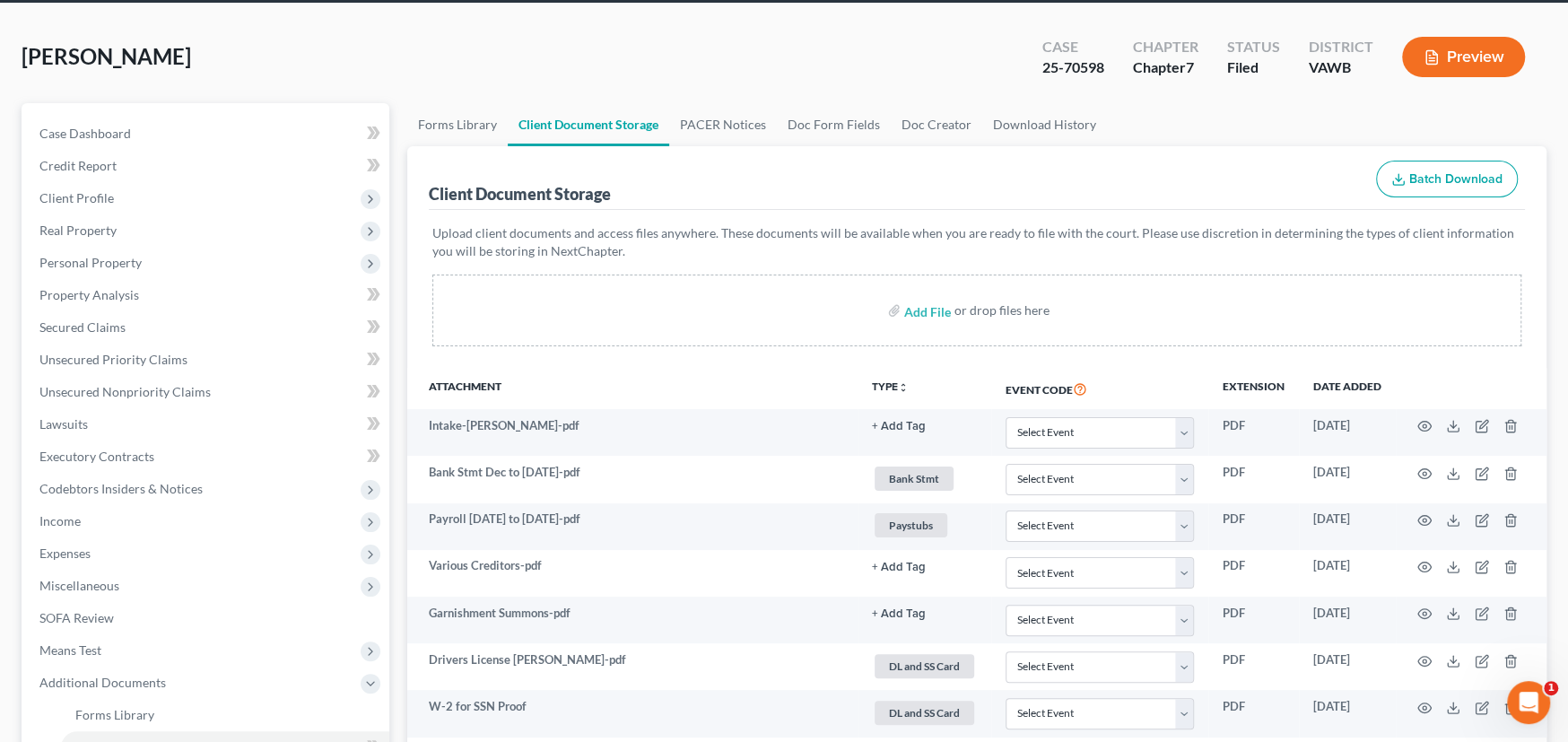
scroll to position [0, 0]
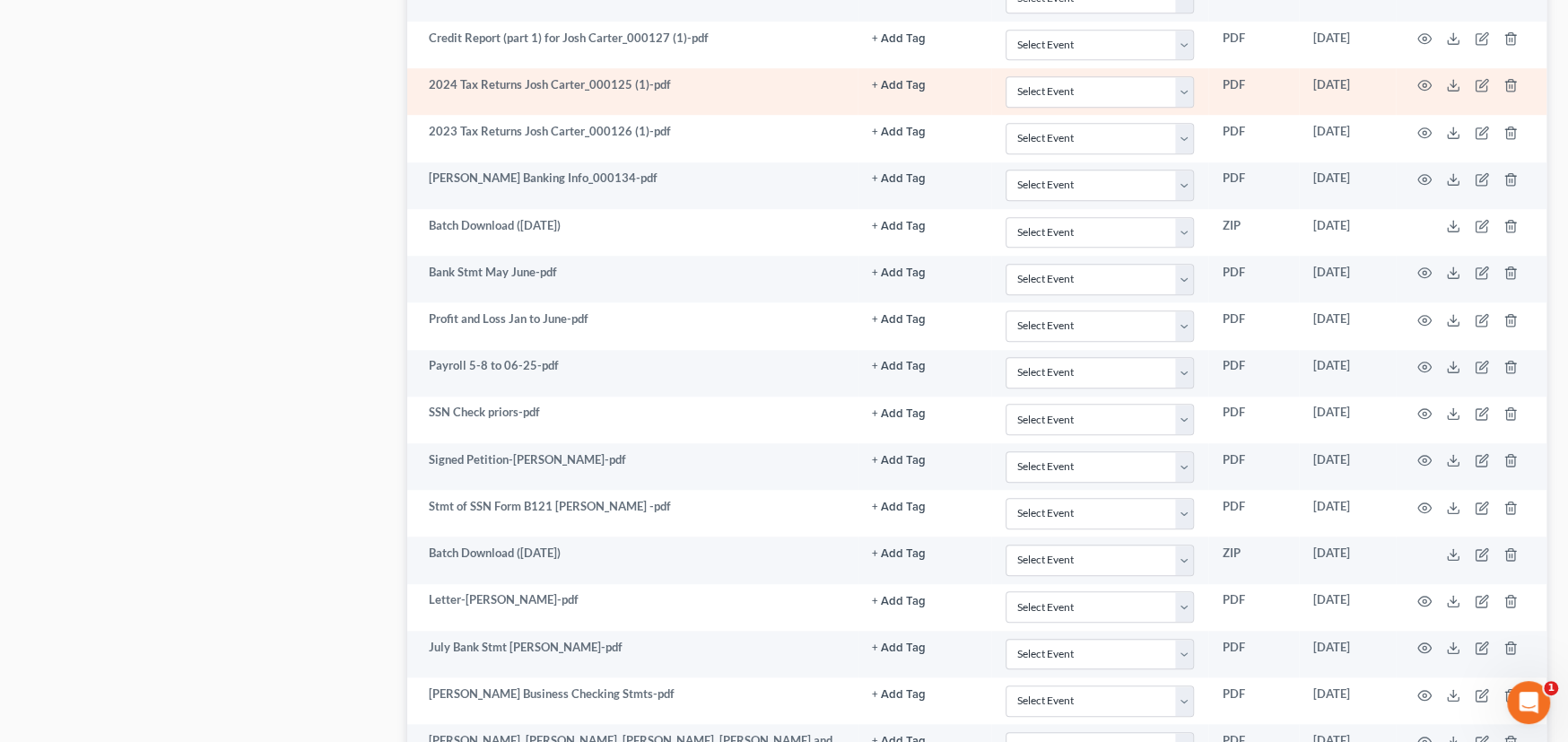
select select "0"
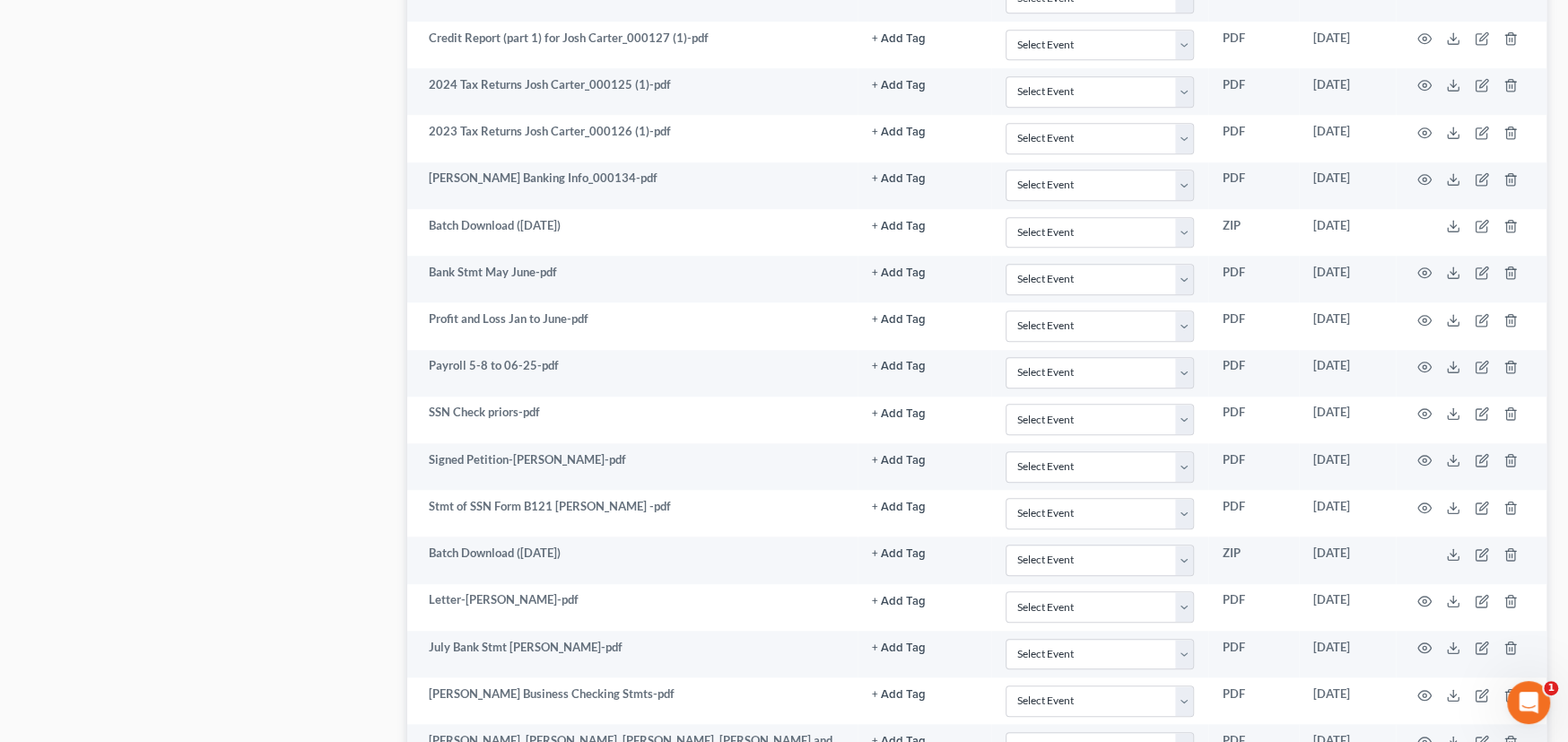
scroll to position [1323, 0]
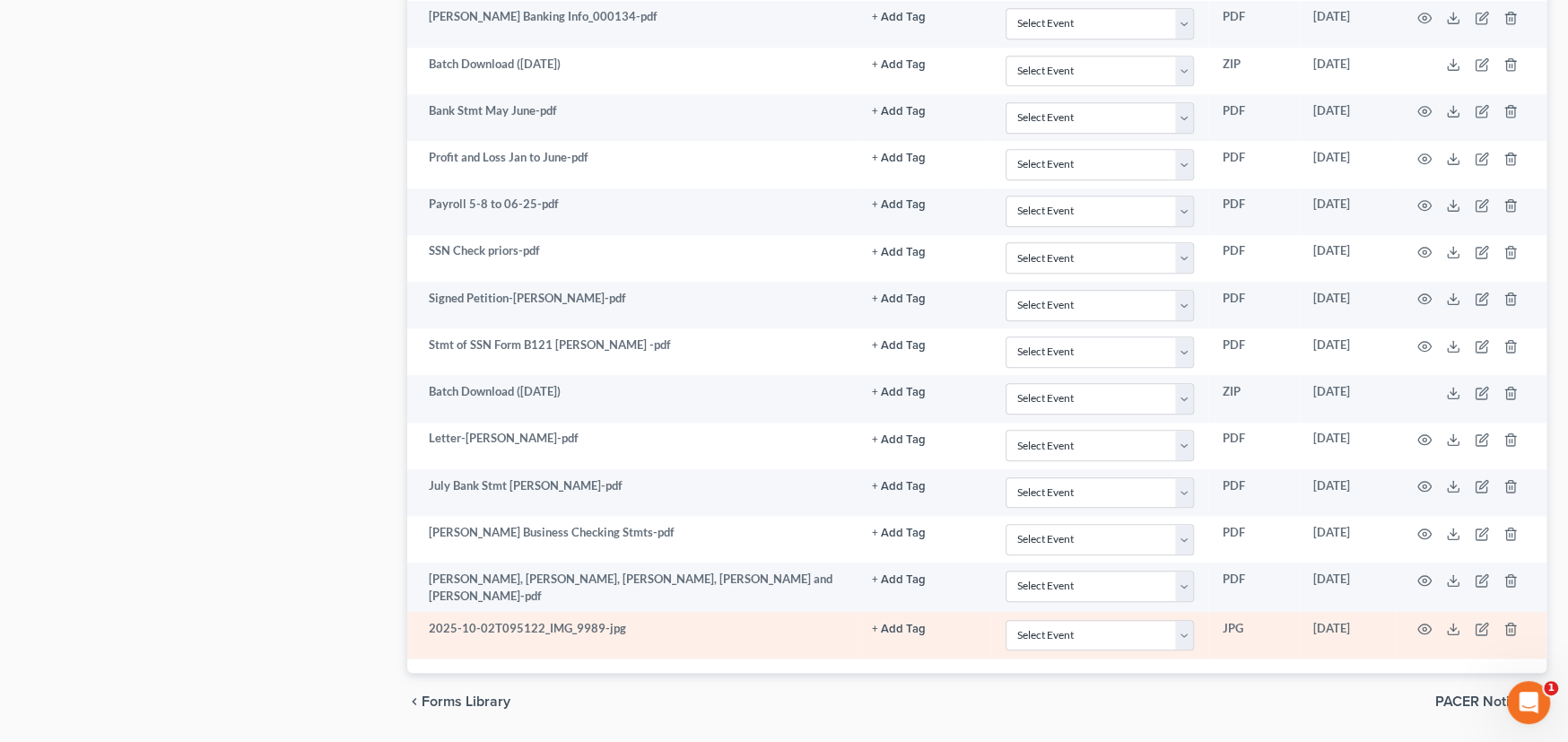
click at [895, 623] on button "+ Add Tag" at bounding box center [898, 629] width 54 height 12
click at [758, 722] on span "2nd Course" at bounding box center [749, 732] width 84 height 23
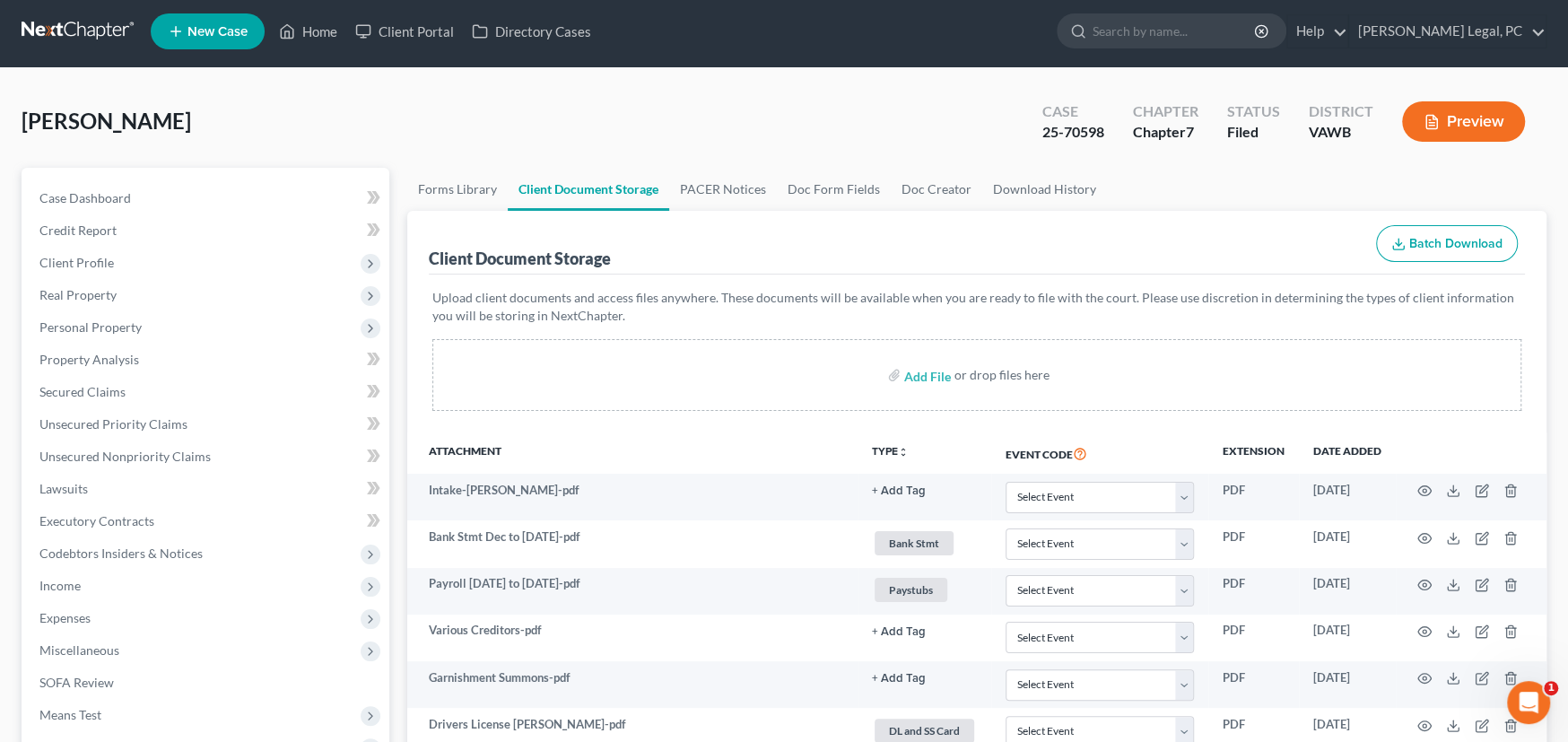
scroll to position [0, 0]
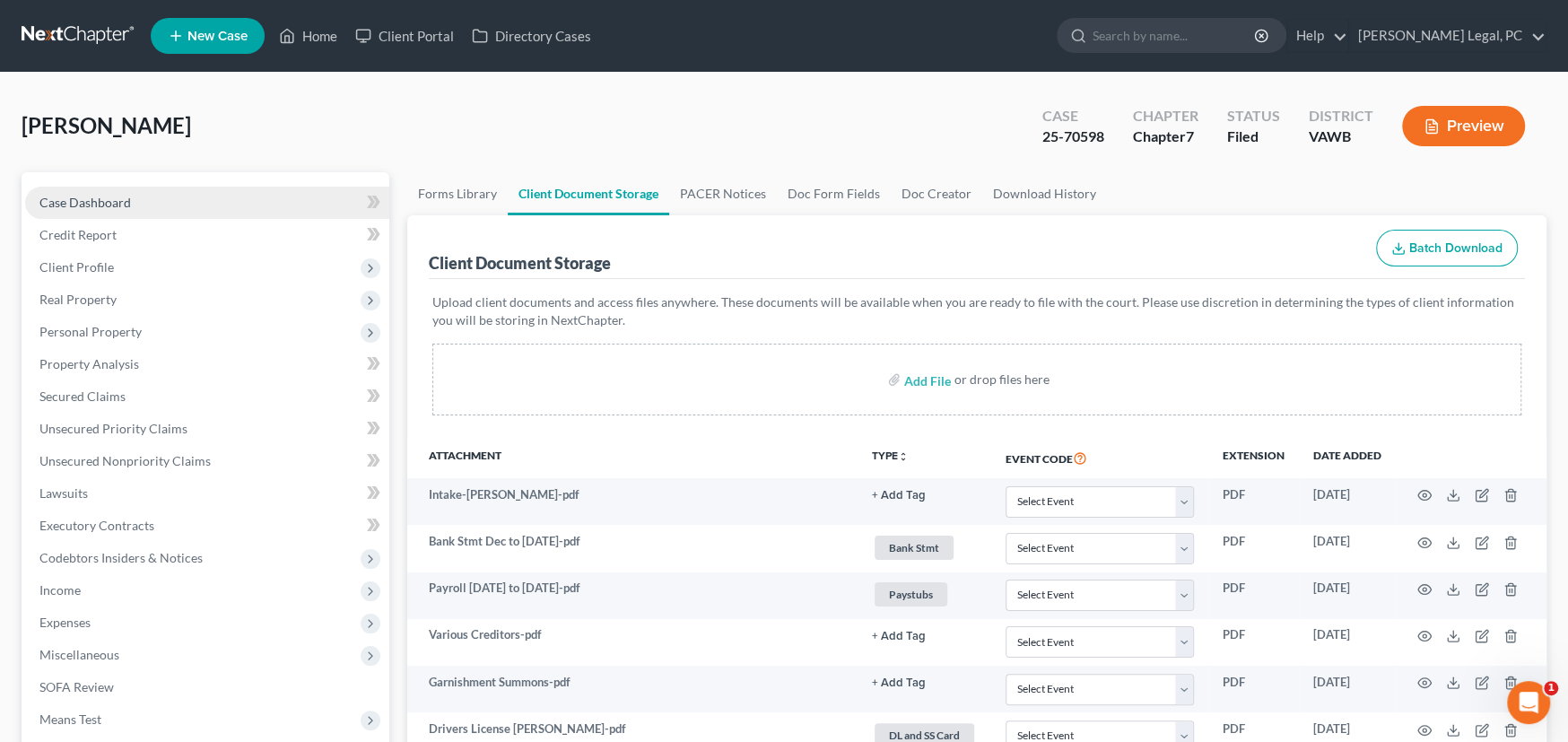
click at [77, 195] on span "Case Dashboard" at bounding box center [85, 202] width 91 height 15
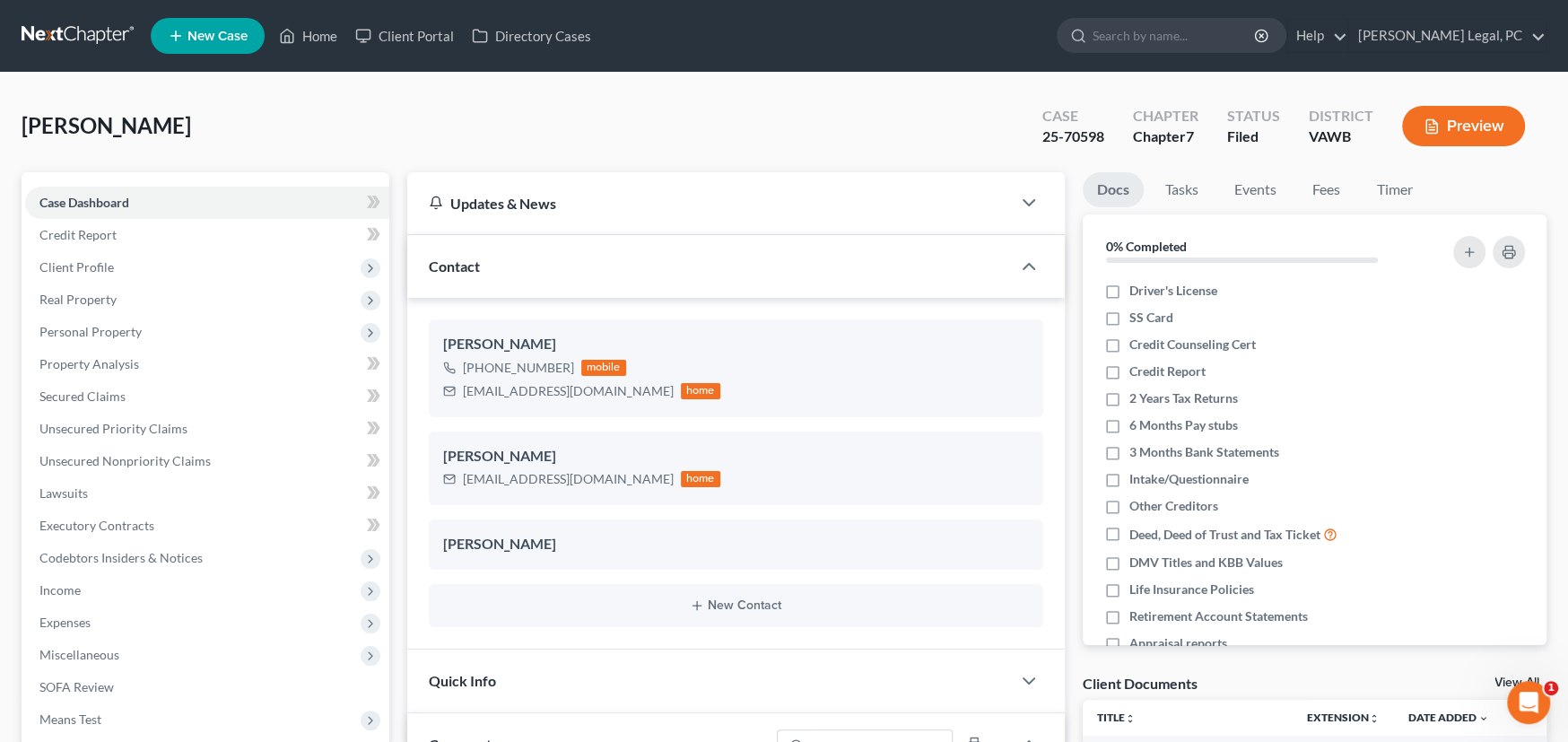
click at [95, 29] on link at bounding box center [79, 36] width 115 height 32
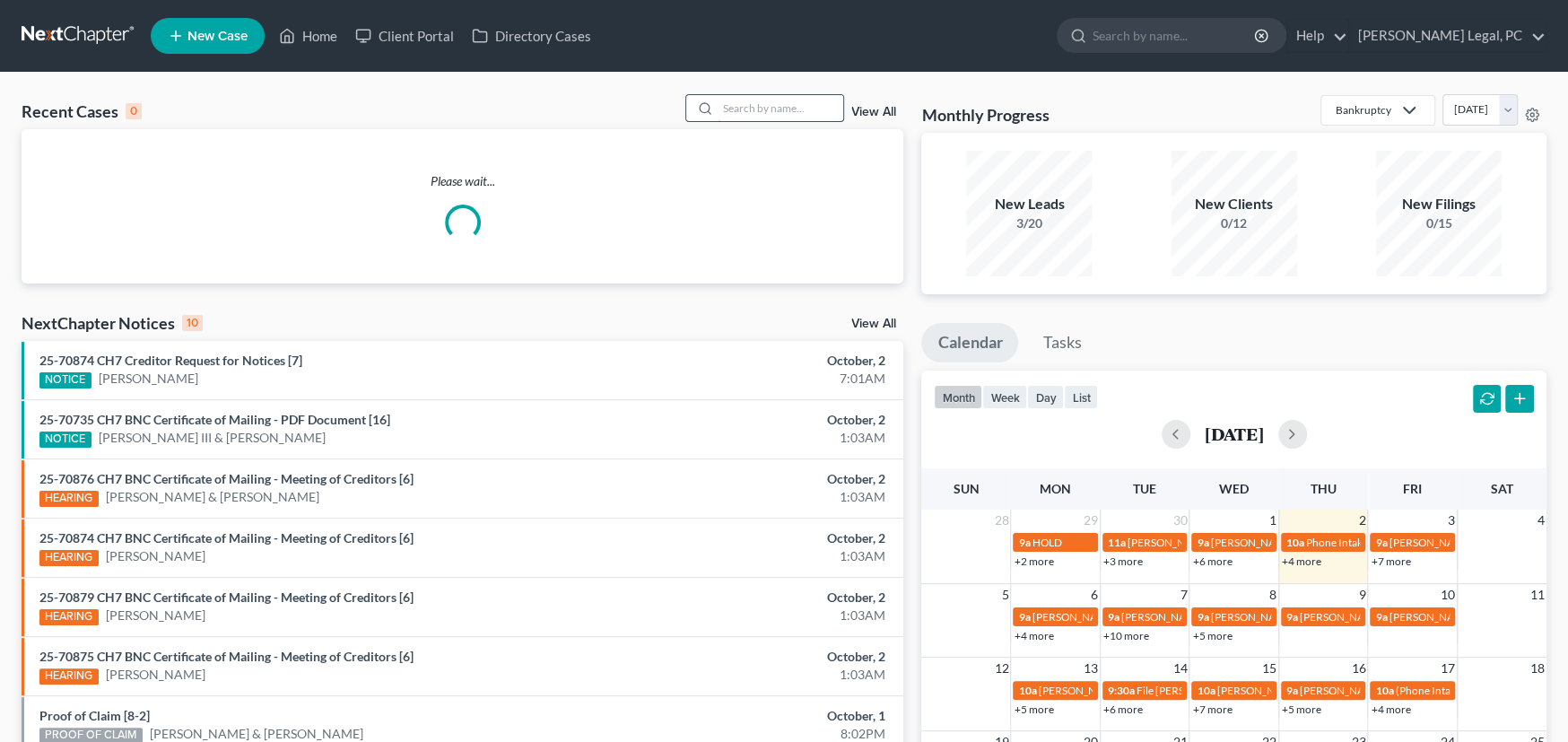
click at [758, 108] on input "search" at bounding box center [780, 108] width 126 height 26
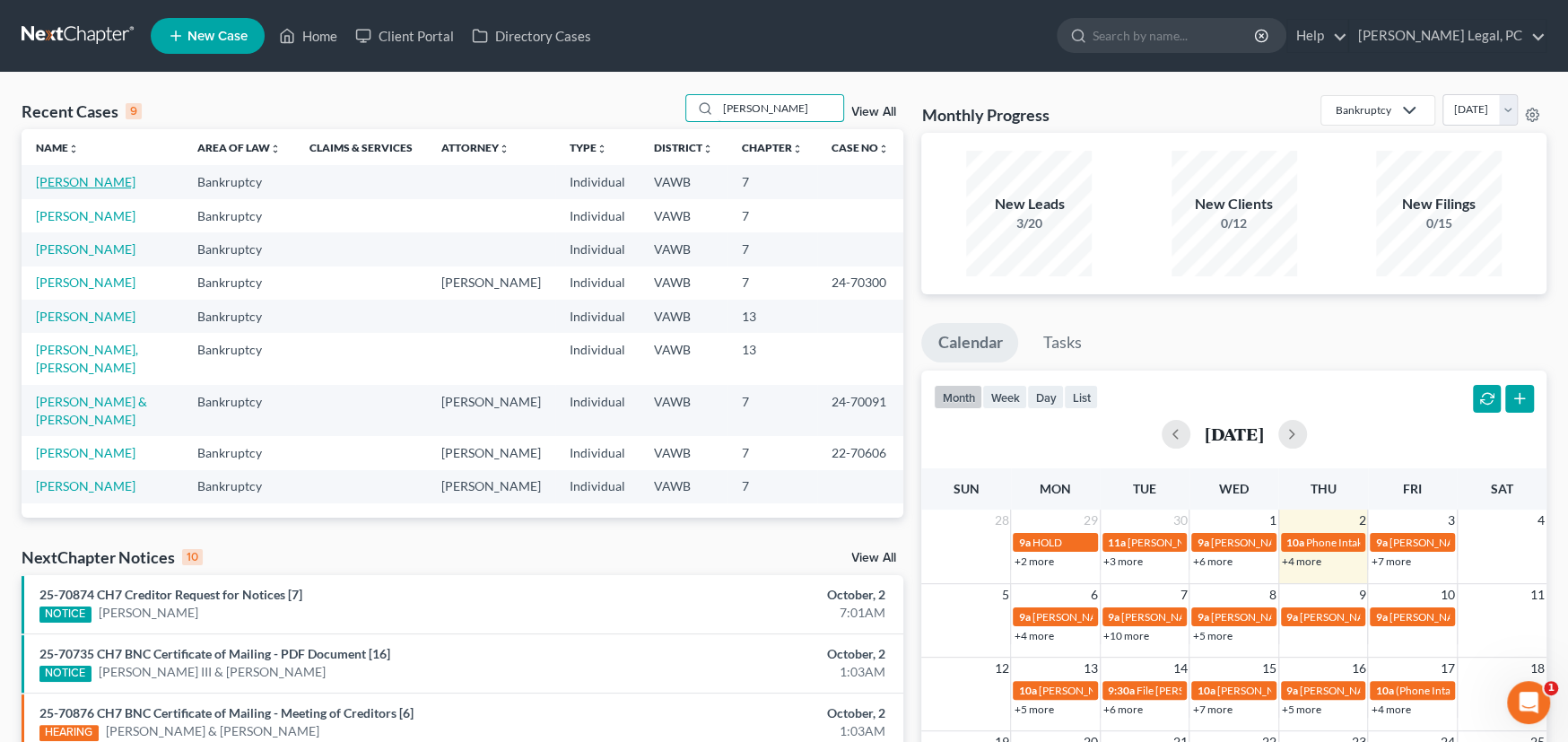
type input "arnold"
click at [110, 180] on link "[PERSON_NAME]" at bounding box center [85, 181] width 99 height 15
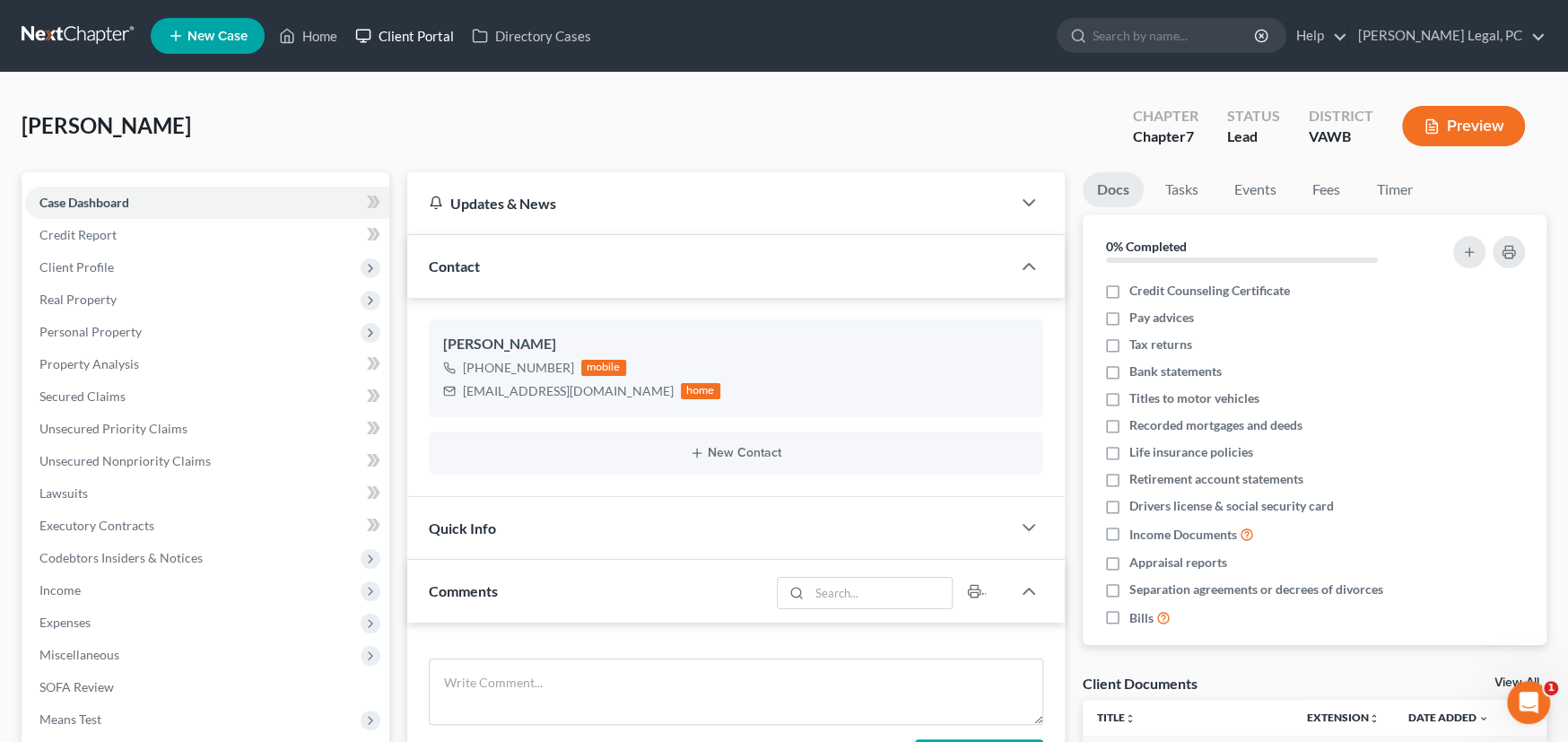
click at [405, 36] on link "Client Portal" at bounding box center [405, 36] width 117 height 32
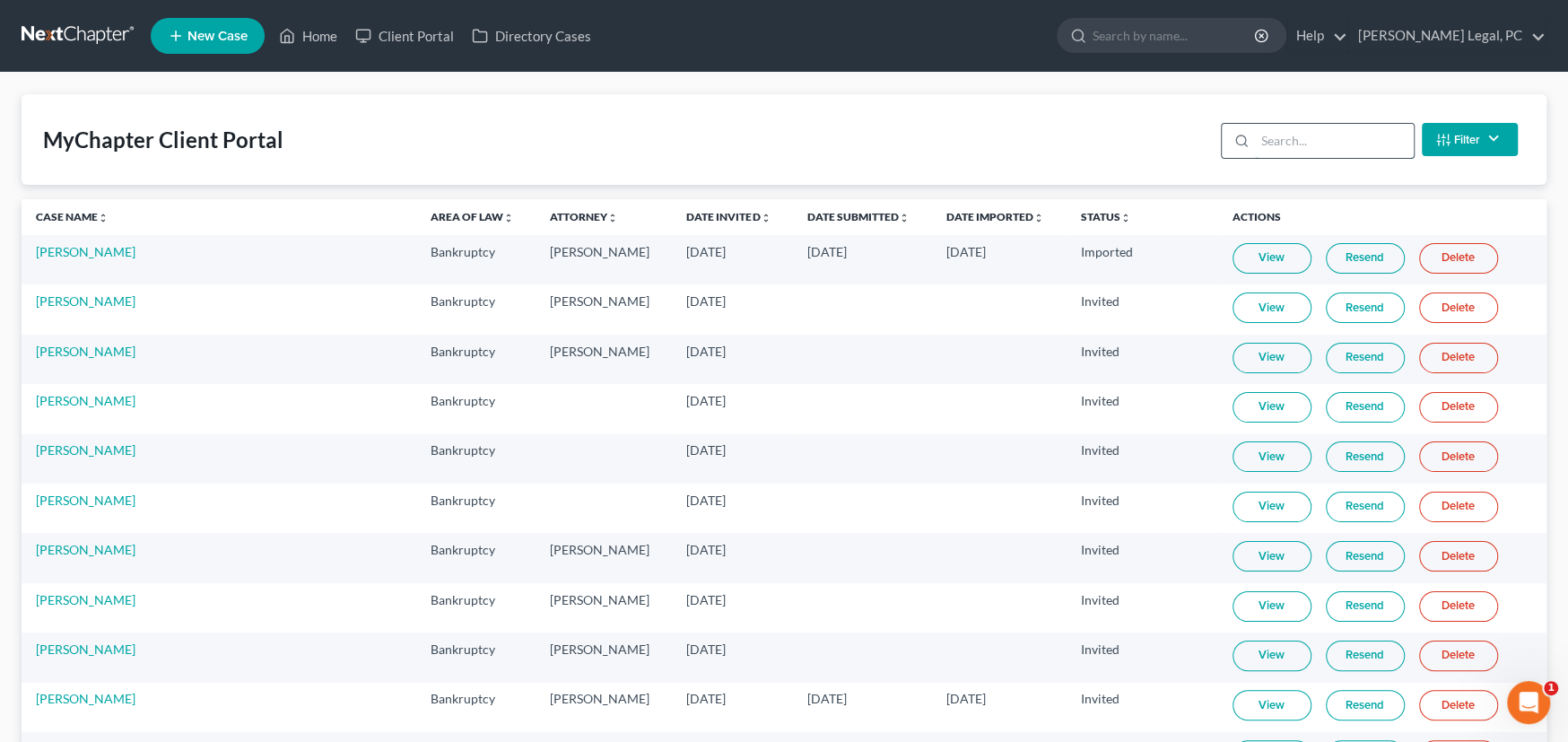
click at [1254, 143] on input "search" at bounding box center [1334, 140] width 159 height 34
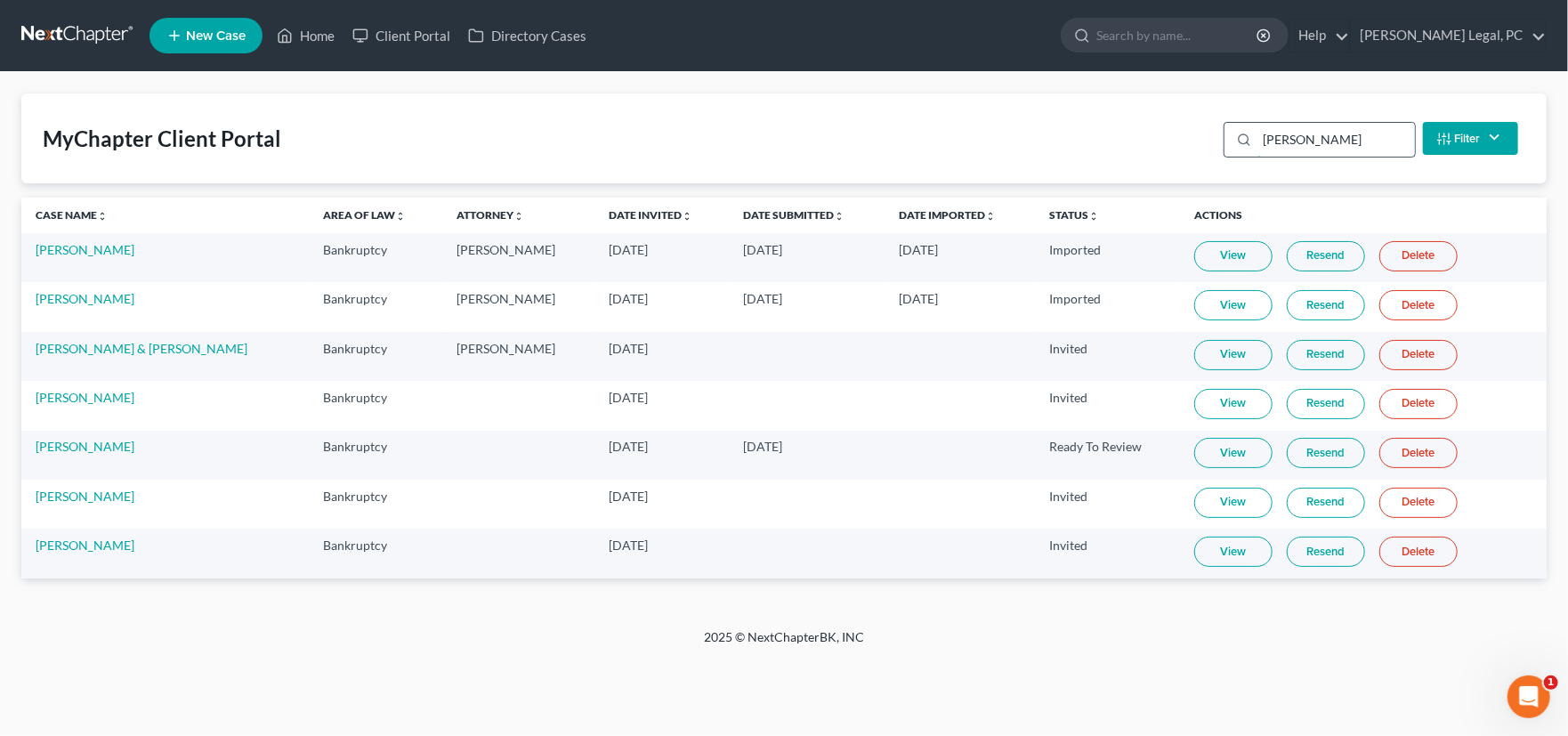
type input "arnold"
click at [1299, 504] on link "Resend" at bounding box center [1326, 502] width 79 height 30
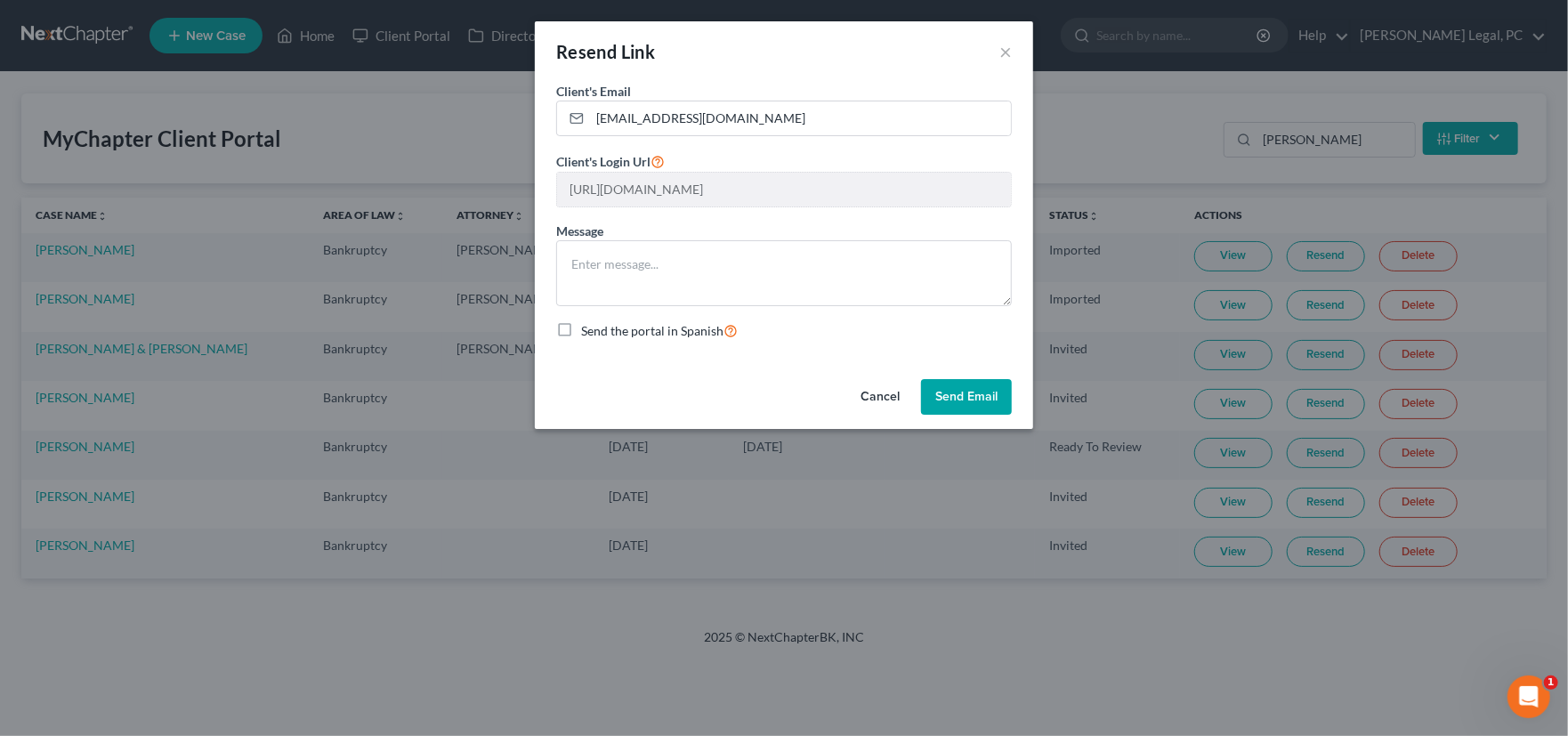
click at [970, 396] on button "Send Email" at bounding box center [966, 396] width 90 height 35
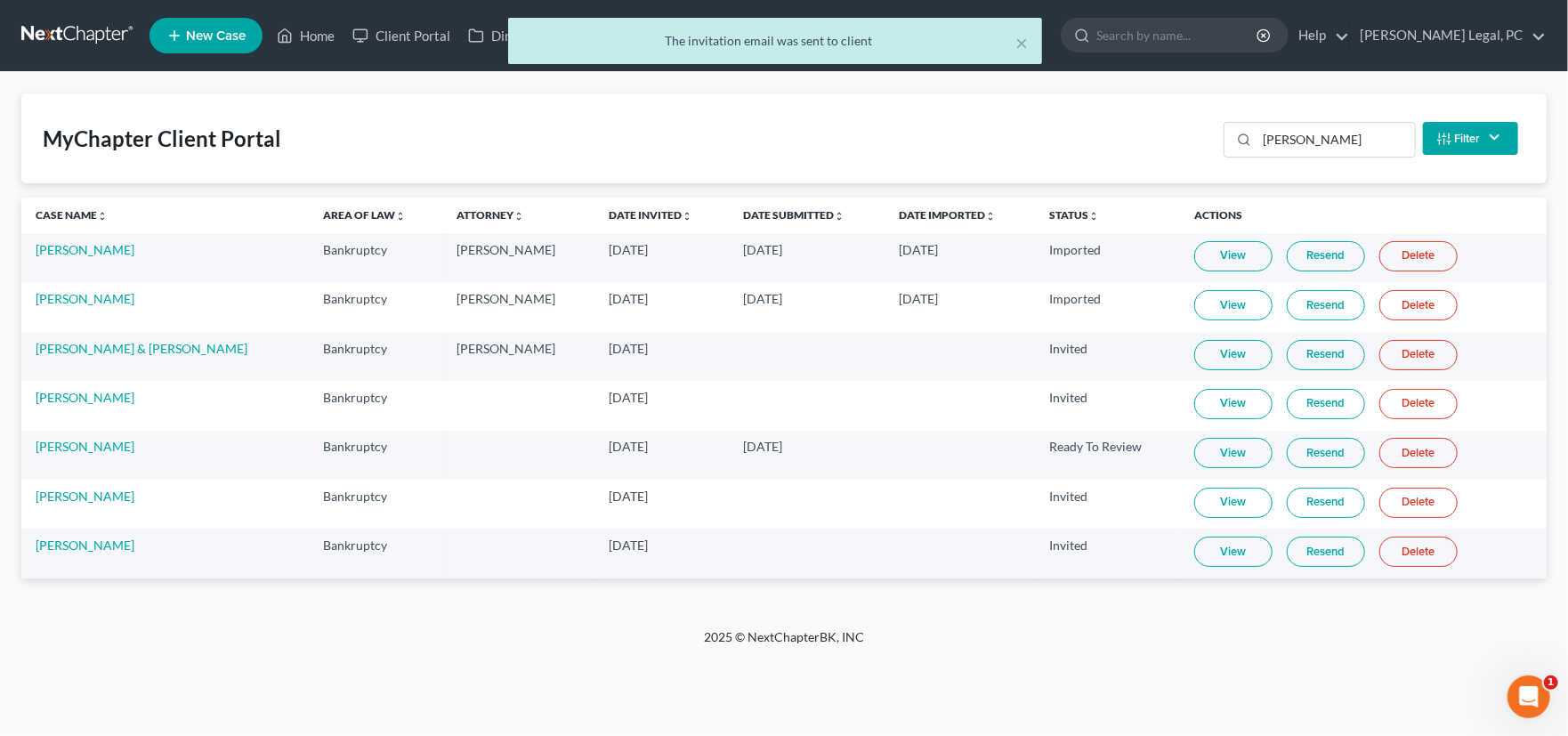
click at [75, 33] on div "× The invitation email was sent to client" at bounding box center [775, 45] width 1568 height 55
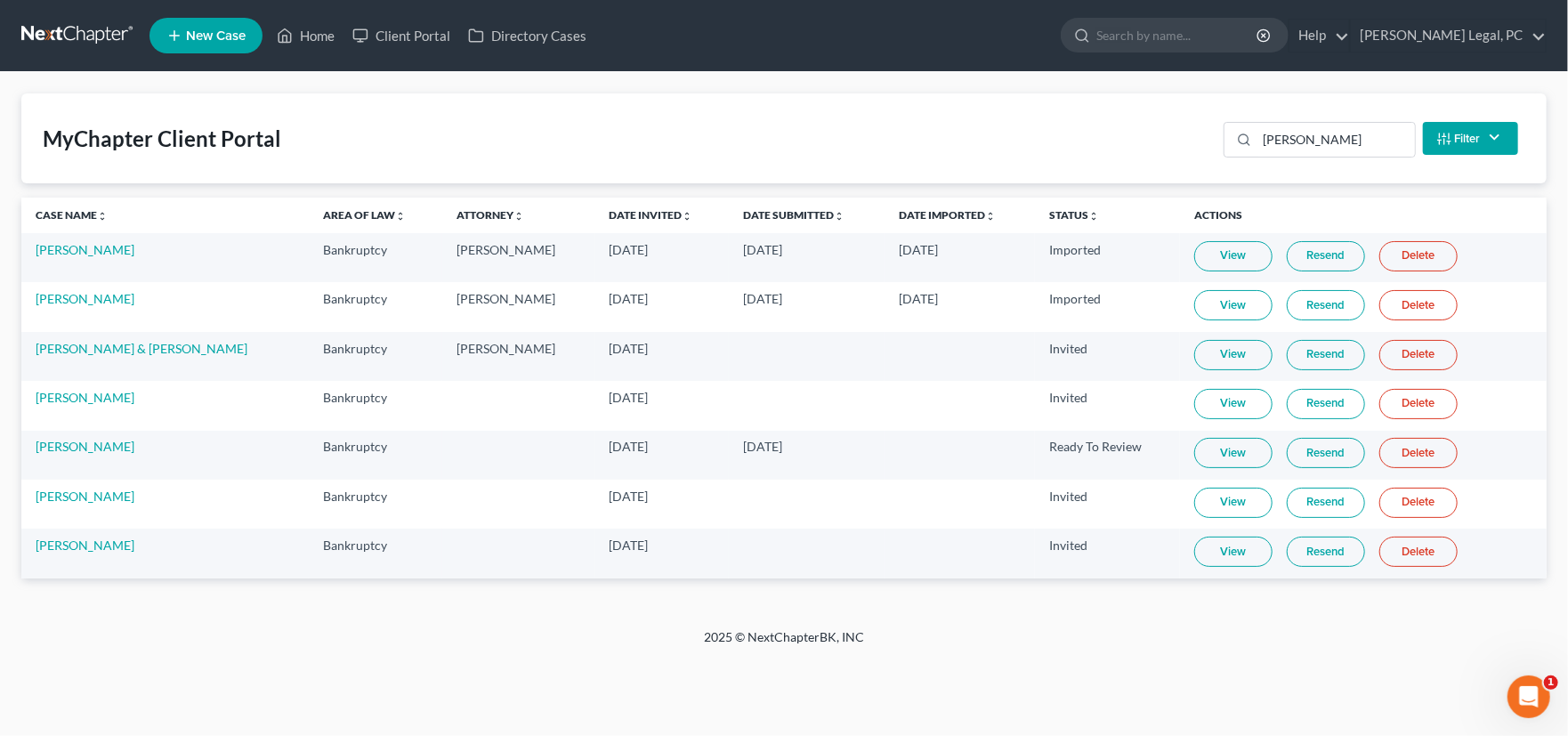
click at [60, 34] on link at bounding box center [79, 35] width 114 height 32
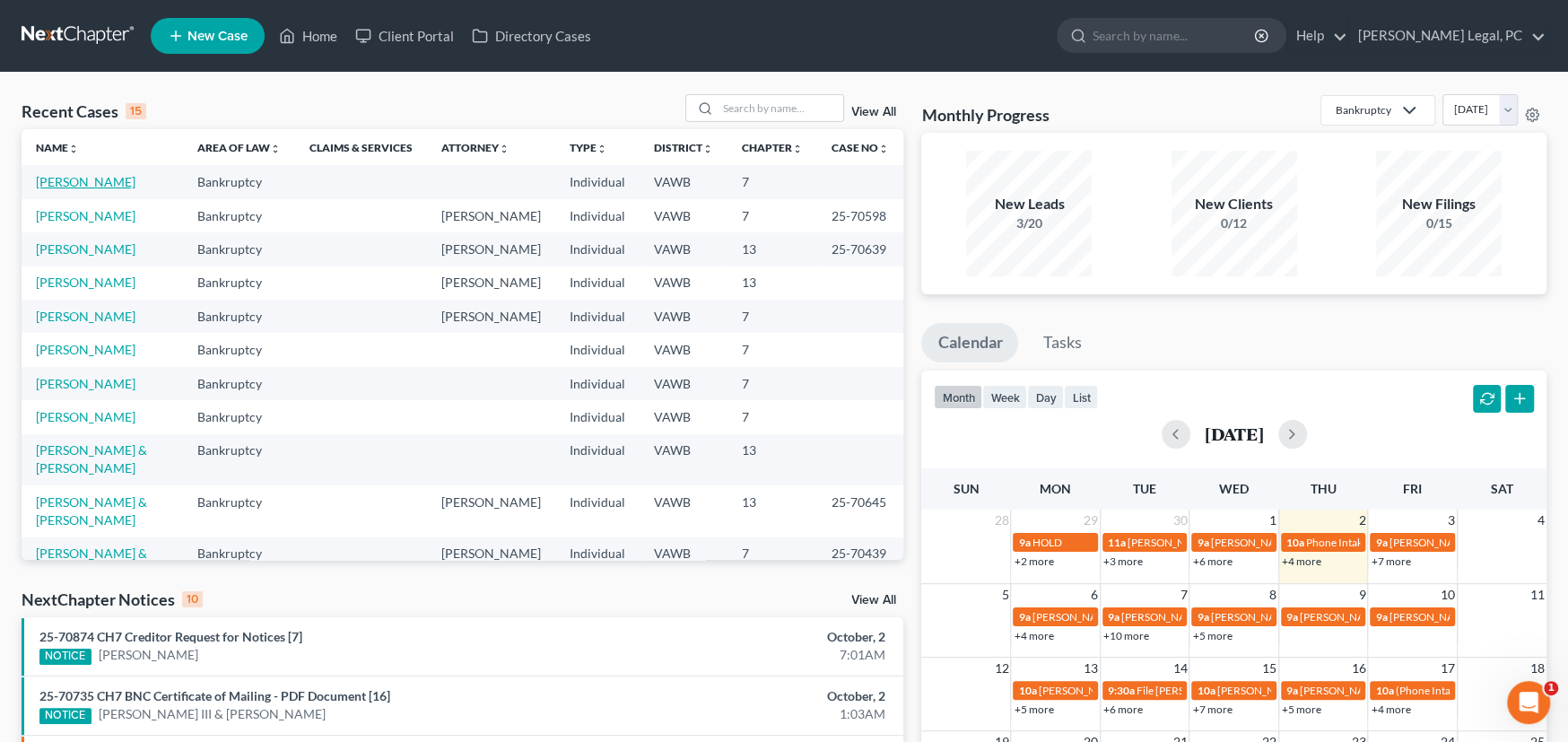
click at [90, 181] on link "[PERSON_NAME]" at bounding box center [85, 181] width 99 height 15
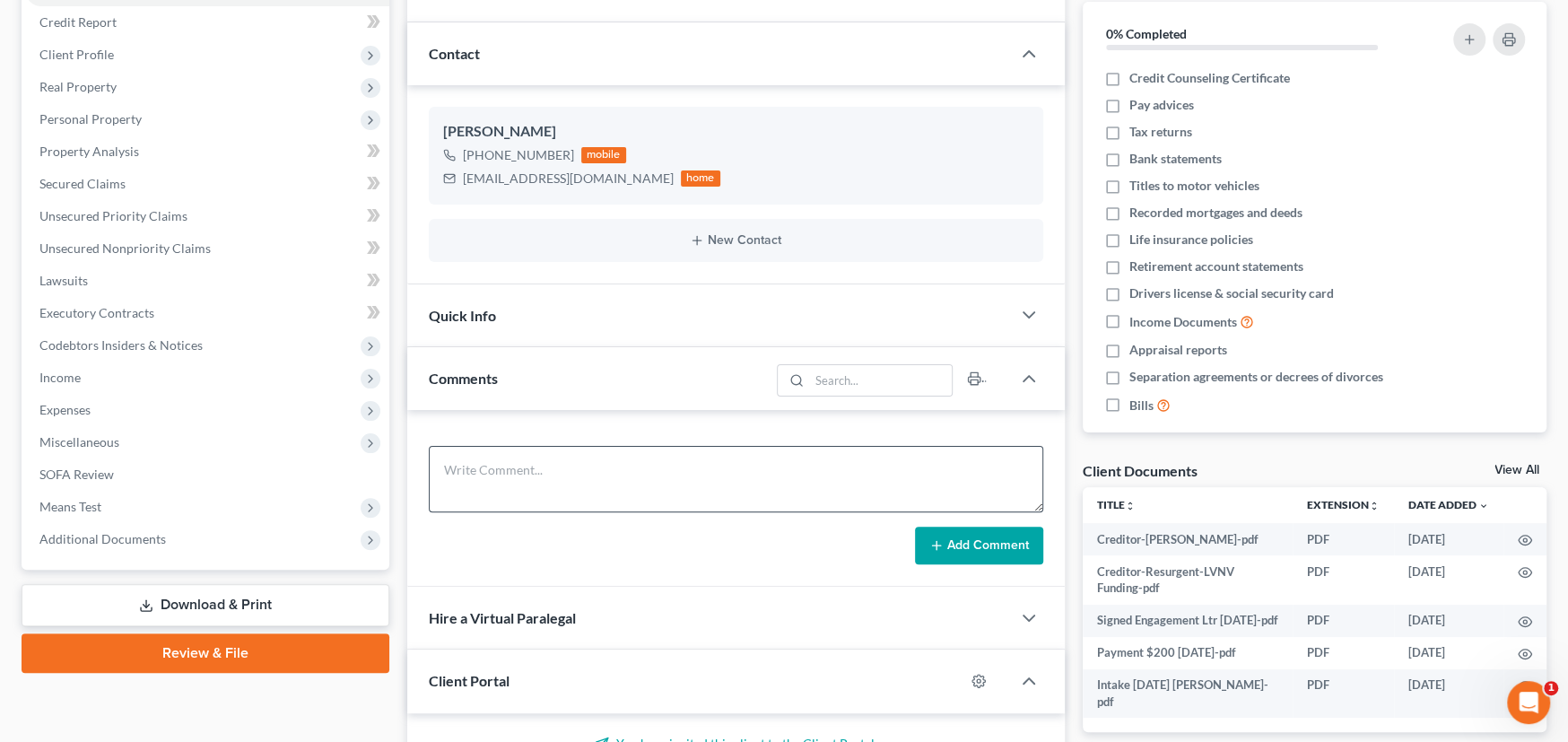
scroll to position [359, 0]
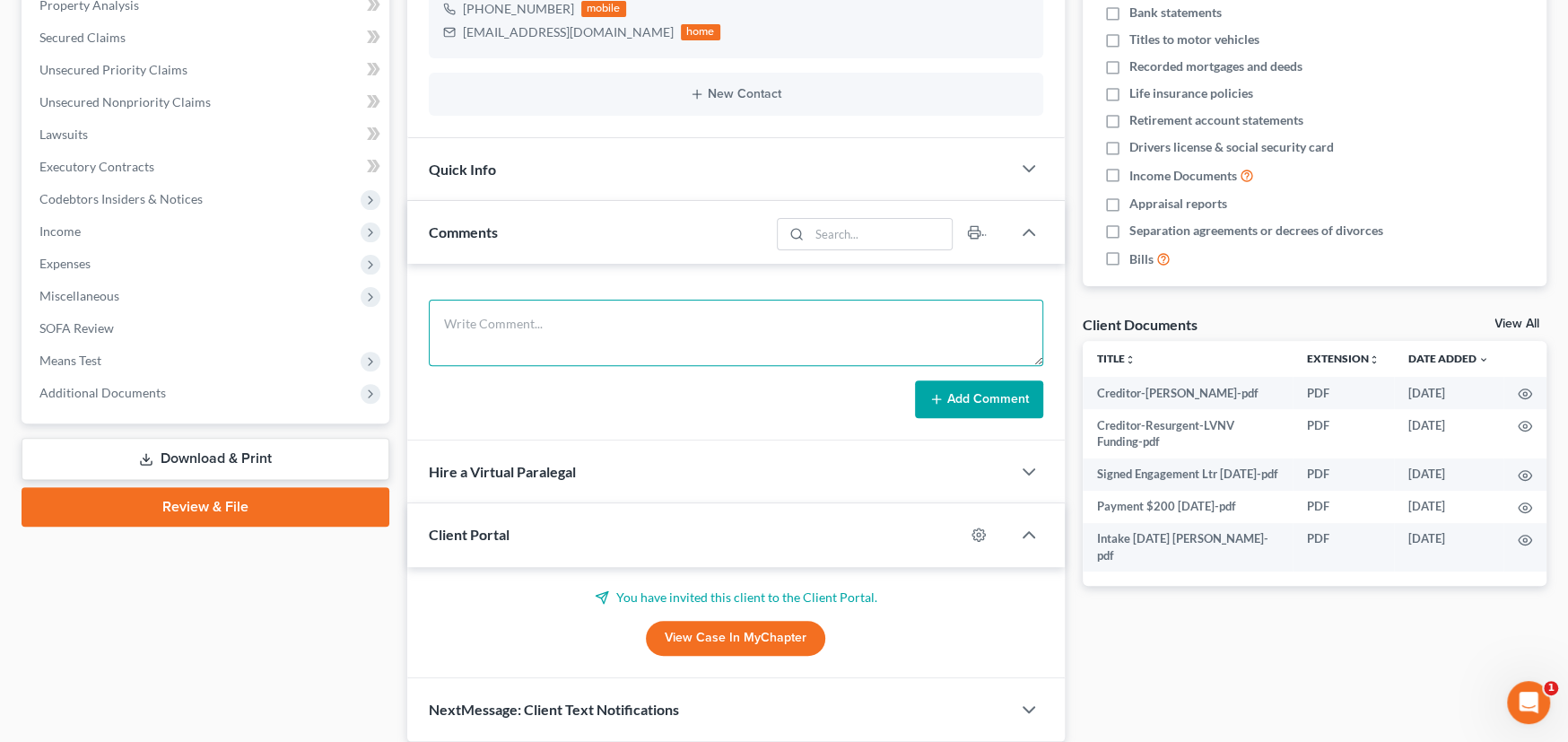
click at [519, 329] on textarea at bounding box center [736, 333] width 614 height 67
type textarea "Resent link to NextChapter"
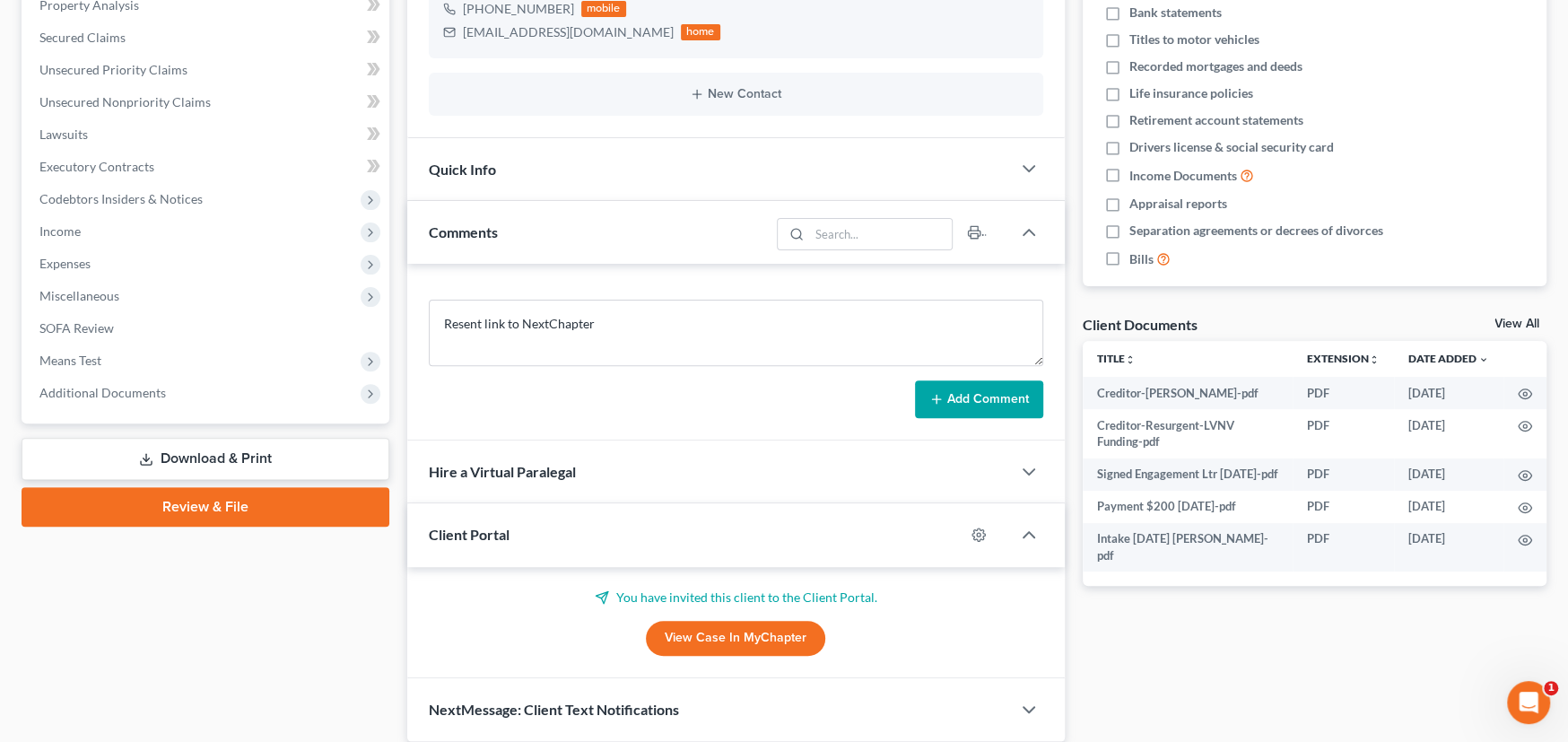
click at [963, 403] on button "Add Comment" at bounding box center [979, 398] width 129 height 37
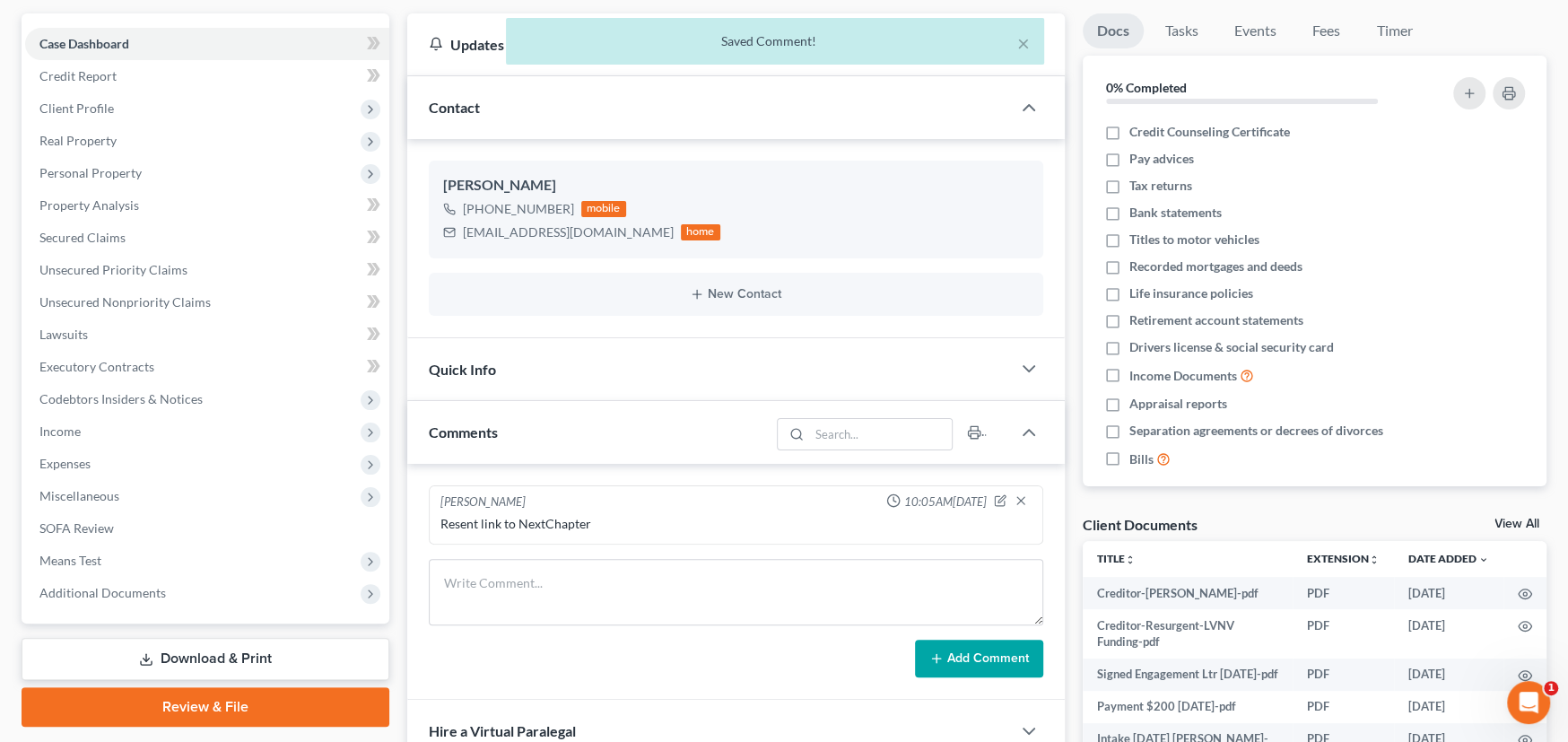
scroll to position [89, 0]
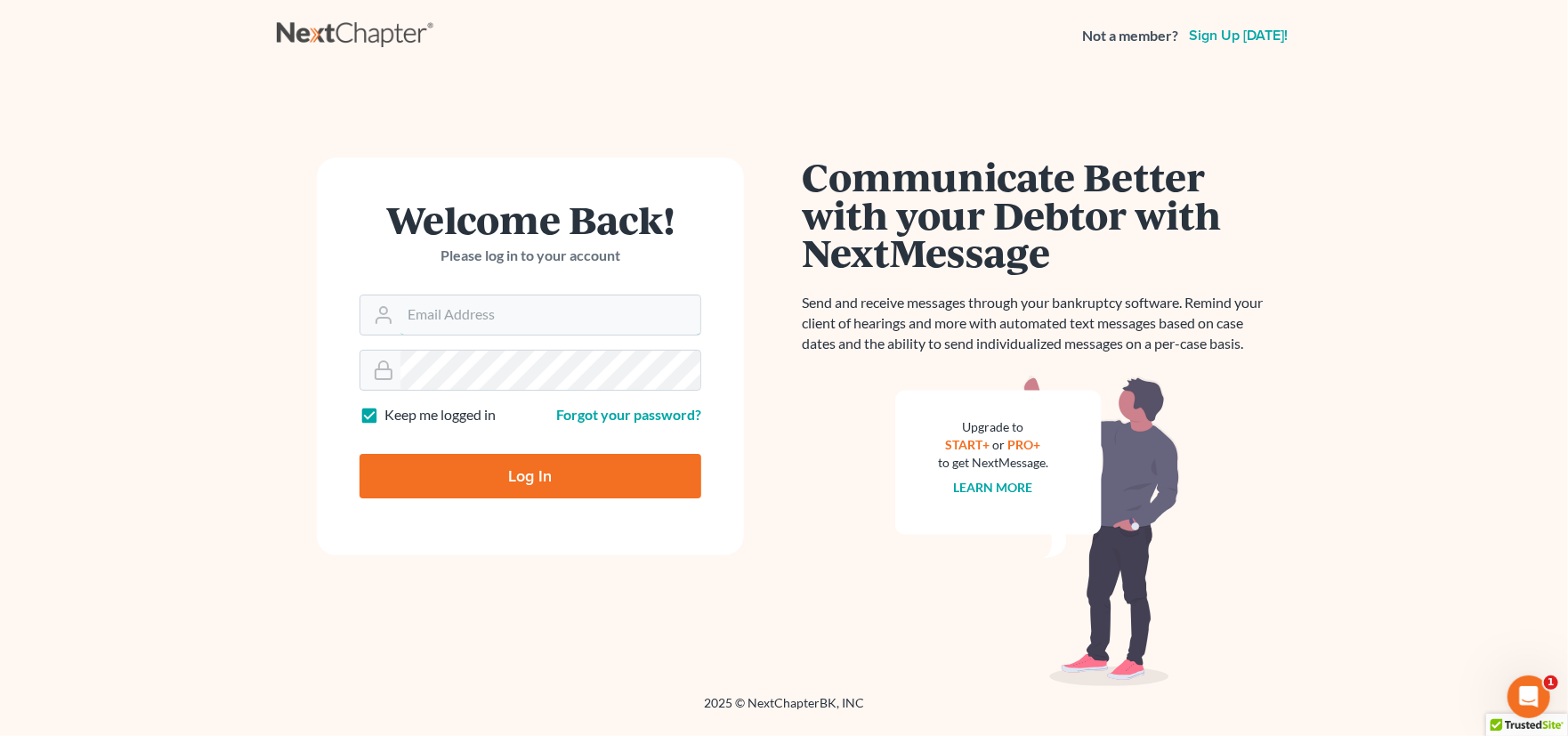
type input "[PERSON_NAME][EMAIL_ADDRESS][PERSON_NAME][DOMAIN_NAME]"
click at [581, 475] on input "Log In" at bounding box center [530, 476] width 342 height 44
type input "Thinking..."
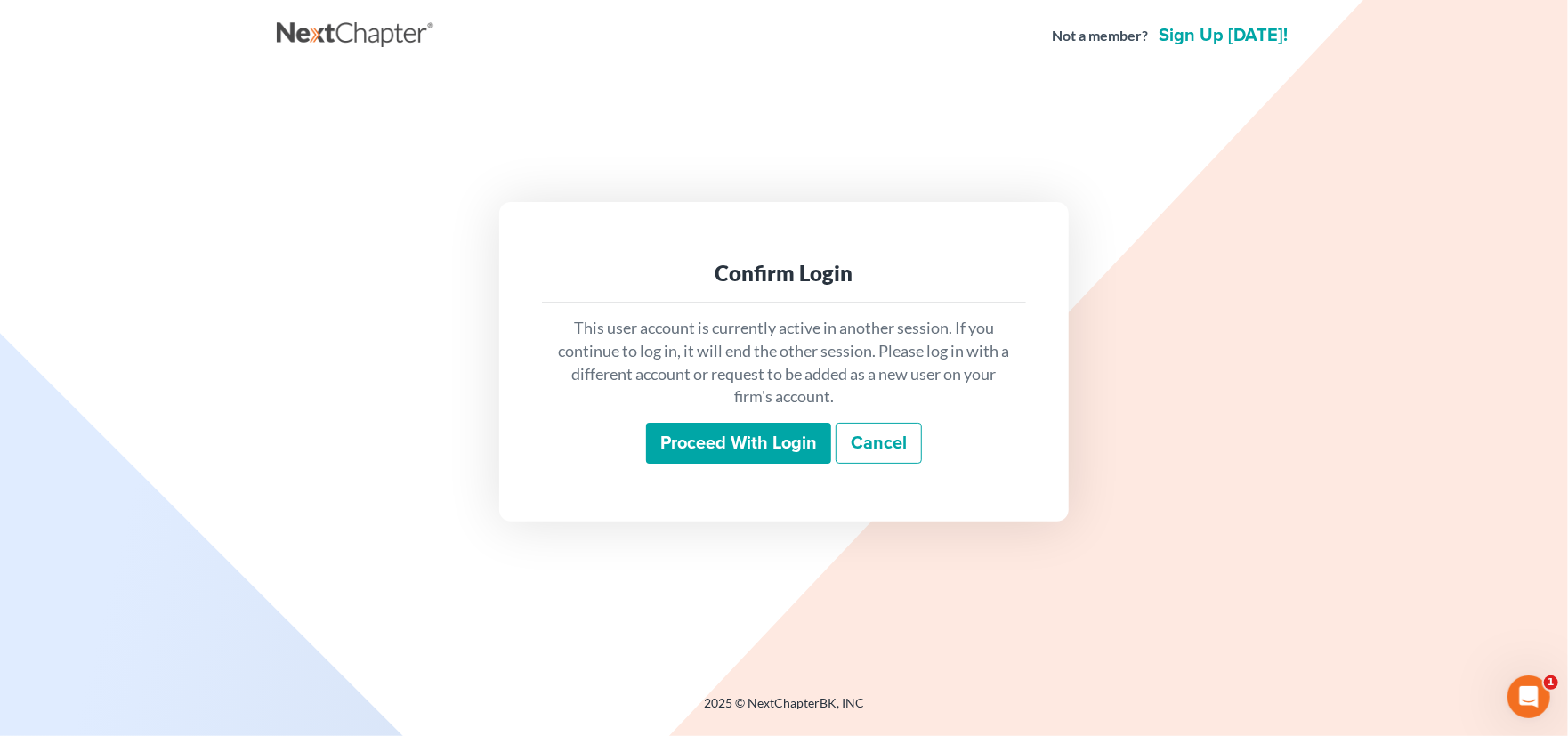
click at [766, 447] on input "Proceed with login" at bounding box center [738, 442] width 185 height 41
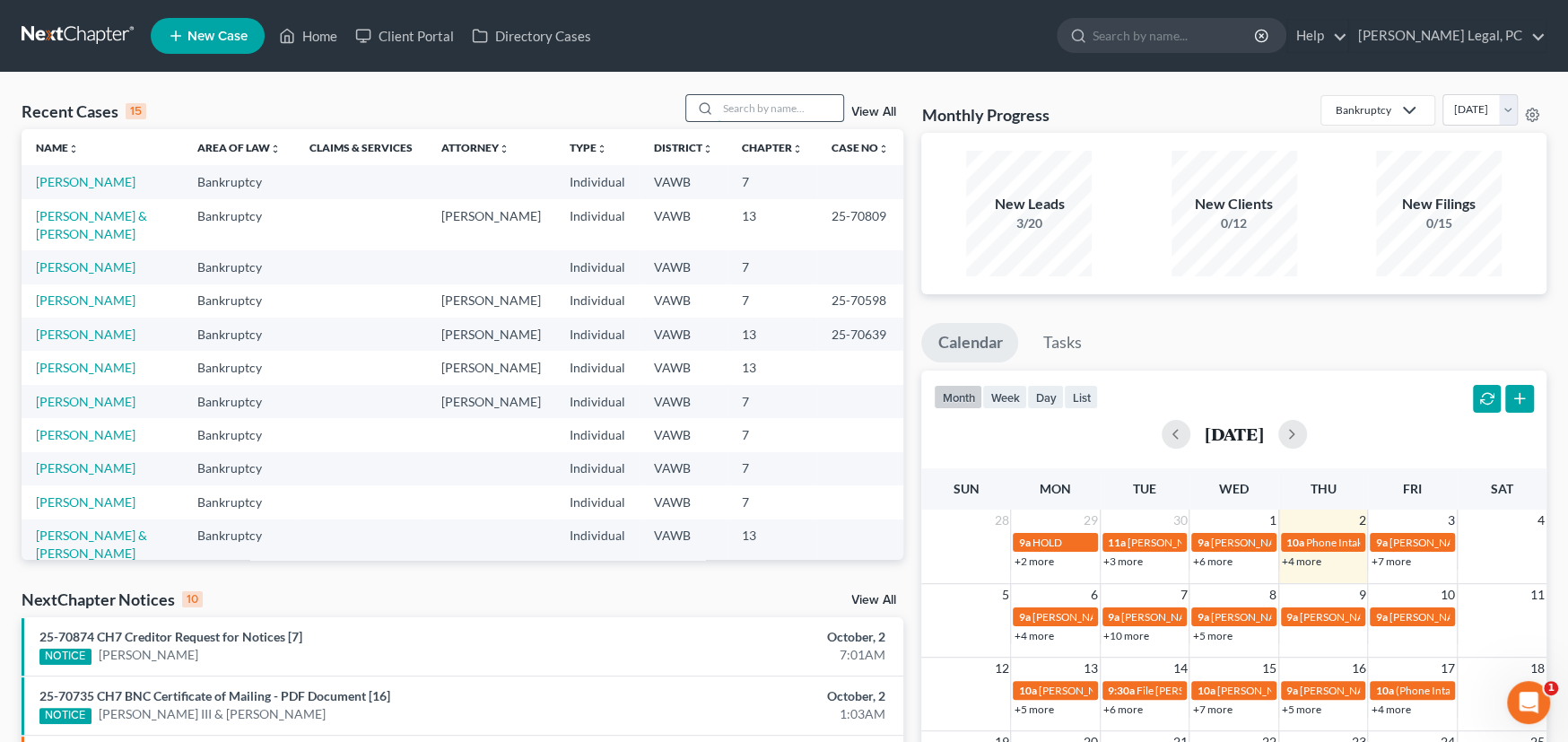
click at [761, 108] on input "search" at bounding box center [780, 108] width 126 height 26
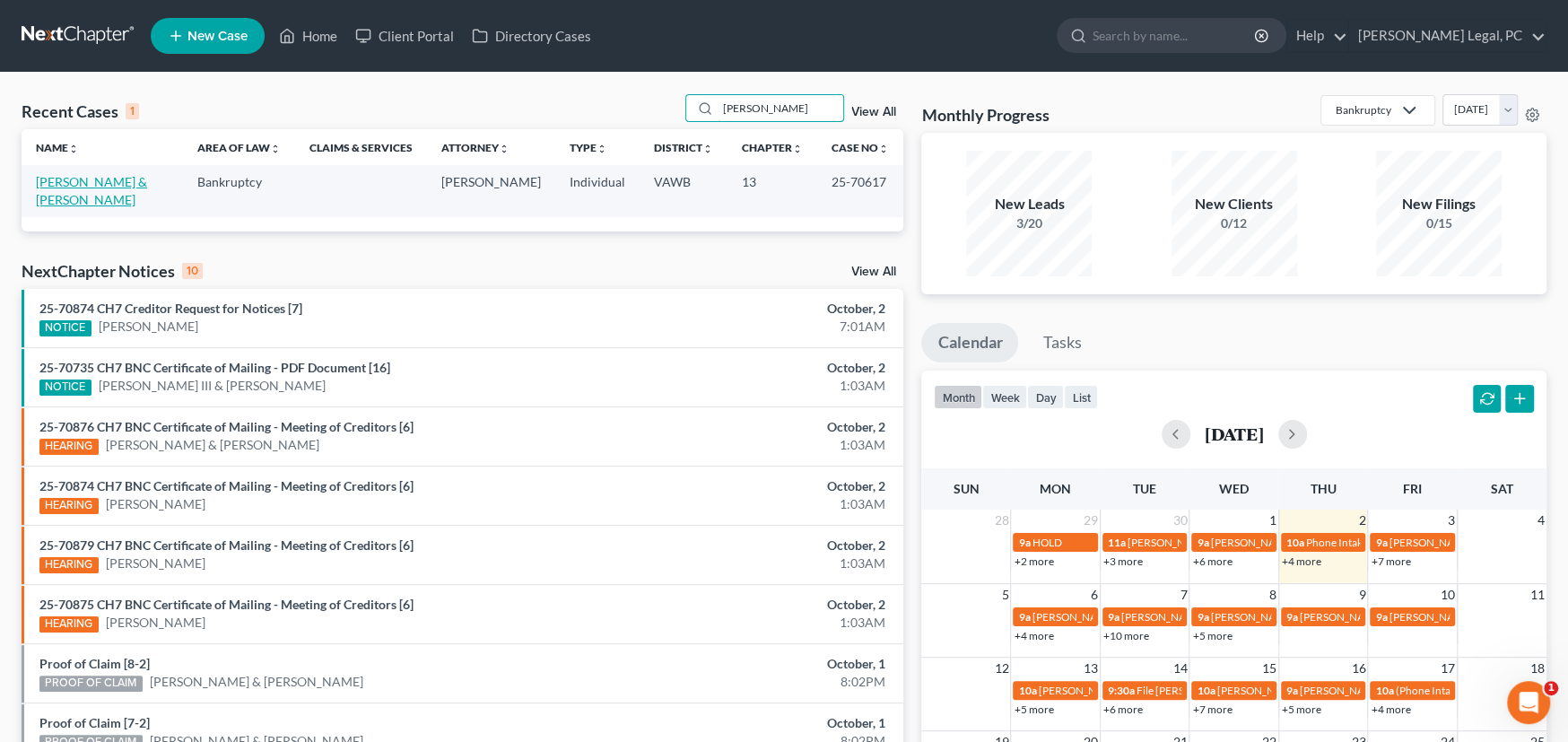
type input "[PERSON_NAME]"
click at [136, 186] on link "[PERSON_NAME] & [PERSON_NAME]" at bounding box center [91, 191] width 111 height 33
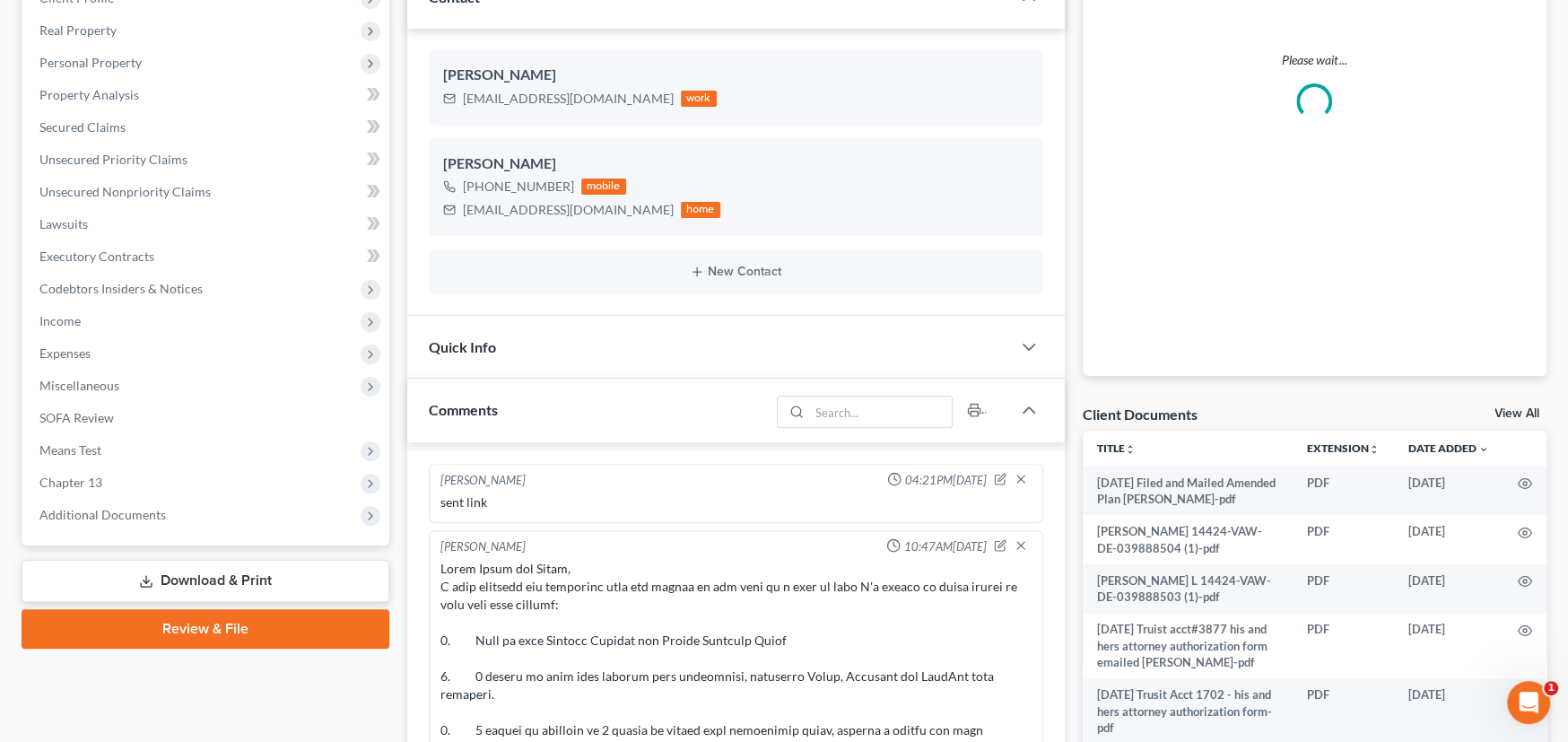
scroll to position [1521, 0]
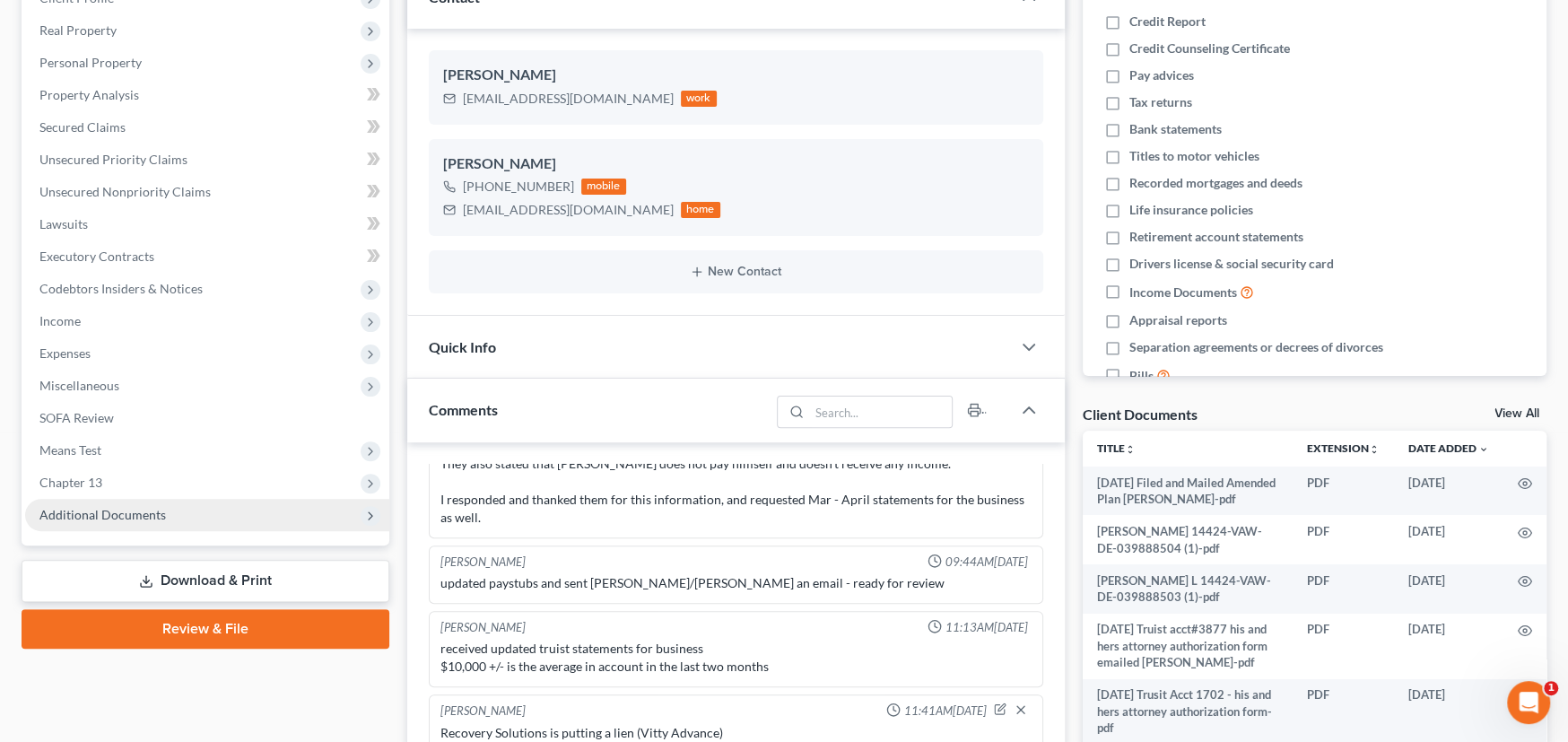
click at [146, 512] on span "Additional Documents" at bounding box center [102, 514] width 127 height 15
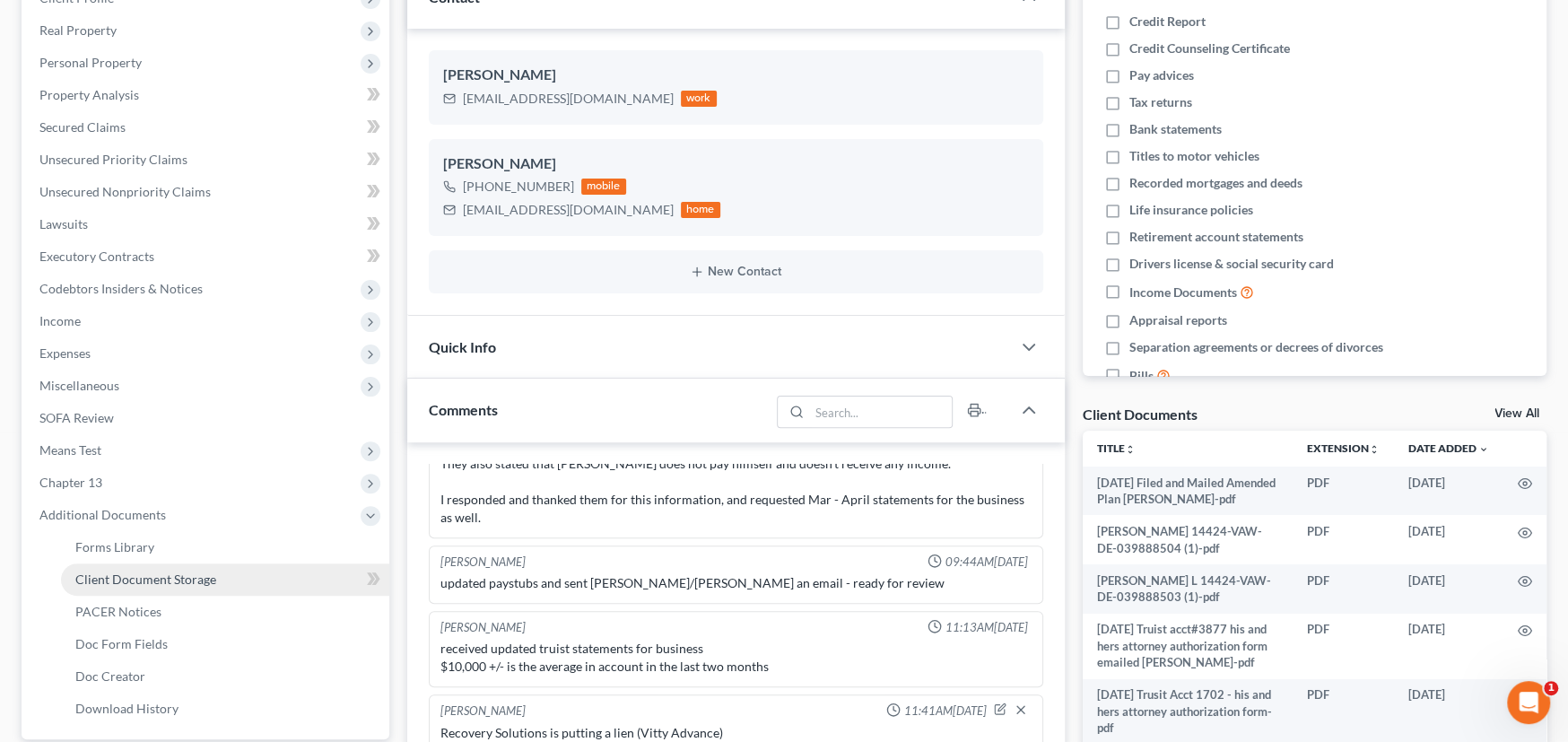
click at [175, 576] on span "Client Document Storage" at bounding box center [146, 579] width 140 height 15
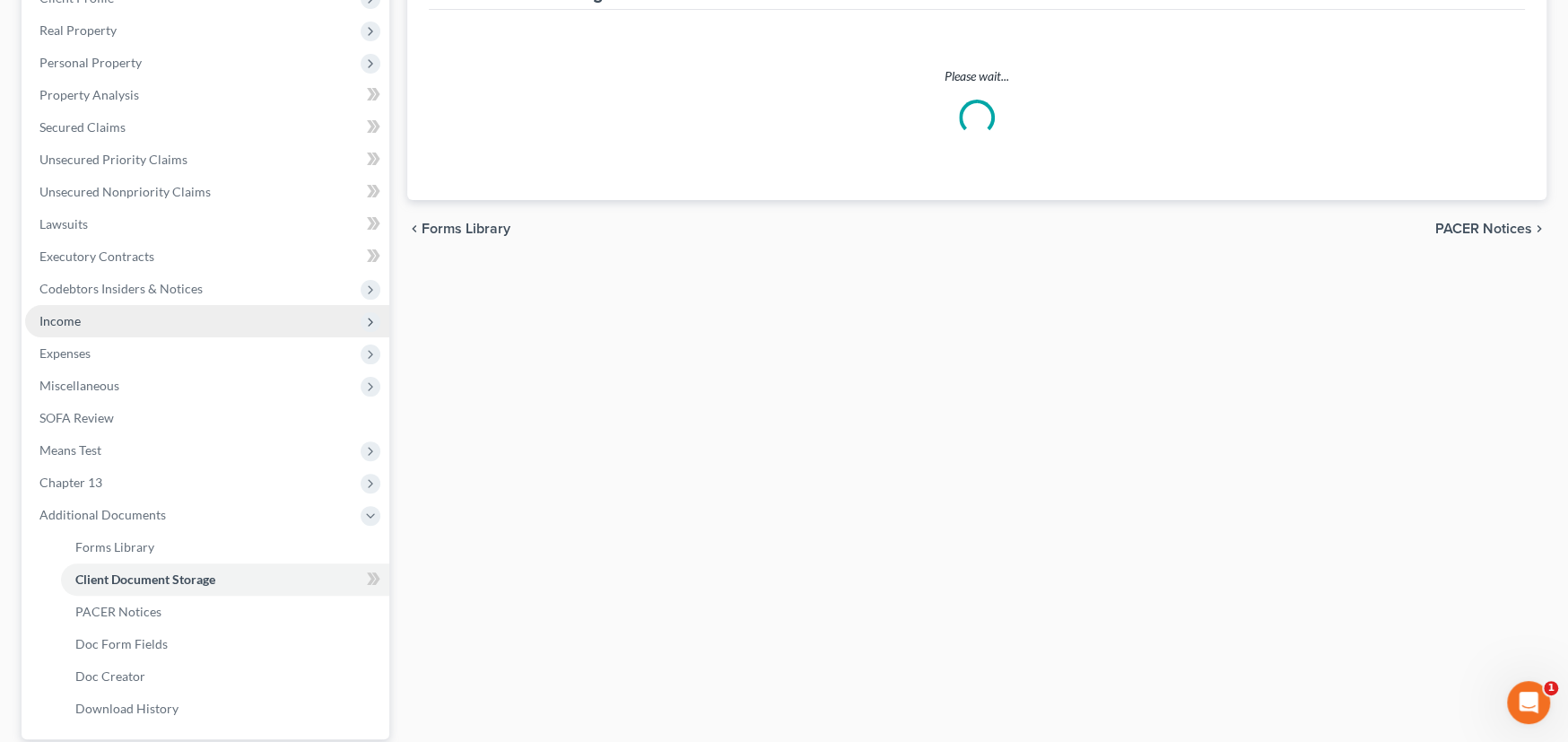
scroll to position [69, 0]
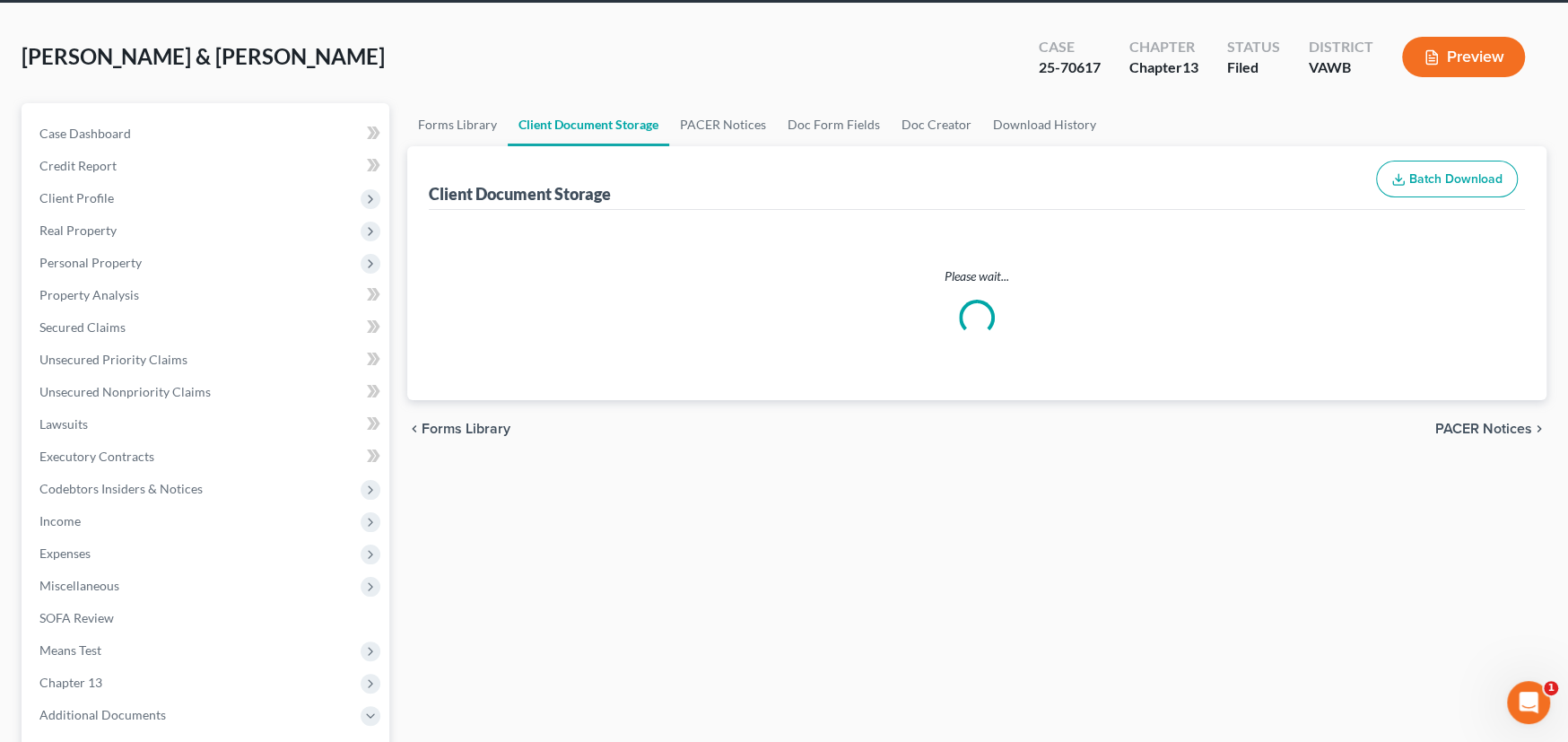
select select "0"
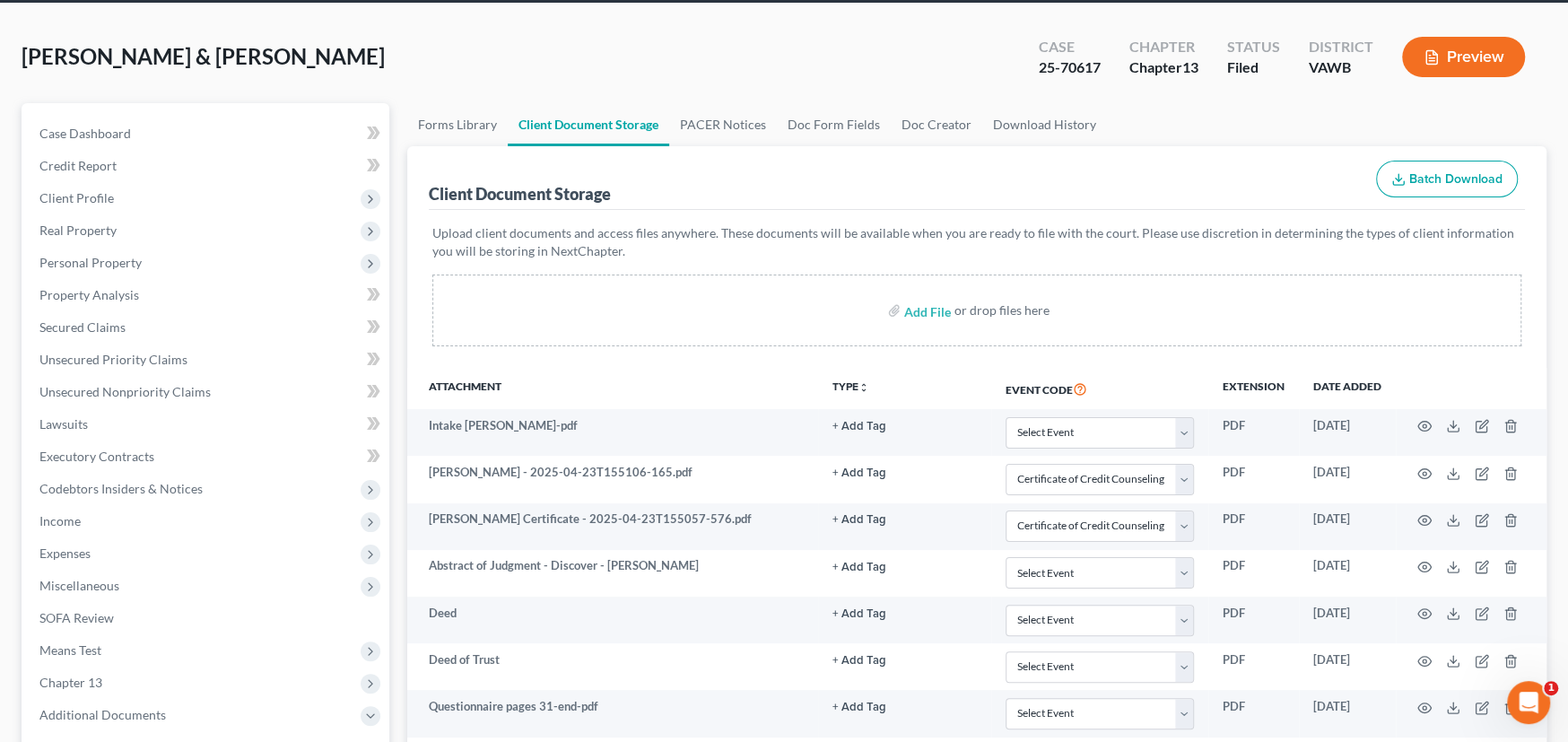
scroll to position [0, 0]
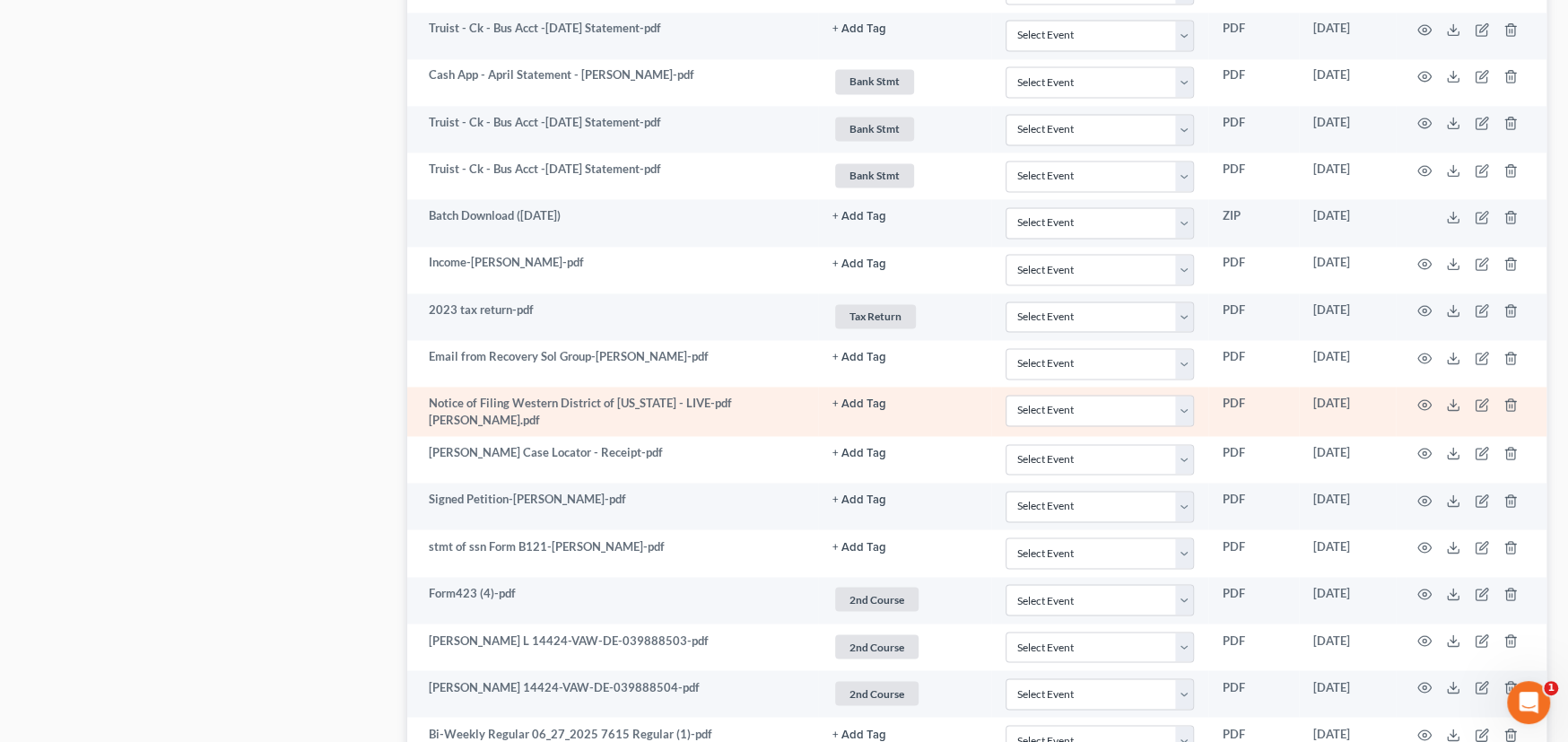
select select "0"
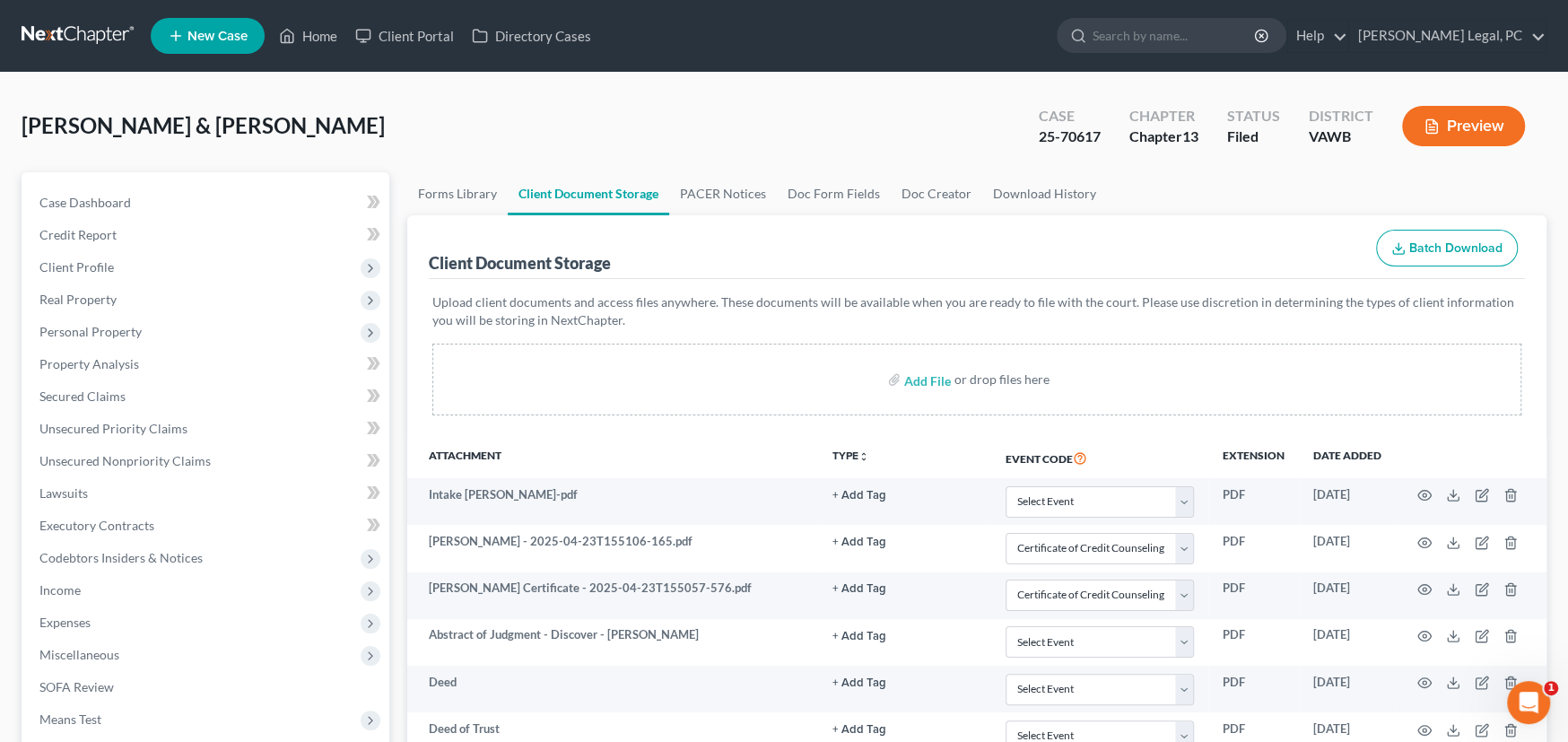
click at [72, 28] on link at bounding box center [79, 36] width 115 height 32
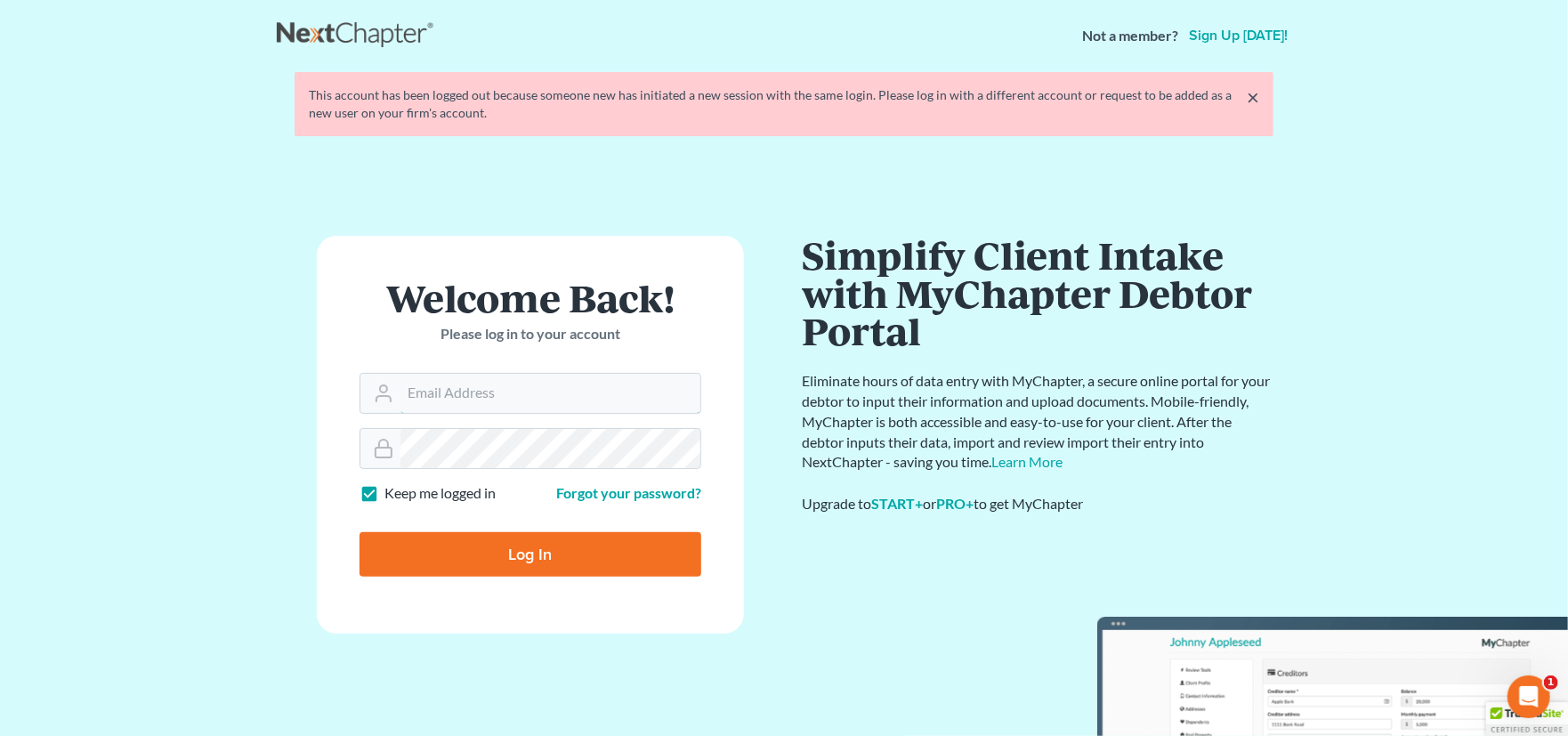
type input "[PERSON_NAME][EMAIL_ADDRESS][PERSON_NAME][DOMAIN_NAME]"
click at [505, 554] on input "Log In" at bounding box center [530, 553] width 342 height 44
type input "Thinking..."
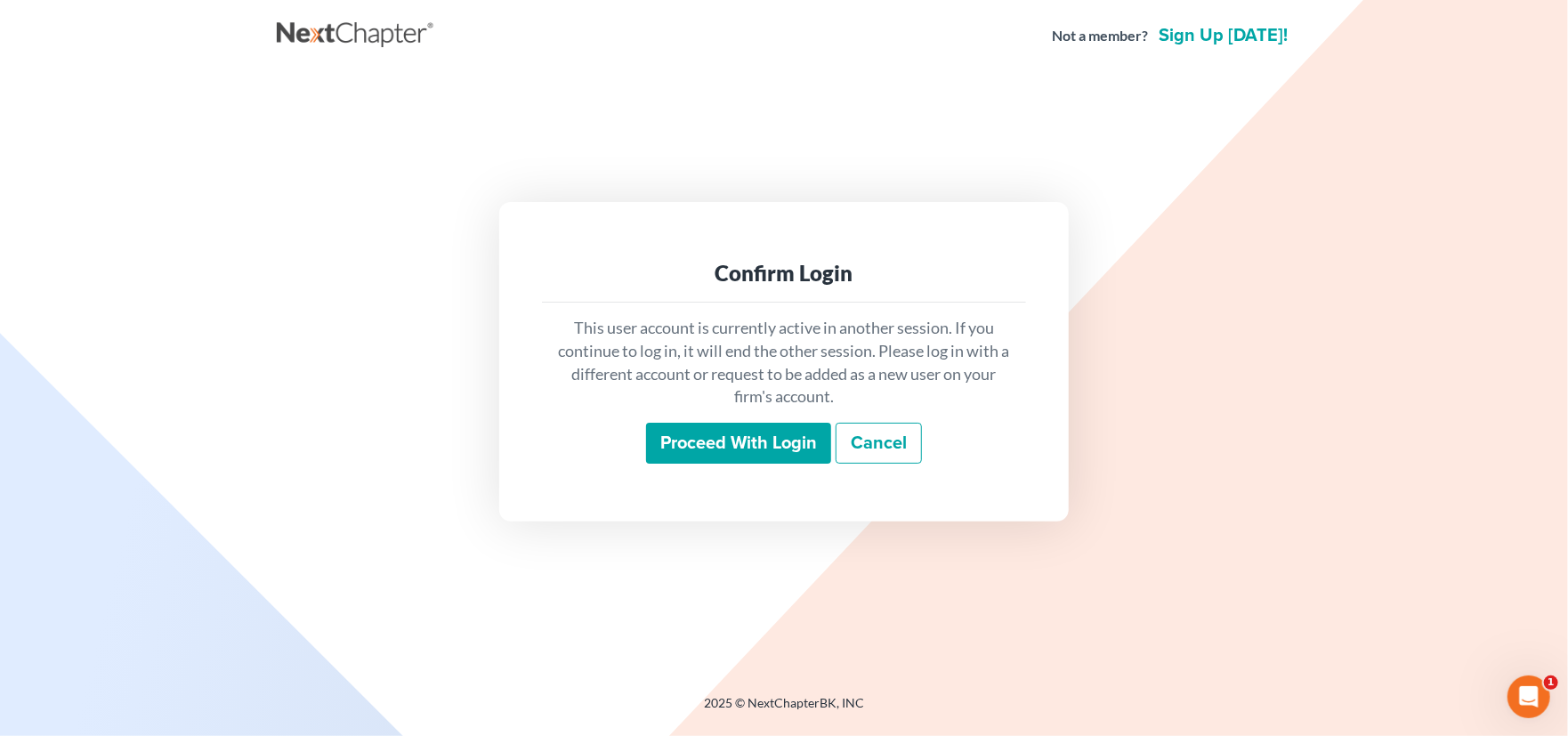
click at [745, 439] on input "Proceed with login" at bounding box center [738, 442] width 185 height 41
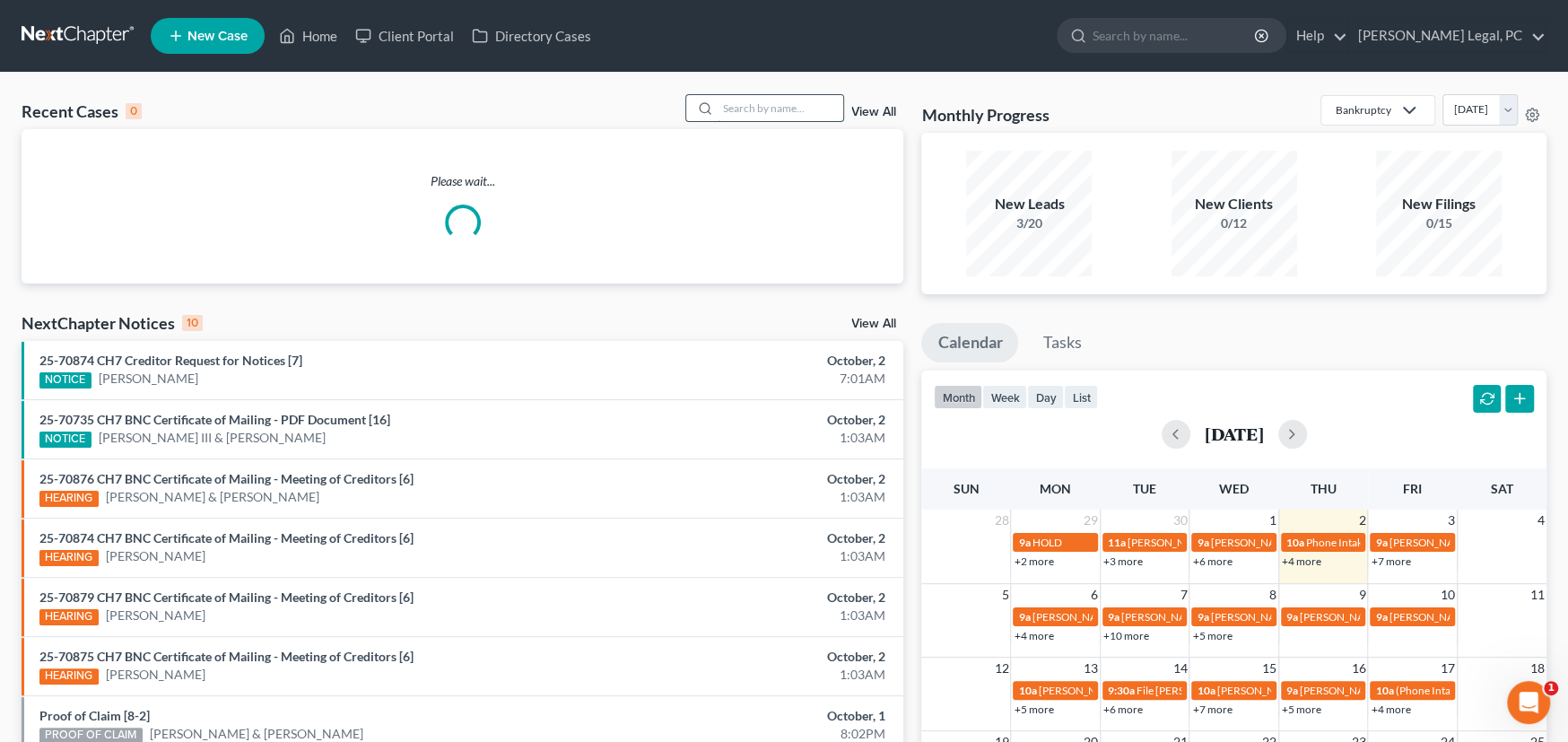
click at [768, 105] on input "search" at bounding box center [780, 108] width 126 height 26
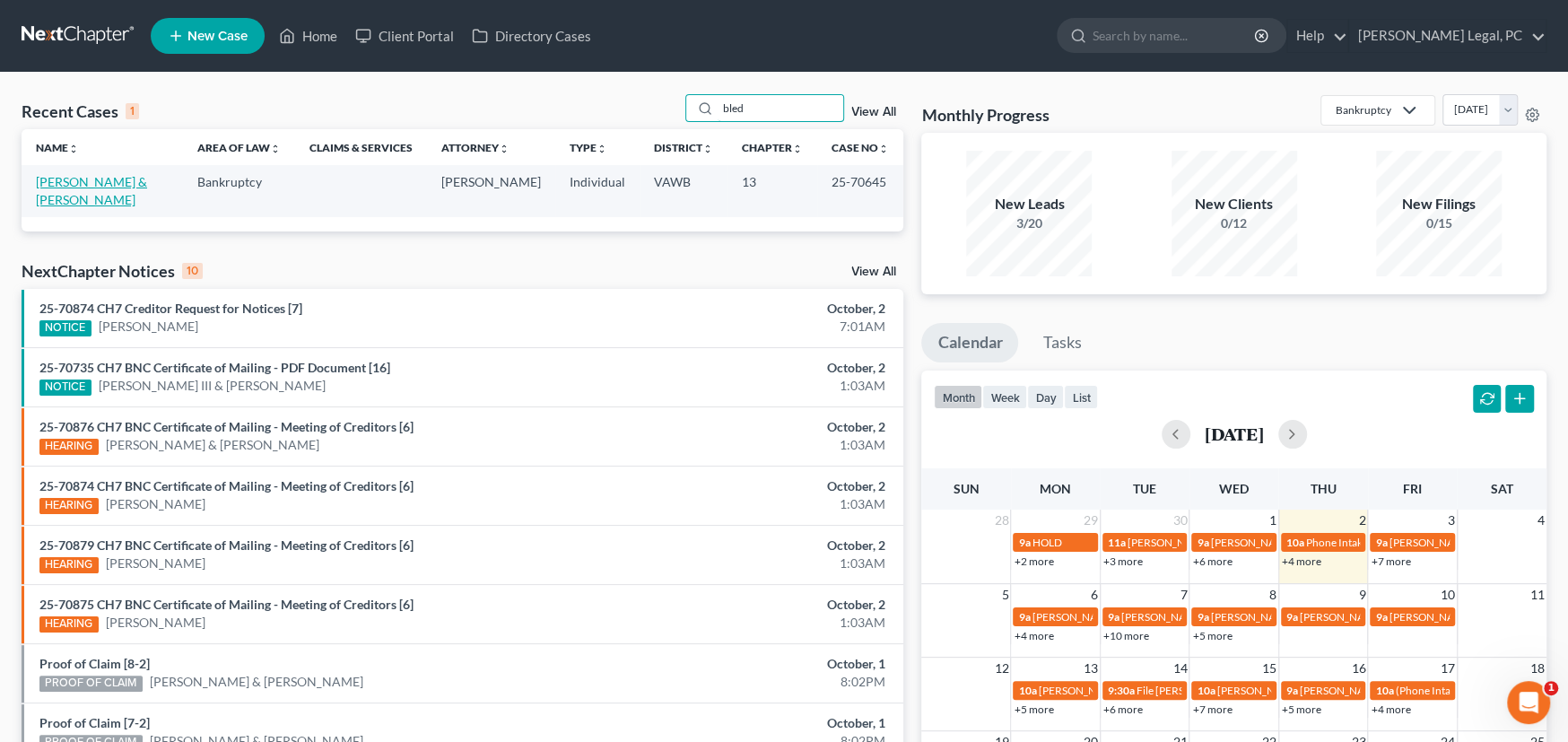
type input "bled"
click at [90, 178] on link "[PERSON_NAME] & [PERSON_NAME]" at bounding box center [91, 191] width 111 height 33
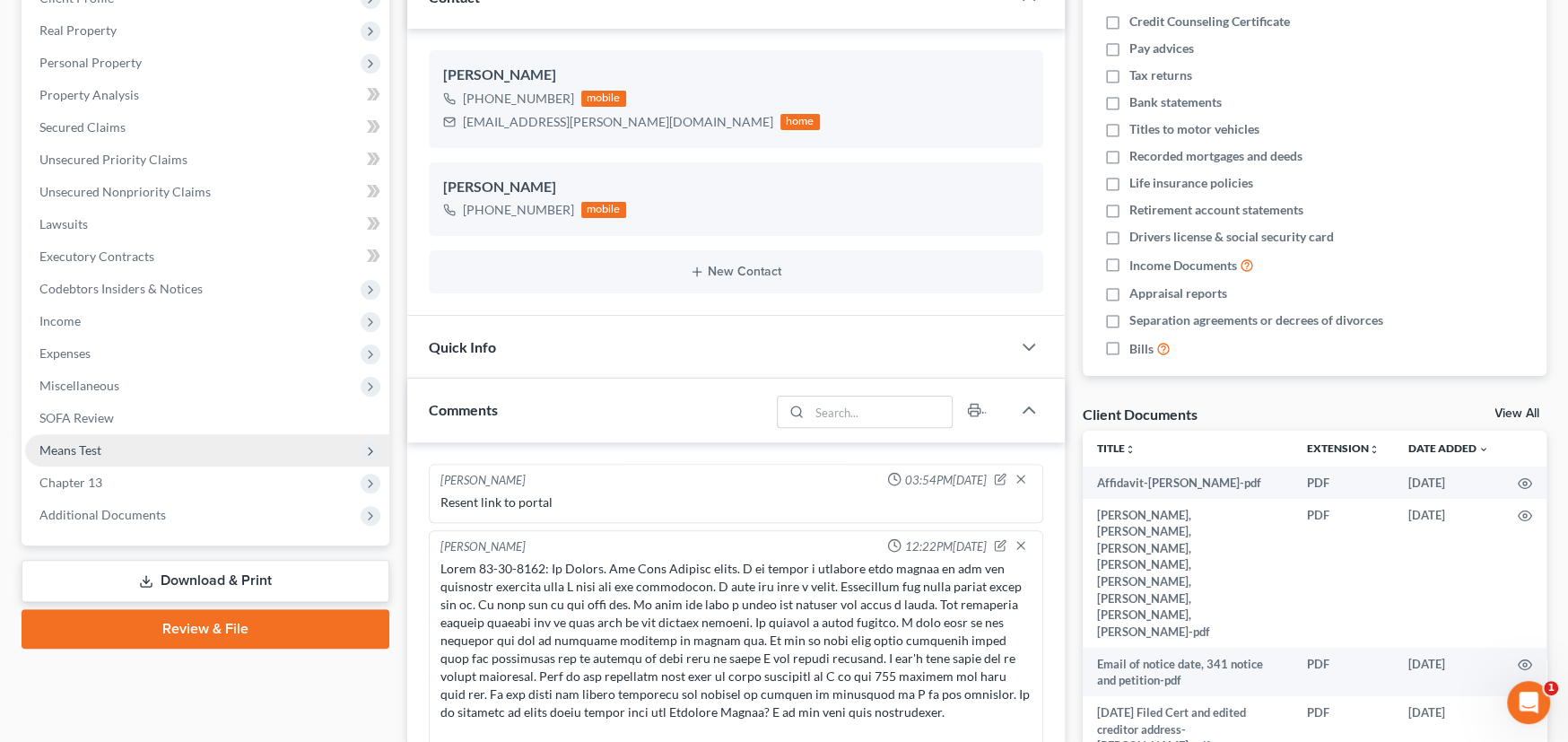
scroll to position [5036, 0]
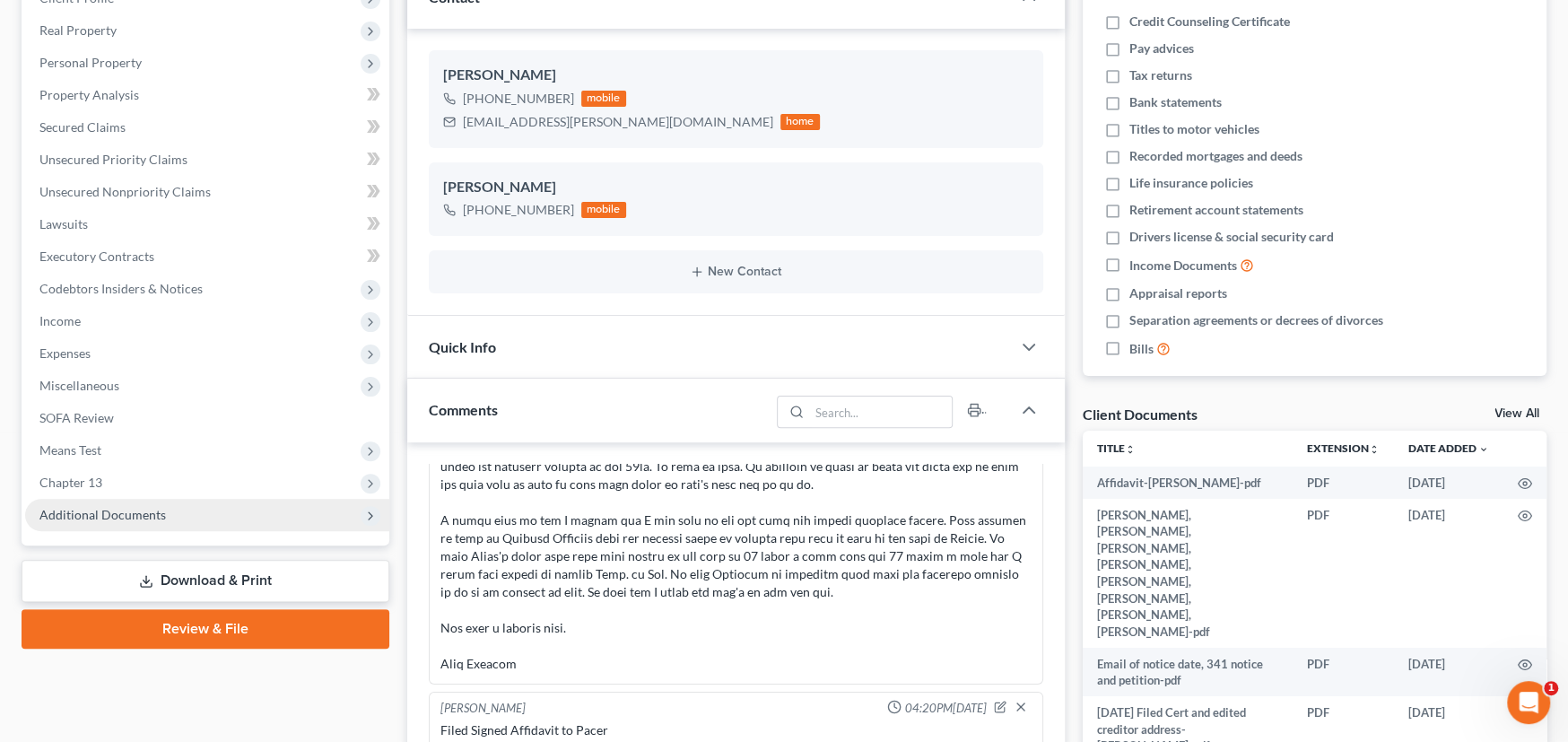
click at [128, 512] on span "Additional Documents" at bounding box center [102, 514] width 127 height 15
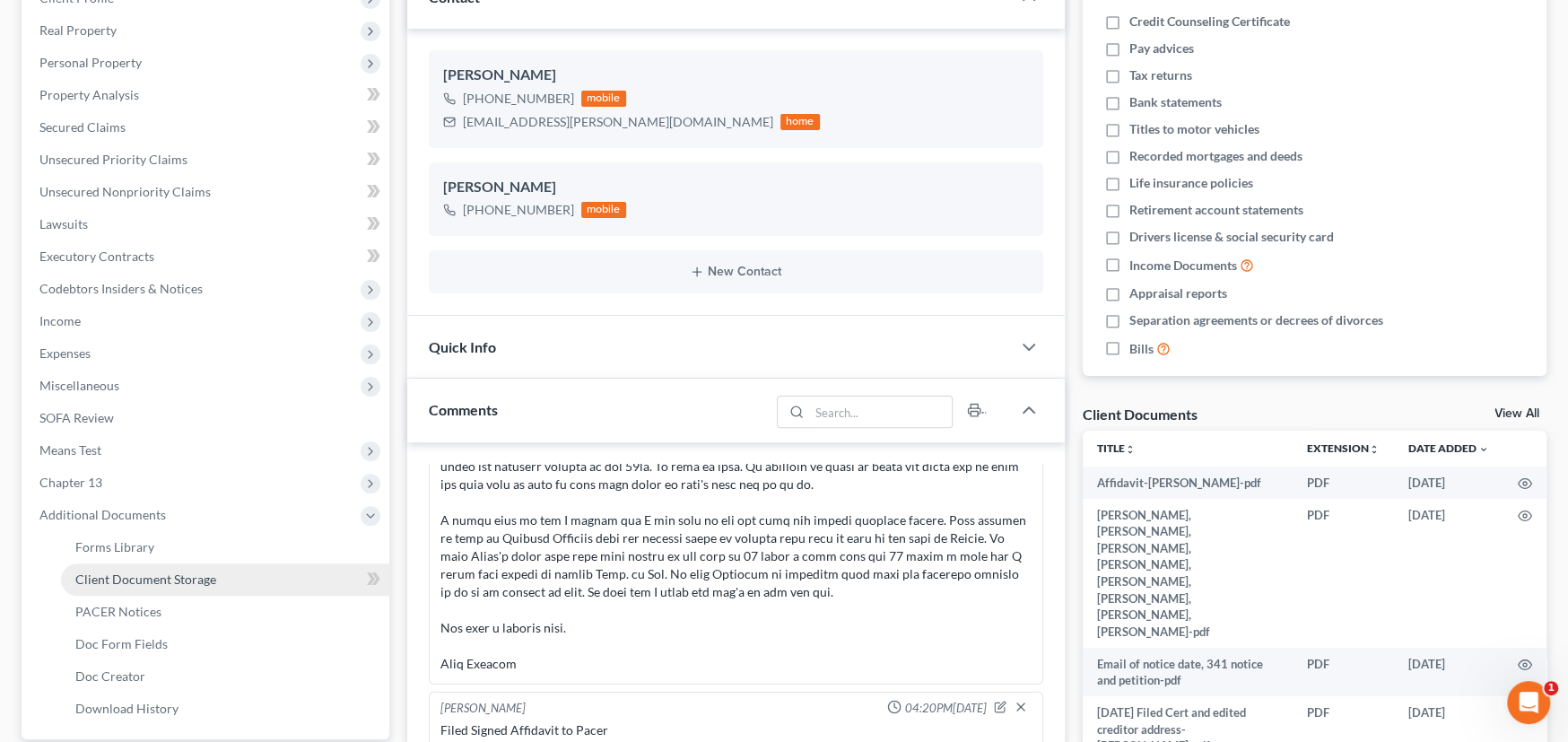
click at [174, 582] on span "Client Document Storage" at bounding box center [146, 579] width 140 height 15
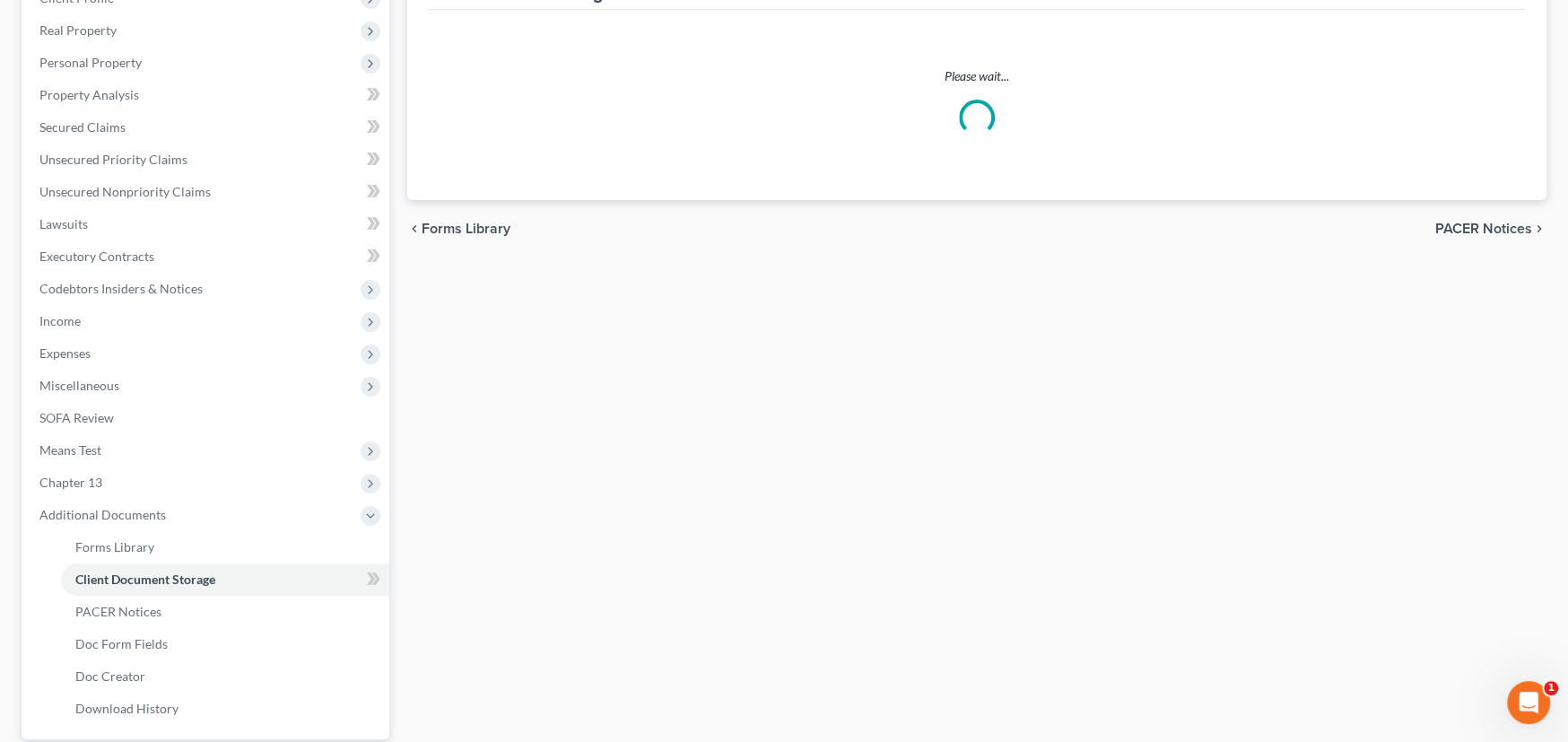
scroll to position [69, 0]
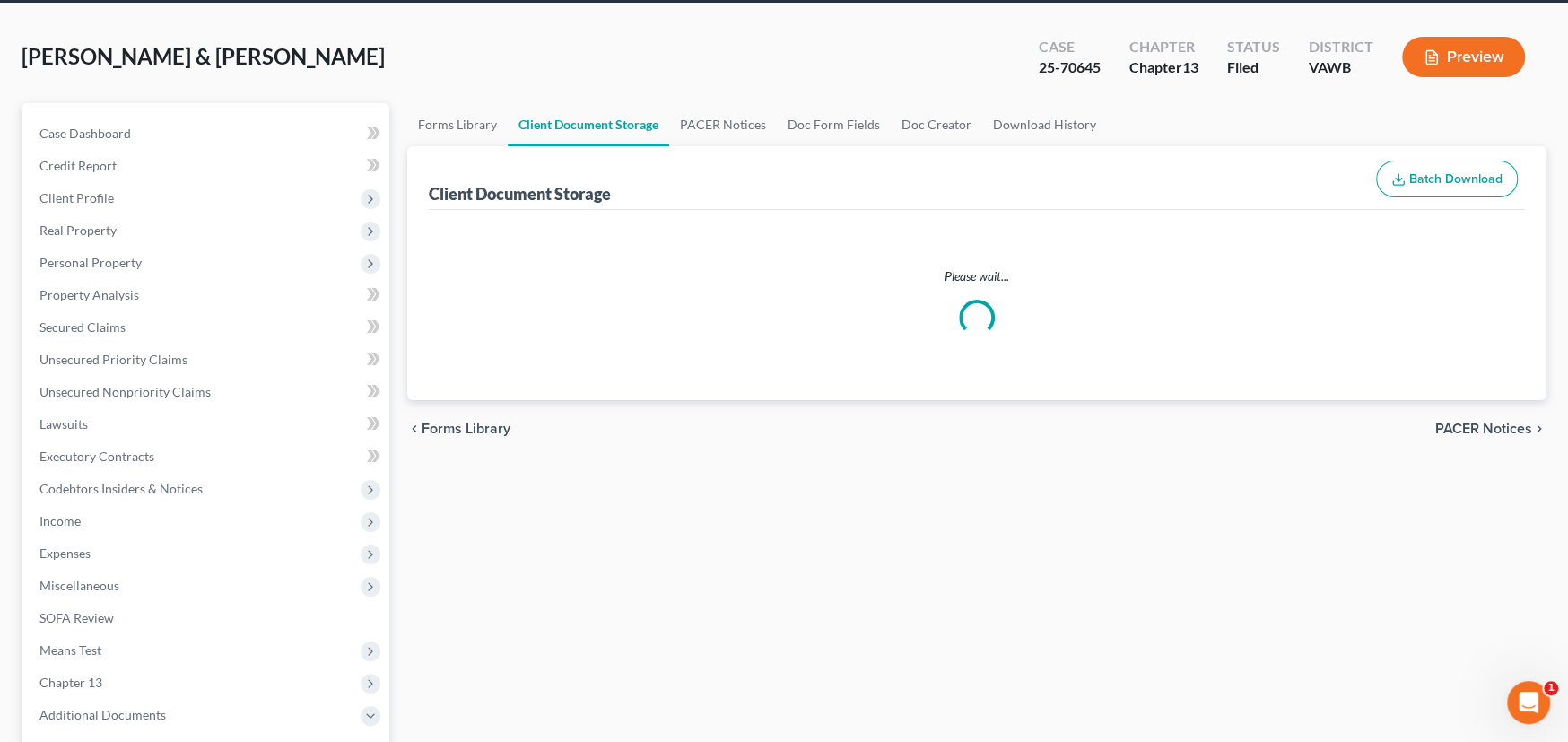
select select "0"
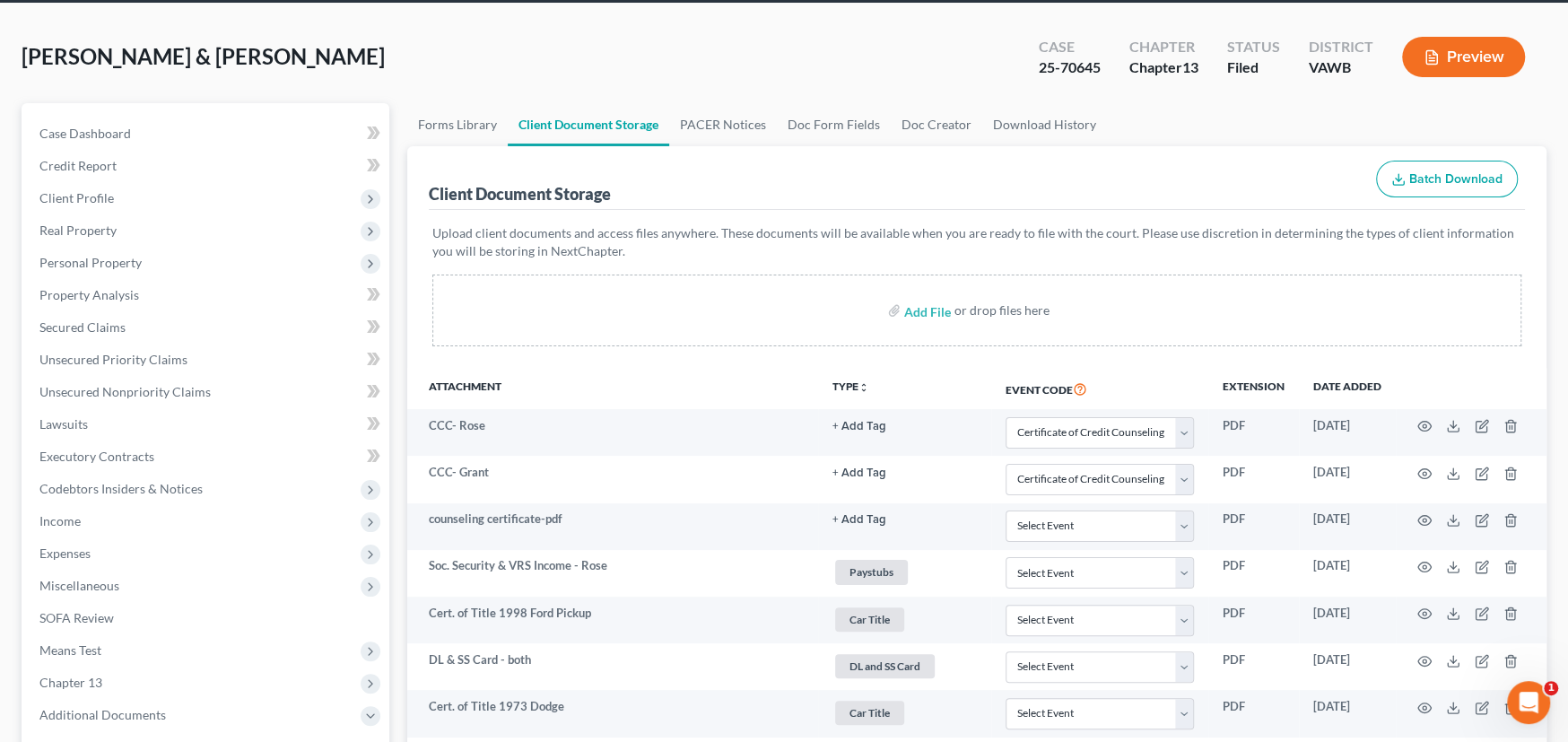
scroll to position [0, 0]
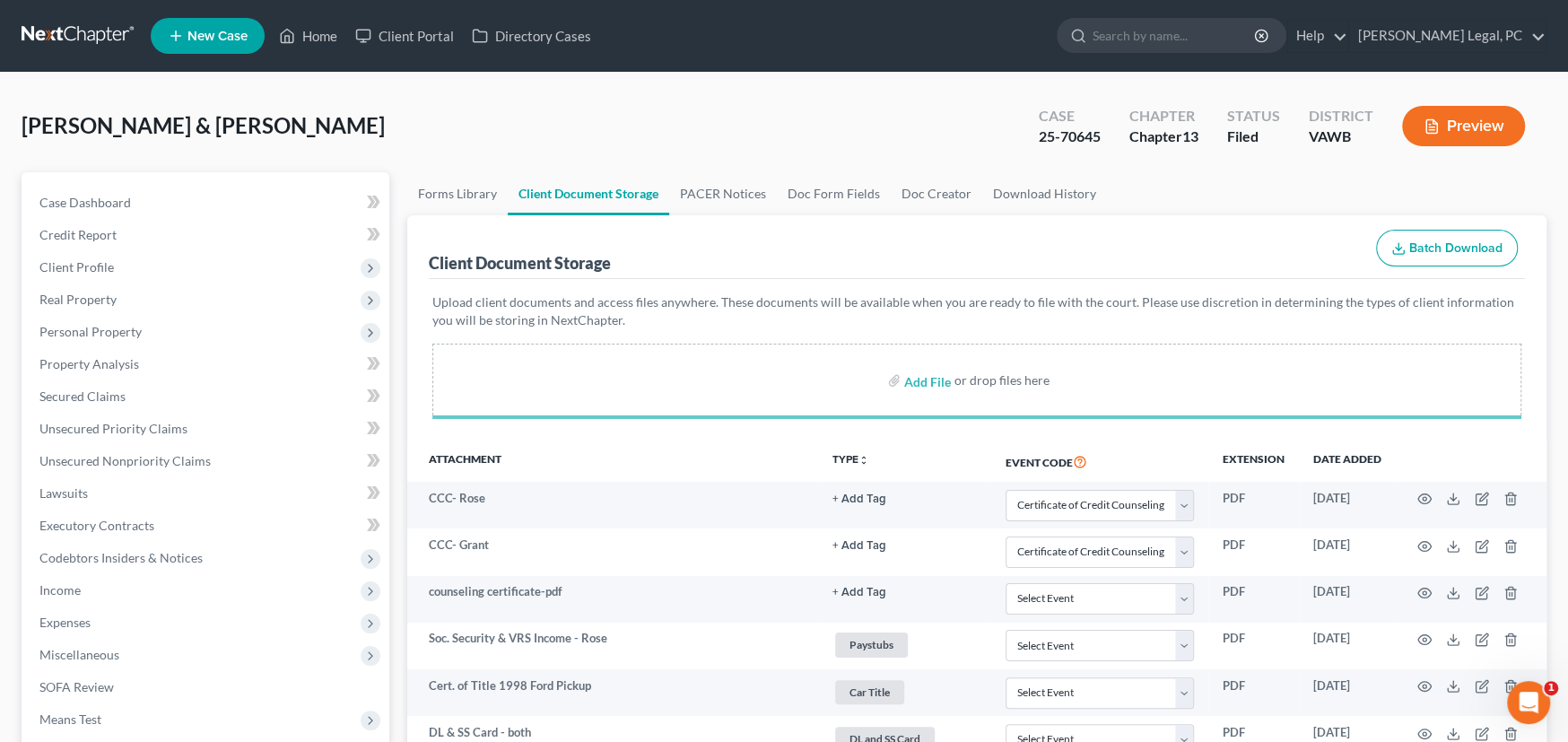
select select "0"
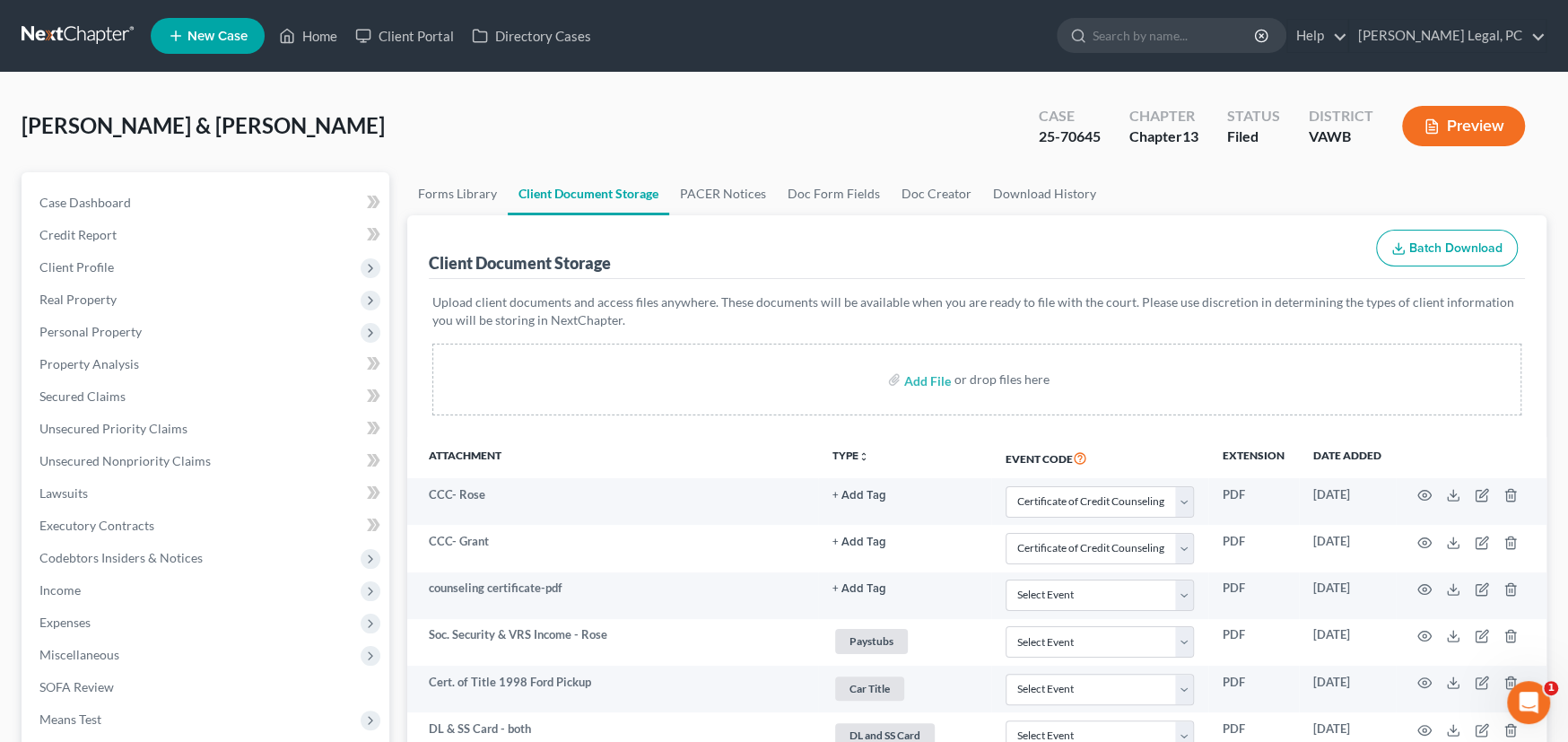
drag, startPoint x: 81, startPoint y: 30, endPoint x: 89, endPoint y: 29, distance: 8.1
click at [81, 30] on link at bounding box center [79, 36] width 115 height 32
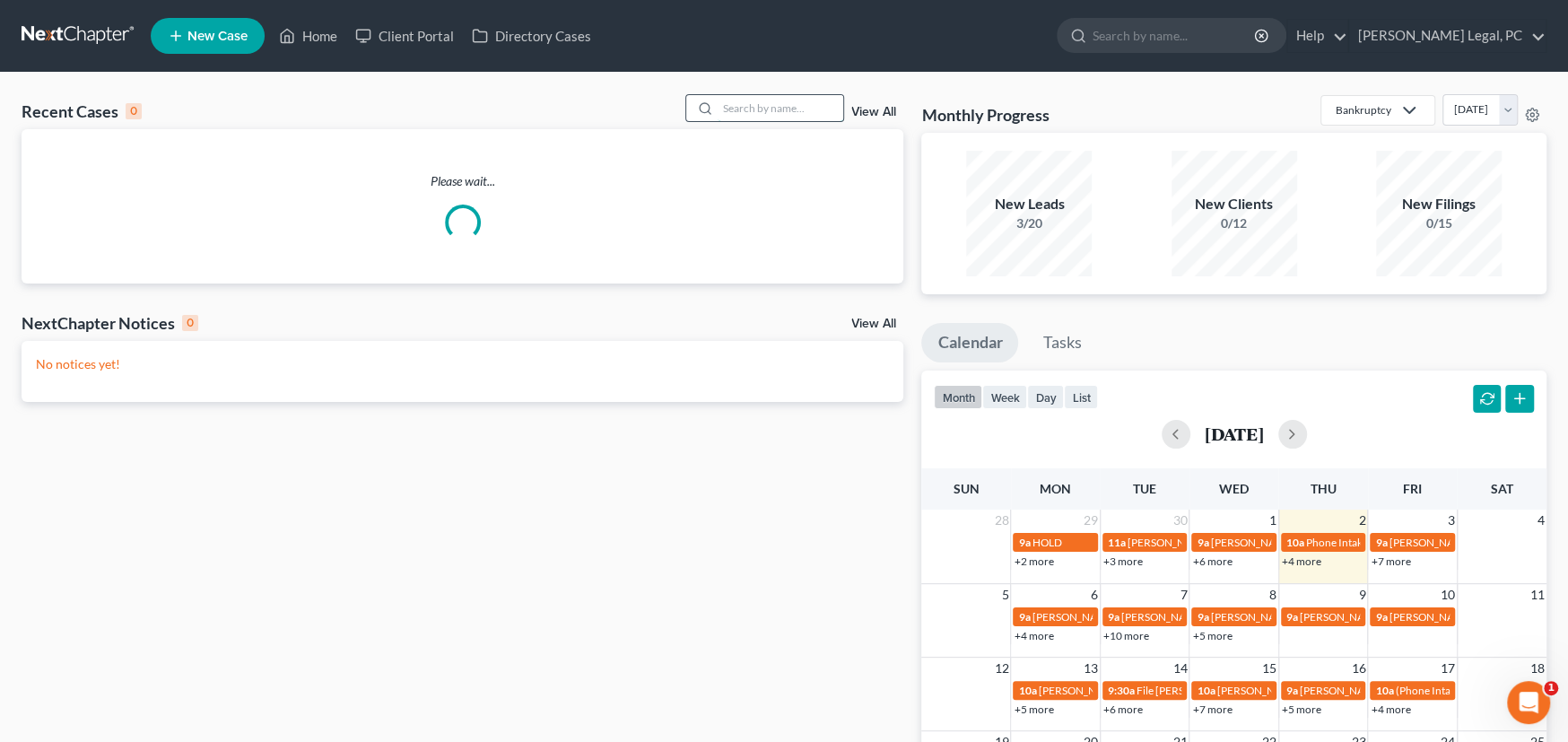
click at [764, 109] on input "search" at bounding box center [780, 108] width 126 height 26
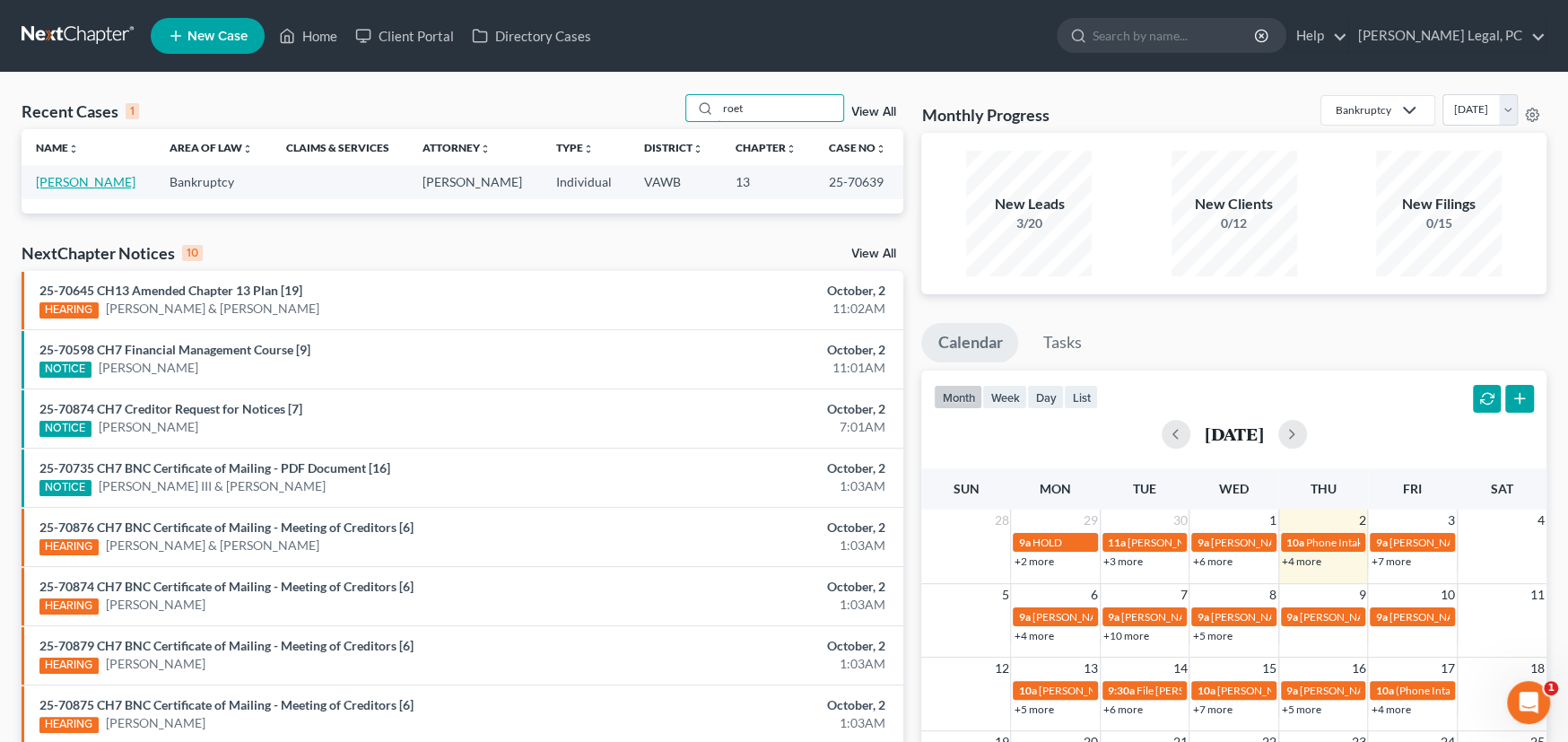
type input "roet"
click at [102, 183] on link "[PERSON_NAME]" at bounding box center [85, 181] width 99 height 15
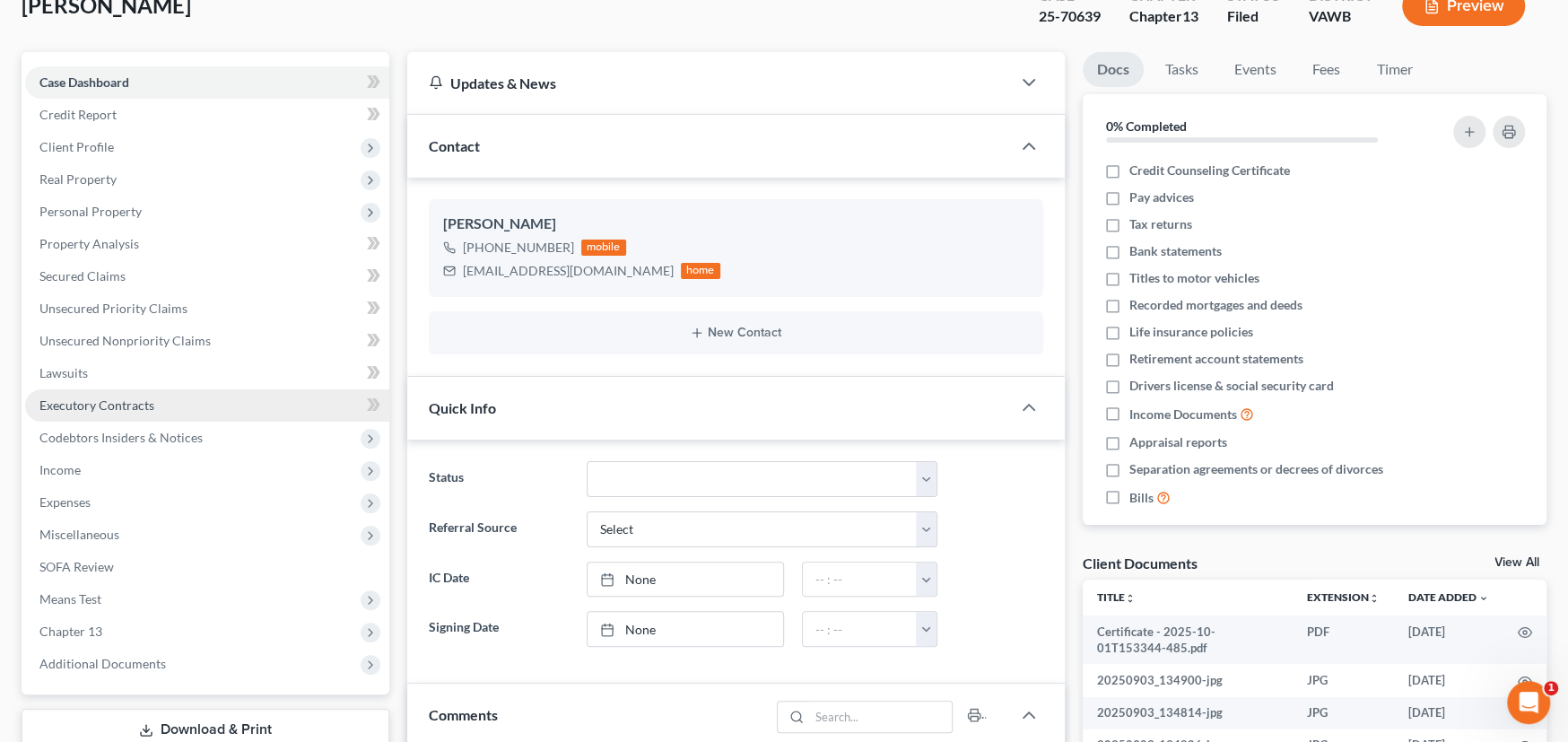
scroll to position [180, 0]
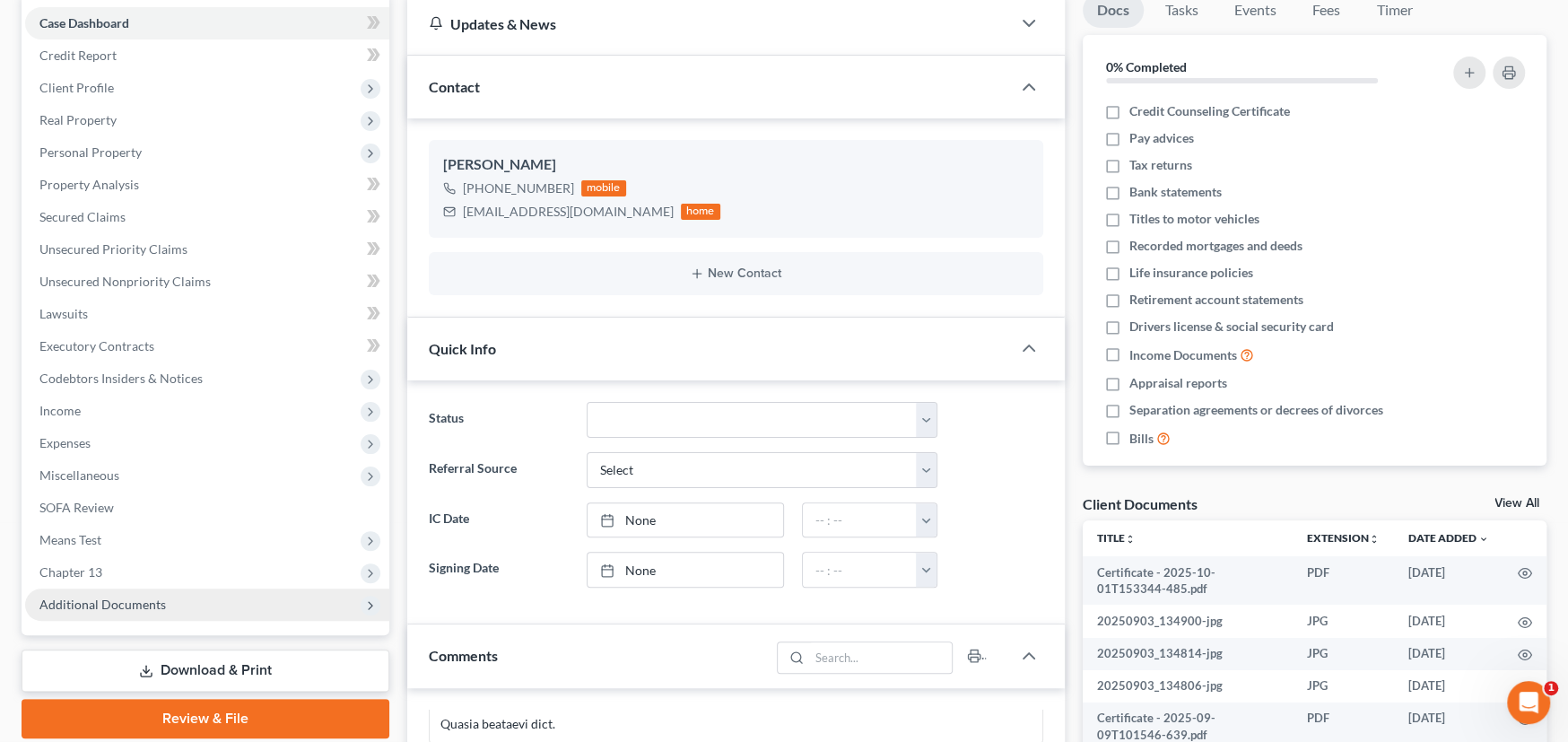
click at [150, 596] on span "Additional Documents" at bounding box center [102, 603] width 127 height 15
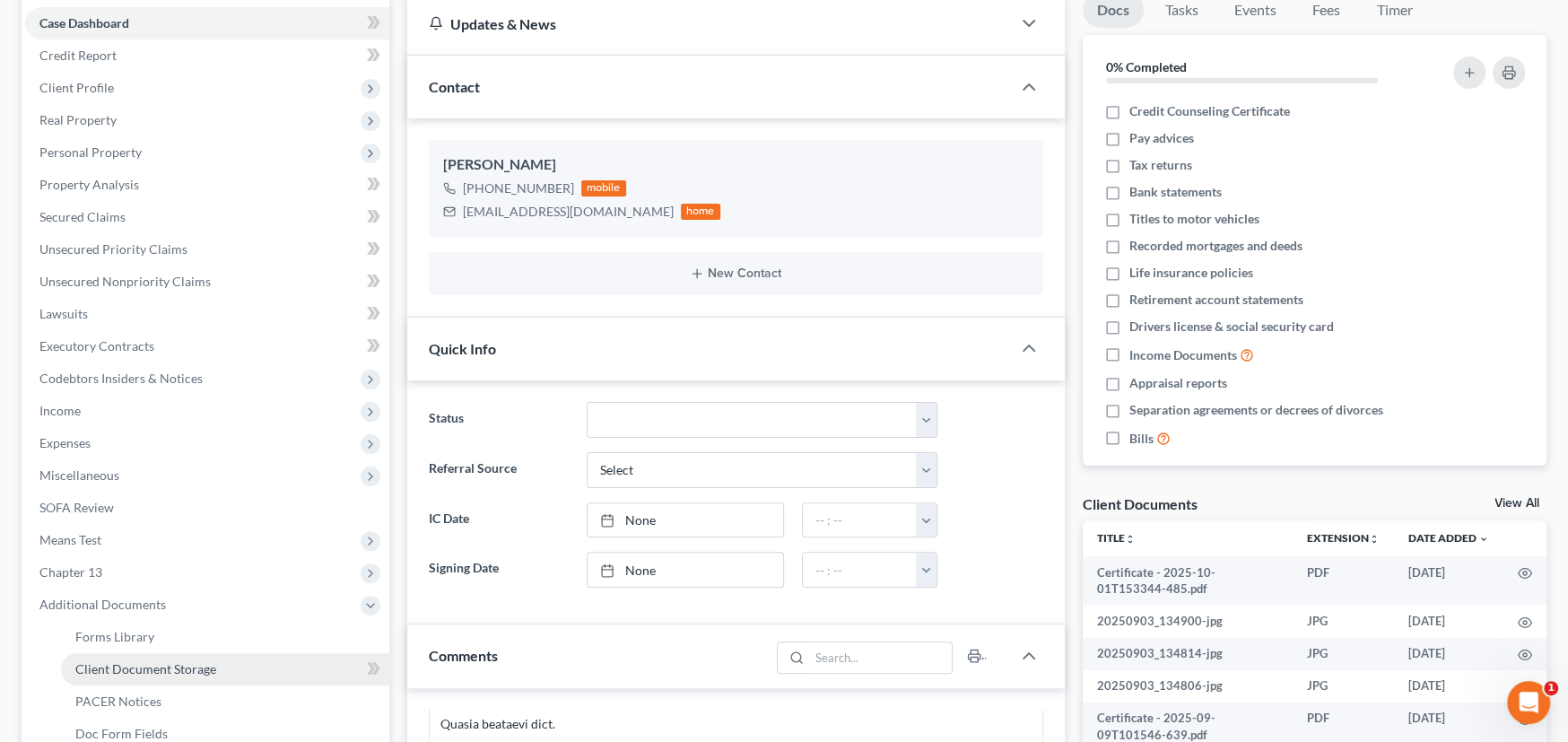
click at [176, 664] on span "Client Document Storage" at bounding box center [146, 668] width 140 height 15
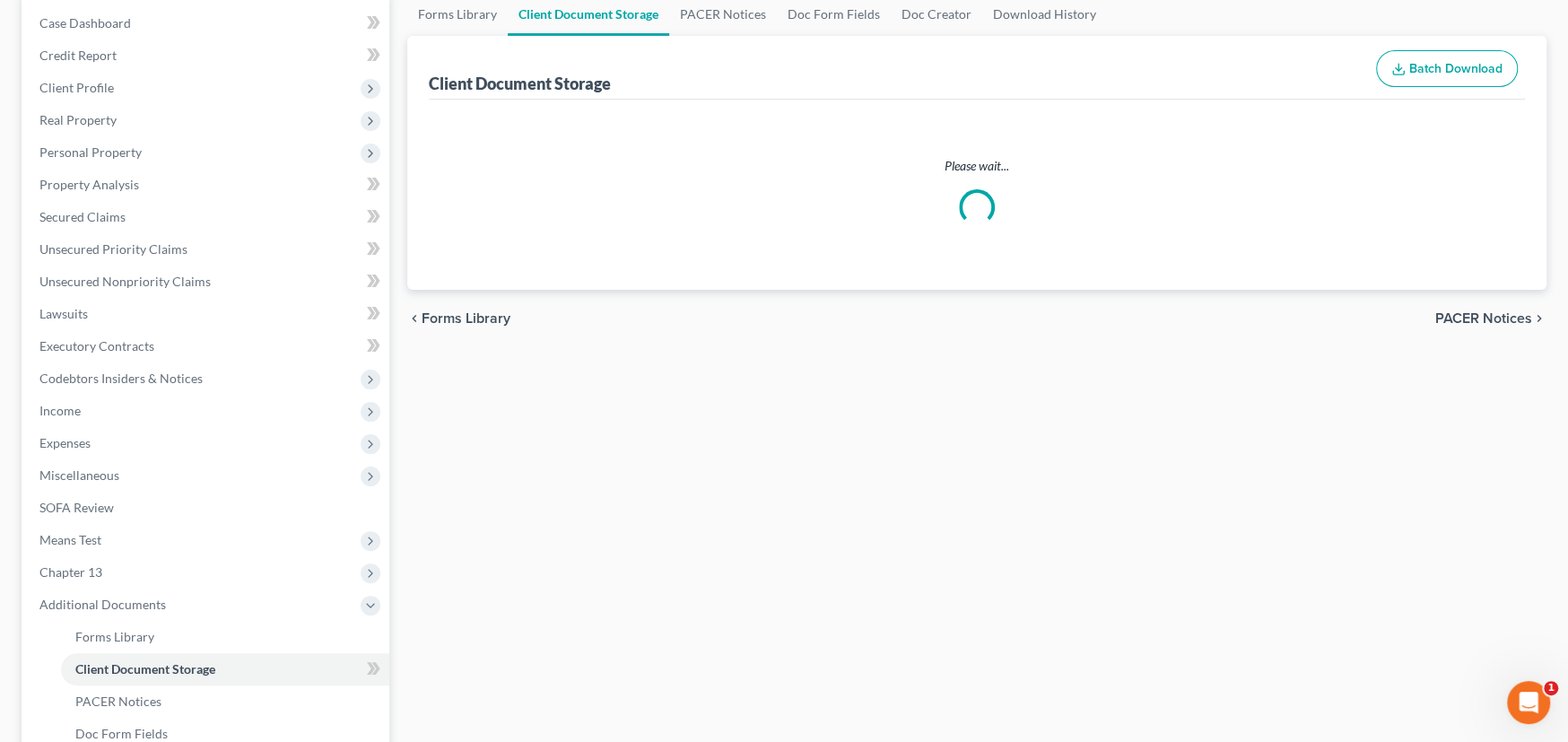
scroll to position [28, 0]
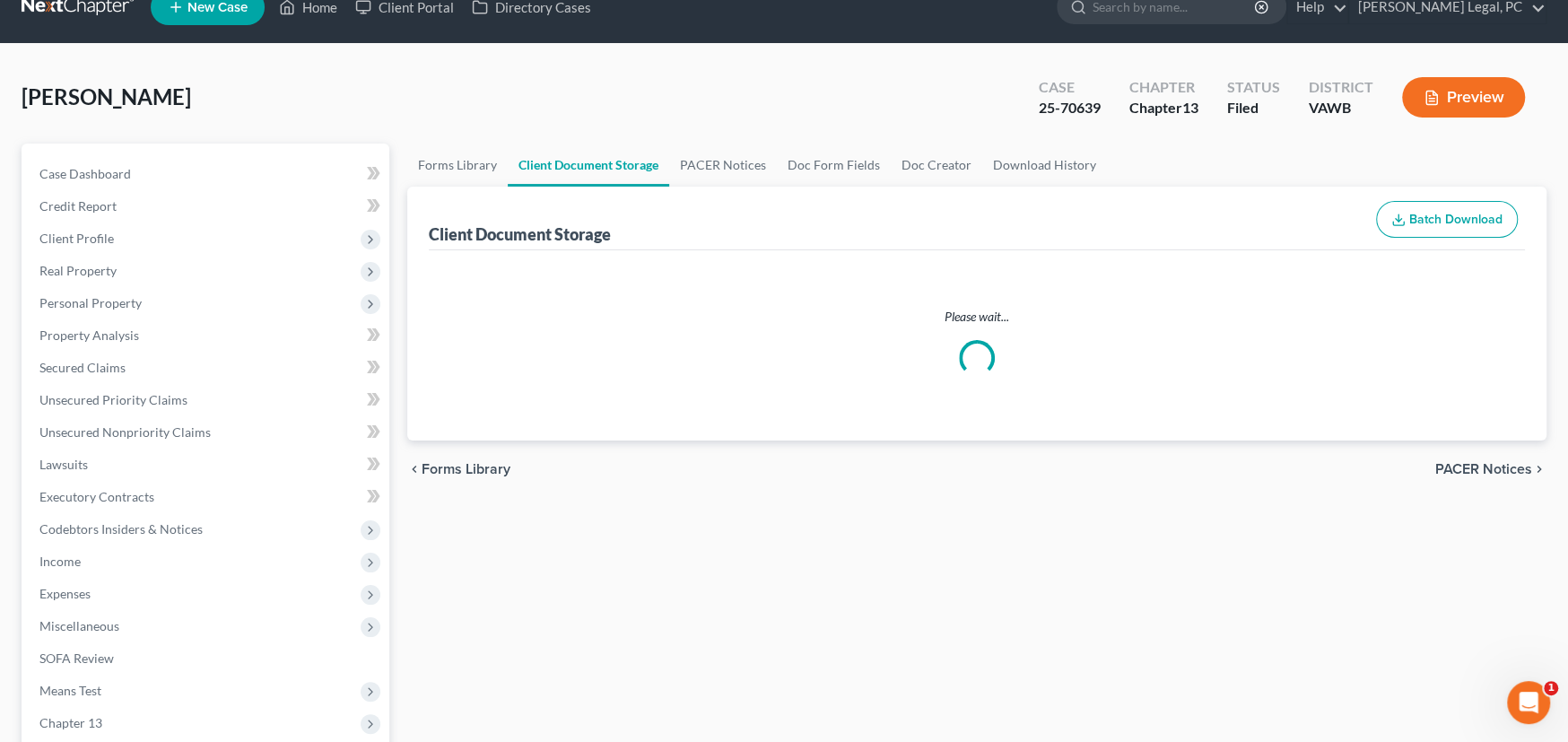
select select "0"
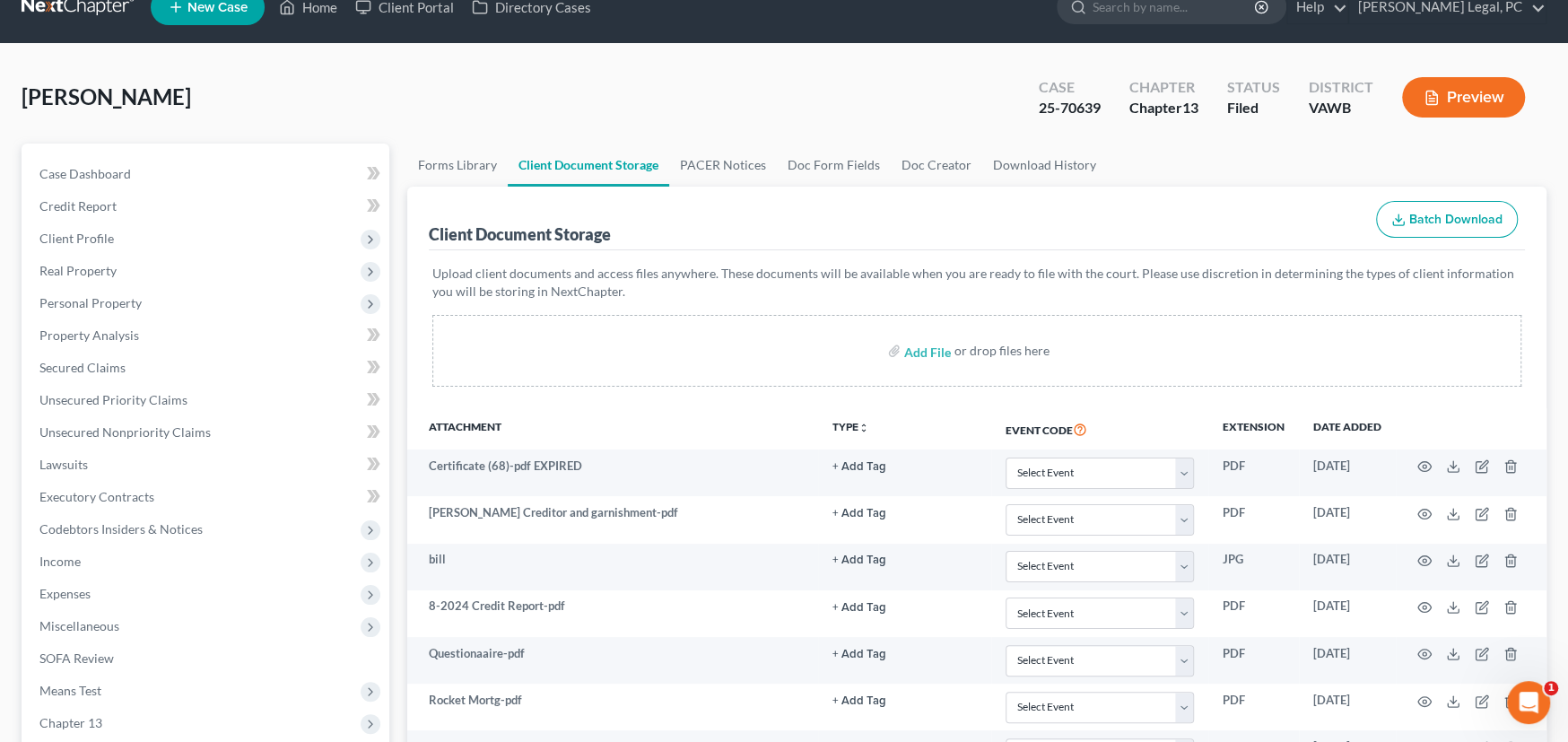
scroll to position [0, 0]
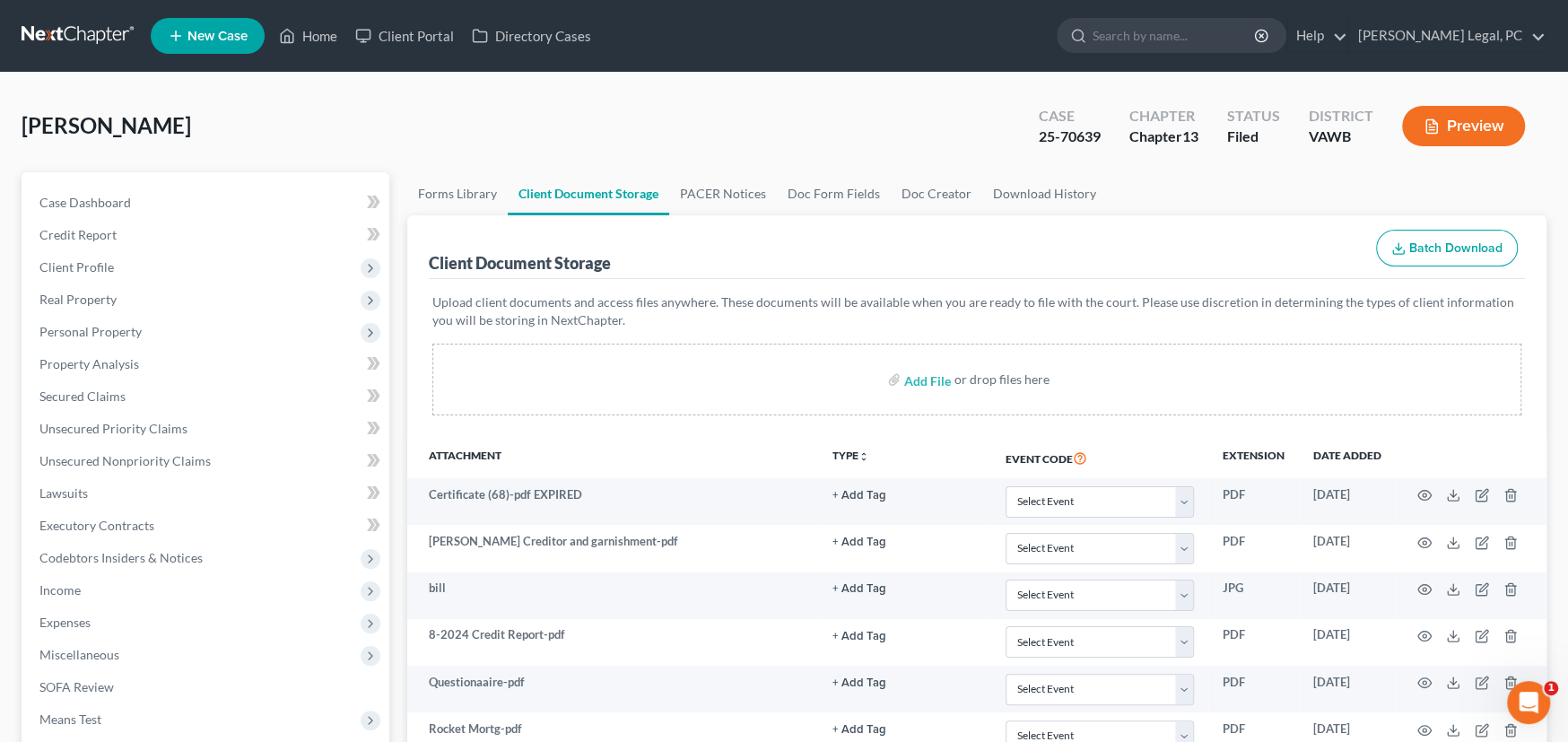
select select "0"
click at [67, 32] on link at bounding box center [79, 36] width 115 height 32
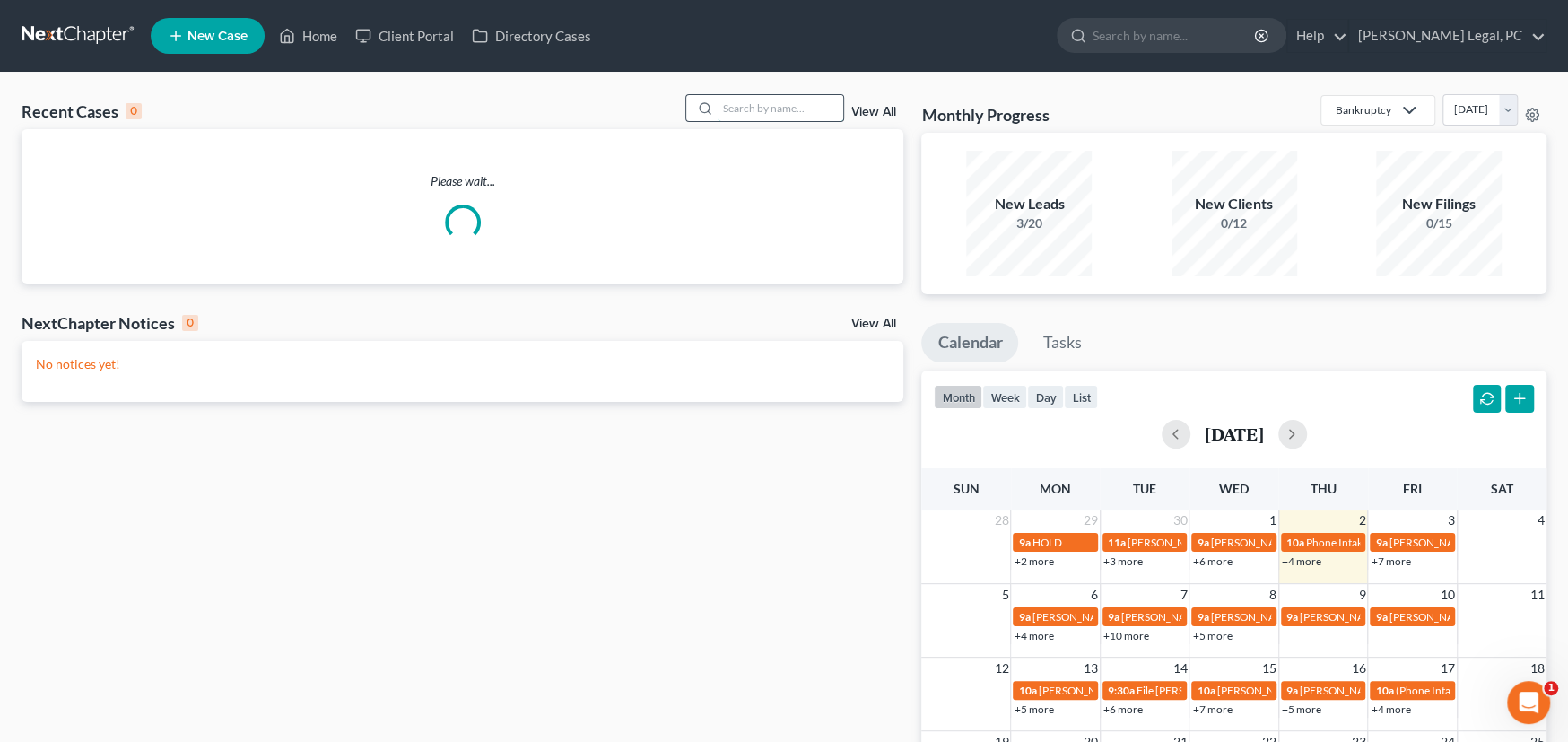
click at [777, 106] on input "search" at bounding box center [780, 108] width 126 height 26
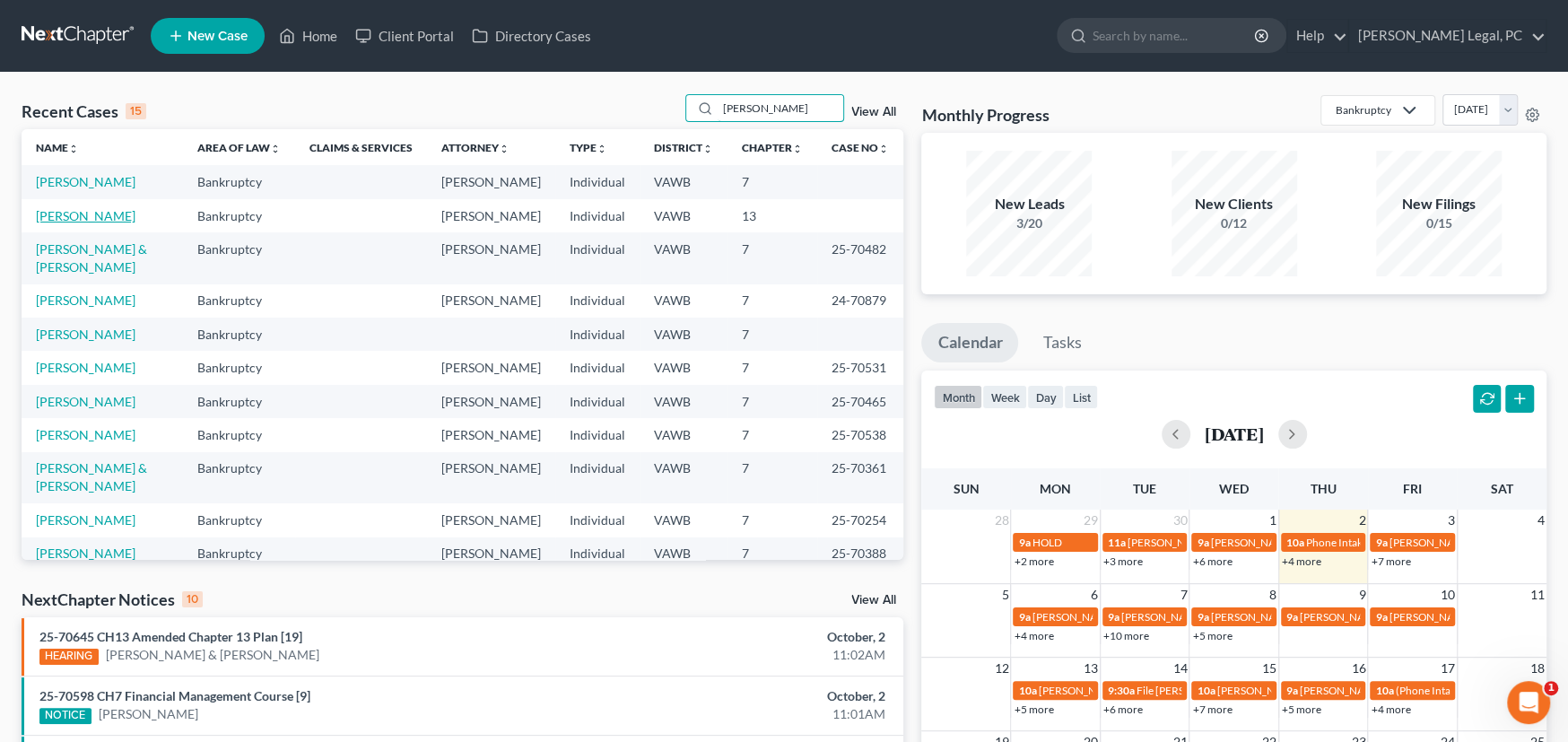
type input "[PERSON_NAME]"
click at [58, 210] on link "[PERSON_NAME]" at bounding box center [85, 215] width 99 height 15
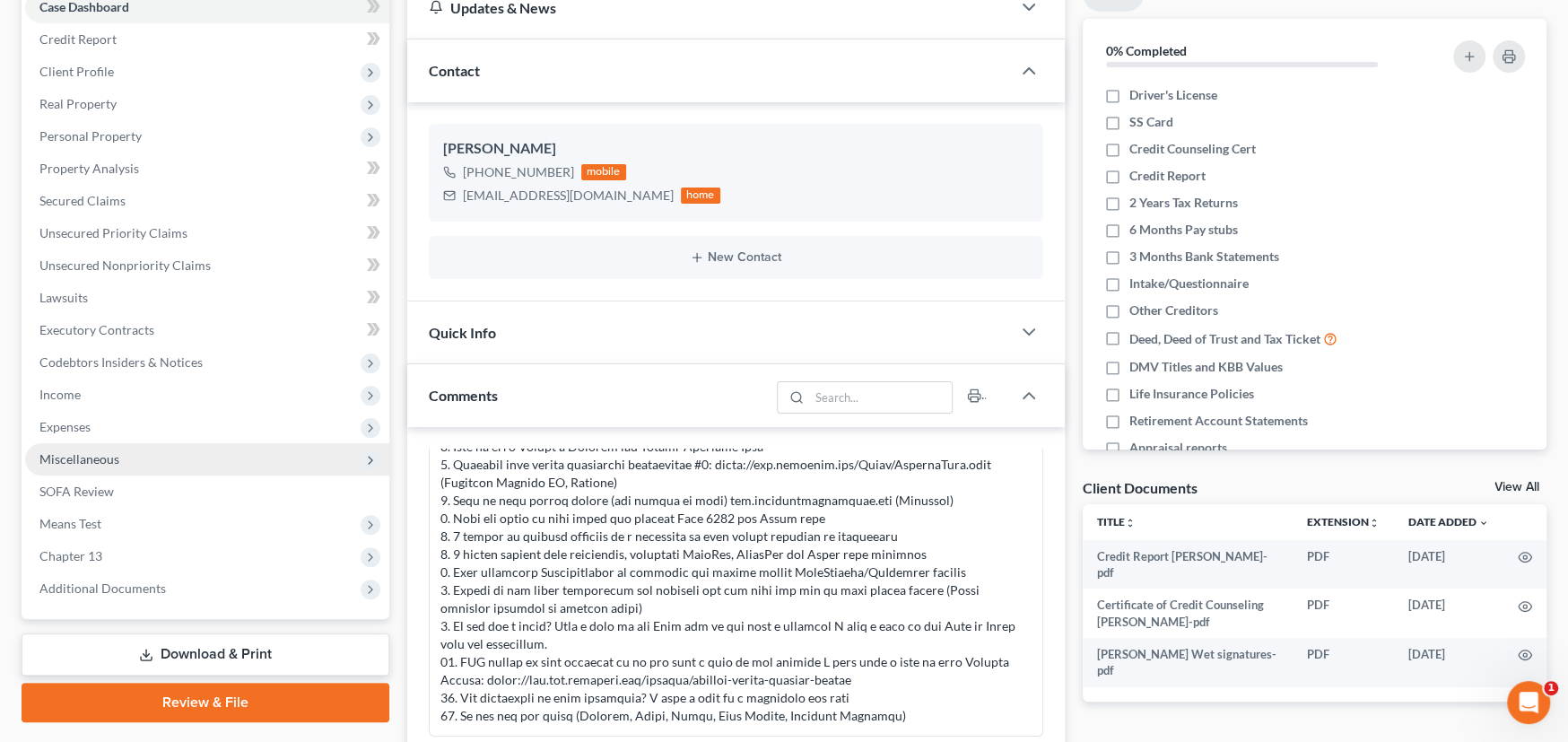
scroll to position [269, 0]
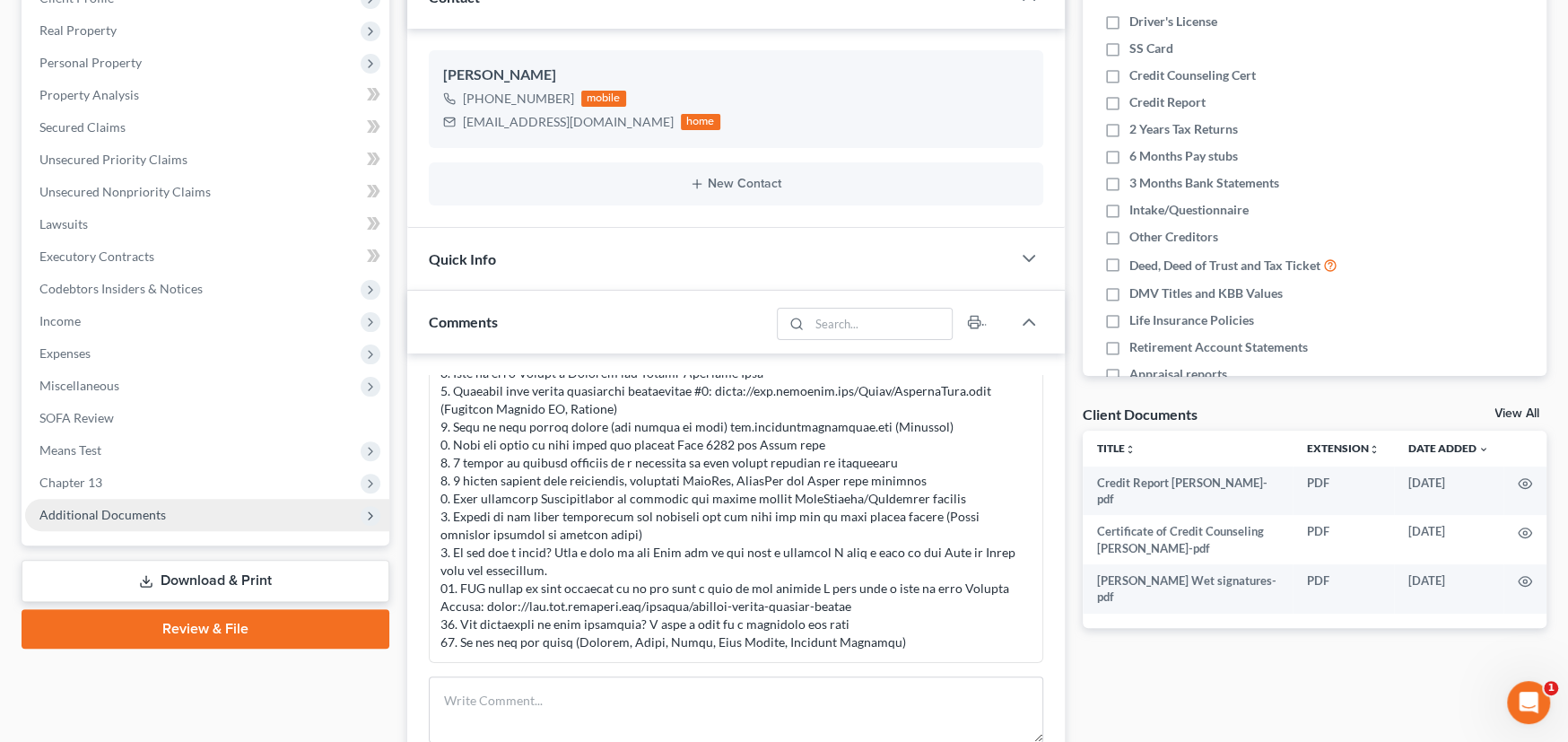
click at [129, 517] on span "Additional Documents" at bounding box center [102, 514] width 127 height 15
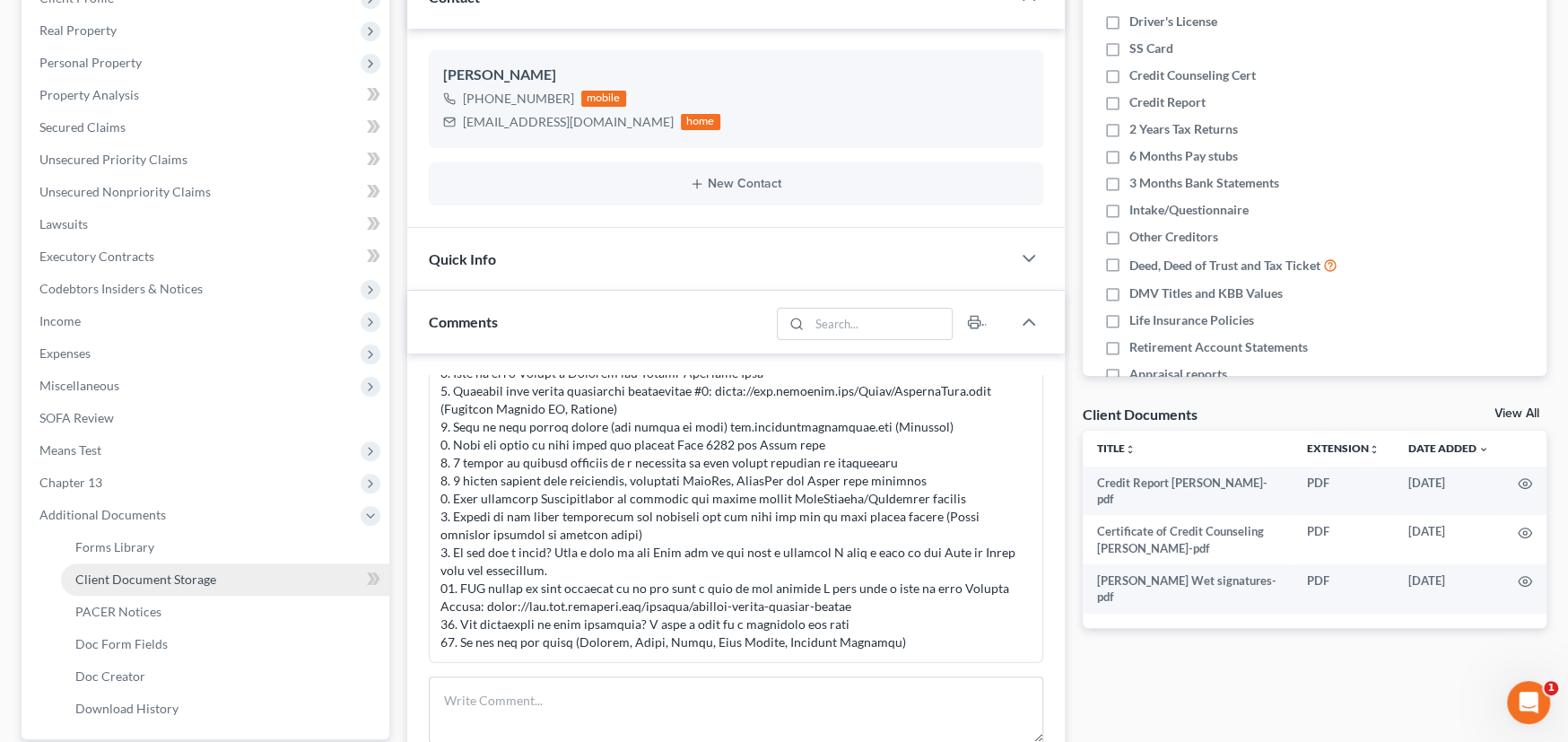
click at [185, 580] on span "Client Document Storage" at bounding box center [146, 579] width 140 height 15
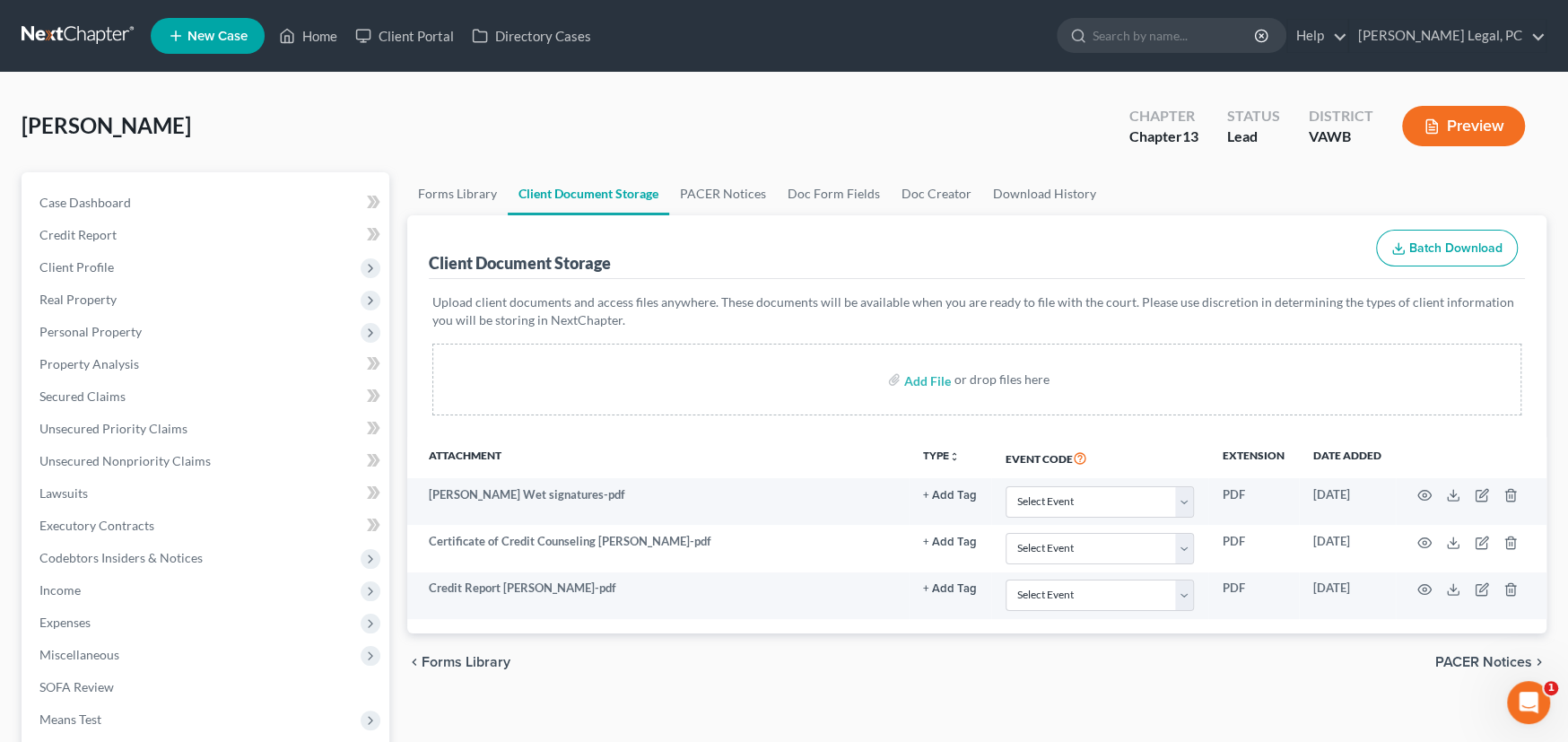
drag, startPoint x: 64, startPoint y: 30, endPoint x: 89, endPoint y: 30, distance: 25.0
click at [64, 30] on link at bounding box center [79, 36] width 115 height 32
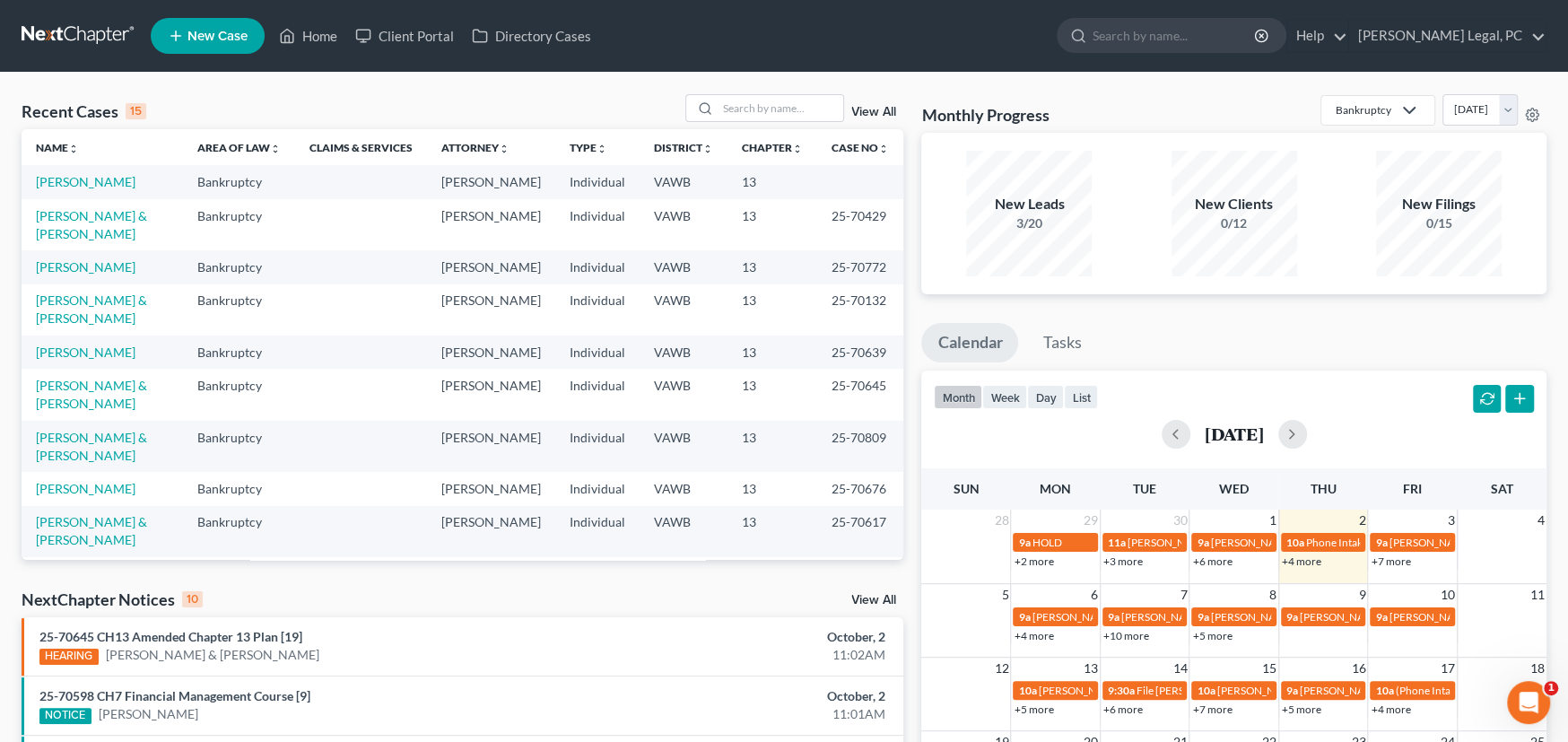
click at [92, 34] on link at bounding box center [79, 36] width 115 height 32
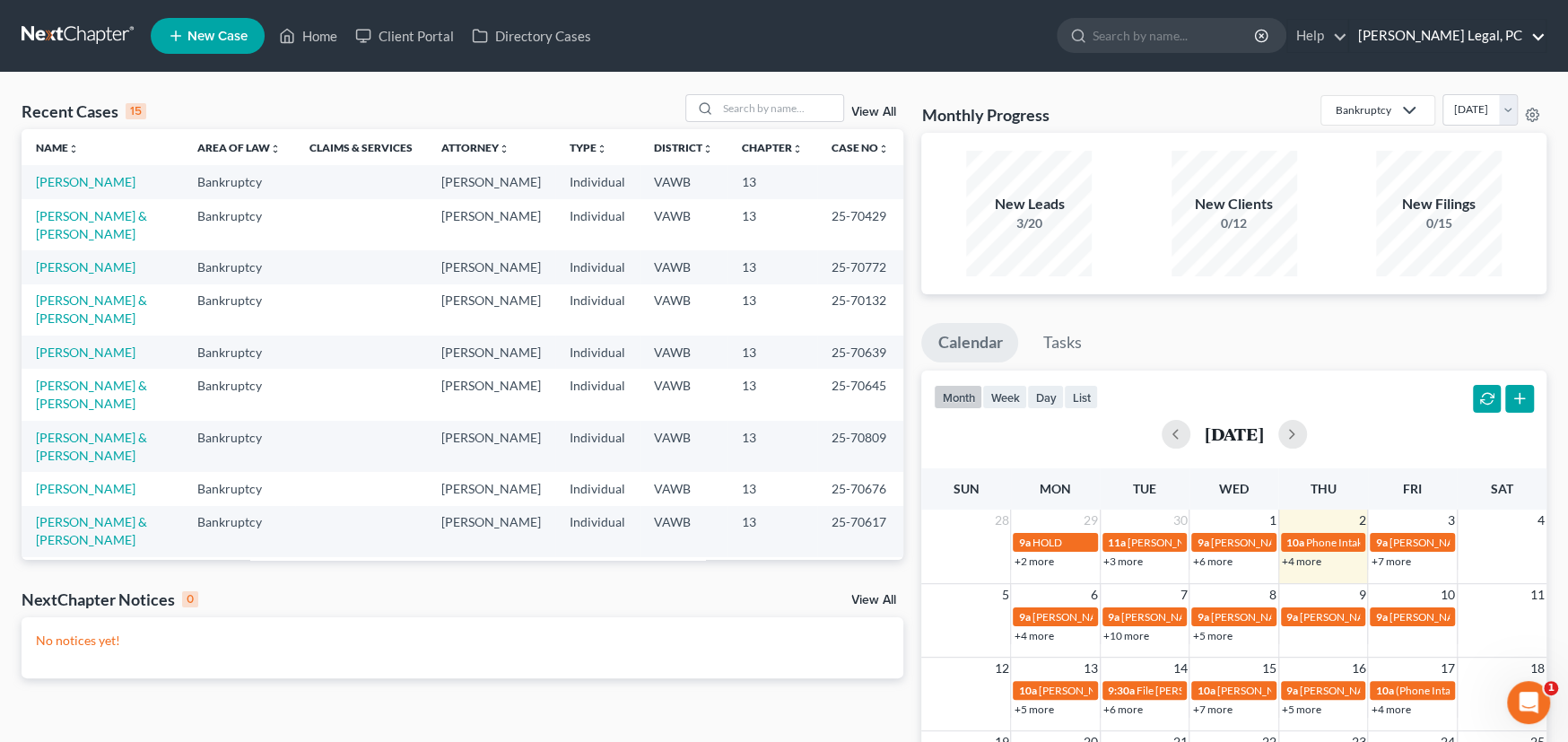
click at [1465, 33] on link "[PERSON_NAME] Legal, PC" at bounding box center [1447, 36] width 196 height 32
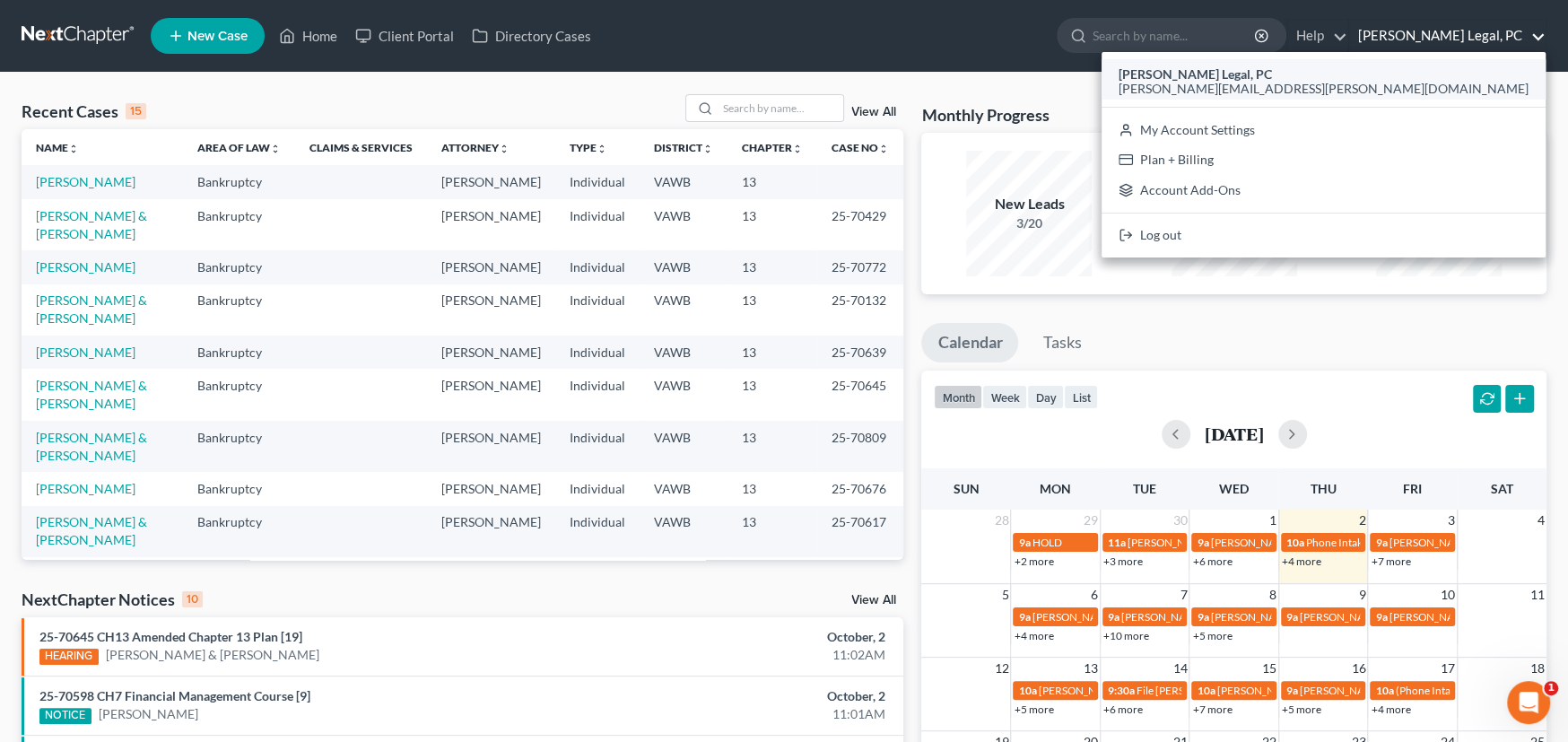
click at [1445, 81] on span "[PERSON_NAME][EMAIL_ADDRESS][PERSON_NAME][DOMAIN_NAME]" at bounding box center [1324, 88] width 410 height 15
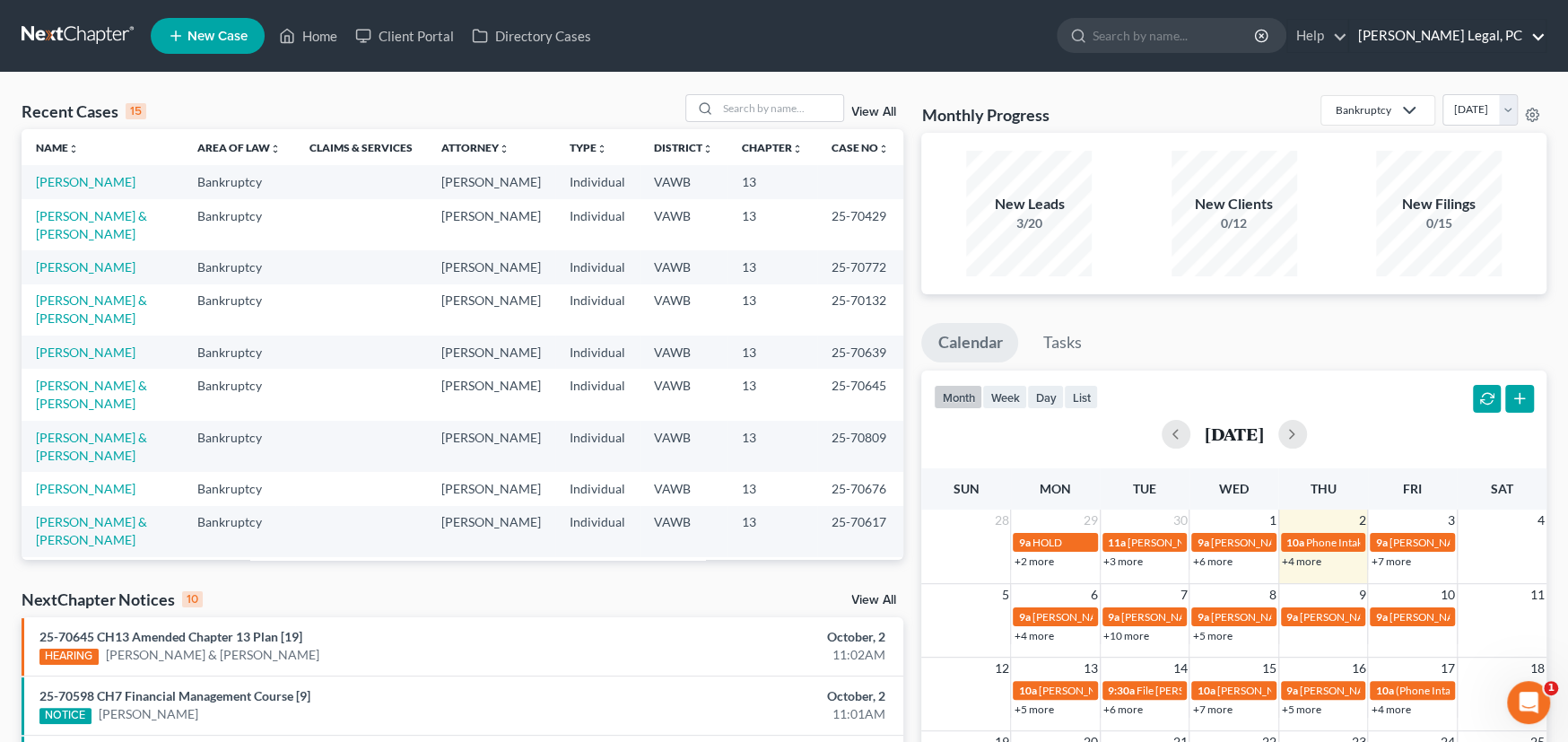
click at [1462, 36] on link "[PERSON_NAME] Legal, PC" at bounding box center [1447, 36] width 196 height 32
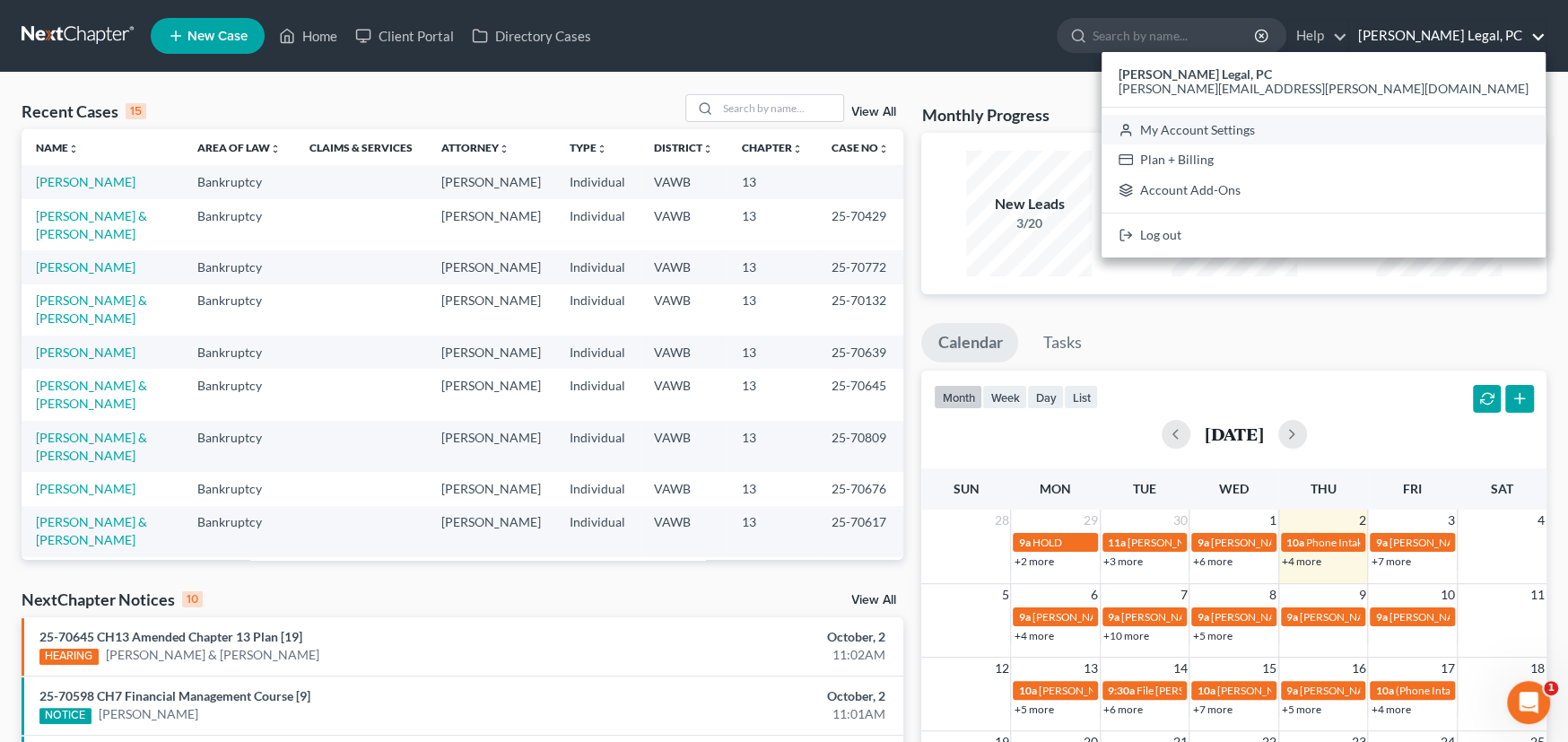
click at [1451, 134] on link "My Account Settings" at bounding box center [1323, 129] width 444 height 30
select select "24"
select select "48"
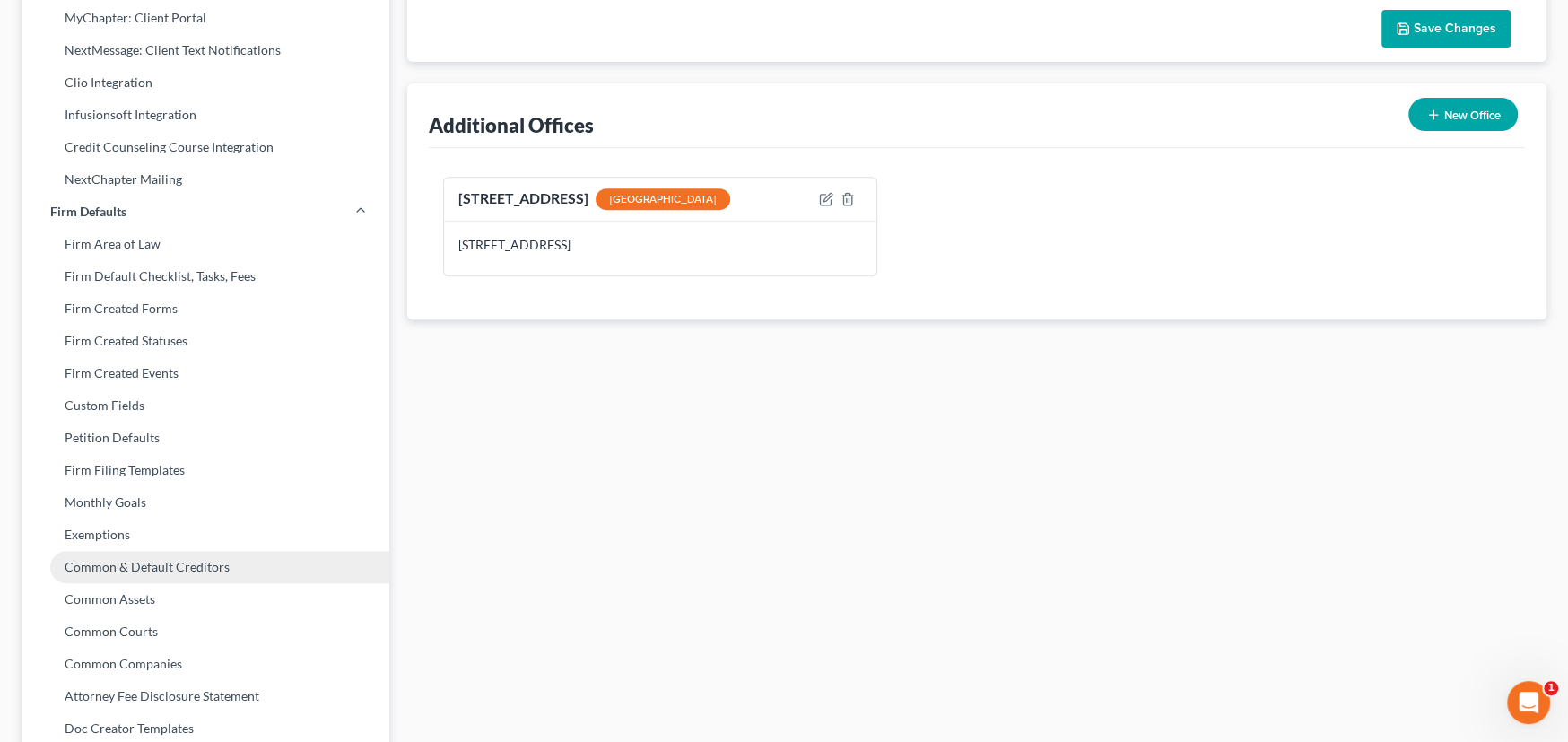
scroll to position [651, 0]
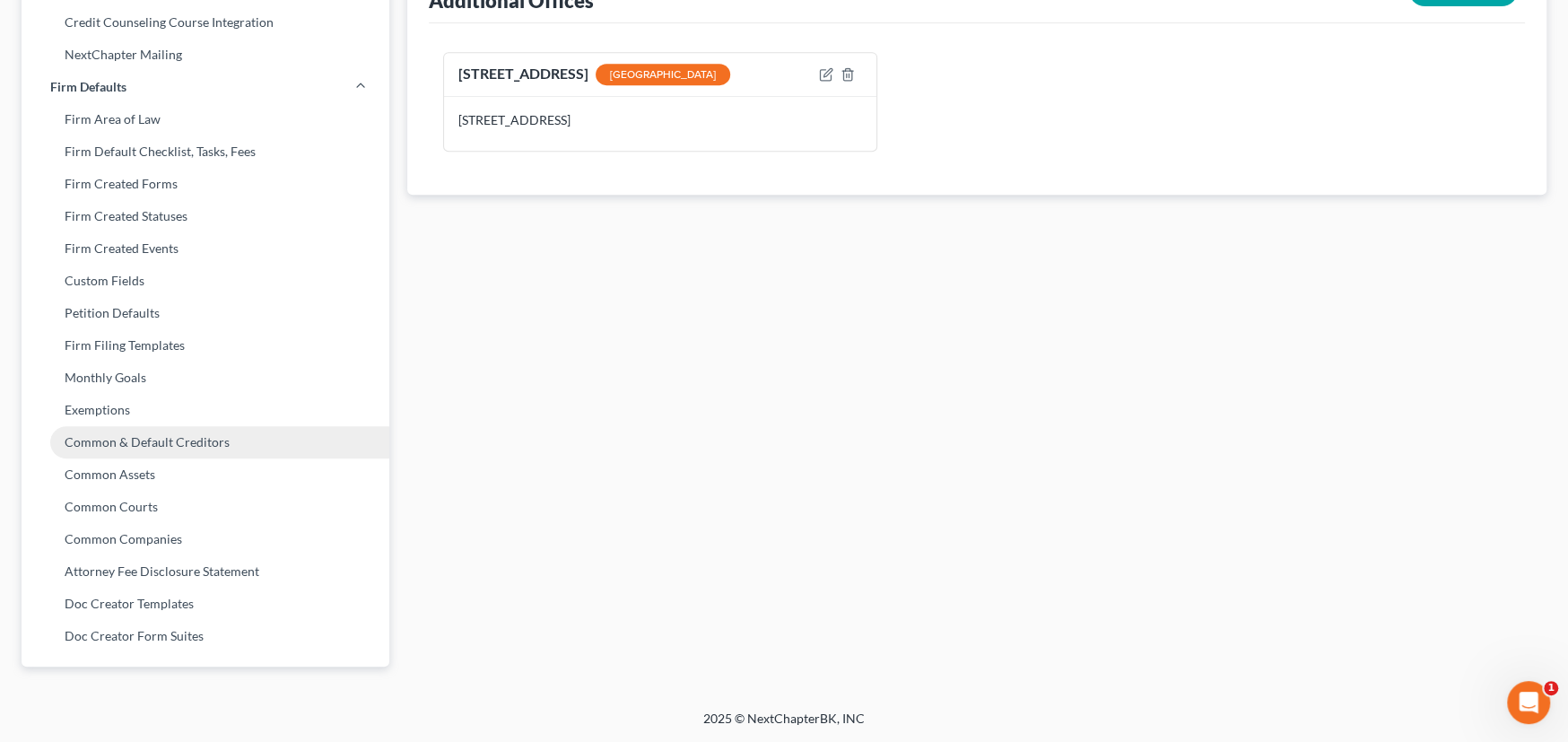
click at [189, 441] on link "Common & Default Creditors" at bounding box center [205, 441] width 367 height 32
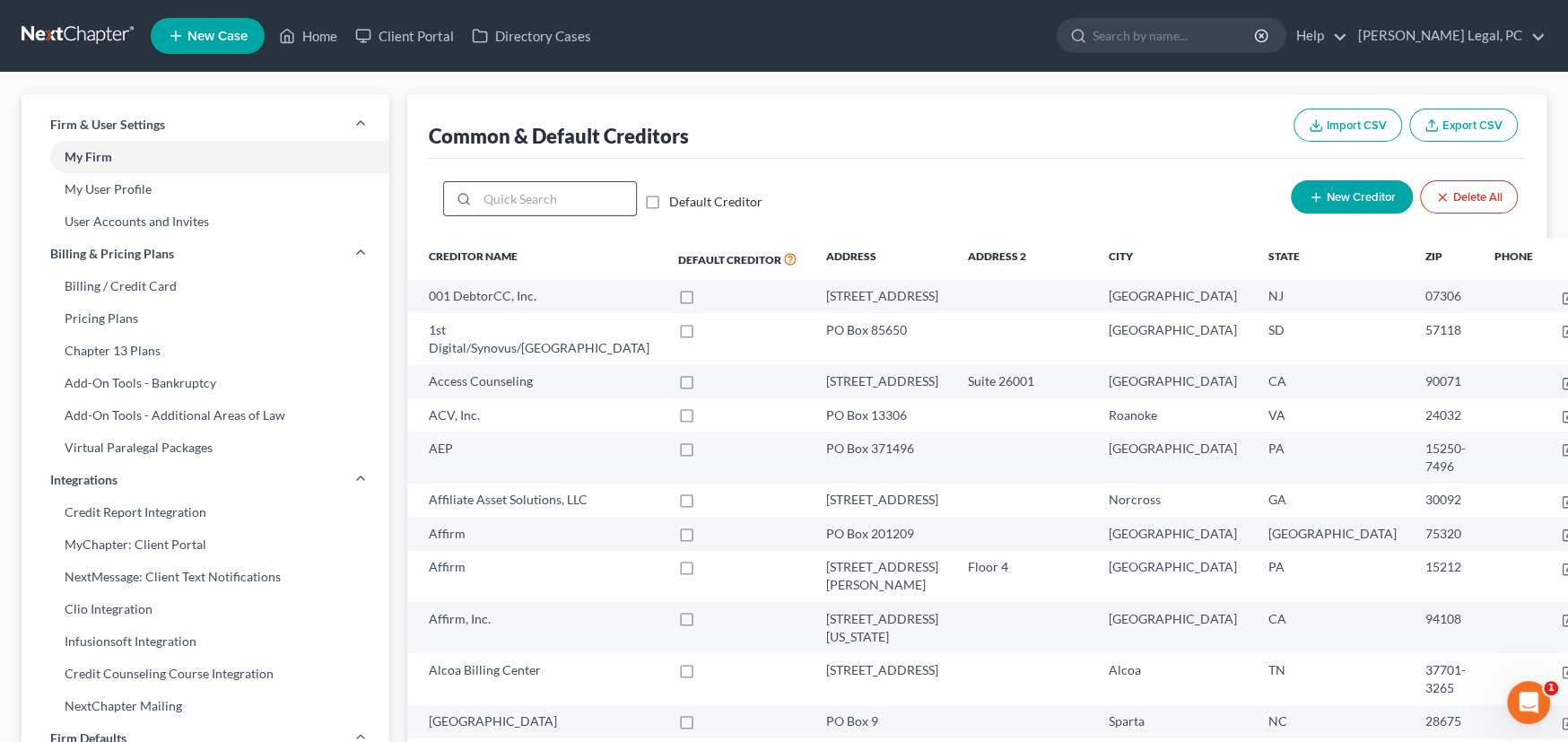
click at [590, 200] on input "search" at bounding box center [556, 199] width 159 height 34
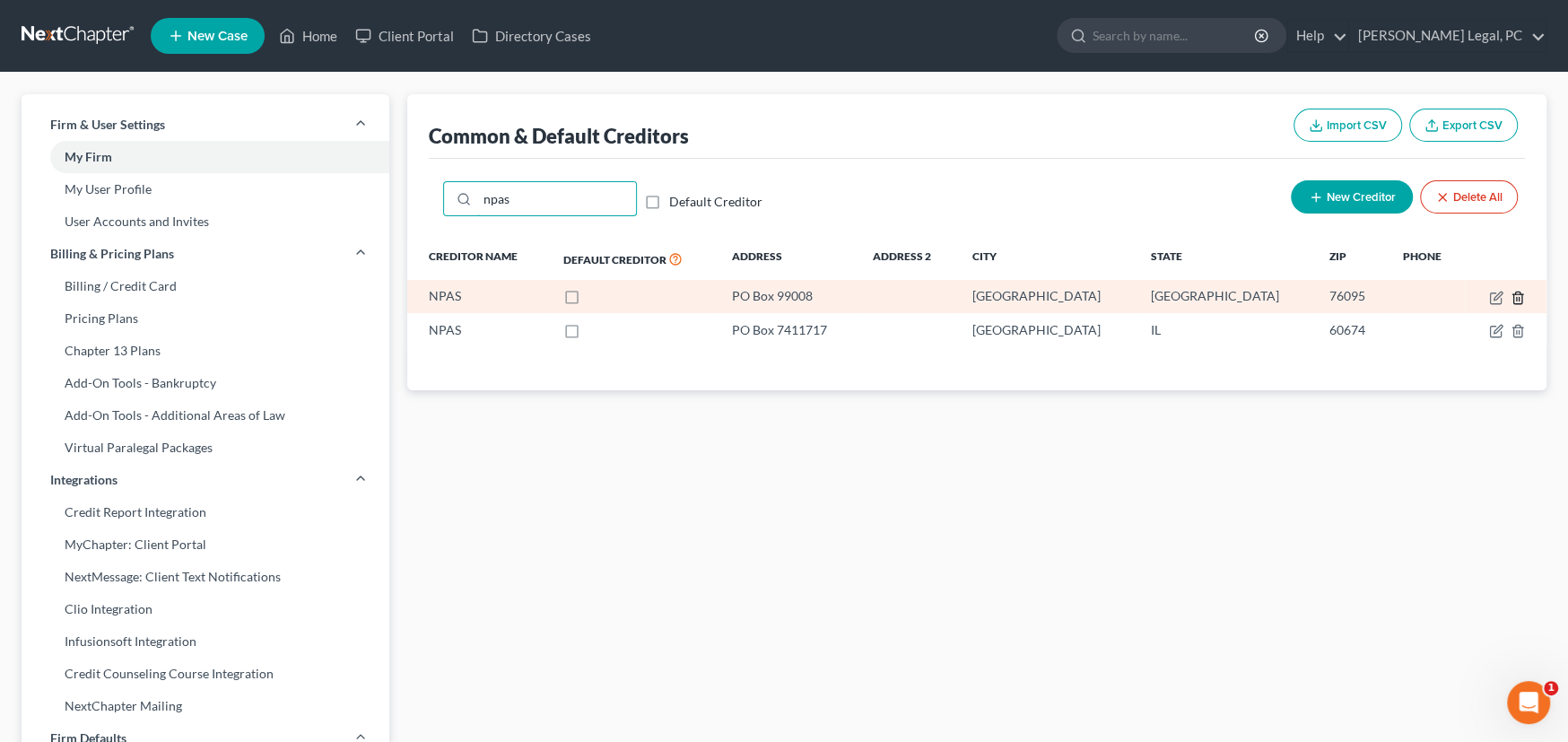
type input "npas"
click at [1517, 297] on line "button" at bounding box center [1517, 299] width 0 height 4
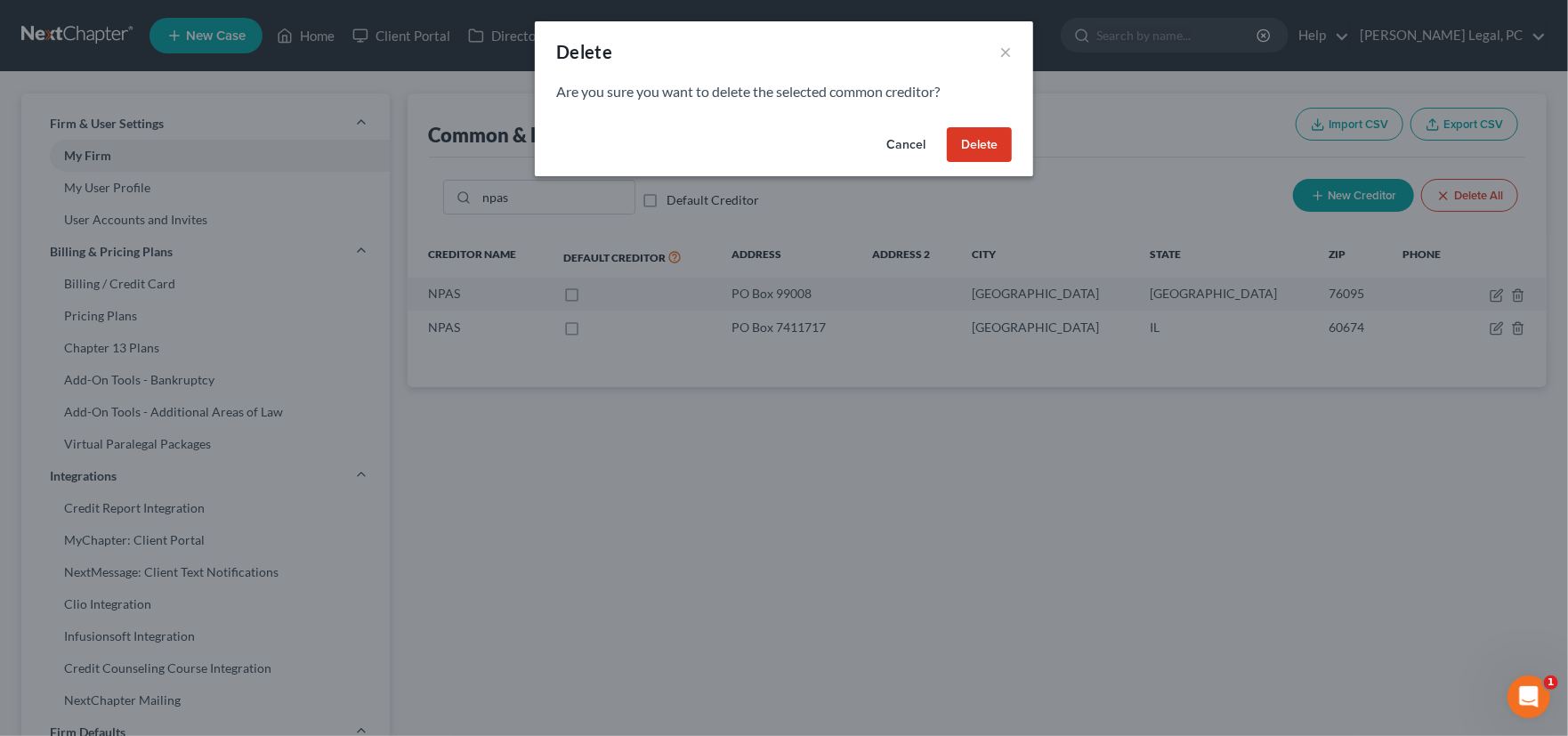
click at [977, 140] on button "Delete" at bounding box center [979, 145] width 65 height 35
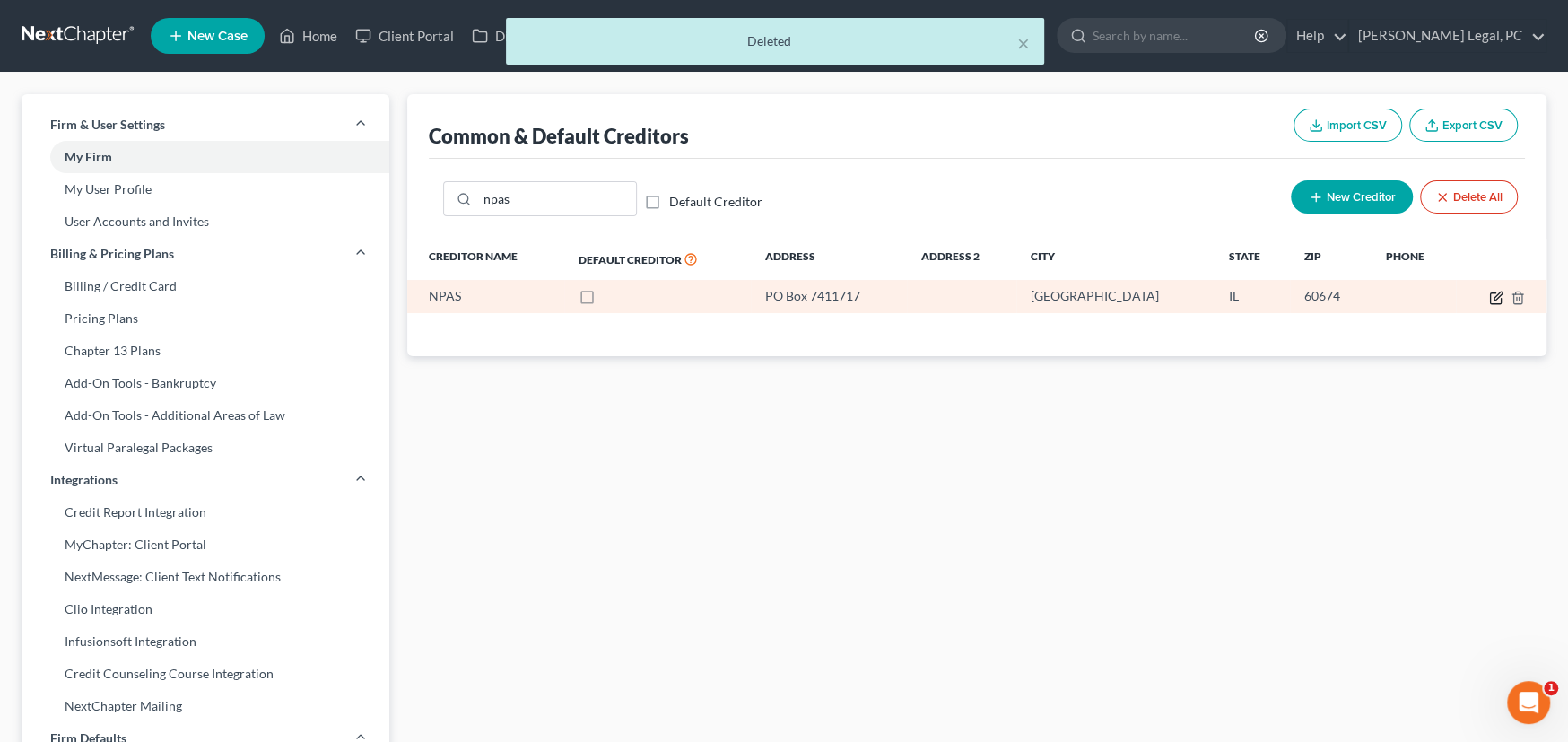
click at [1493, 294] on icon "button" at bounding box center [1496, 298] width 15 height 15
select select "14"
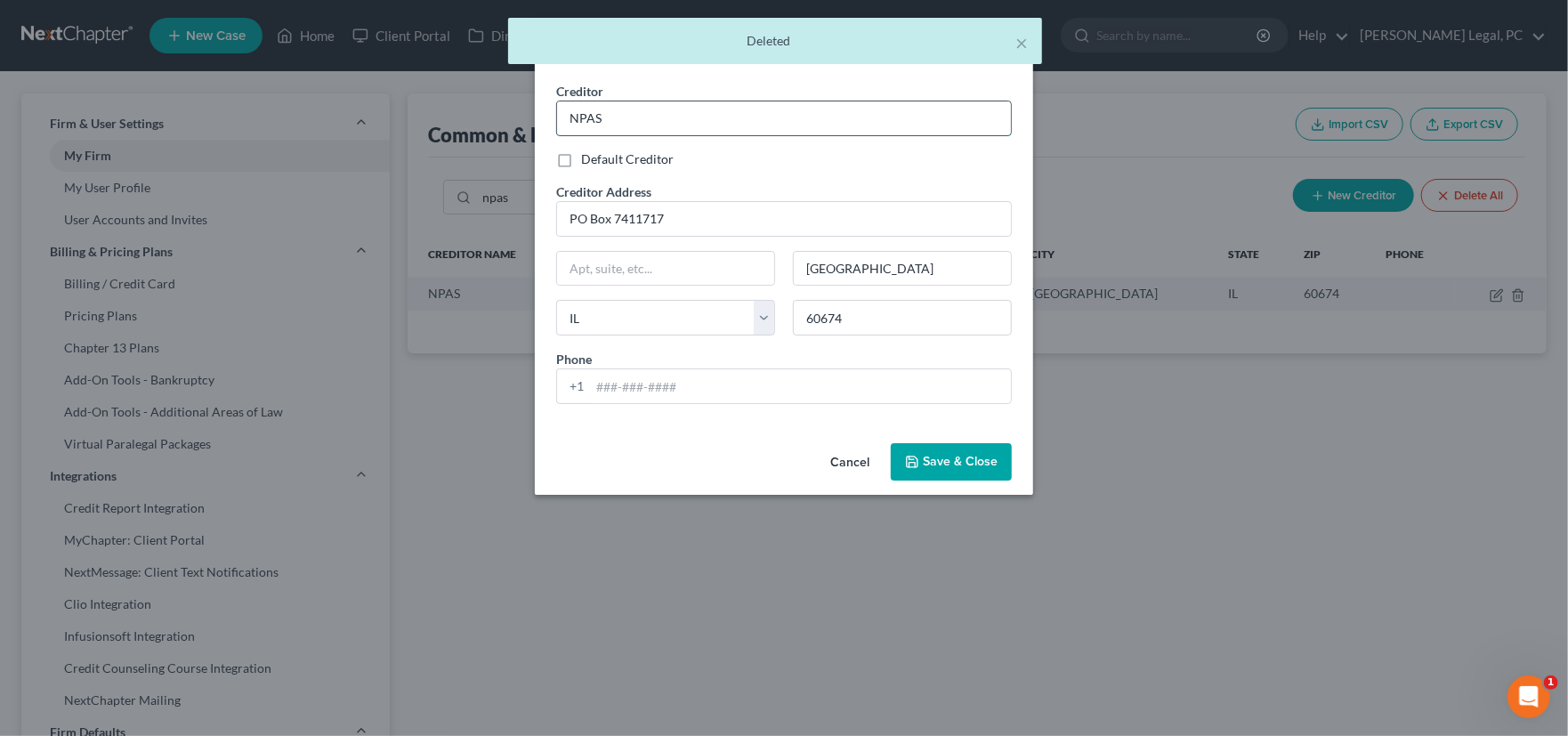
click at [659, 113] on input "NPAS" at bounding box center [784, 118] width 454 height 33
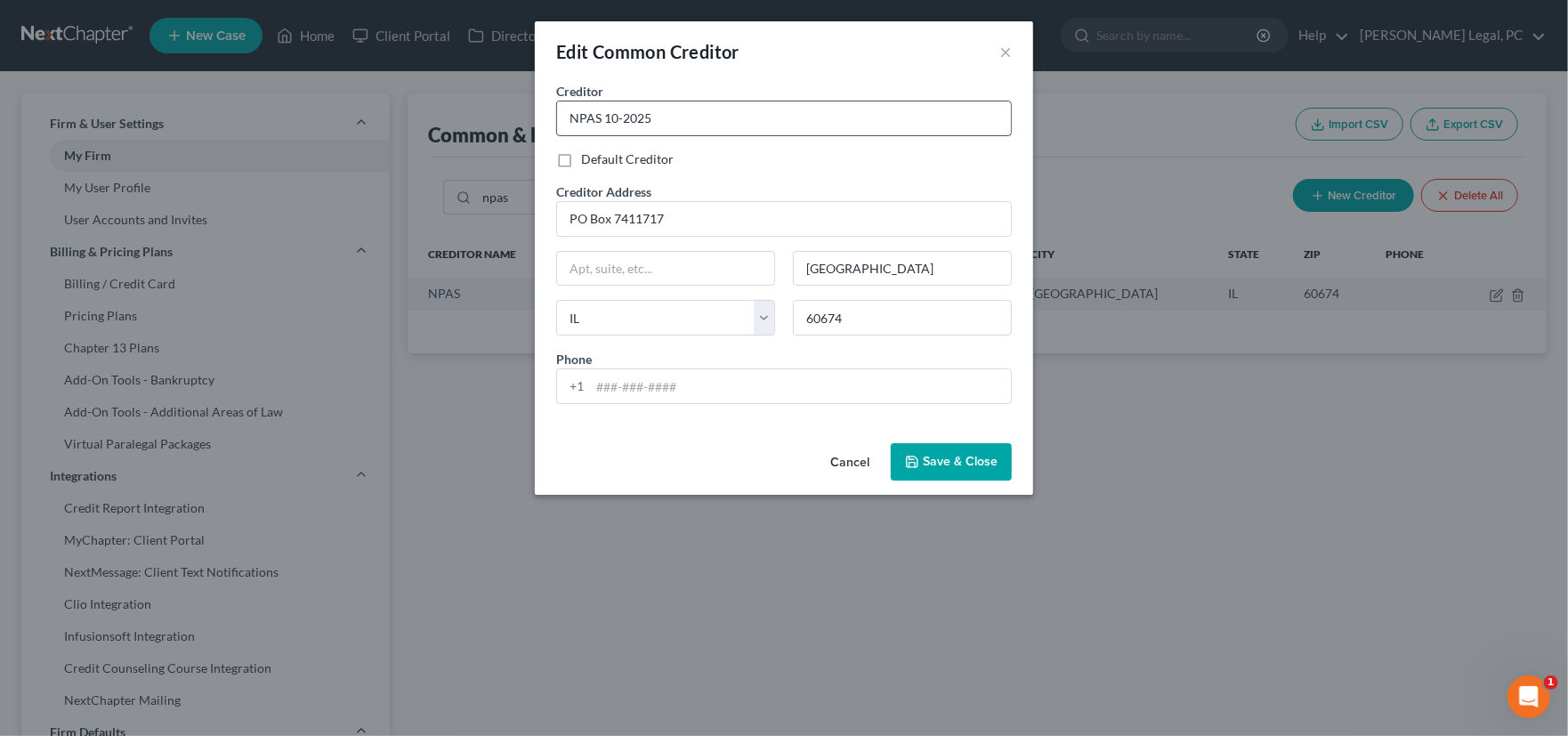
drag, startPoint x: 612, startPoint y: 114, endPoint x: 699, endPoint y: 114, distance: 87.0
click at [699, 114] on input "NPAS 10-2025" at bounding box center [784, 118] width 454 height 33
type input "NPAS"
click at [940, 474] on button "Save & Close" at bounding box center [951, 461] width 121 height 37
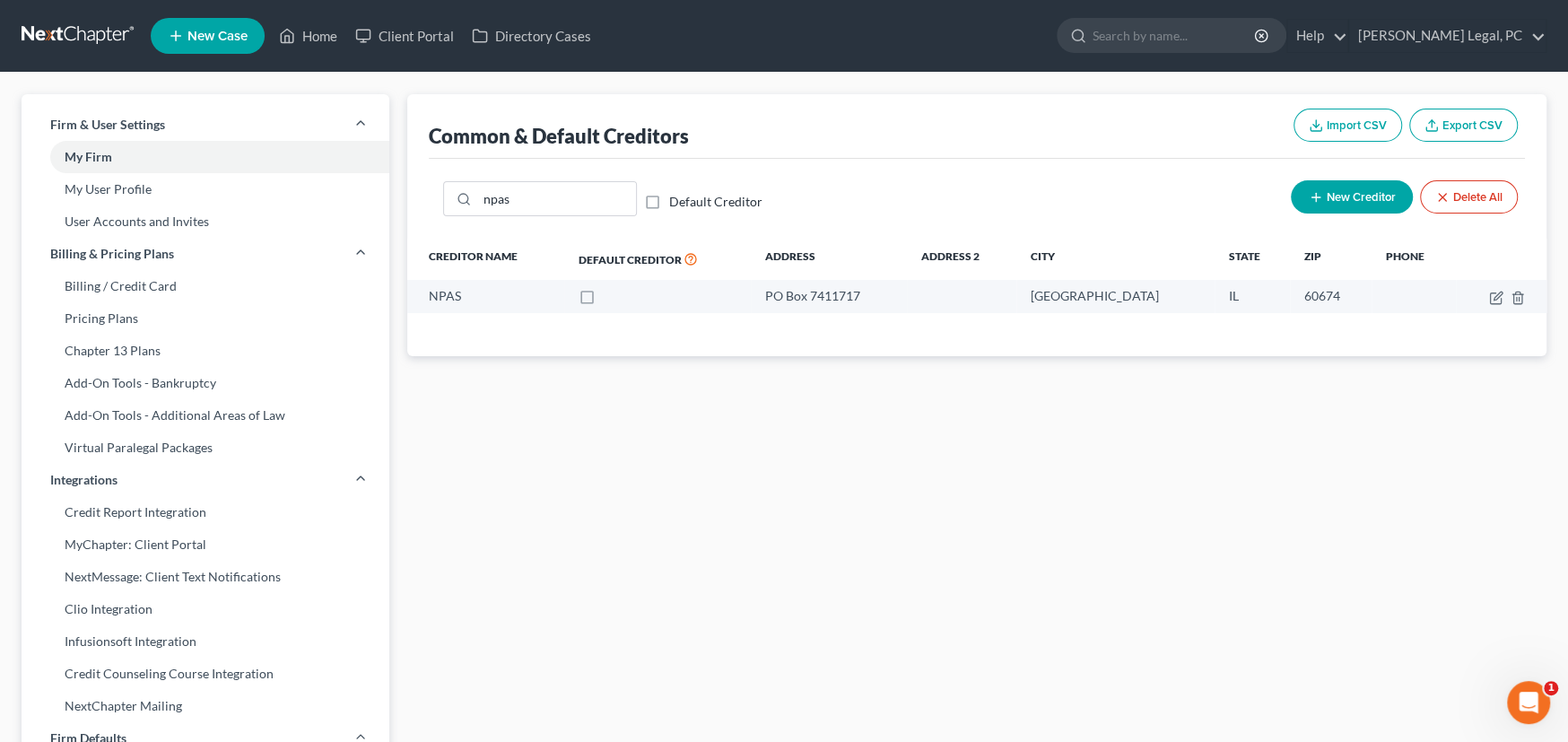
click at [83, 33] on link at bounding box center [79, 36] width 115 height 32
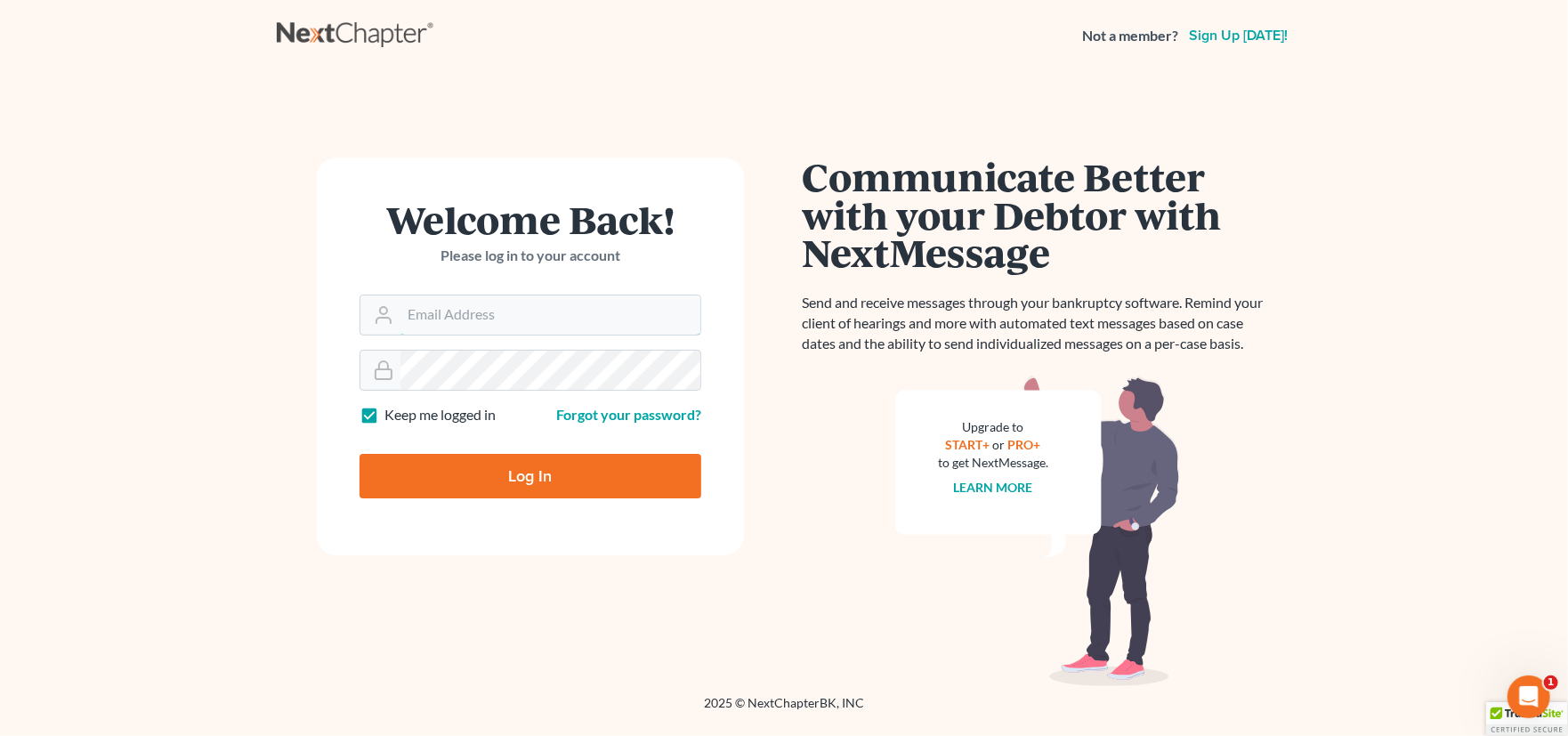
type input "rachel@farthing.legal"
click at [443, 477] on input "Log In" at bounding box center [530, 476] width 342 height 44
type input "Thinking..."
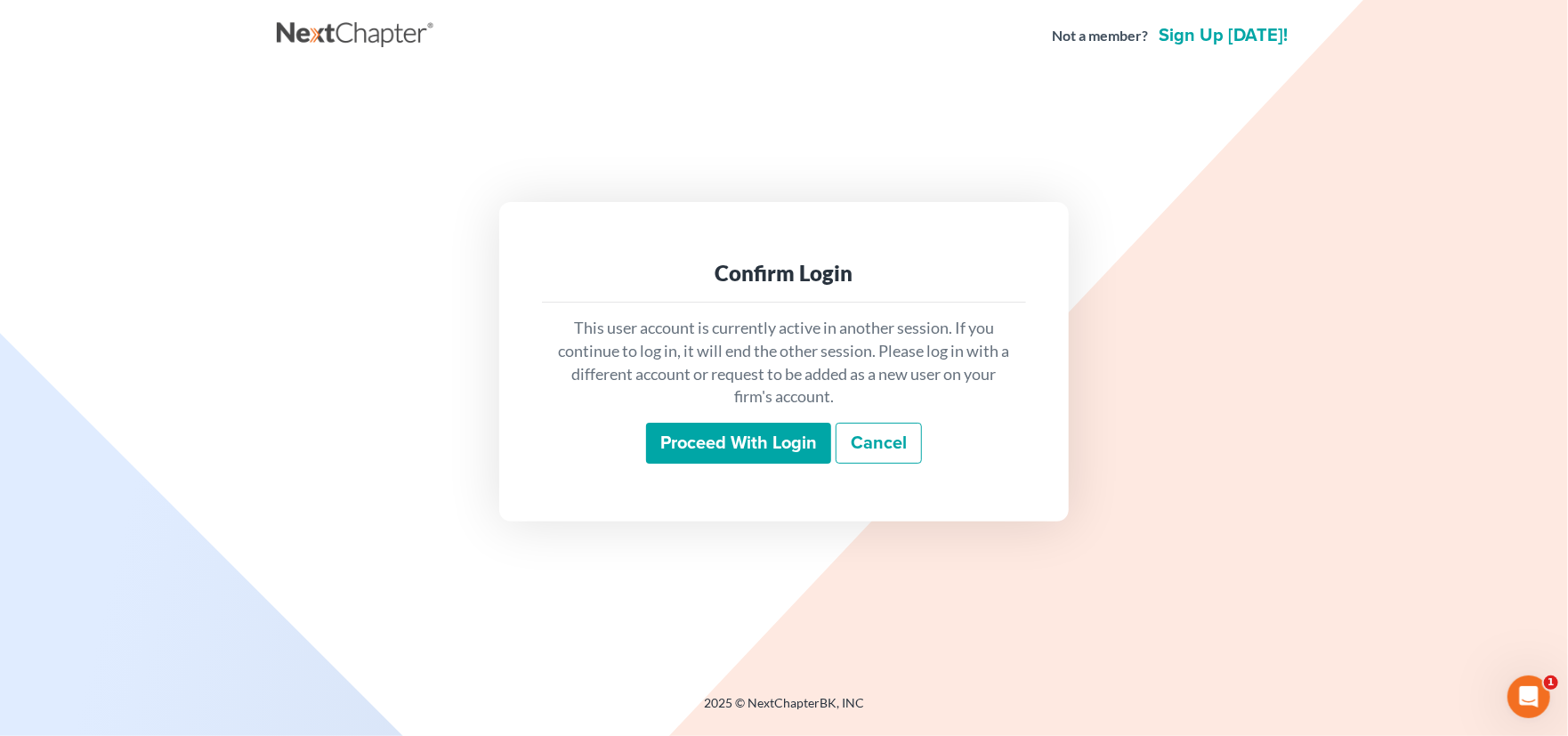
click at [735, 446] on input "Proceed with login" at bounding box center [738, 442] width 185 height 41
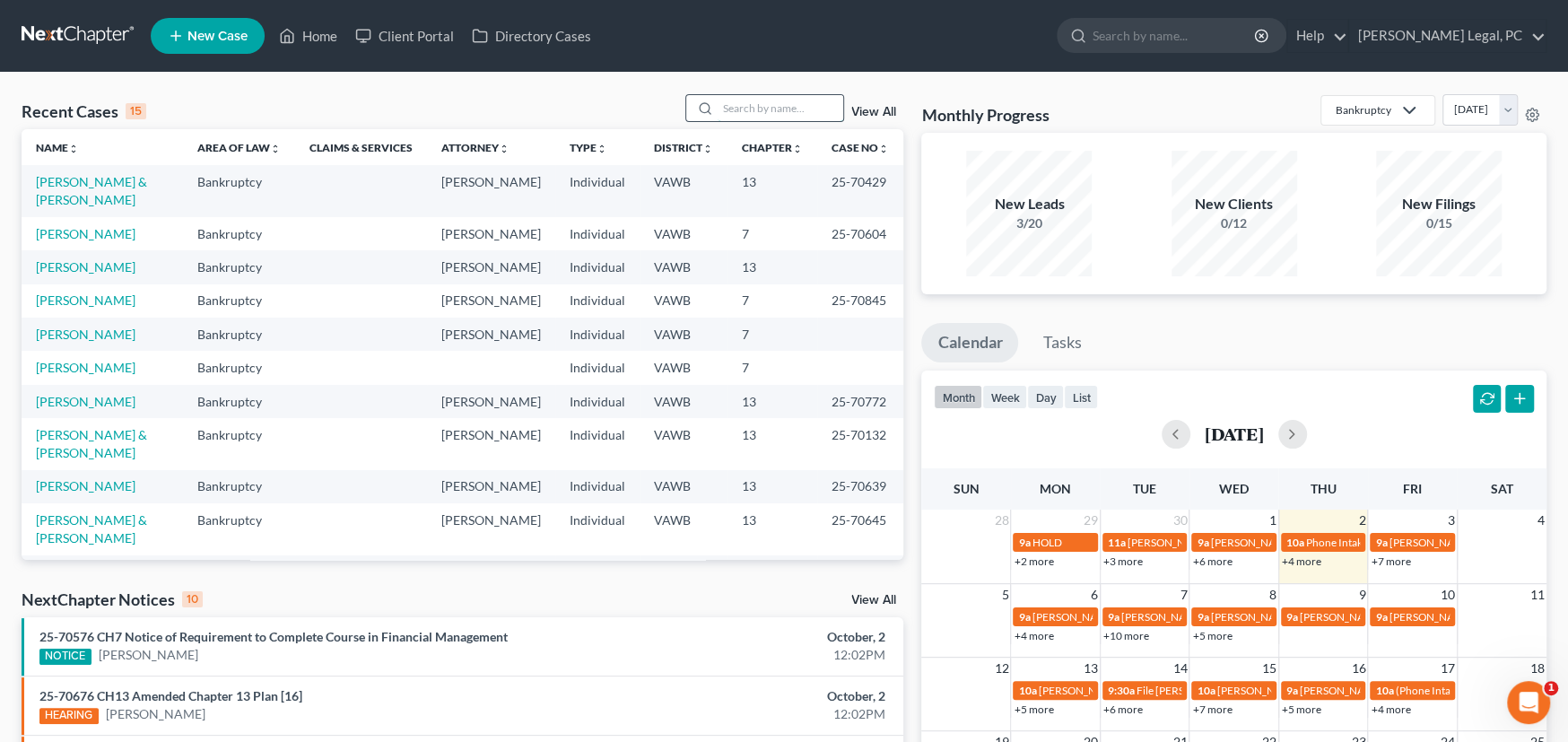
click at [771, 105] on input "search" at bounding box center [780, 108] width 126 height 26
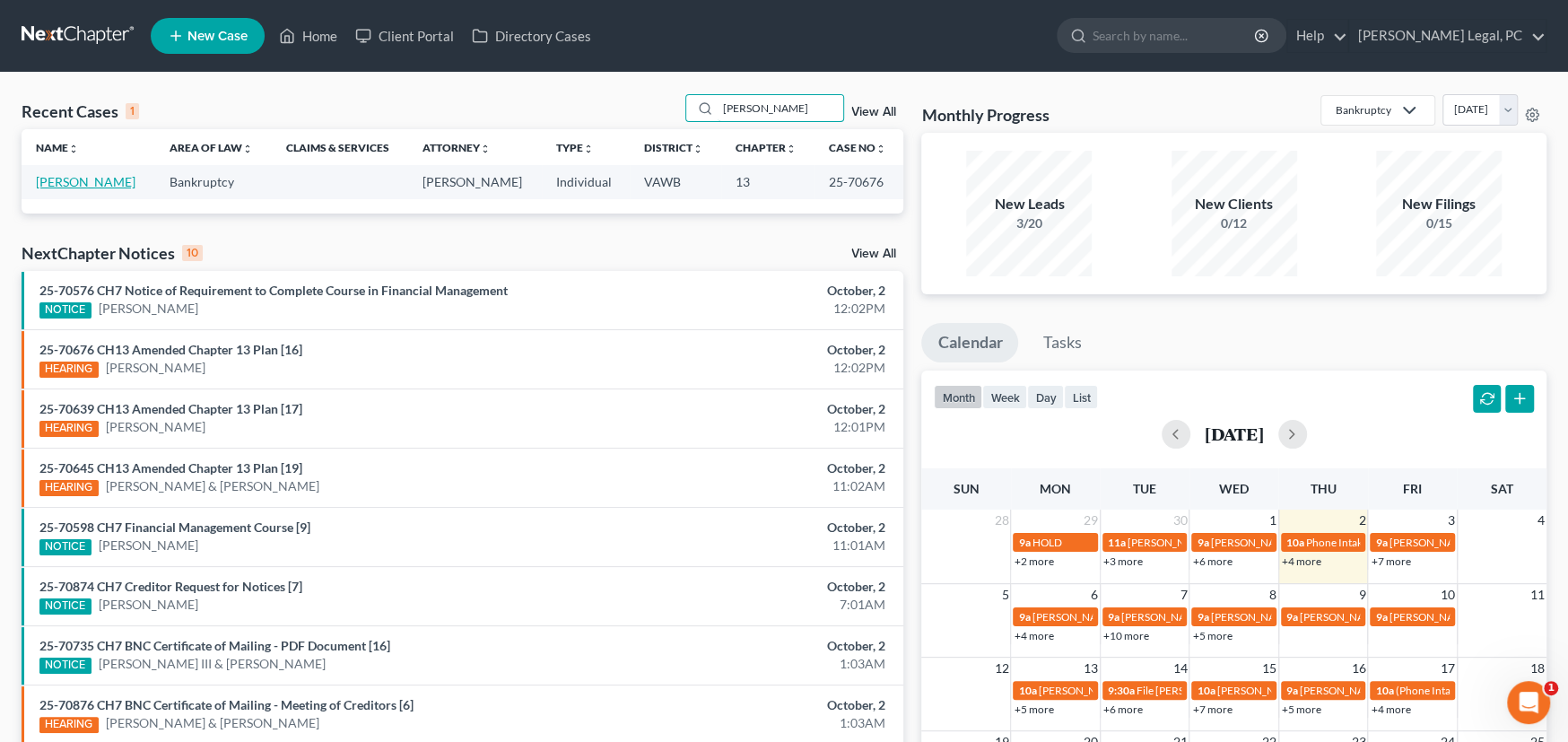
type input "[PERSON_NAME]"
click at [61, 184] on link "[PERSON_NAME]" at bounding box center [85, 181] width 99 height 15
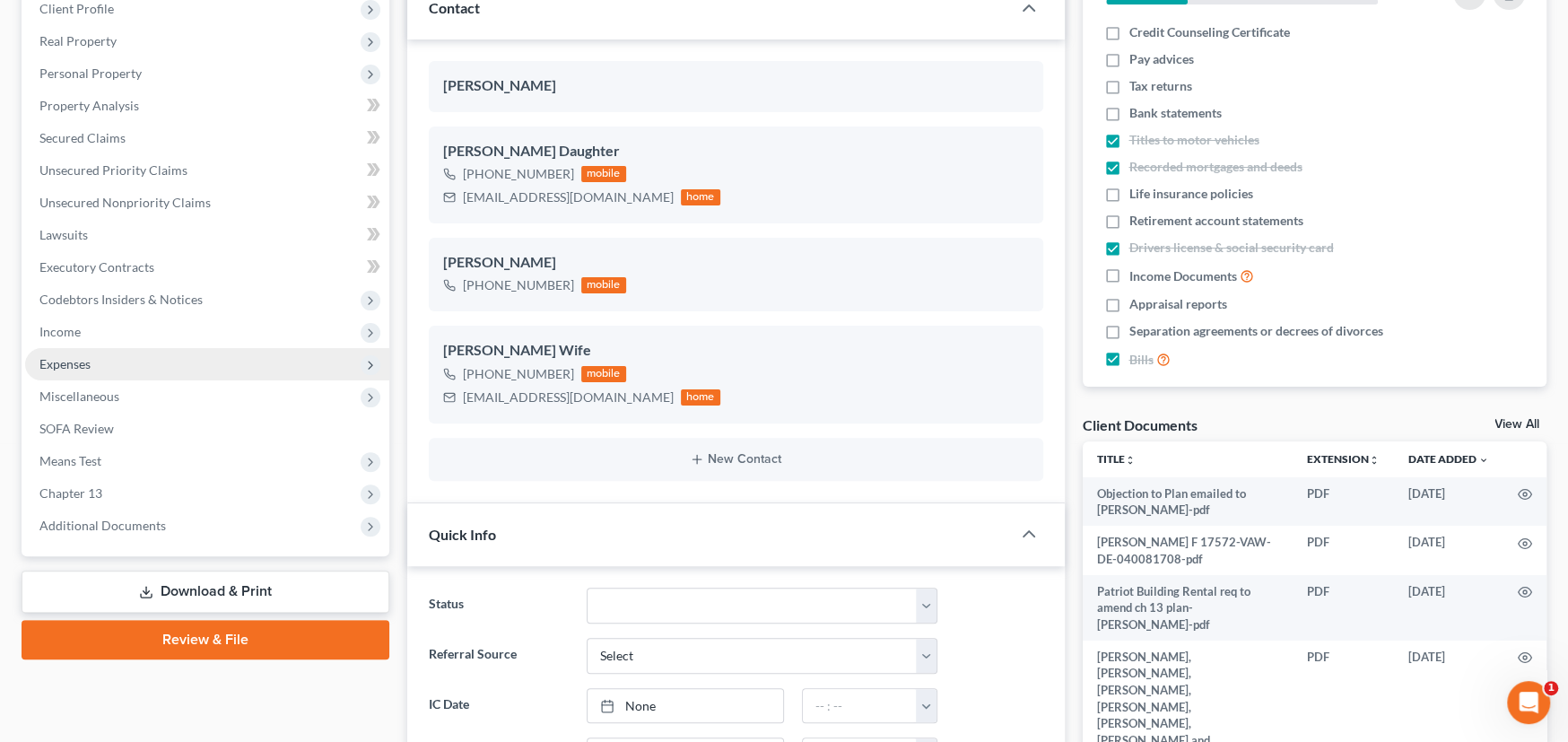
scroll to position [269, 0]
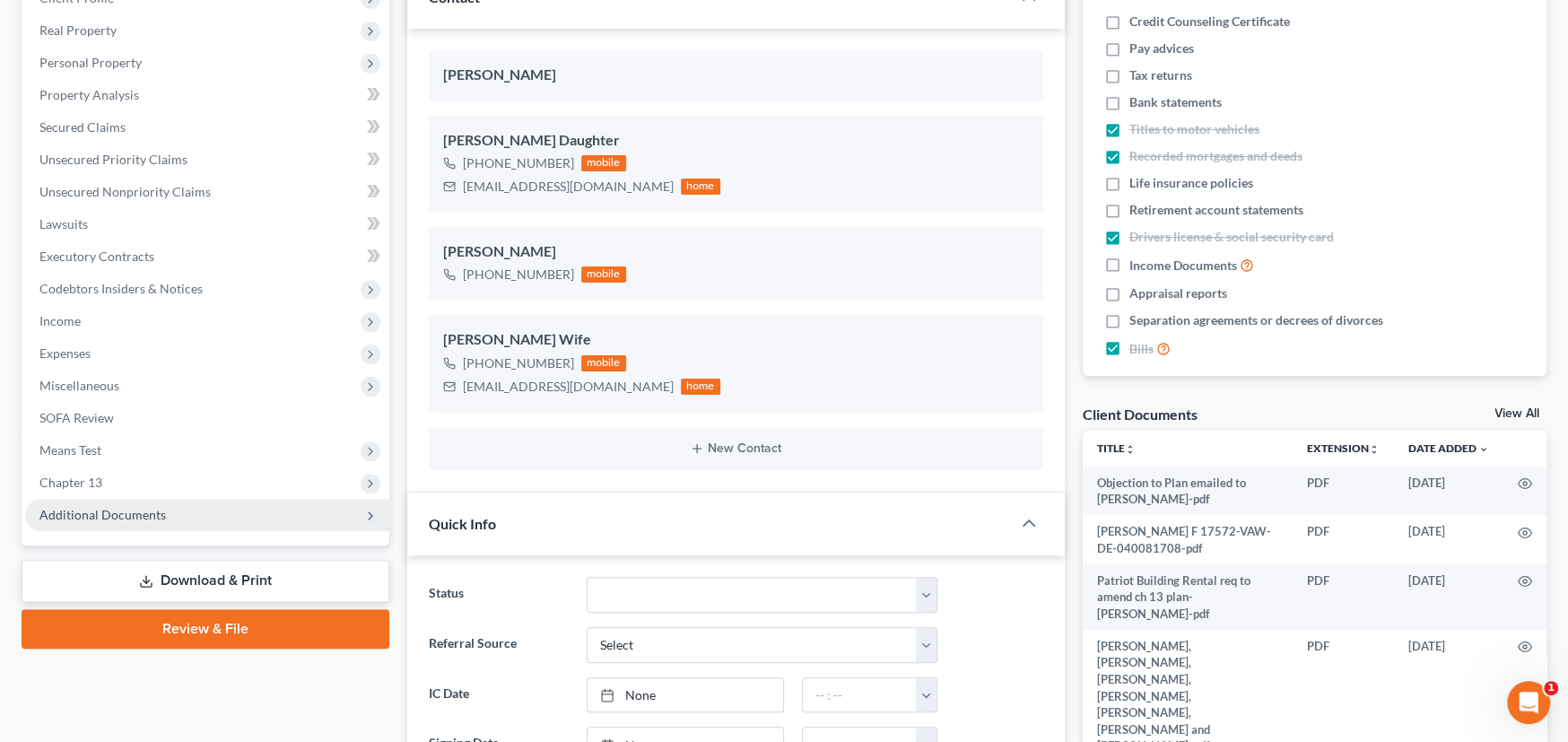
click at [150, 511] on span "Additional Documents" at bounding box center [102, 514] width 127 height 15
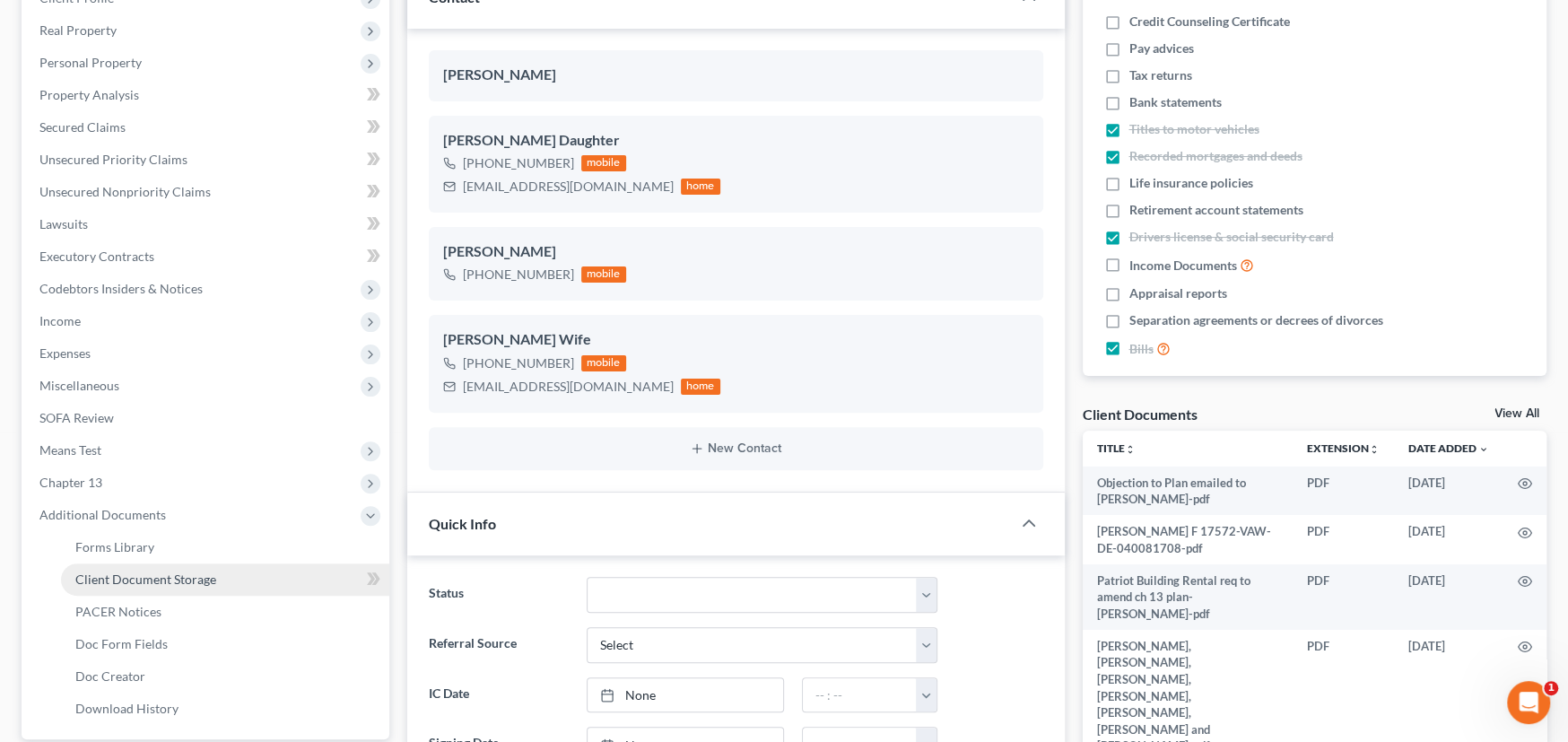
click at [147, 584] on span "Client Document Storage" at bounding box center [146, 579] width 140 height 15
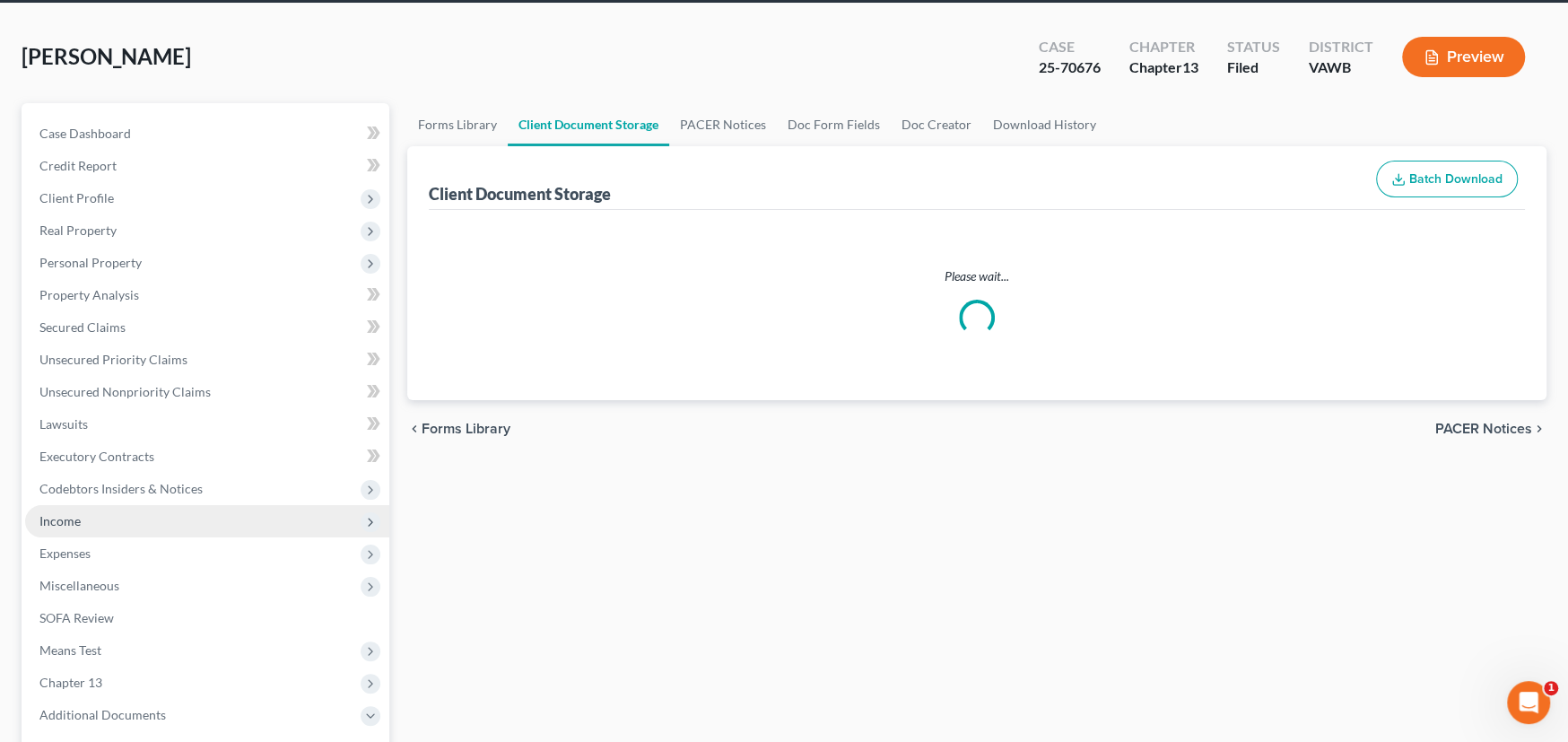
scroll to position [20, 0]
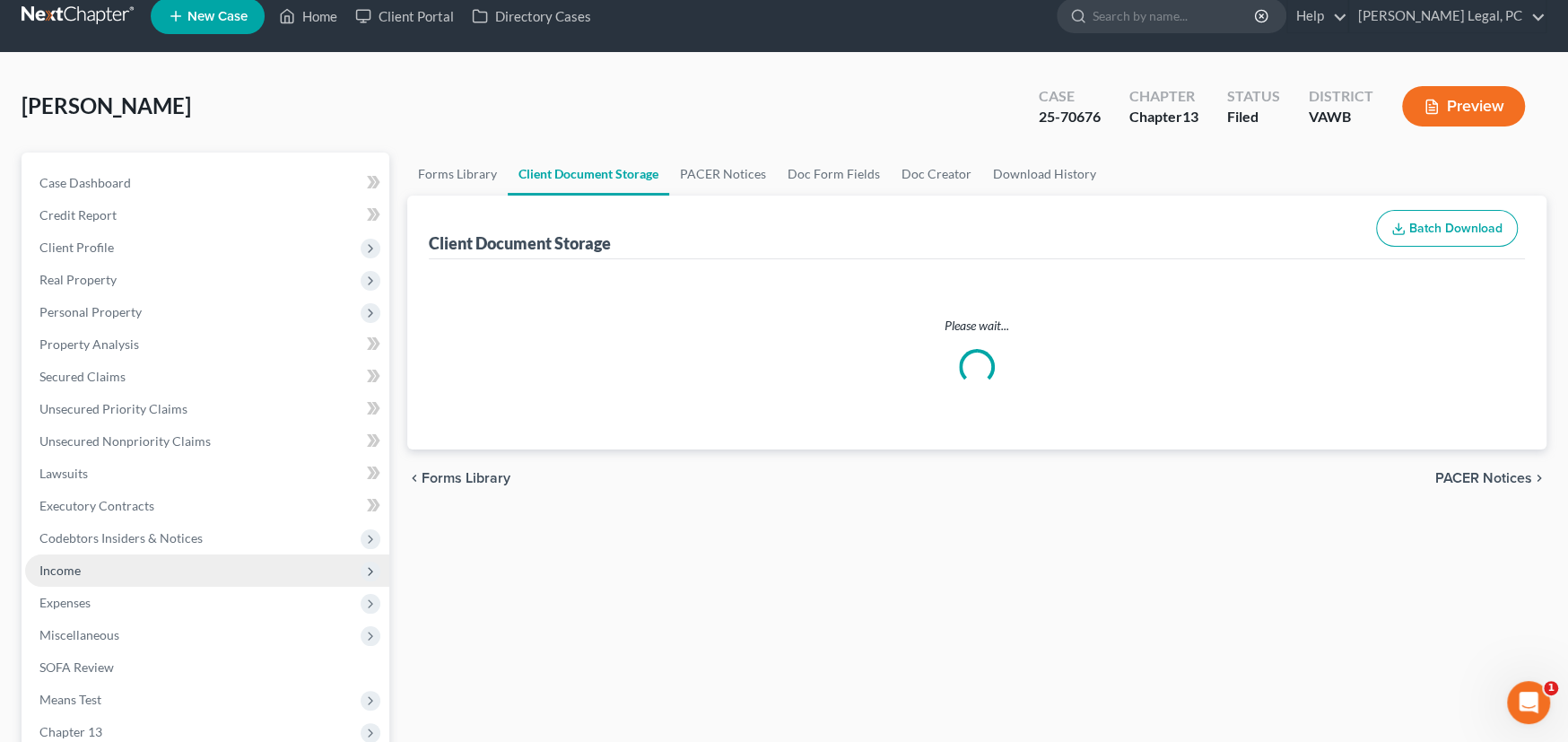
select select "0"
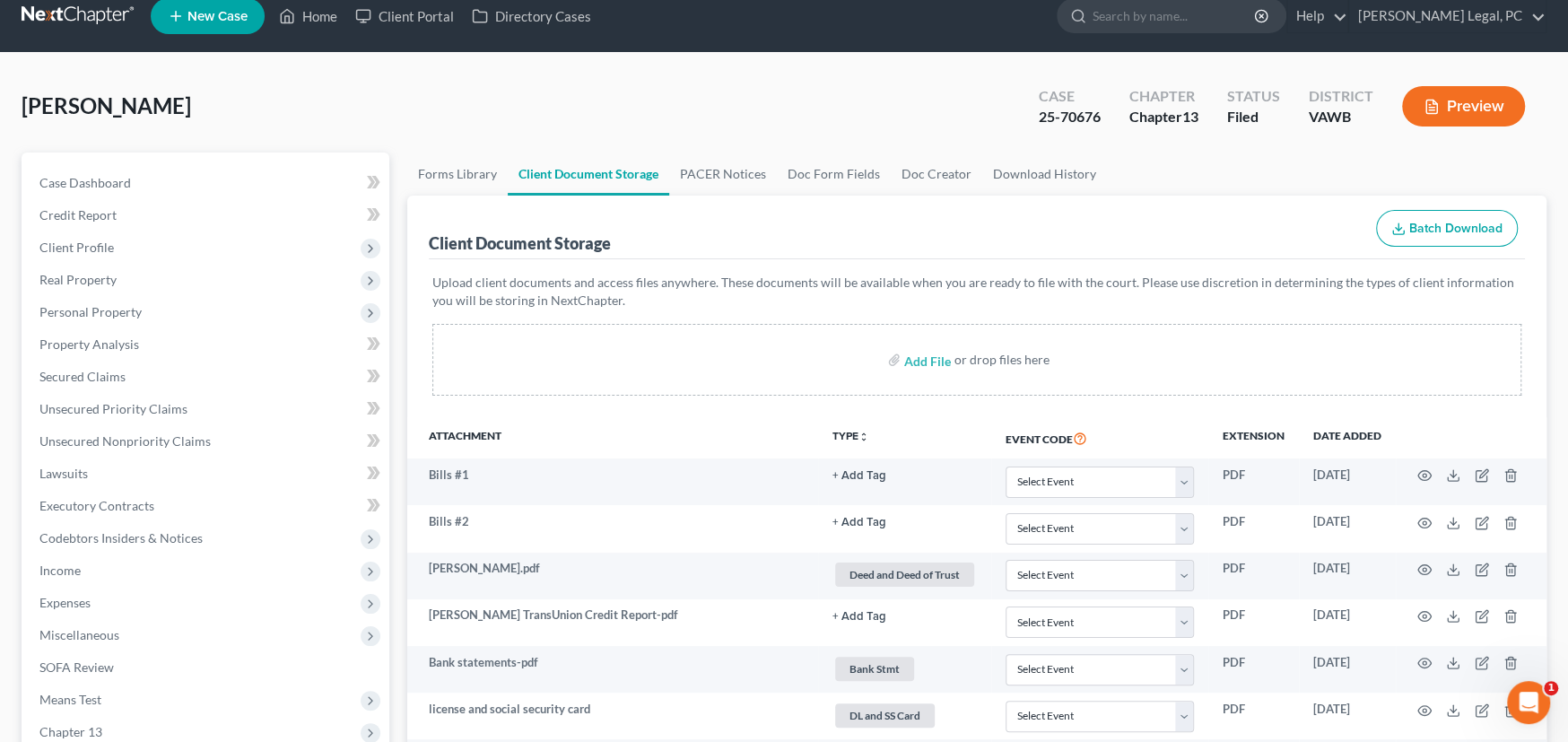
scroll to position [0, 0]
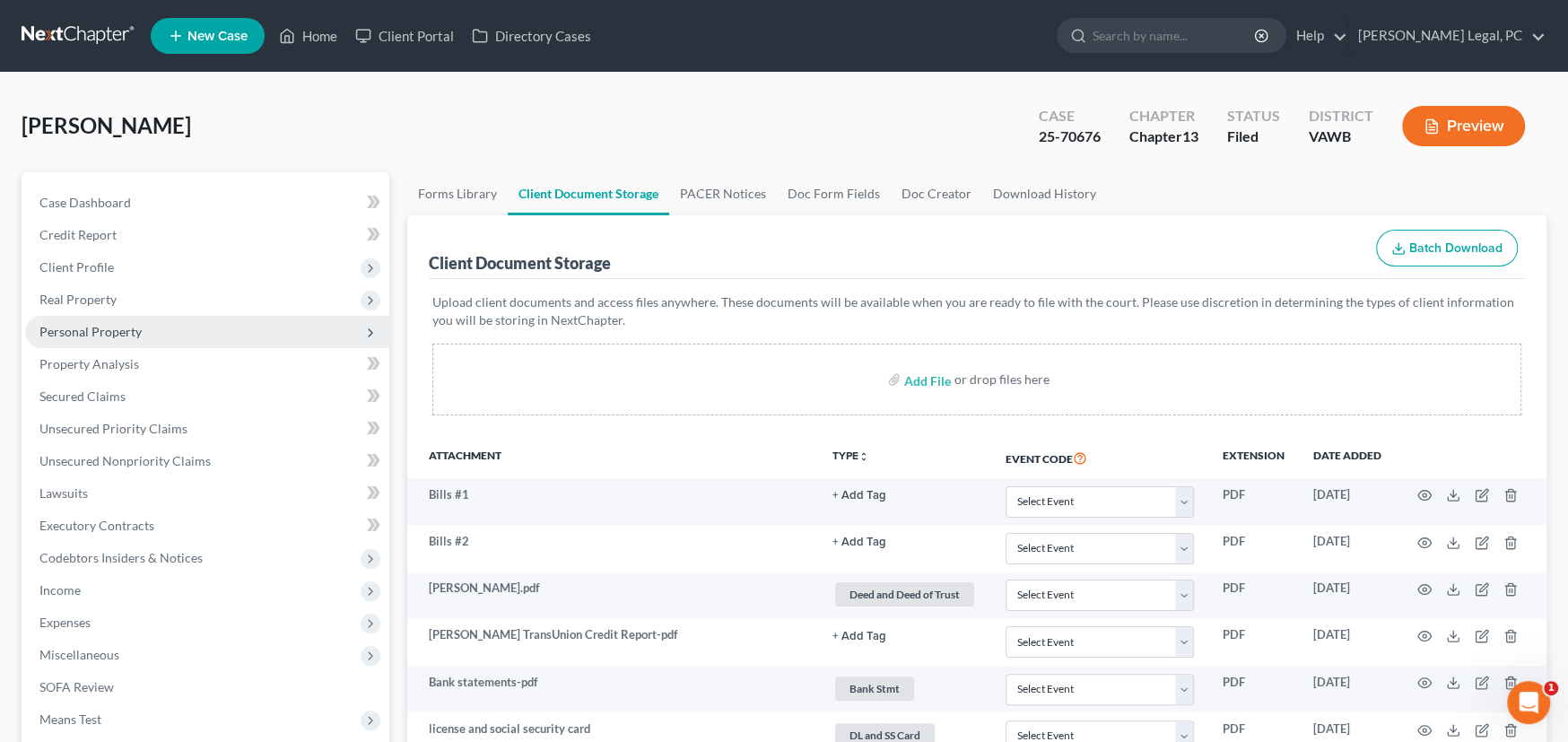
select select "0"
